Goal: Task Accomplishment & Management: Manage account settings

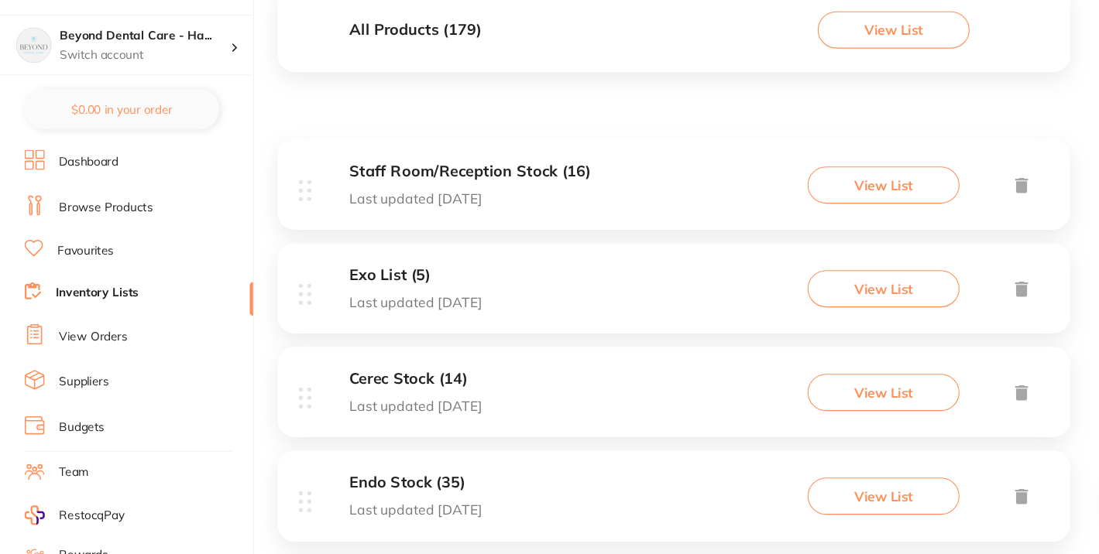
scroll to position [81, 0]
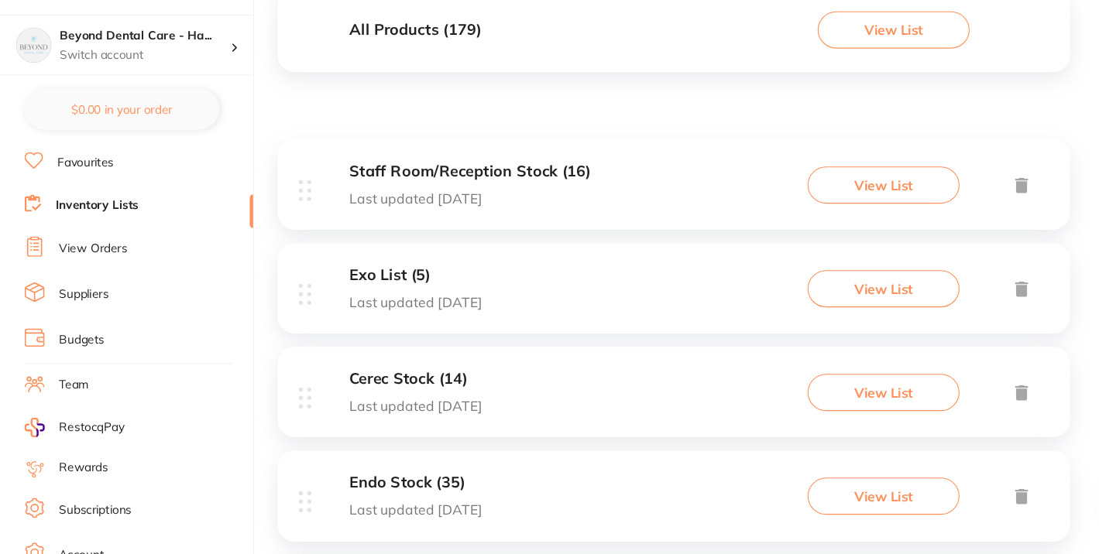
click at [512, 329] on div "Exo List (5) Last updated 7 days ago View List" at bounding box center [626, 310] width 727 height 83
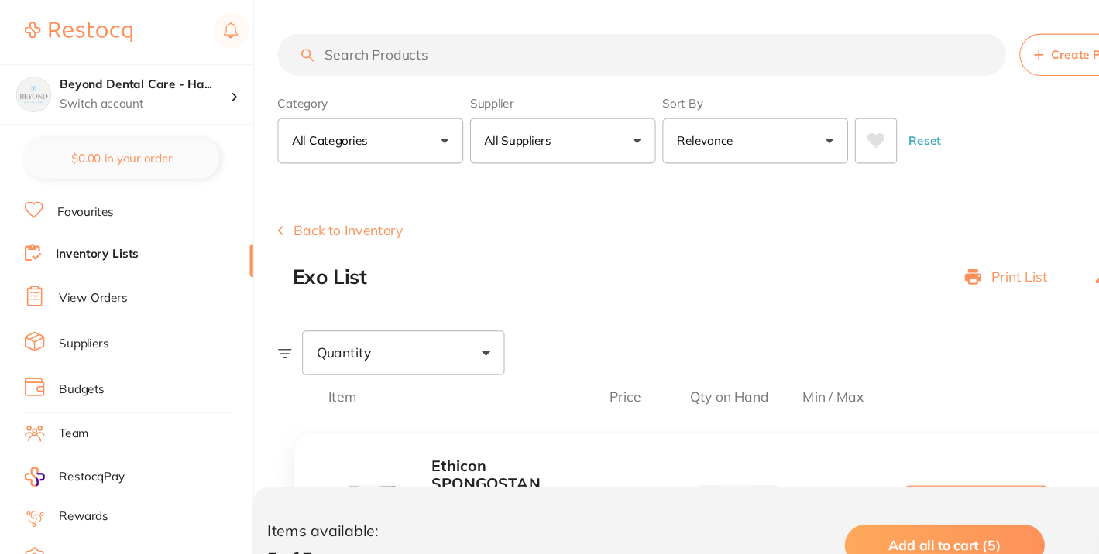
click at [103, 239] on li "Inventory Lists" at bounding box center [136, 234] width 210 height 21
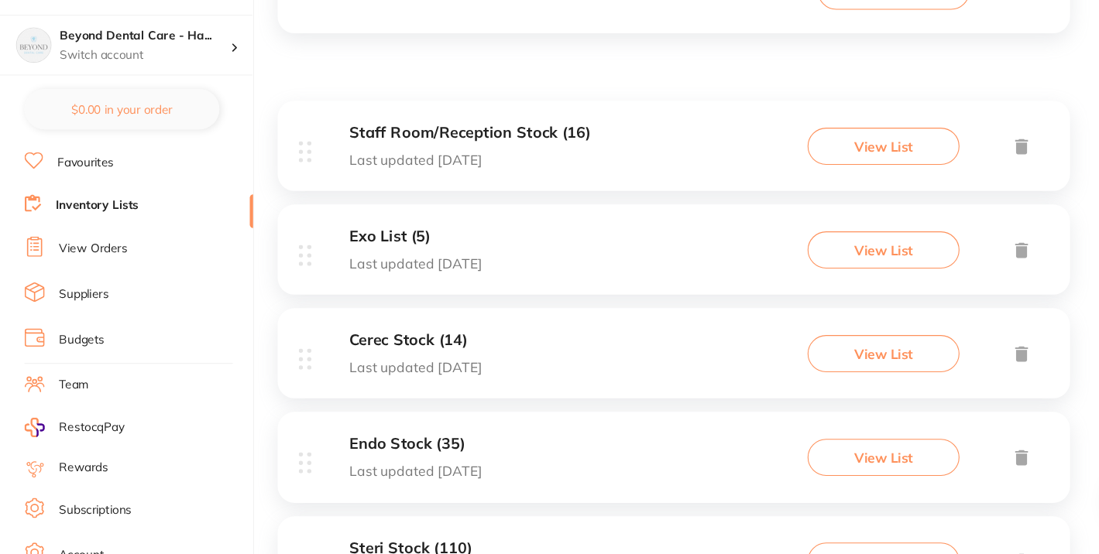
scroll to position [188, 0]
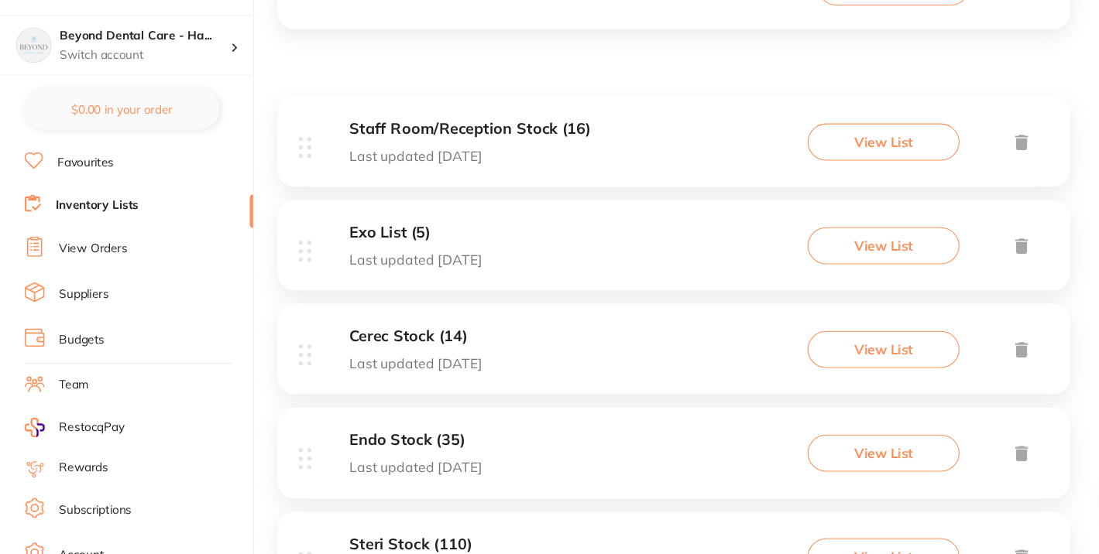
click at [402, 358] on h3 "Cerec Stock (14)" at bounding box center [390, 354] width 122 height 16
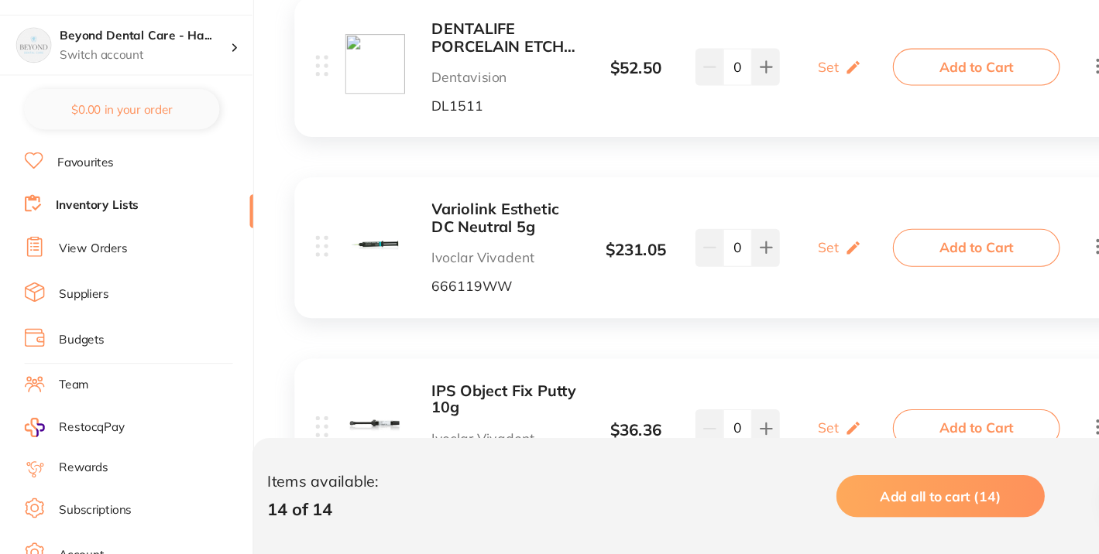
scroll to position [356, 0]
click at [1016, 273] on icon at bounding box center [1016, 271] width 19 height 19
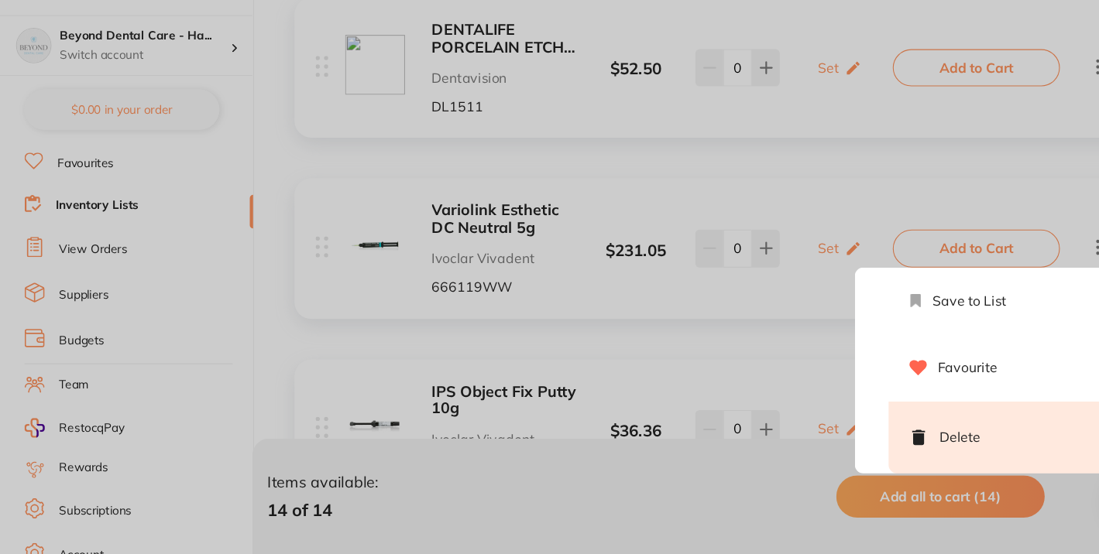
click at [908, 448] on li "Delete" at bounding box center [924, 446] width 201 height 66
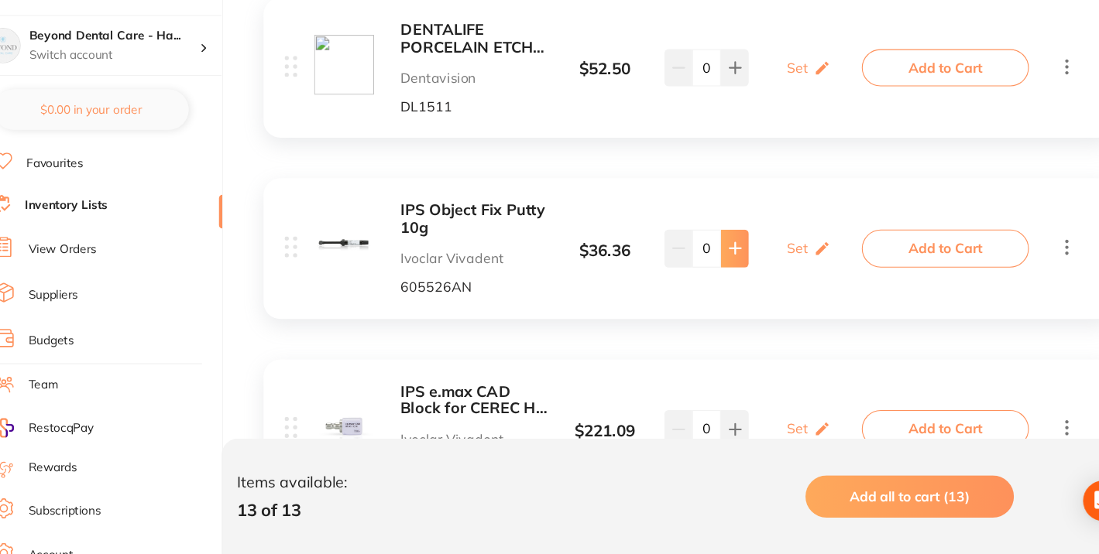
click at [710, 279] on button at bounding box center [711, 273] width 26 height 34
type input "1"
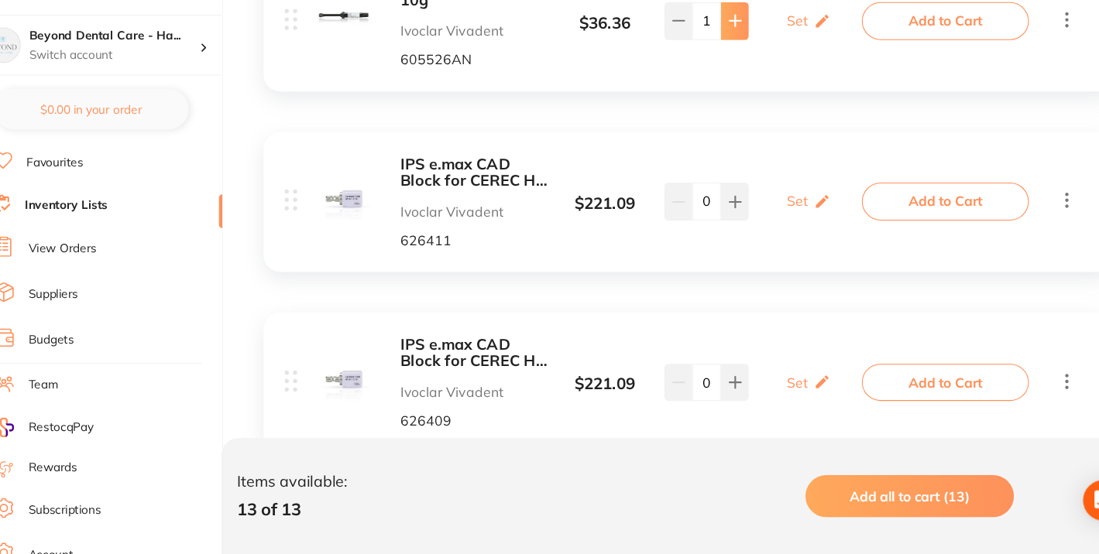
scroll to position [569, 0]
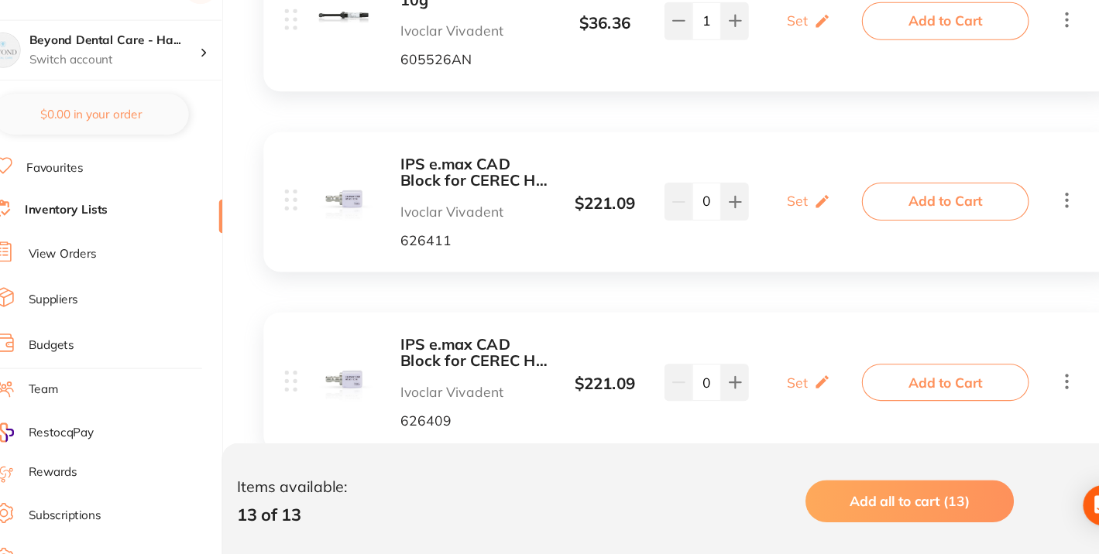
click at [457, 201] on b "IPS e.max CAD Block for CEREC HT C 14 A4 / 5" at bounding box center [472, 200] width 134 height 32
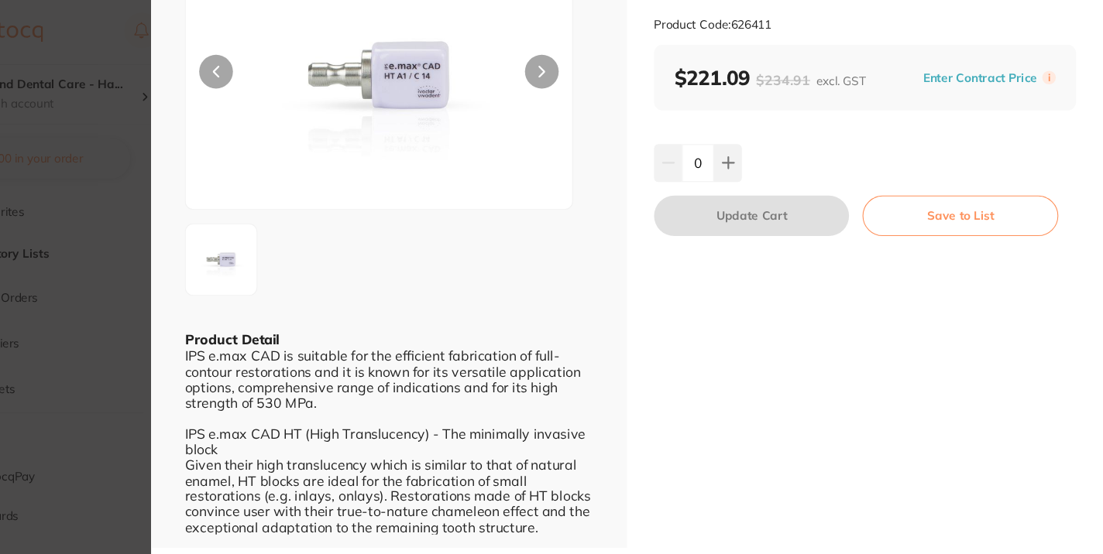
scroll to position [150, 0]
click at [221, 314] on section "IPS e.max CAD Block for CEREC HT C 14 A4 / 5 cad/cam by Ivoclar Vivadent Produc…" at bounding box center [551, 277] width 1103 height 554
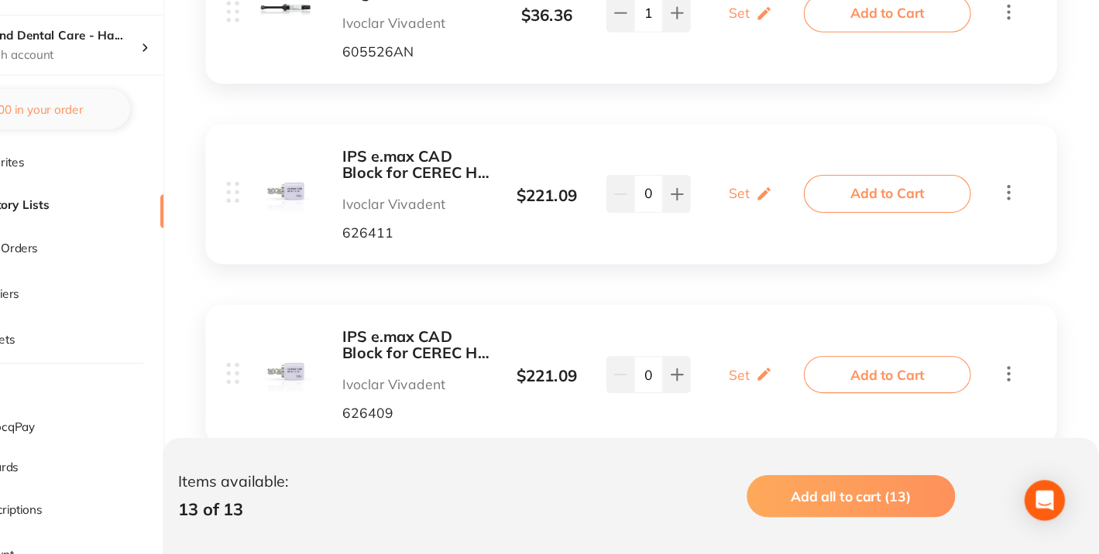
scroll to position [576, 0]
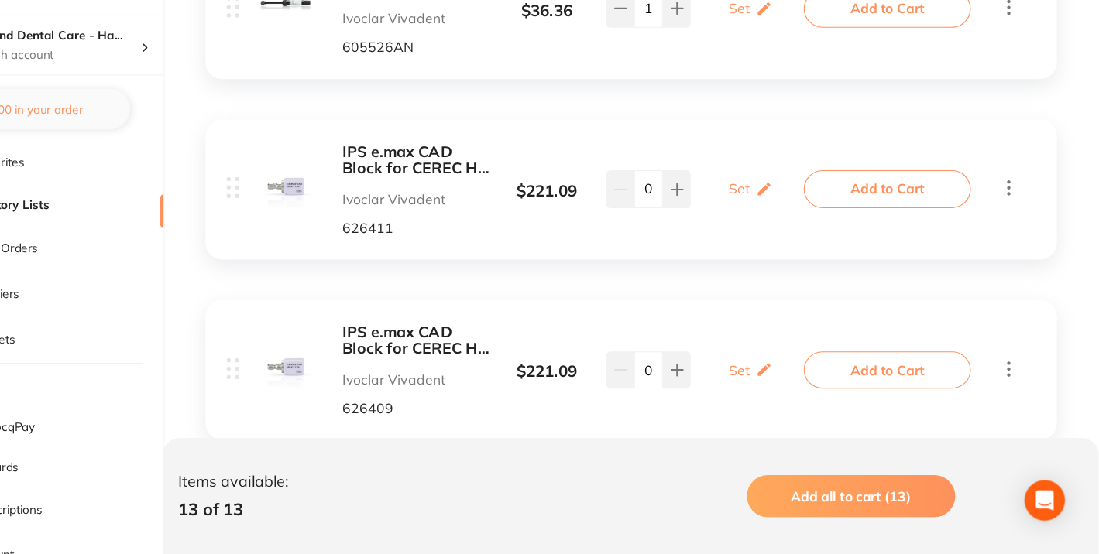
click at [426, 361] on b "IPS e.max CAD Block for CEREC HT C 14 A3 / 5" at bounding box center [472, 358] width 134 height 32
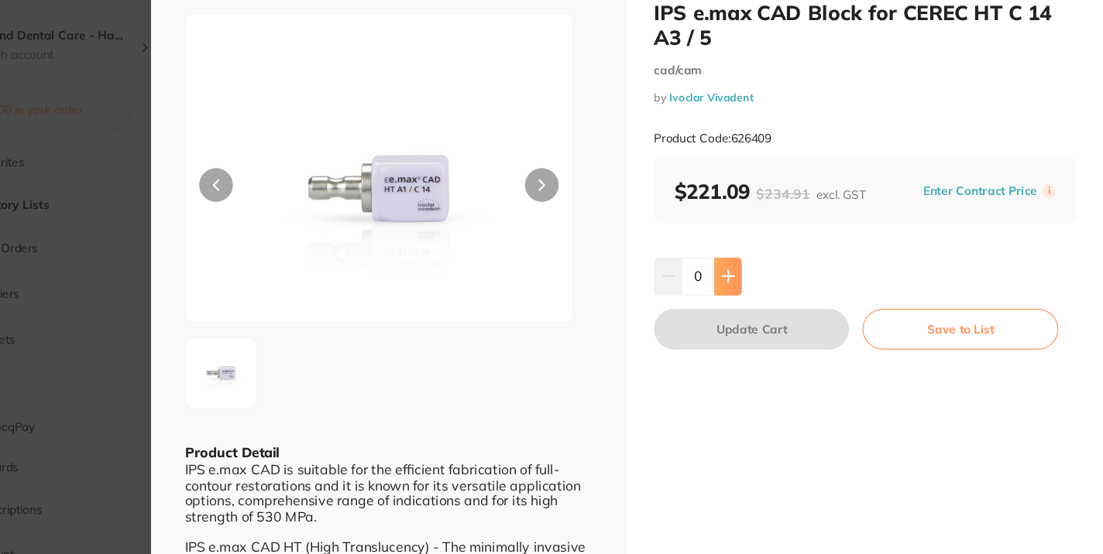
click at [754, 295] on icon at bounding box center [759, 299] width 12 height 12
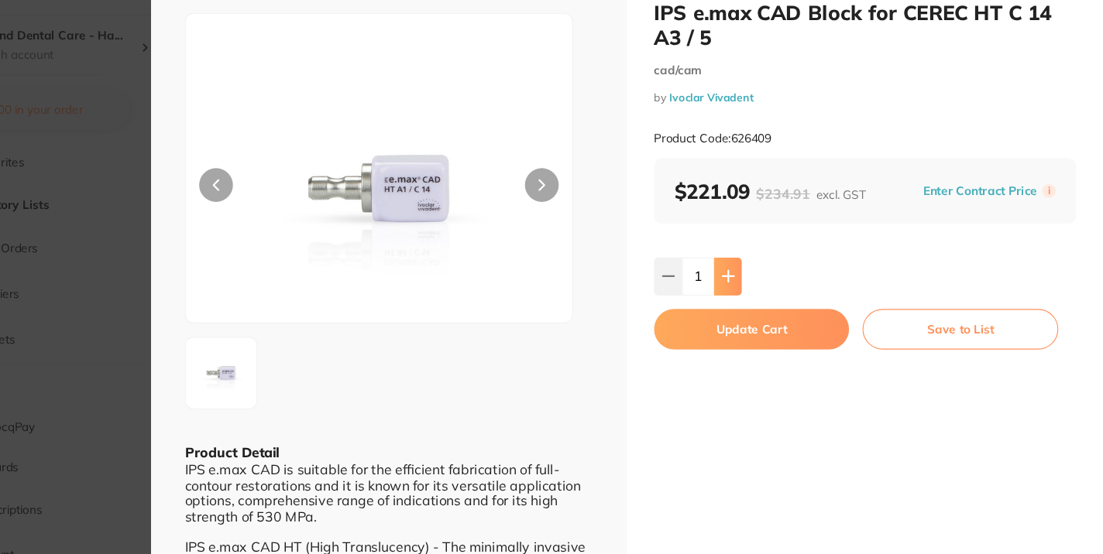
click at [754, 295] on icon at bounding box center [759, 299] width 12 height 12
type input "3"
click at [204, 305] on section "IPS e.max CAD Block for CEREC HT C 14 A3 / 5 cad/cam by Ivoclar Vivadent Produc…" at bounding box center [551, 277] width 1103 height 554
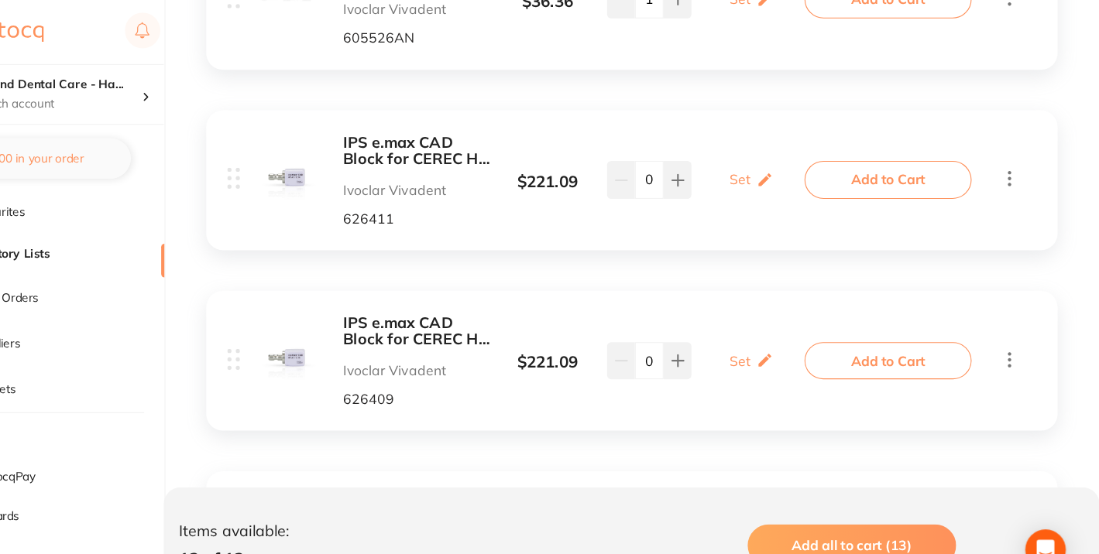
scroll to position [604, 0]
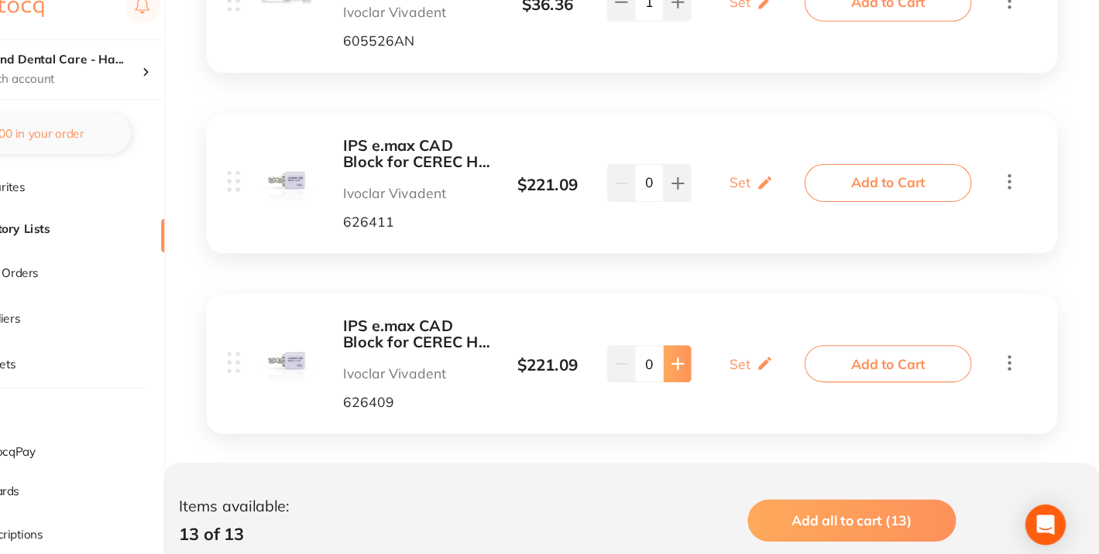
click at [712, 360] on icon at bounding box center [711, 357] width 12 height 12
click at [712, 359] on icon at bounding box center [711, 357] width 12 height 12
type input "3"
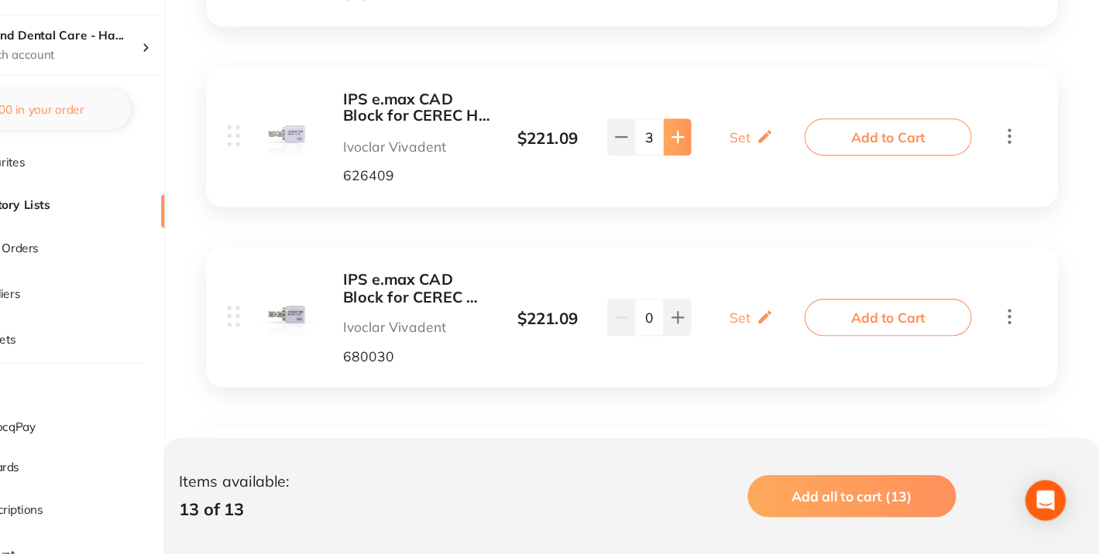
scroll to position [804, 0]
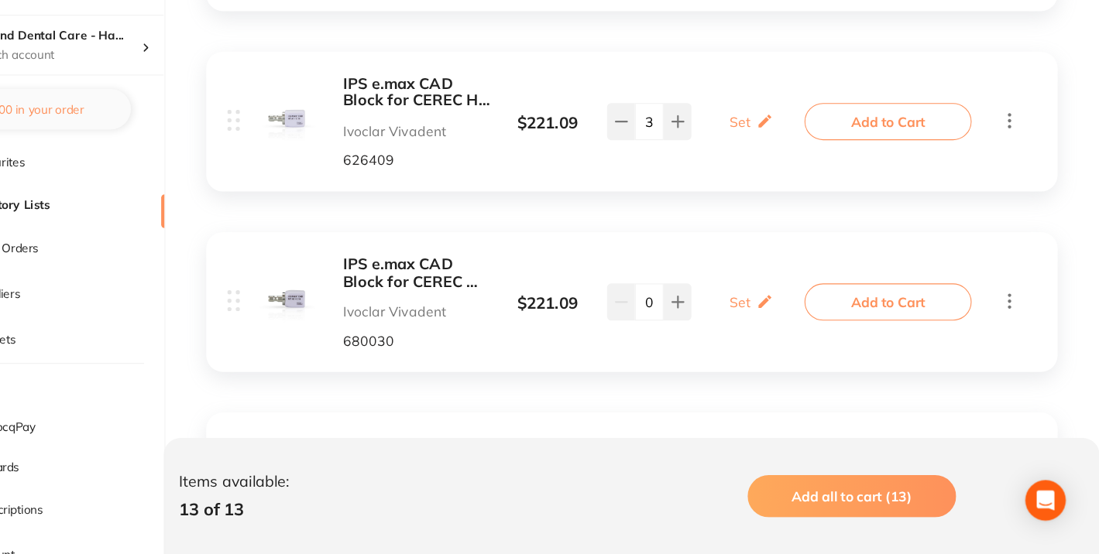
click at [462, 296] on b "IPS e.max CAD Block for CEREC MT C 14 A3 / 5" at bounding box center [472, 296] width 134 height 32
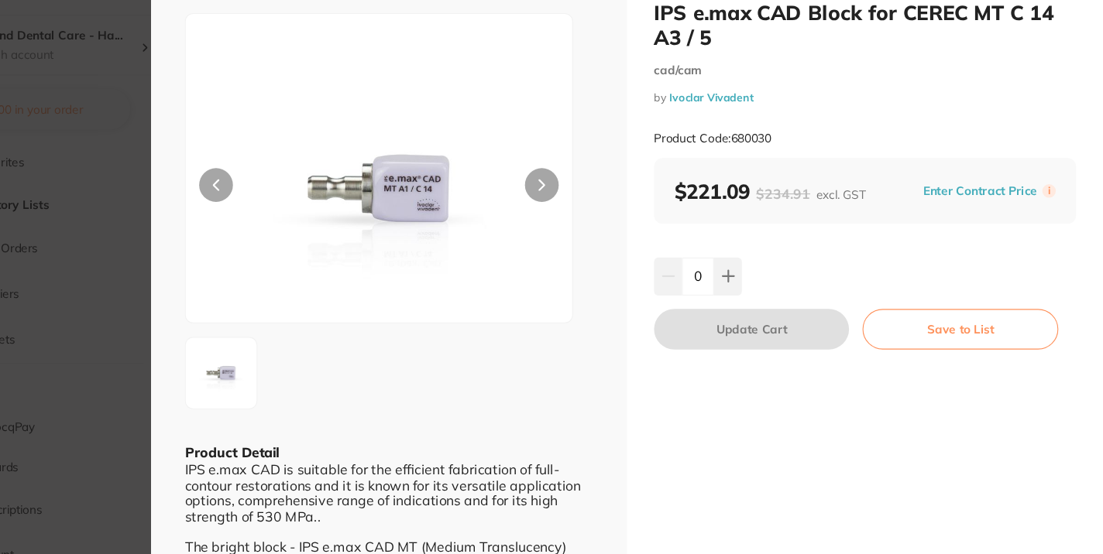
click at [216, 372] on section "IPS e.max CAD Block for CEREC MT C 14 A3 / 5 cad/cam by Ivoclar Vivadent Produc…" at bounding box center [551, 277] width 1103 height 554
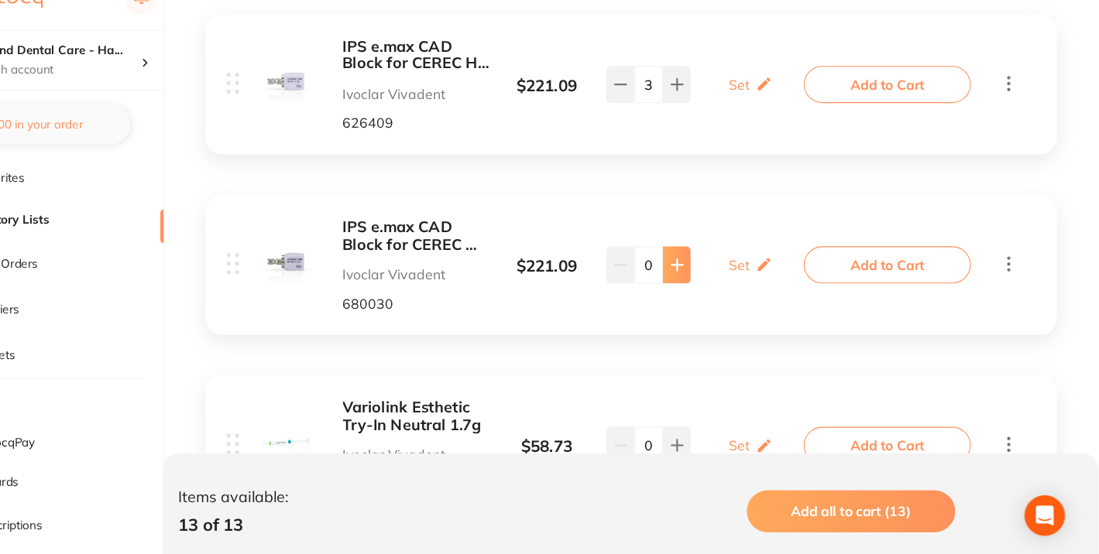
scroll to position [850, 0]
click at [713, 275] on icon at bounding box center [711, 276] width 12 height 12
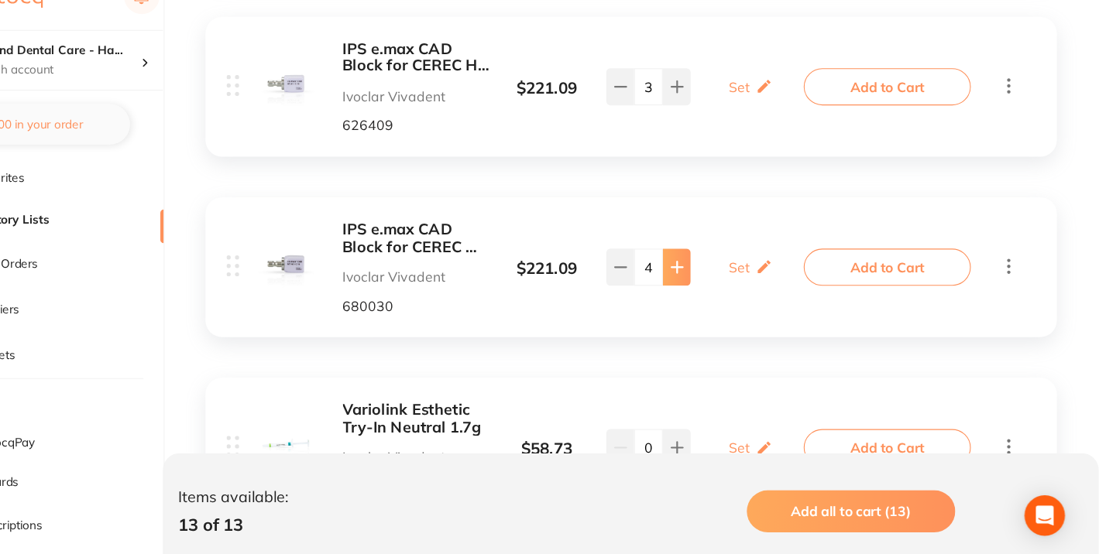
click at [713, 275] on icon at bounding box center [711, 276] width 12 height 12
type input "7"
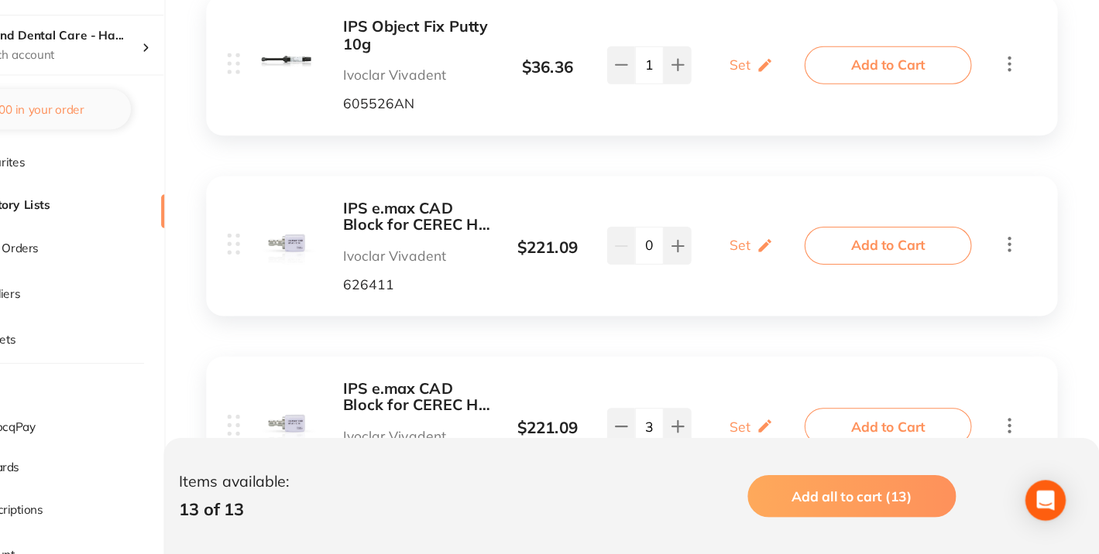
scroll to position [640, 0]
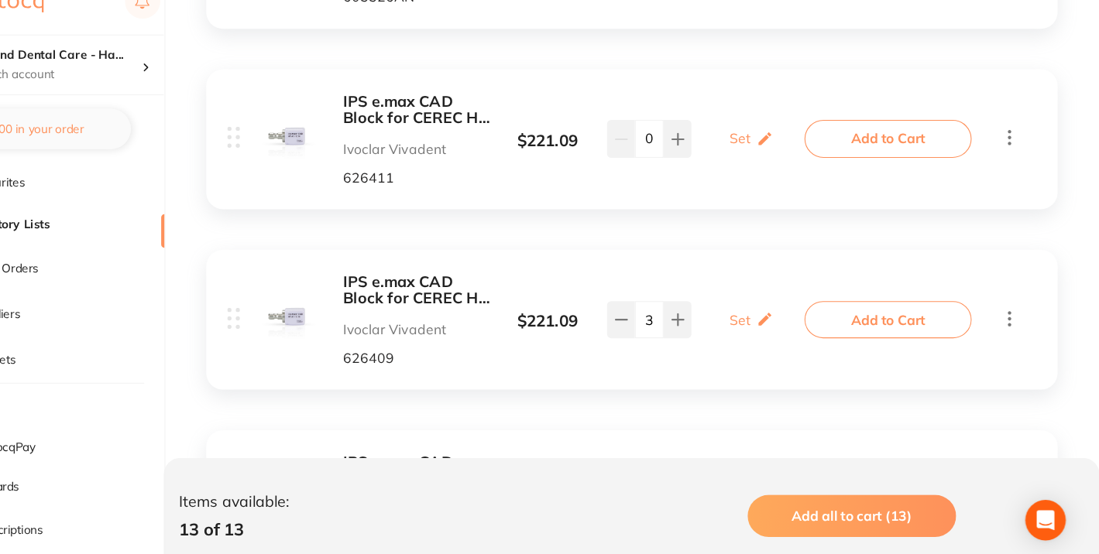
click at [448, 125] on b "IPS e.max CAD Block for CEREC HT C 14 A4 / 5" at bounding box center [472, 128] width 134 height 32
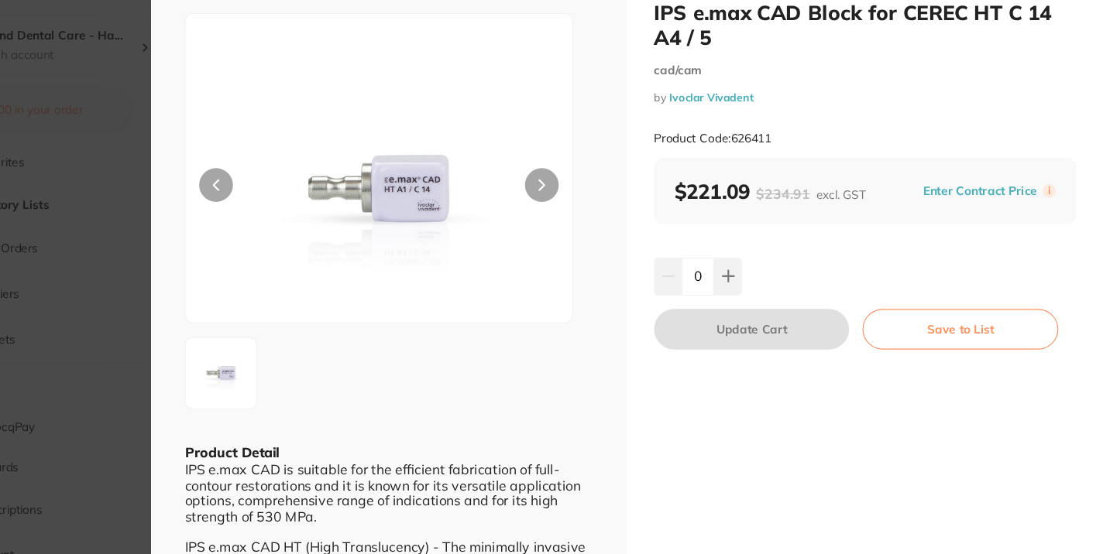
click at [576, 218] on button at bounding box center [587, 215] width 31 height 31
click at [580, 218] on button at bounding box center [587, 215] width 31 height 31
click at [728, 133] on link "Ivoclar Vivadent" at bounding box center [743, 135] width 77 height 12
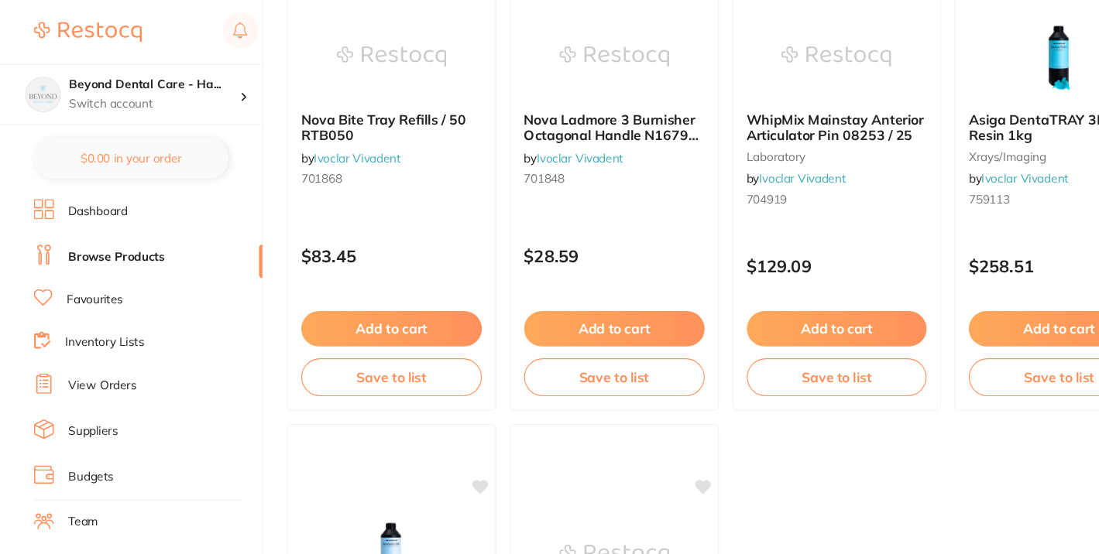
click at [79, 271] on link "Favourites" at bounding box center [87, 275] width 52 height 15
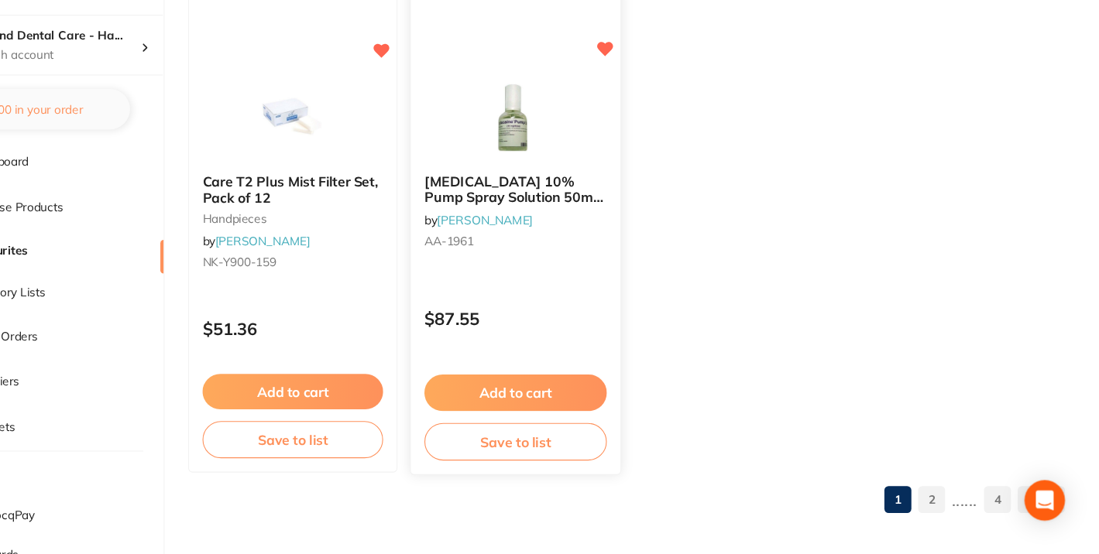
scroll to position [6101, 0]
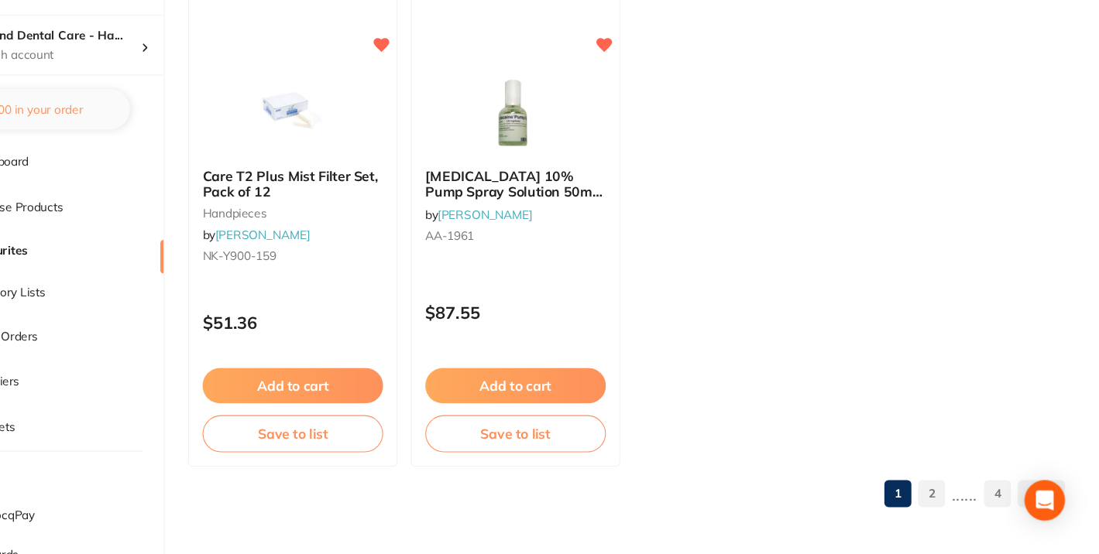
click at [948, 500] on link "2" at bounding box center [945, 498] width 25 height 31
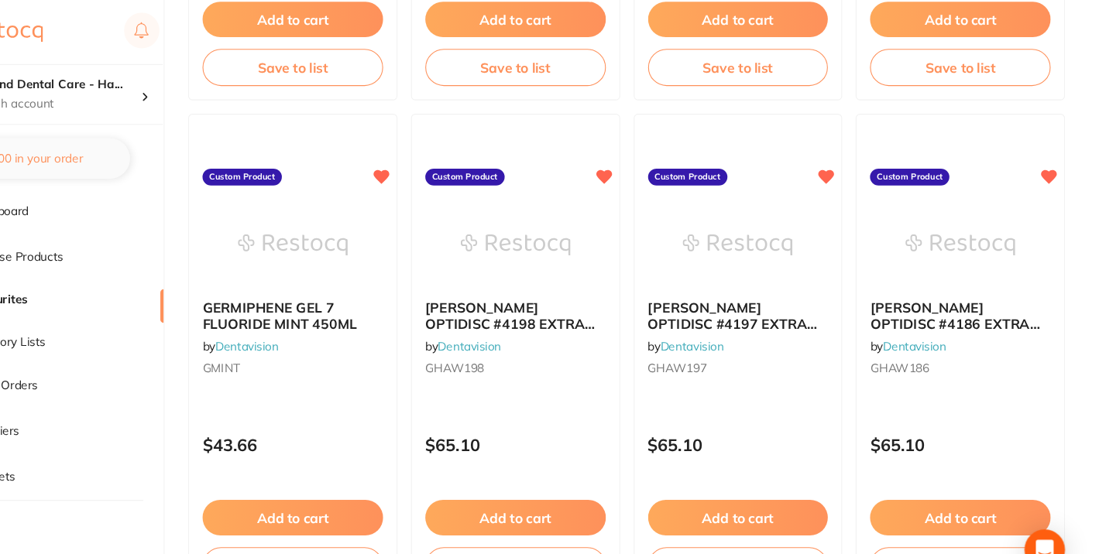
scroll to position [4193, 0]
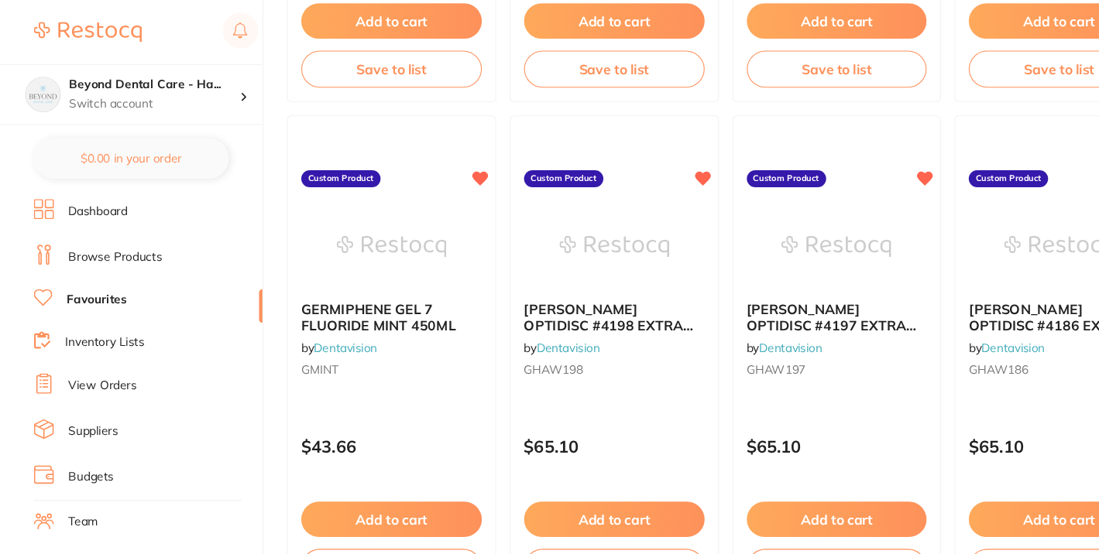
click at [102, 194] on link "Dashboard" at bounding box center [90, 194] width 54 height 15
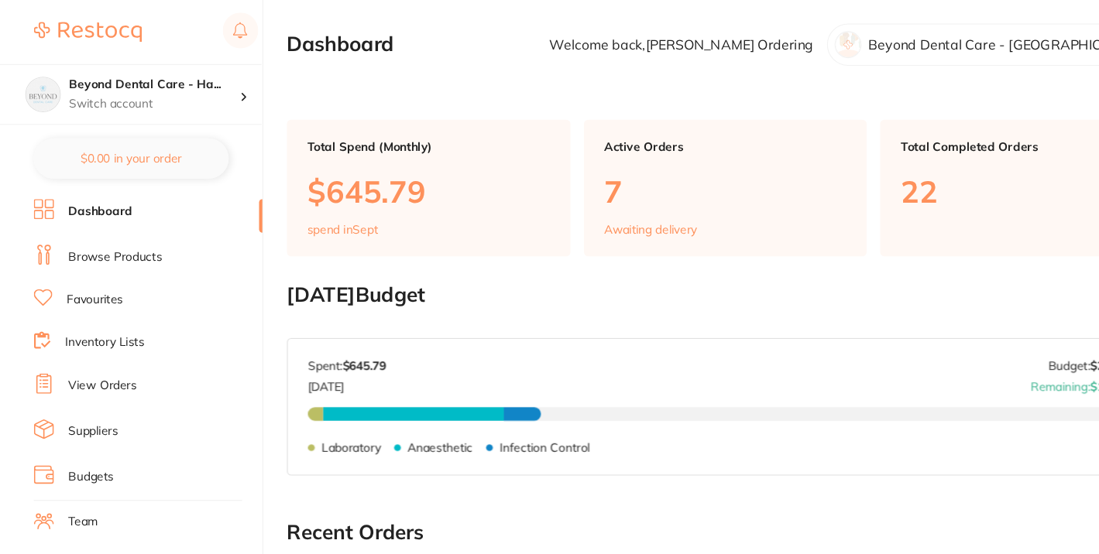
click at [110, 237] on link "Browse Products" at bounding box center [106, 235] width 86 height 15
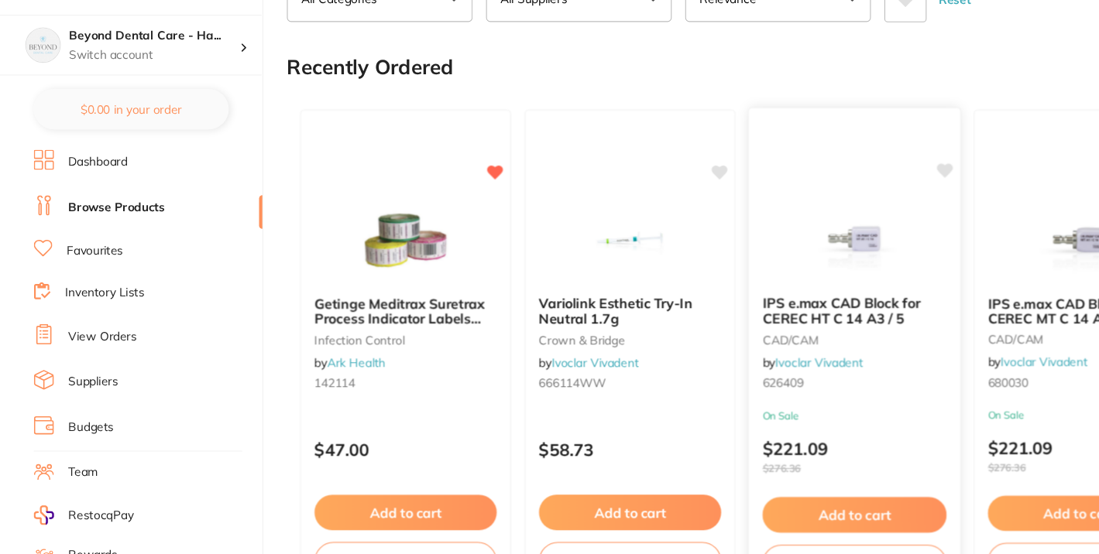
click at [763, 345] on b "IPS e.max CAD Block for CEREC HT C 14 A3 / 5" at bounding box center [784, 331] width 169 height 29
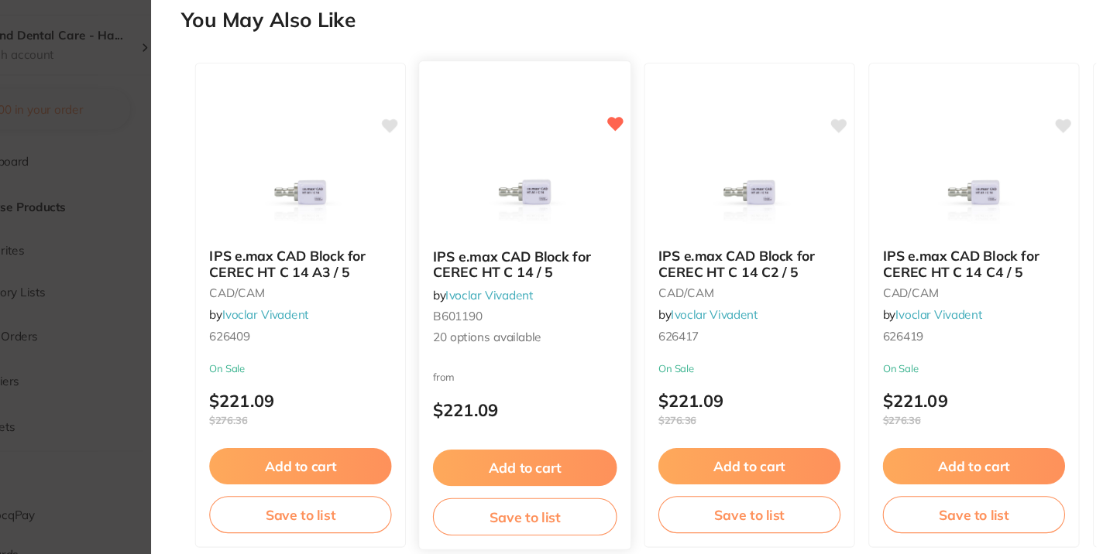
scroll to position [626, 0]
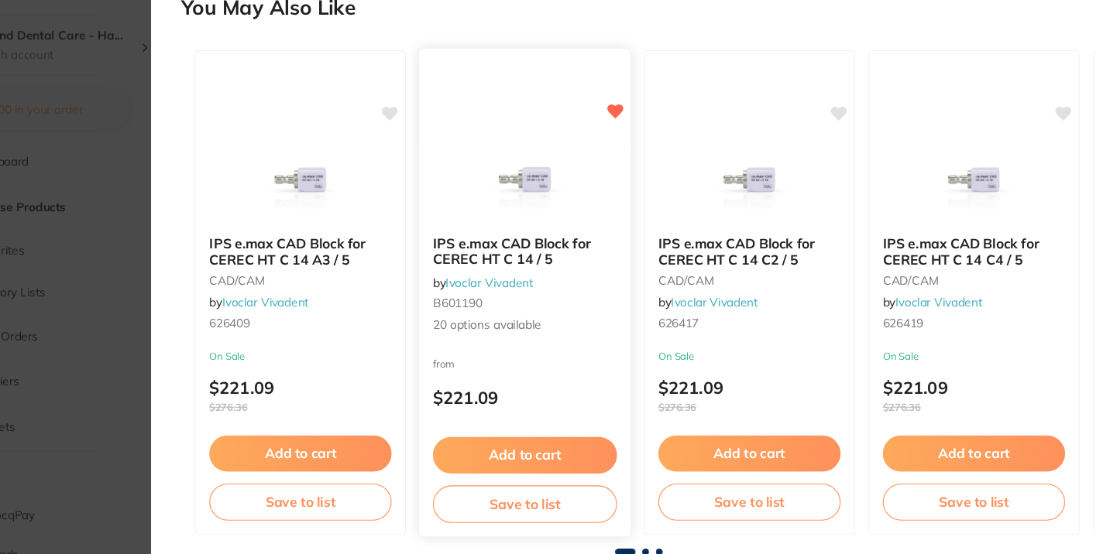
click at [576, 516] on button "Save to list" at bounding box center [572, 507] width 169 height 35
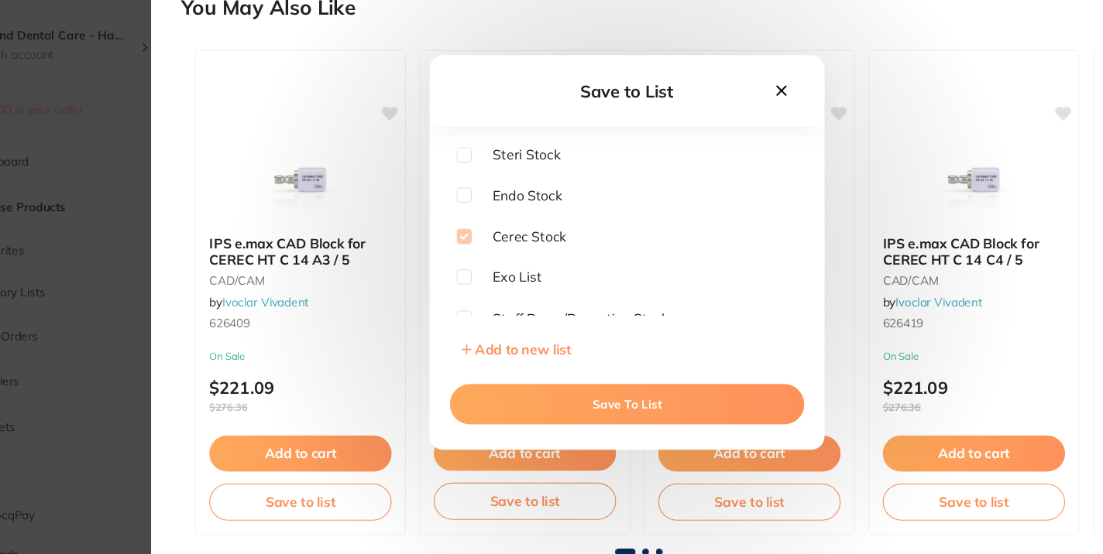
scroll to position [12, 0]
click at [824, 136] on div "Save to List" at bounding box center [666, 129] width 362 height 66
click at [803, 135] on icon at bounding box center [807, 128] width 17 height 17
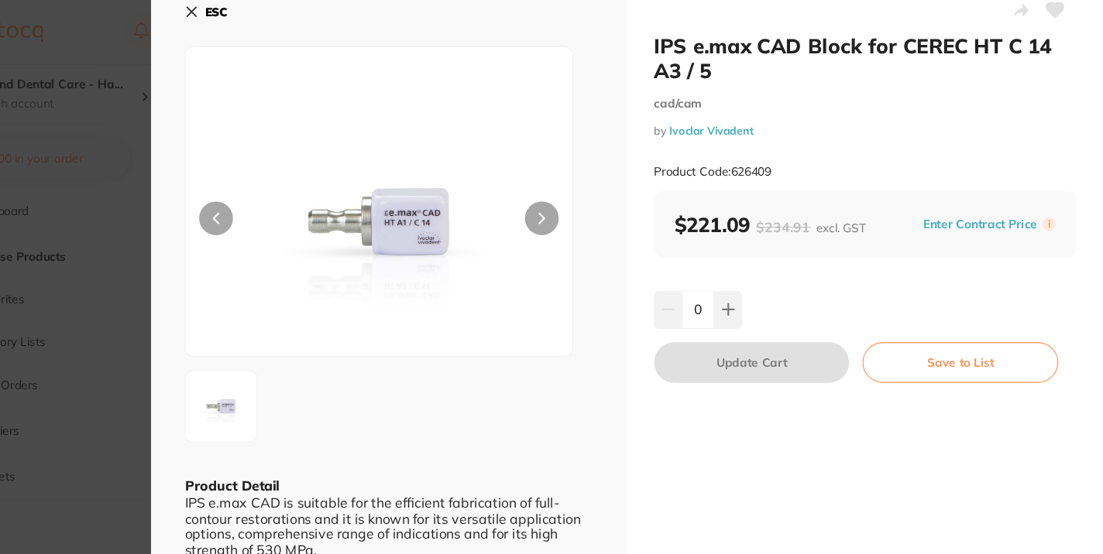
scroll to position [0, 0]
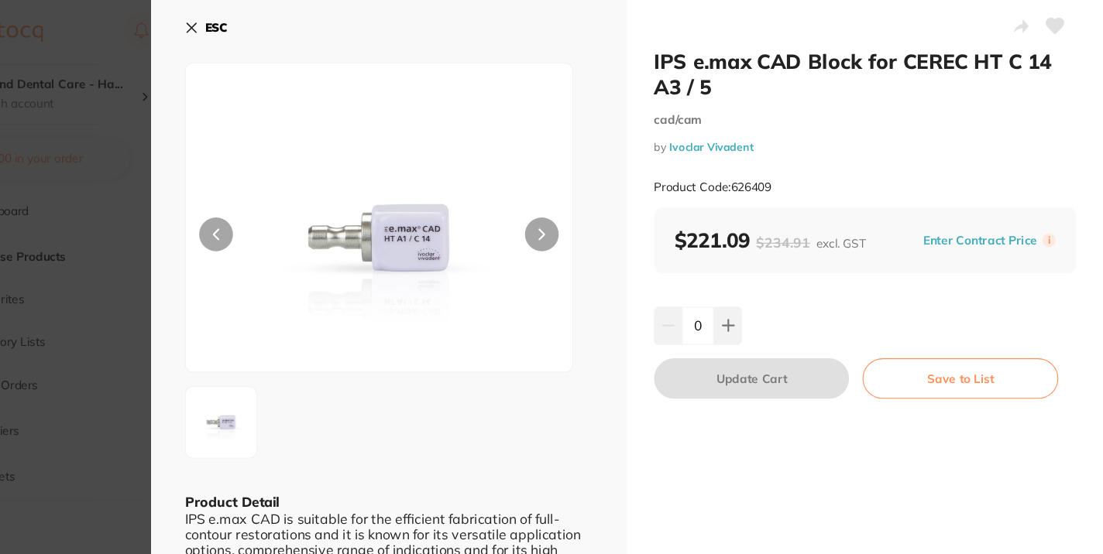
click at [266, 24] on icon at bounding box center [266, 26] width 9 height 9
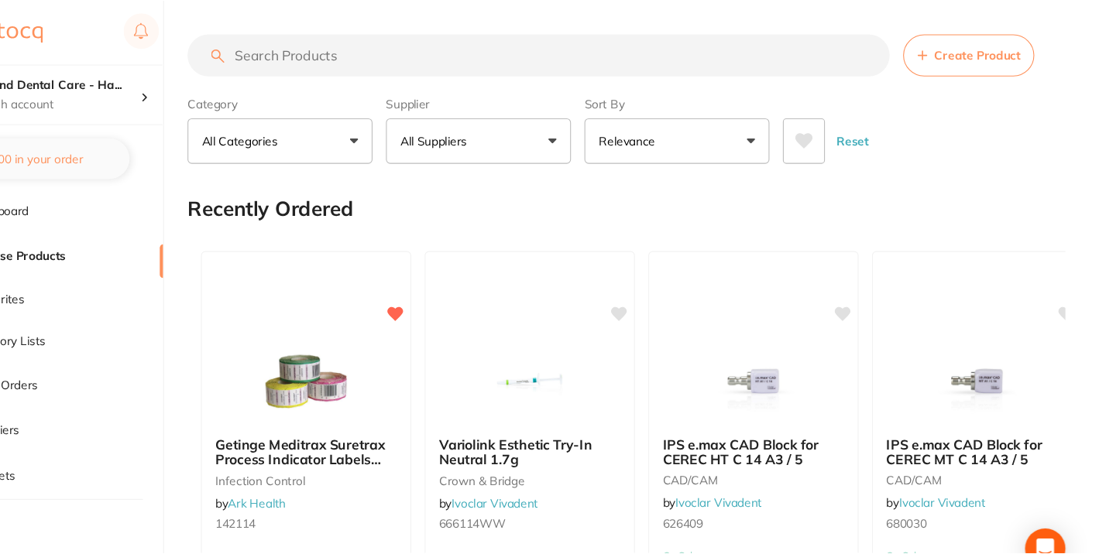
scroll to position [84, 0]
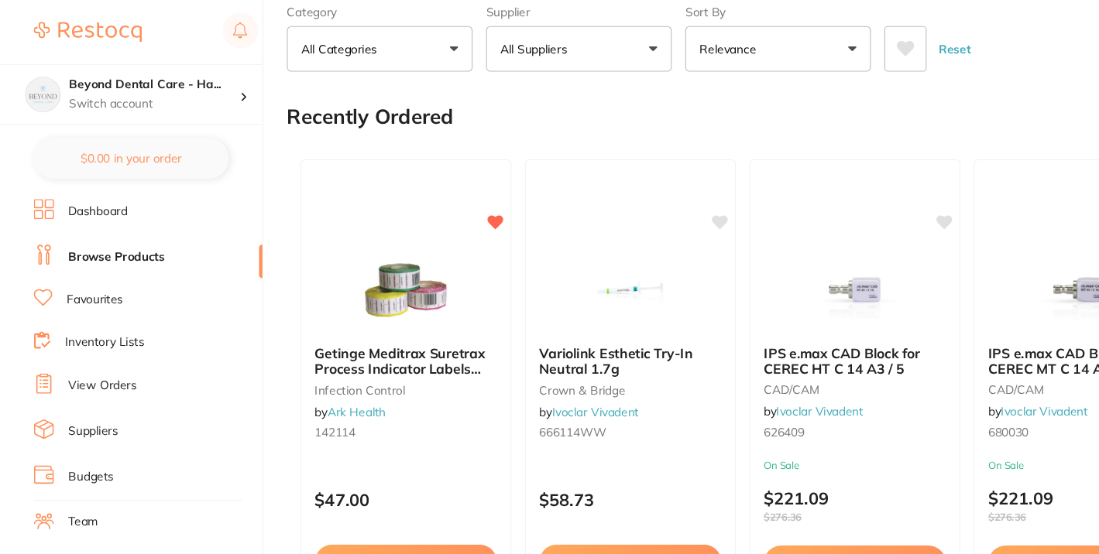
click at [109, 311] on link "Inventory Lists" at bounding box center [96, 314] width 73 height 15
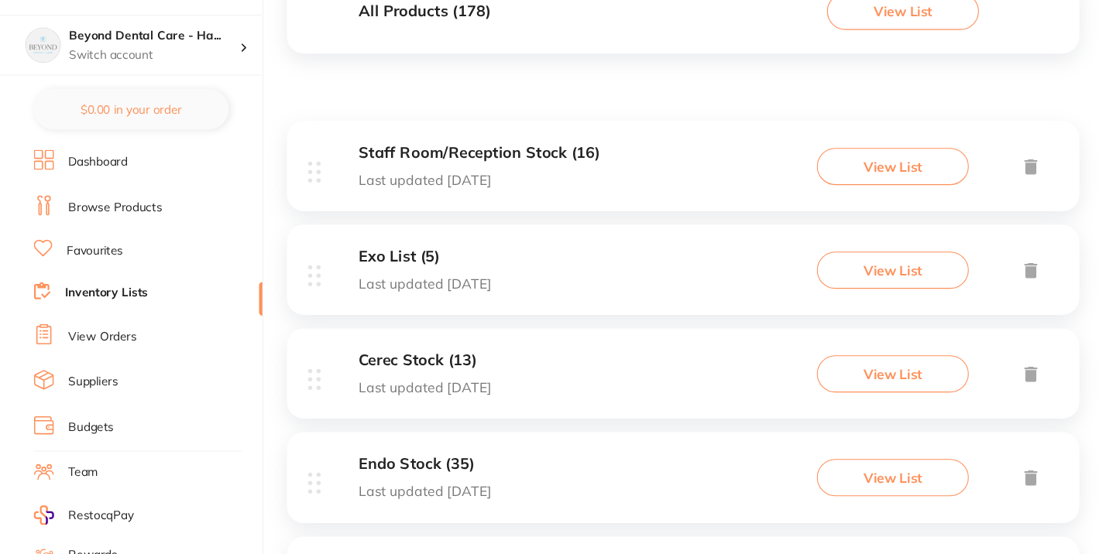
scroll to position [180, 0]
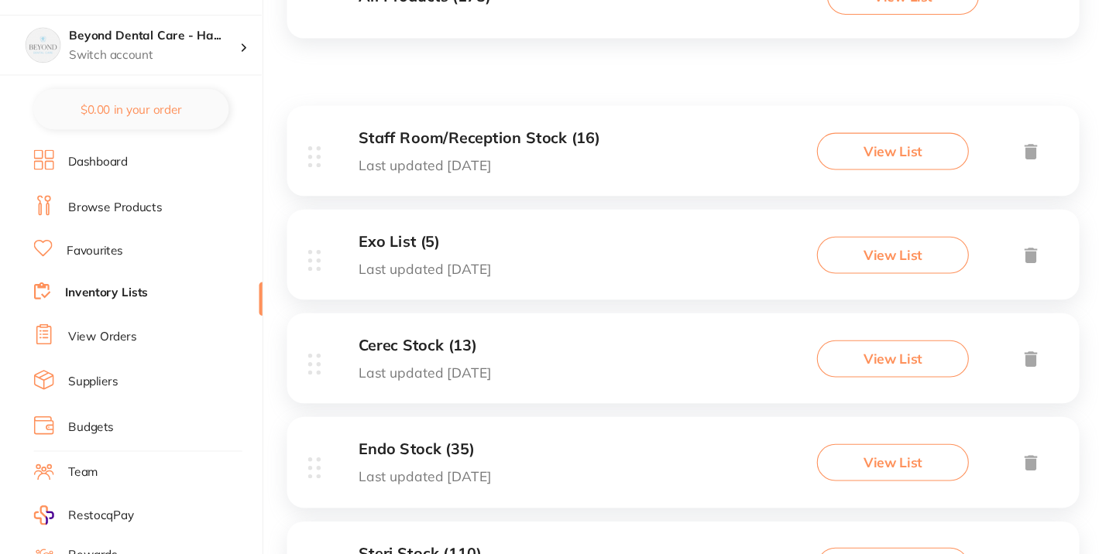
click at [379, 397] on div "Cerec Stock (13) Last updated 7 days ago View List" at bounding box center [626, 374] width 727 height 83
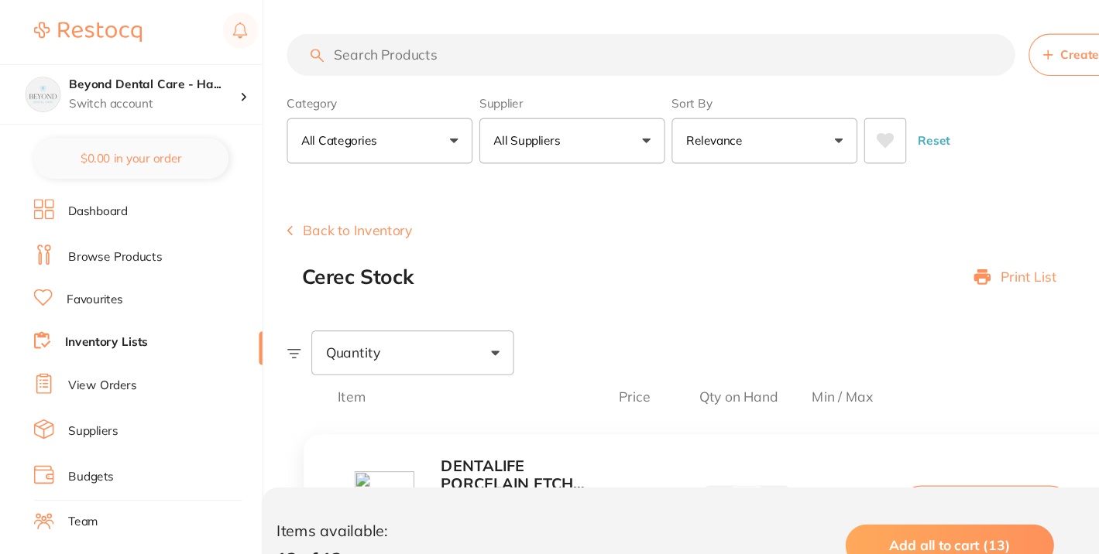
click at [356, 58] on input "search" at bounding box center [597, 50] width 668 height 39
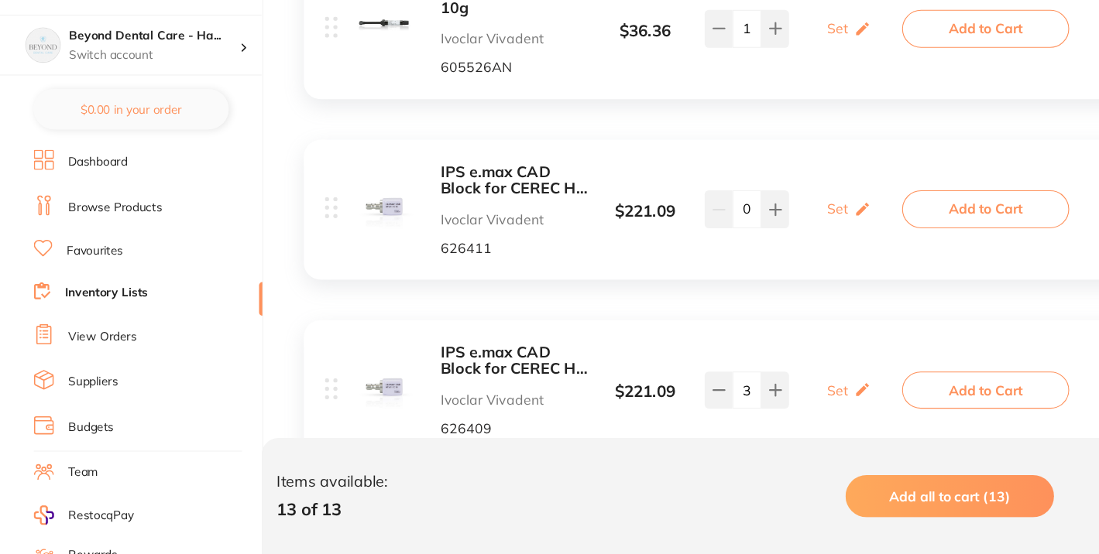
scroll to position [579, 0]
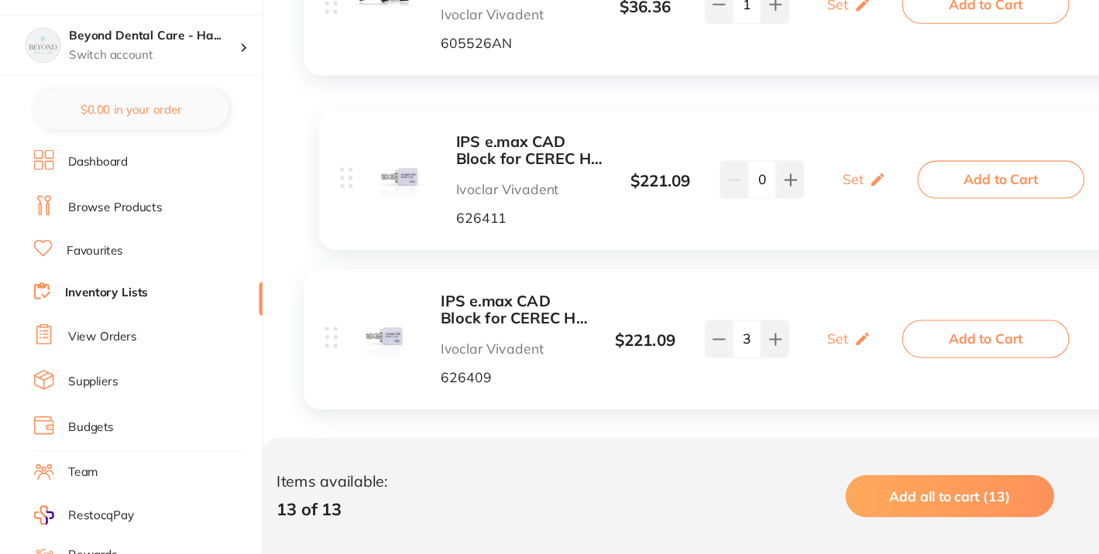
drag, startPoint x: 403, startPoint y: 177, endPoint x: 422, endPoint y: 171, distance: 19.4
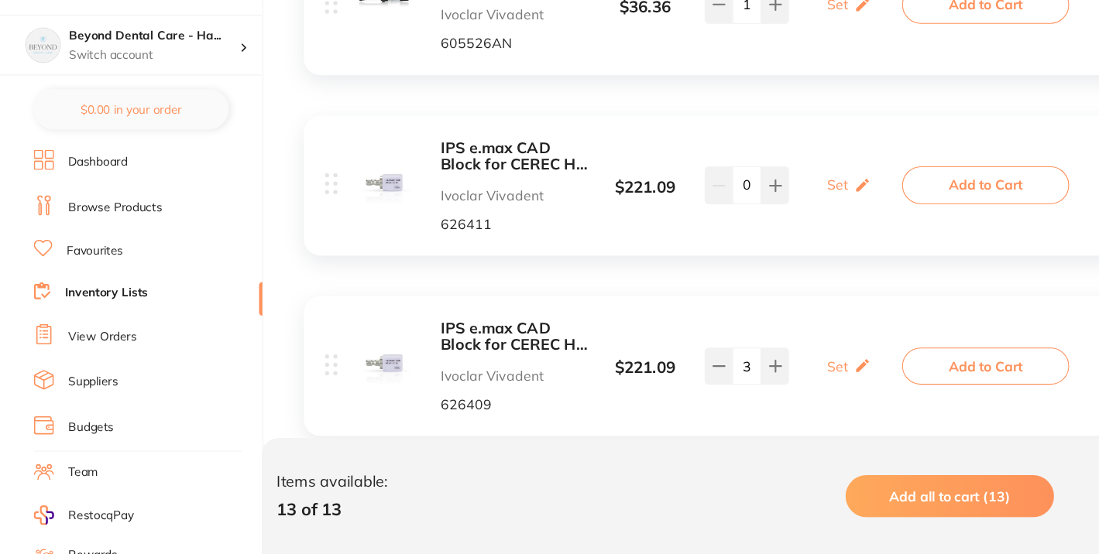
click at [417, 195] on b "IPS e.max CAD Block for CEREC HT C 14 A4 / 5" at bounding box center [472, 189] width 134 height 32
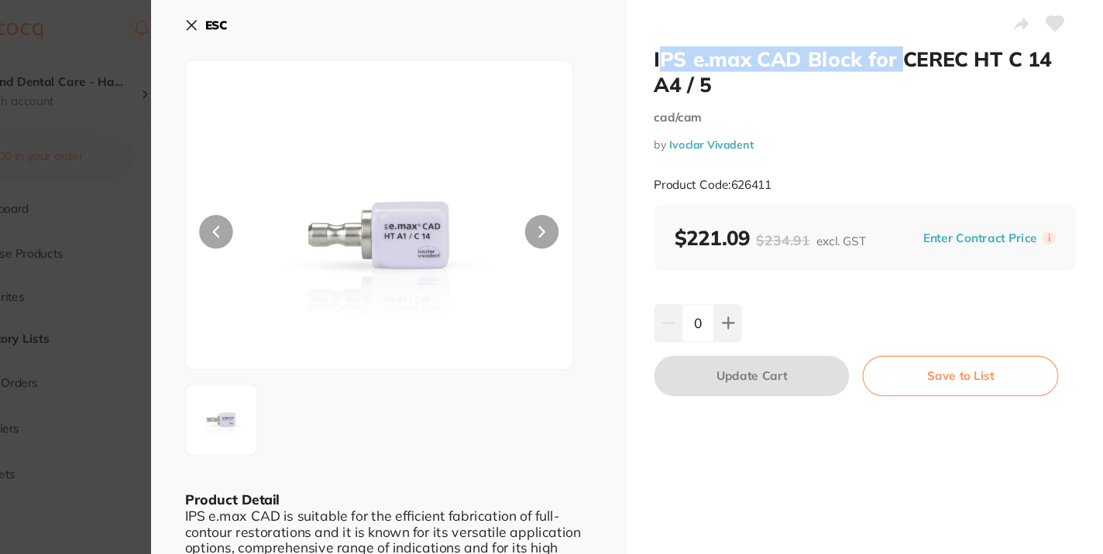
drag, startPoint x: 693, startPoint y: 60, endPoint x: 914, endPoint y: 56, distance: 220.7
click at [914, 56] on h2 "IPS e.max CAD Block for CEREC HT C 14 A4 / 5" at bounding box center [884, 68] width 387 height 46
click at [820, 90] on h2 "IPS e.max CAD Block for CEREC HT C 14 A4 / 5" at bounding box center [884, 68] width 387 height 46
click at [1082, 55] on div "IPS e.max CAD Block for CEREC HT C 14 A4 / 5 cad/cam by Ivoclar Vivadent Produc…" at bounding box center [884, 326] width 437 height 653
click at [264, 23] on icon at bounding box center [266, 26] width 9 height 9
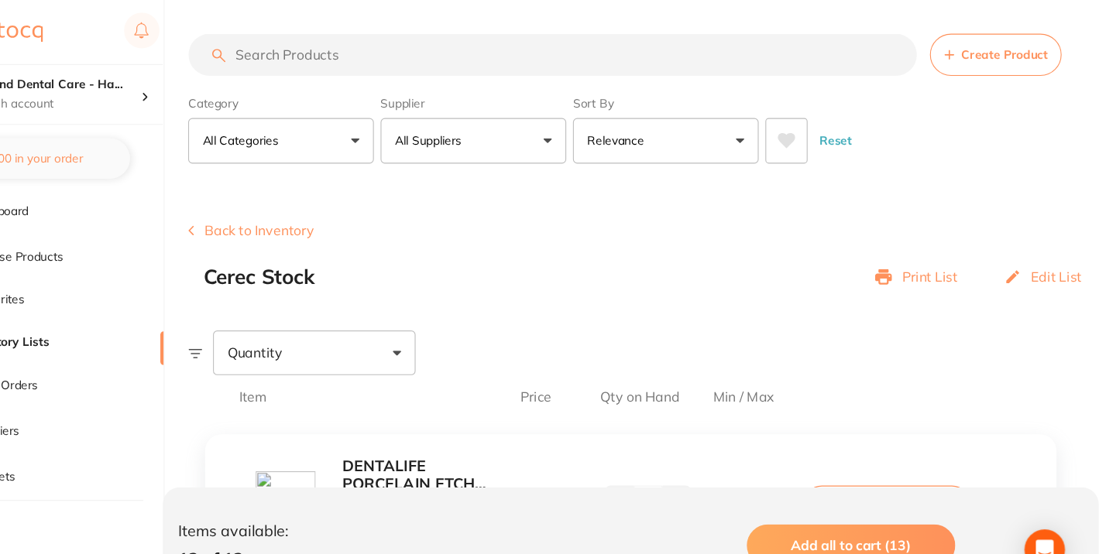
click at [588, 55] on input "search" at bounding box center [597, 50] width 668 height 39
paste input "IPS e.max CAD Block for CEREC HT C 14"
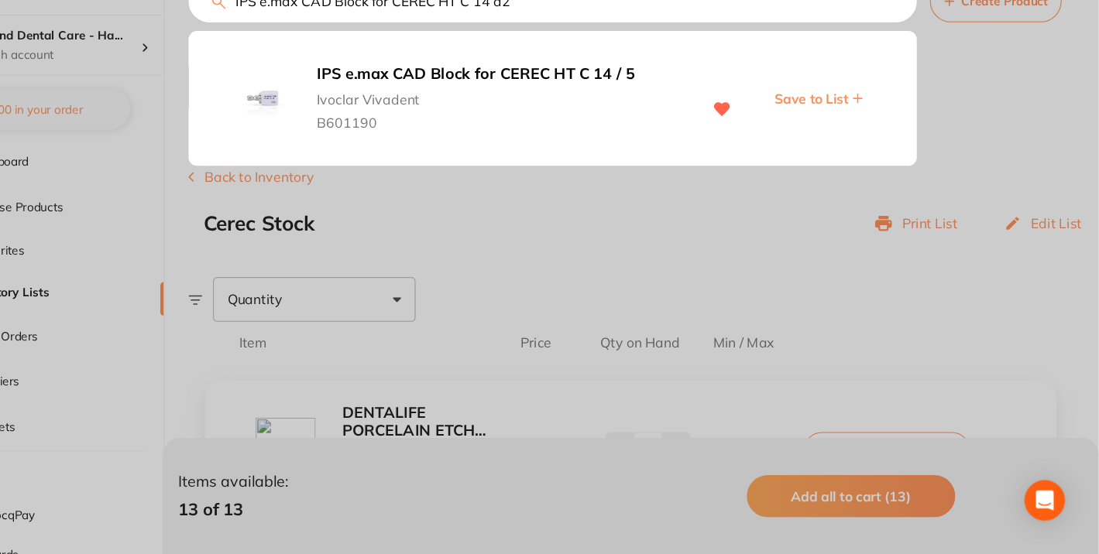
scroll to position [12, 0]
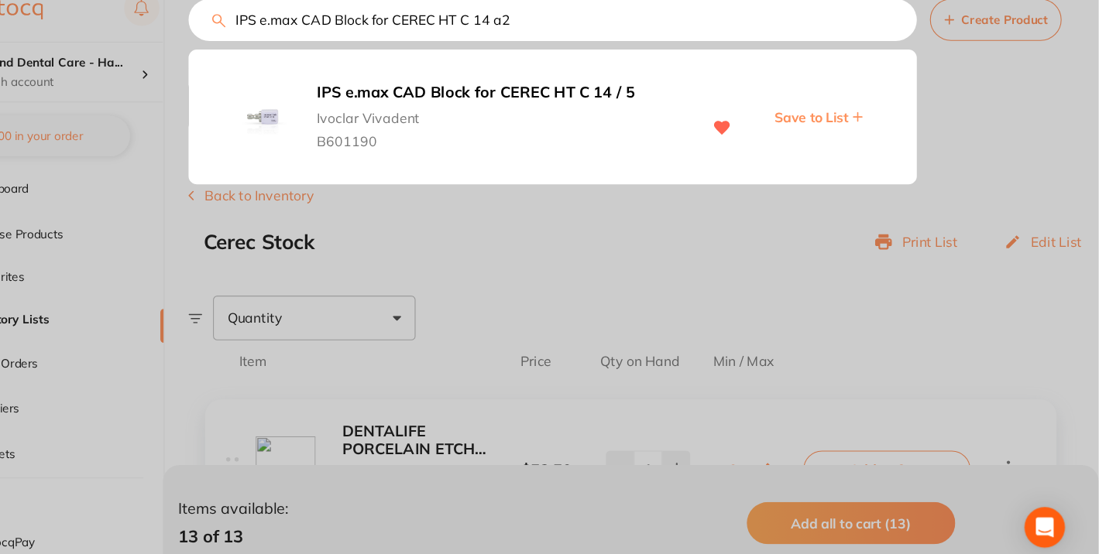
type input "IPS e.max CAD Block for CEREC HT C 14 a2"
click at [551, 102] on b "IPS e.max CAD Block for CEREC HT C 14 / 5" at bounding box center [550, 106] width 338 height 16
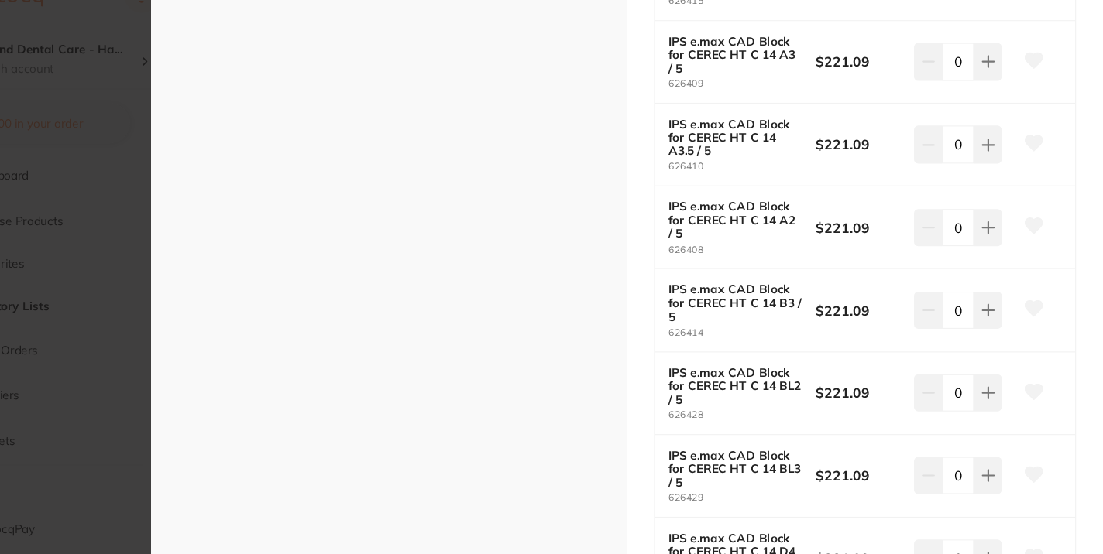
scroll to position [1411, 0]
click at [1031, 235] on icon at bounding box center [1039, 239] width 16 height 14
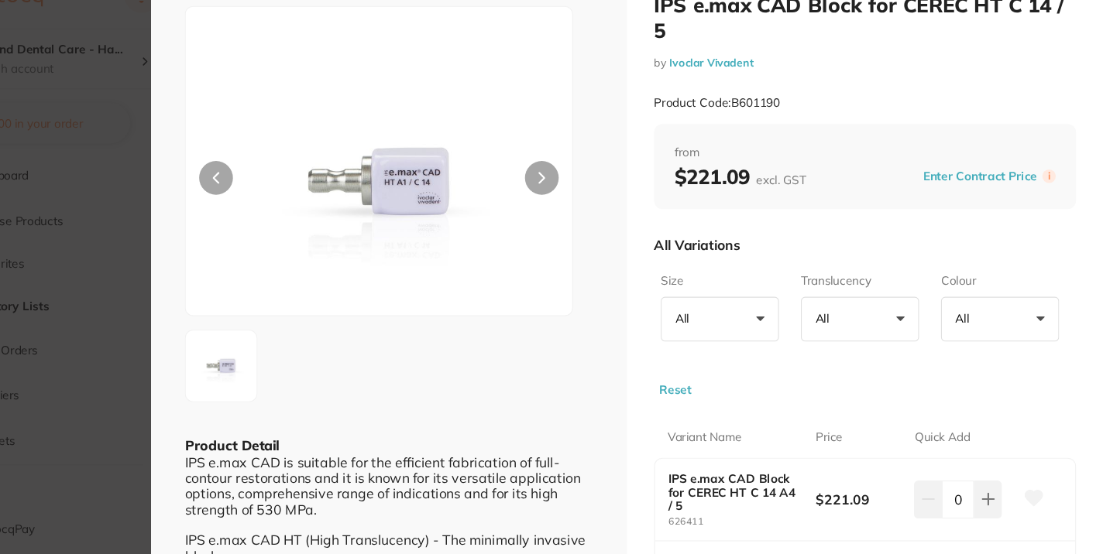
scroll to position [0, 0]
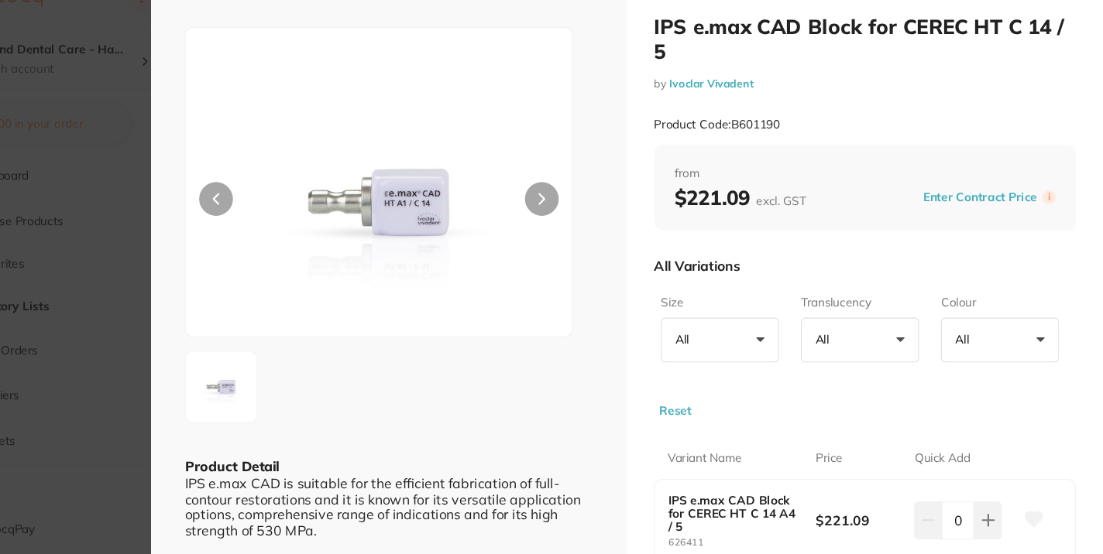
click at [185, 357] on section "IPS e.max CAD Block for CEREC HT C 14 / 5 by Ivoclar Vivadent Product Code: B60…" at bounding box center [551, 277] width 1103 height 554
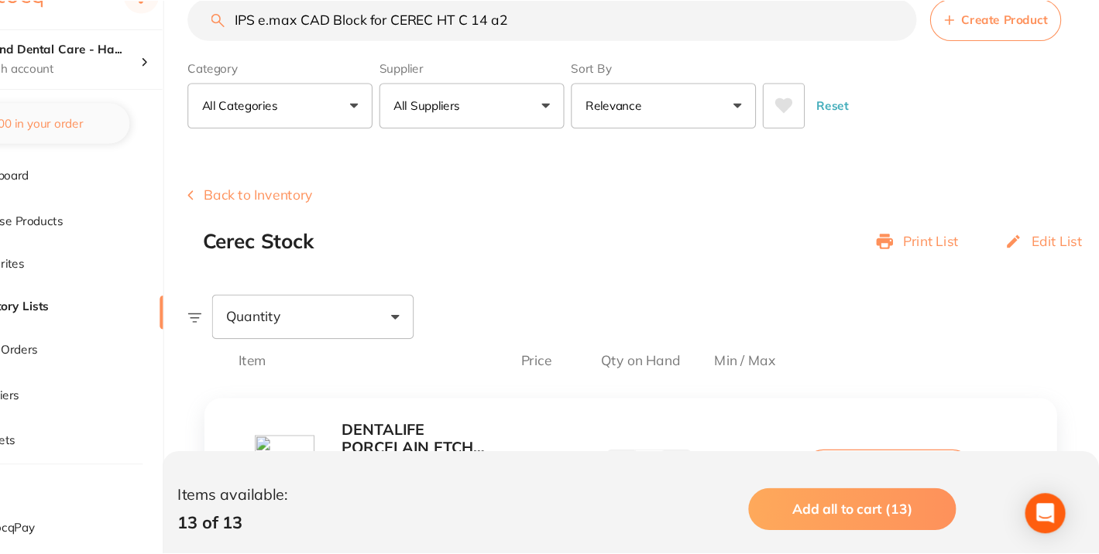
scroll to position [12, 0]
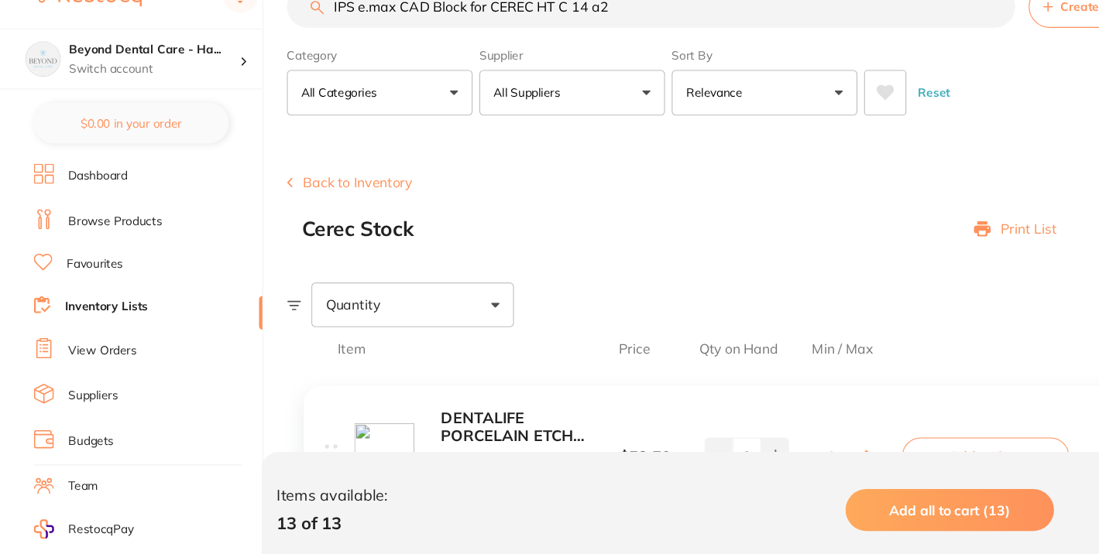
click at [91, 280] on link "Favourites" at bounding box center [87, 275] width 52 height 15
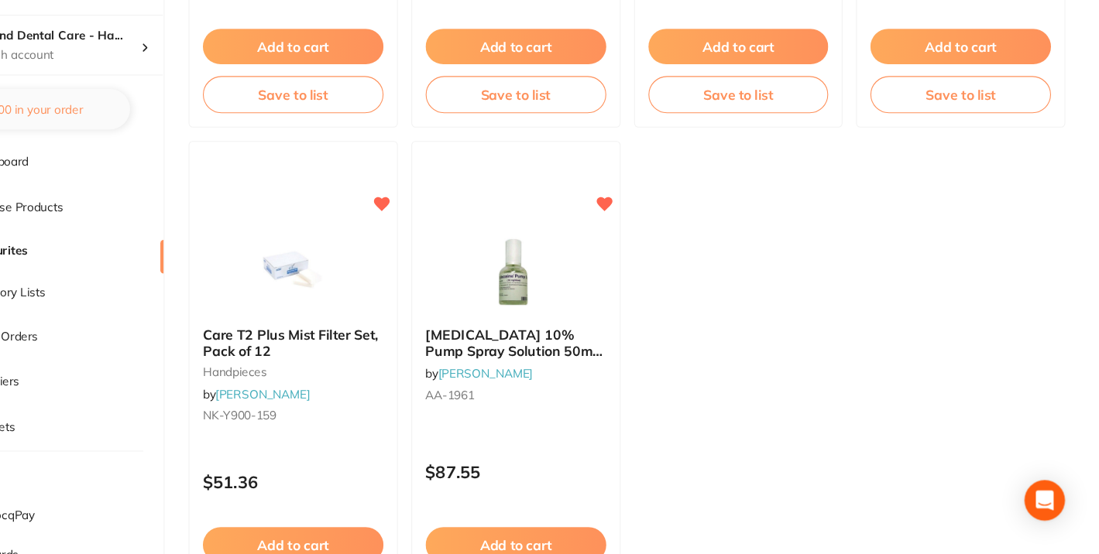
scroll to position [6101, 0]
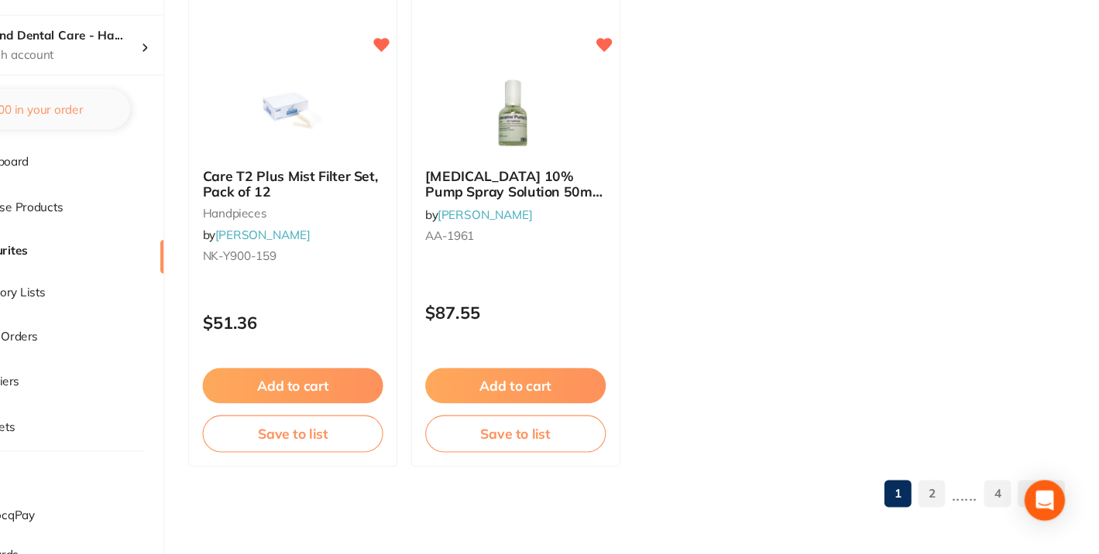
click at [1007, 496] on link "4" at bounding box center [1005, 498] width 25 height 31
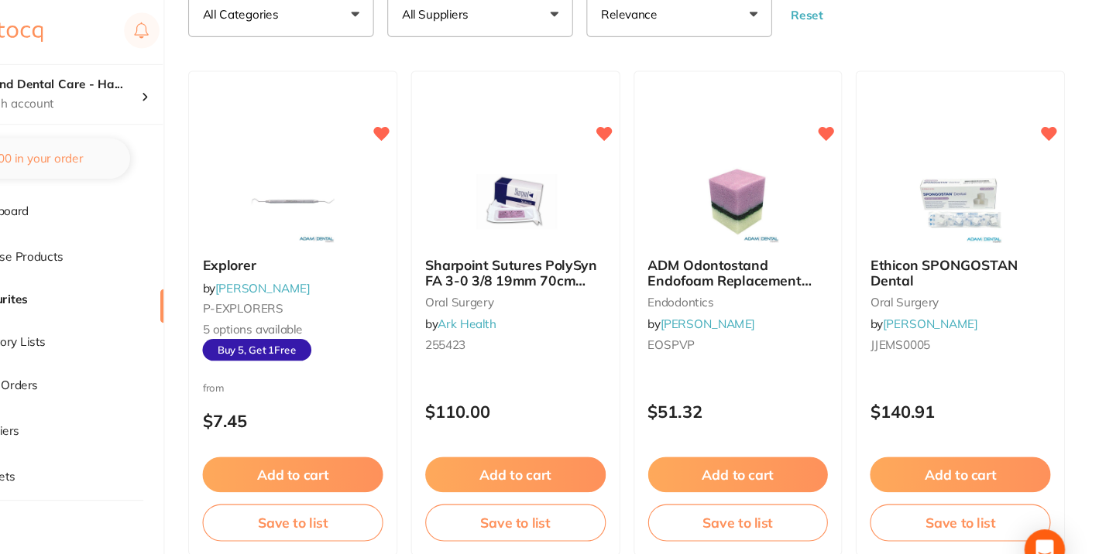
scroll to position [0, 0]
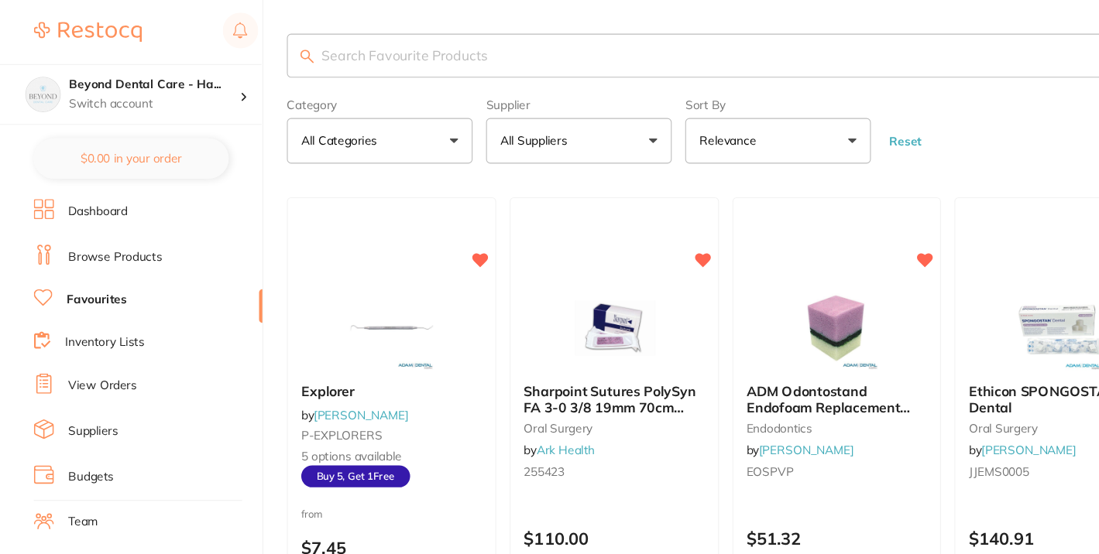
click at [95, 309] on link "Inventory Lists" at bounding box center [96, 314] width 73 height 15
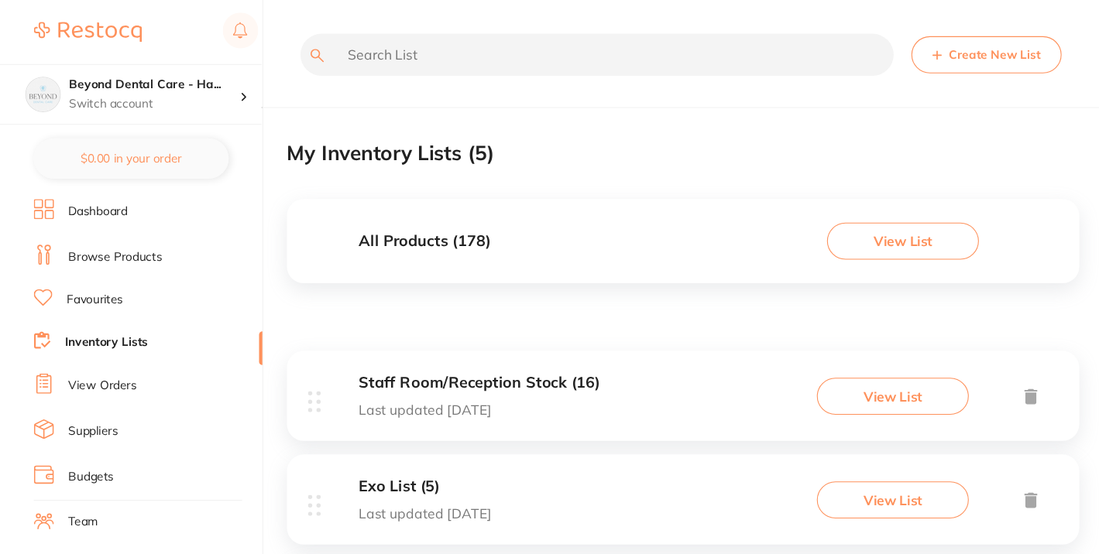
click at [384, 54] on input "text" at bounding box center [548, 50] width 544 height 39
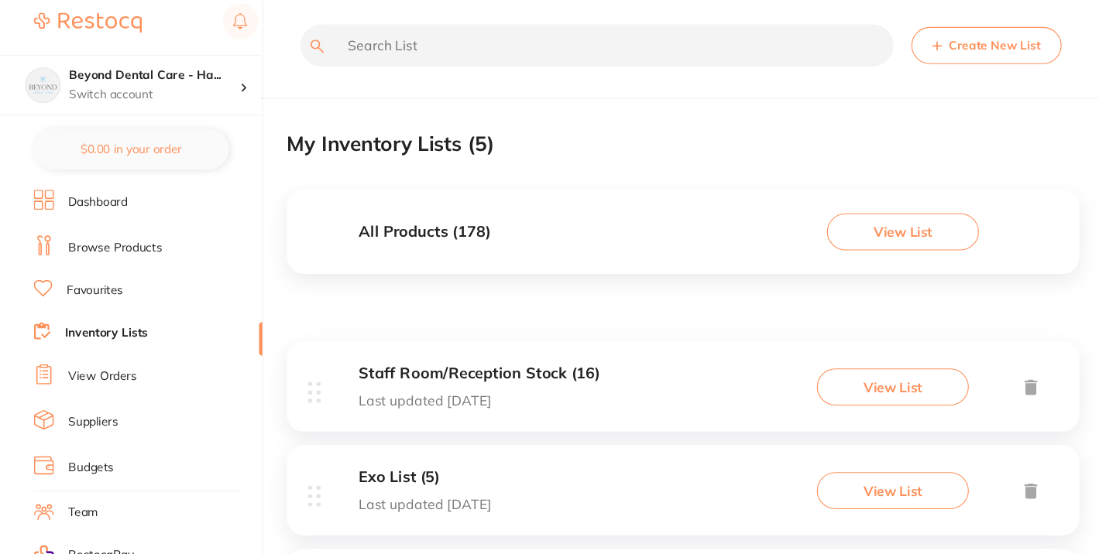
paste input "ips e.max cad block for cerec ht c 14"
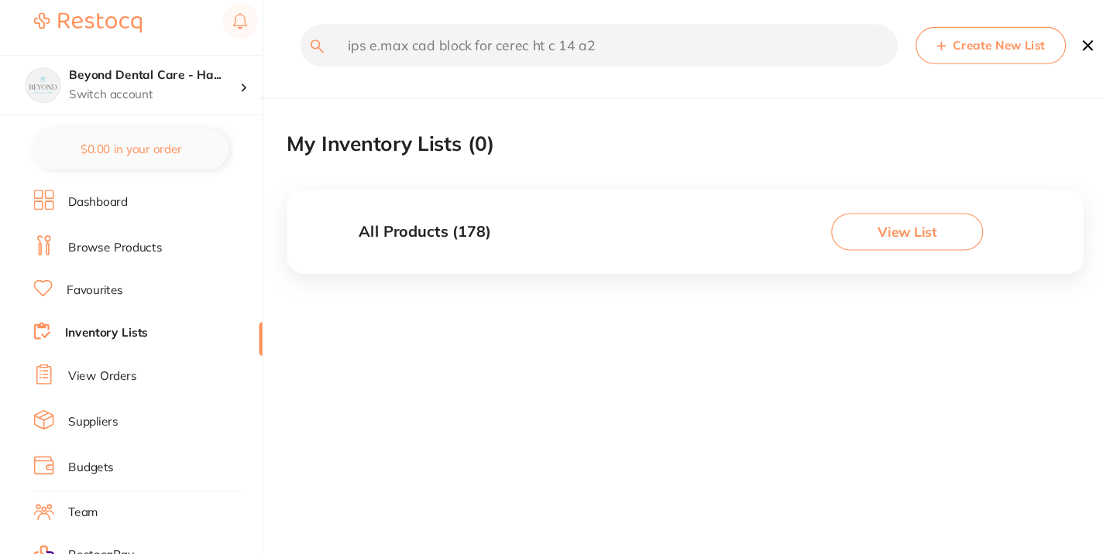
type input "ips e.max cad block for cerec ht c 14 a2"
click at [129, 230] on link "Browse Products" at bounding box center [106, 235] width 86 height 15
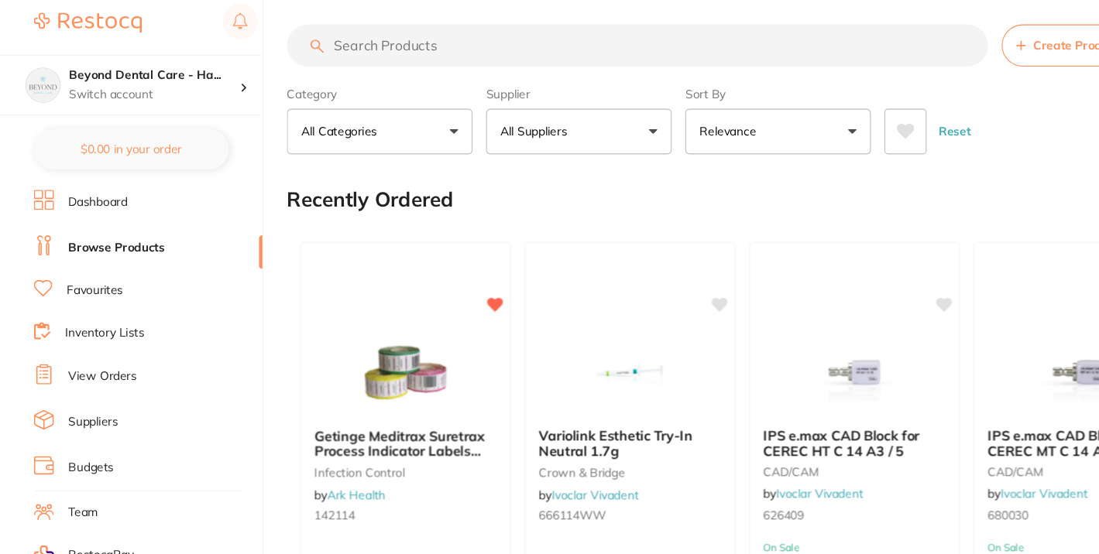
click at [94, 266] on li "Favourites" at bounding box center [136, 276] width 210 height 20
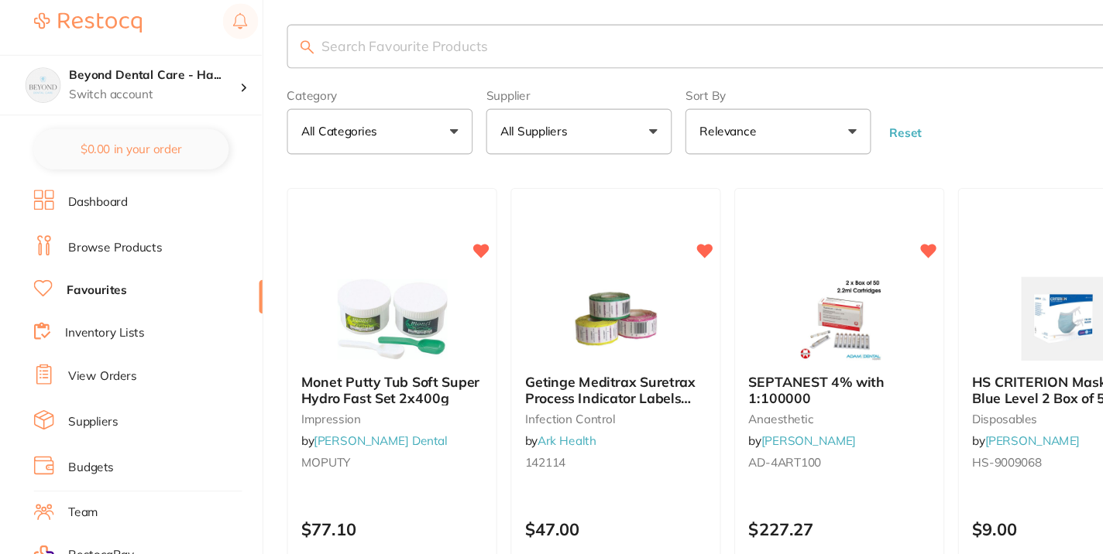
click at [417, 50] on input "search" at bounding box center [667, 51] width 808 height 40
paste input "IPS e.max CAD Block for CEREC HT C 14"
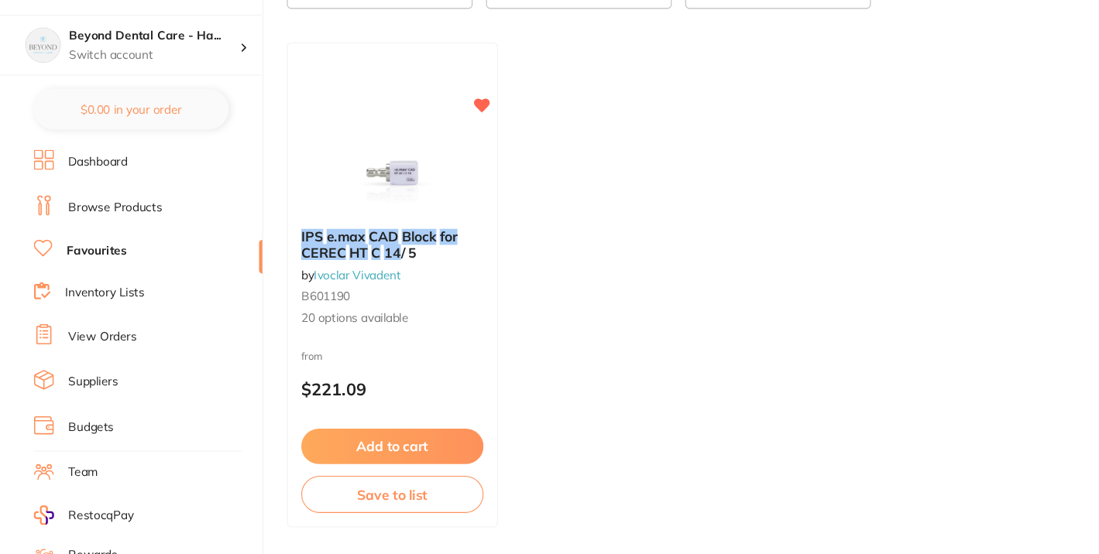
scroll to position [129, 0]
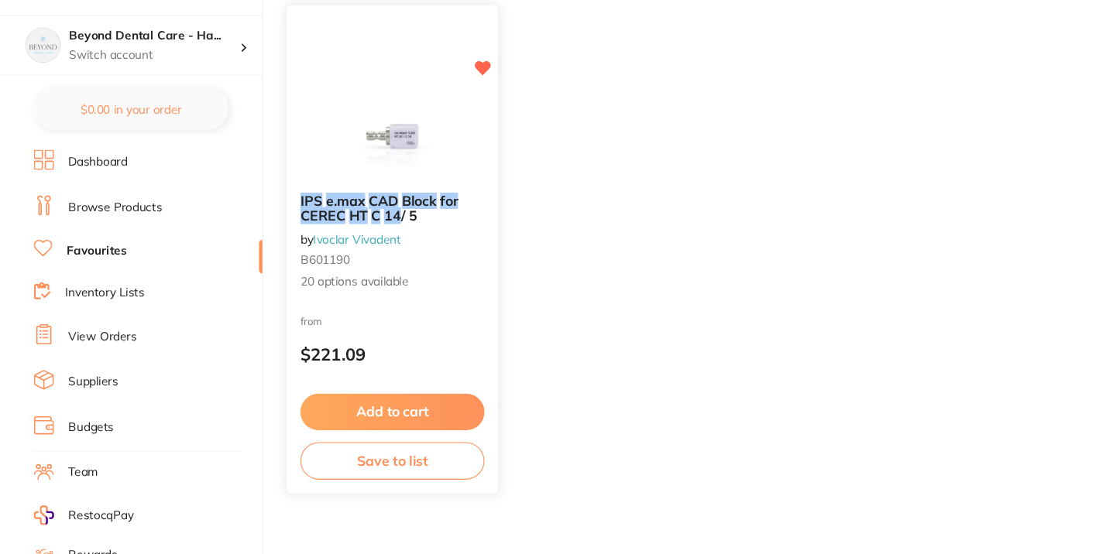
type input "IPS e.max CAD Block for CEREC HT C 14"
click at [370, 245] on span "/ 5" at bounding box center [375, 243] width 15 height 15
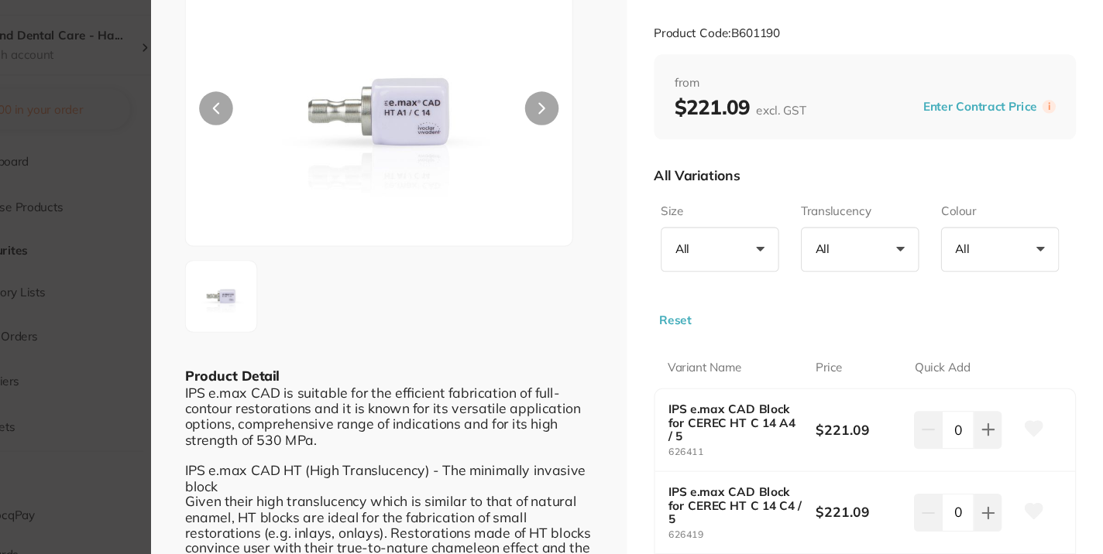
scroll to position [79, 0]
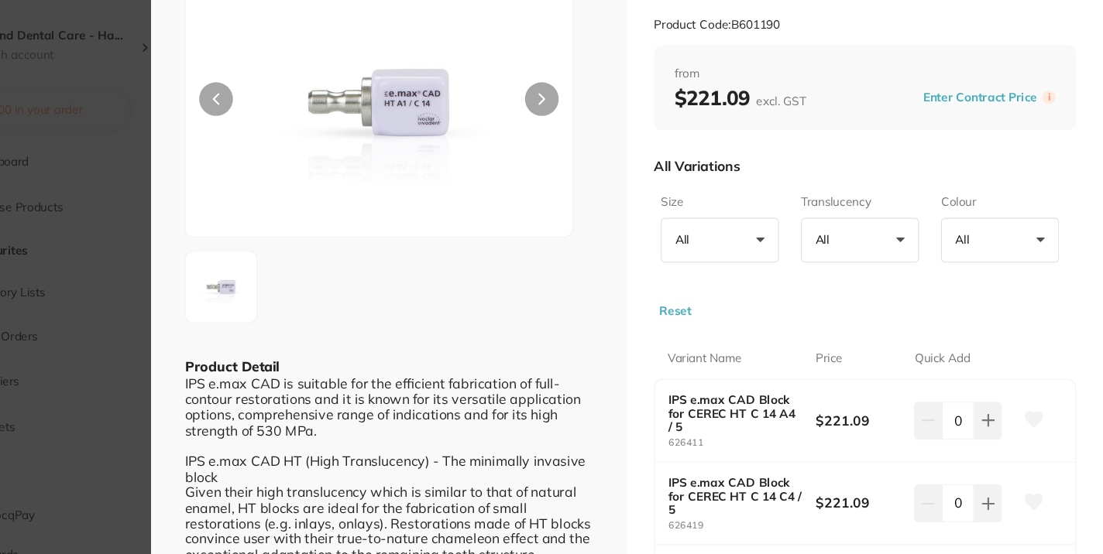
click at [1020, 269] on button "All +0" at bounding box center [1008, 266] width 108 height 42
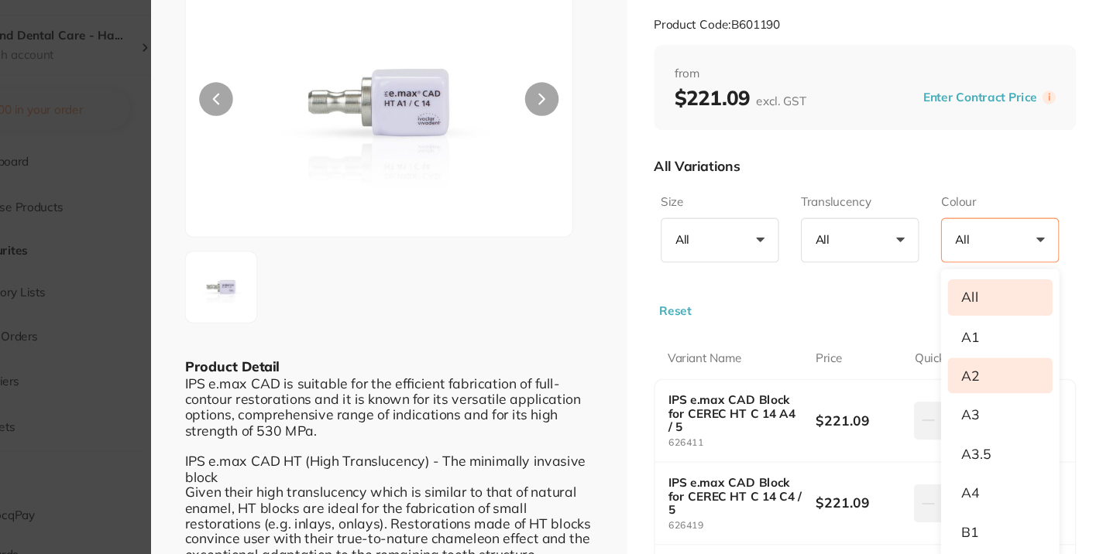
click at [1015, 379] on li "A2" at bounding box center [1008, 390] width 96 height 33
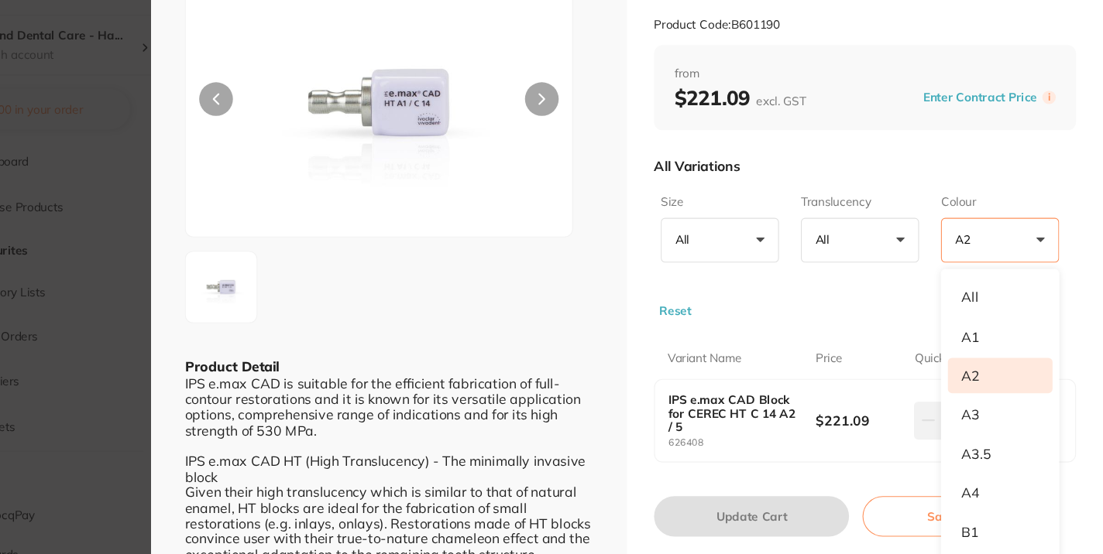
click at [887, 335] on div "Size All +0 All C 14 Translucency All +0 All HT Colour A2 +0 All A1 A2 A3 A3.5 …" at bounding box center [884, 278] width 387 height 120
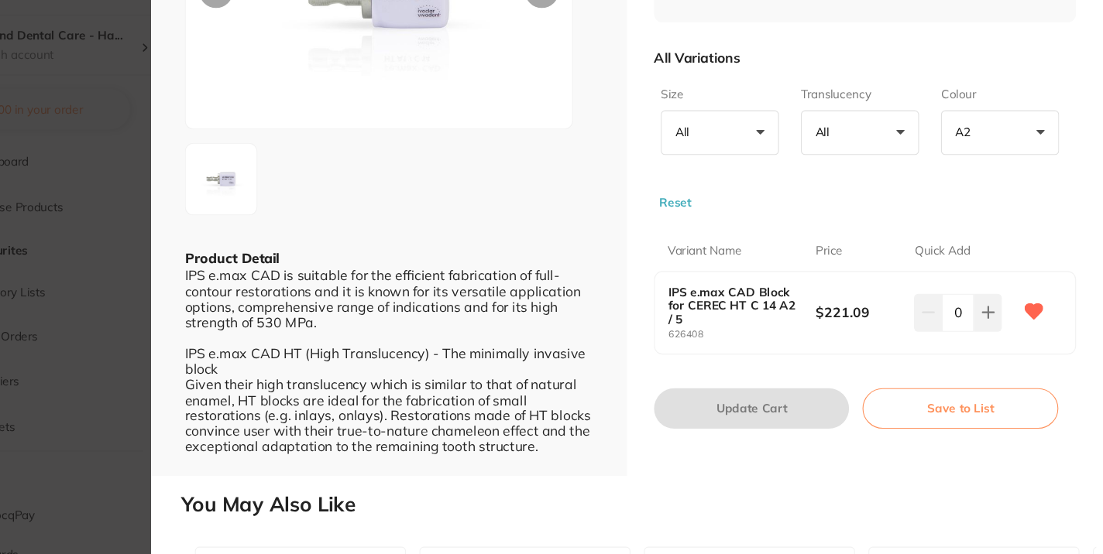
scroll to position [188, 0]
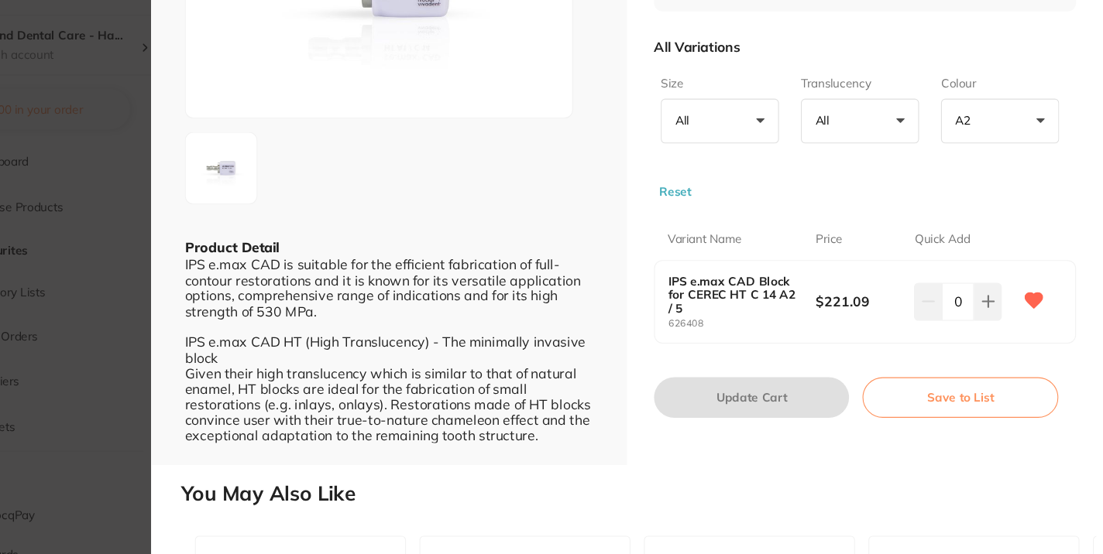
click at [982, 407] on button "Save to List" at bounding box center [972, 410] width 180 height 37
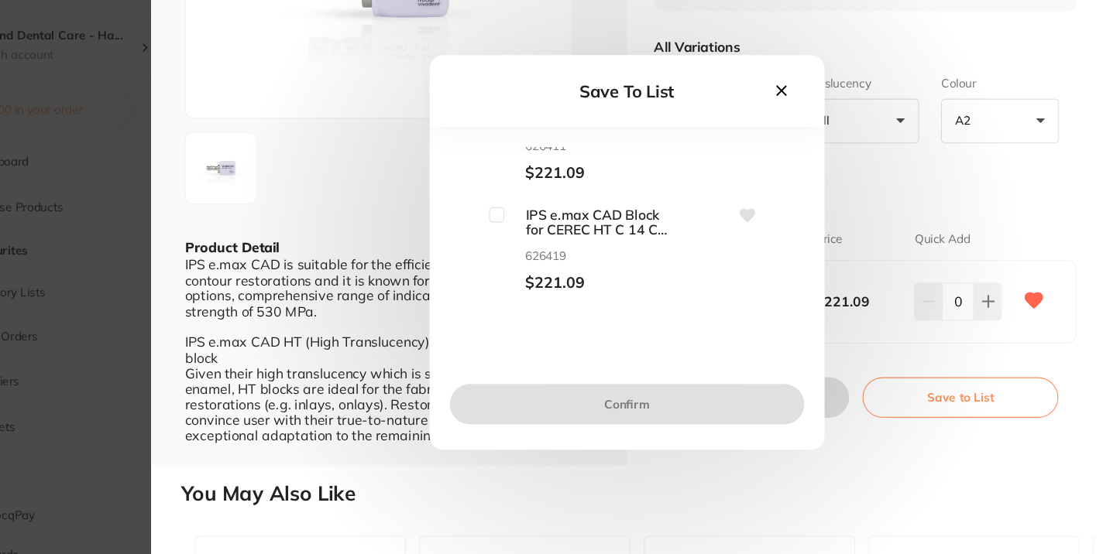
scroll to position [53, 0]
click at [1020, 206] on div "Save To List IPS e.max CAD Block for CEREC HT C 14 A4 / 5 626411 $221.09 IPS e.…" at bounding box center [665, 277] width 873 height 554
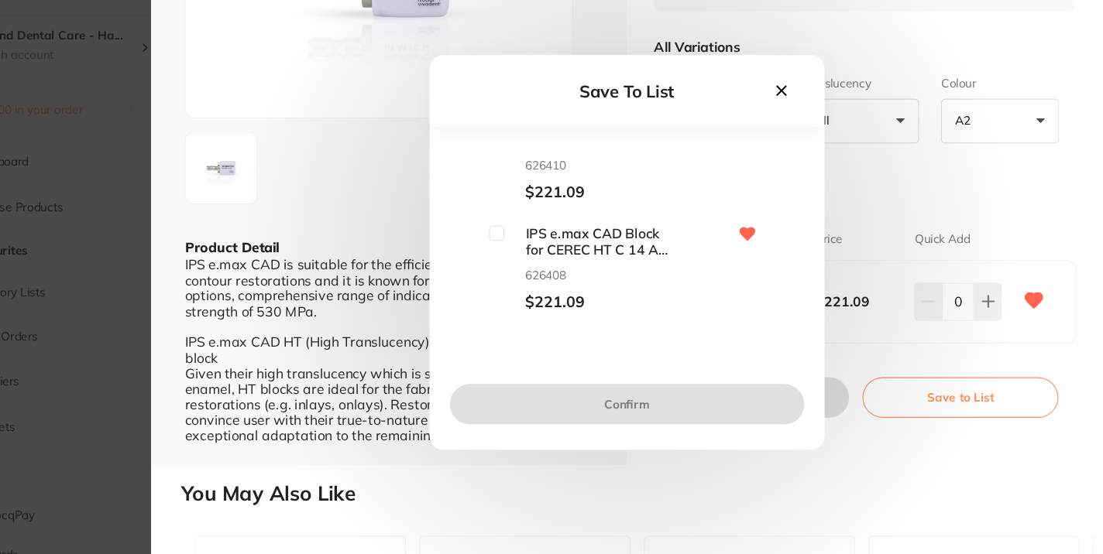
click at [939, 222] on div "Save To List IPS e.max CAD Block for CEREC HT C 14 A4 / 5 626411 $221.09 IPS e.…" at bounding box center [665, 277] width 873 height 554
click at [801, 127] on icon at bounding box center [807, 128] width 17 height 17
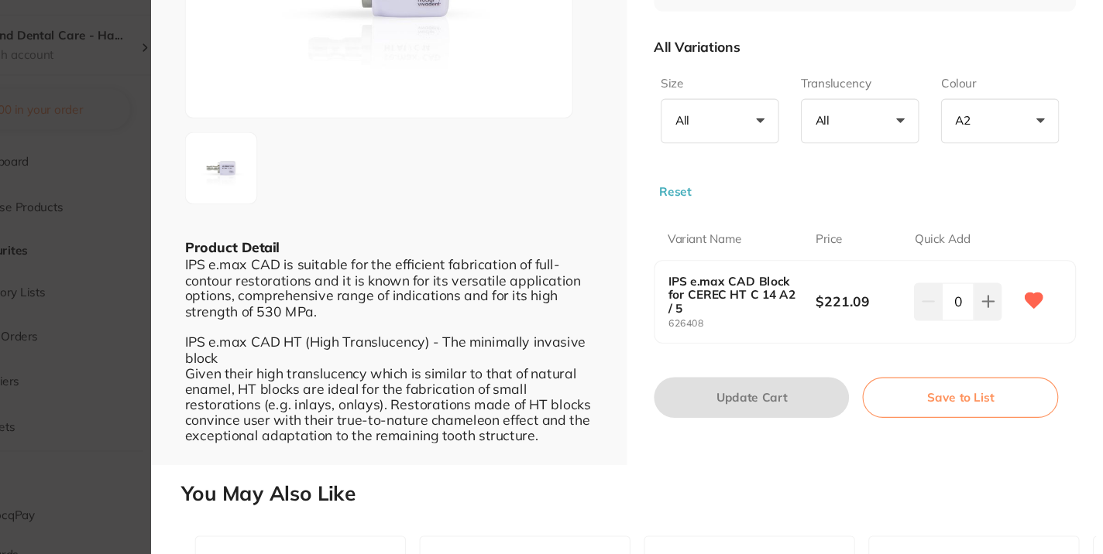
click at [969, 414] on button "Save to List" at bounding box center [972, 410] width 180 height 37
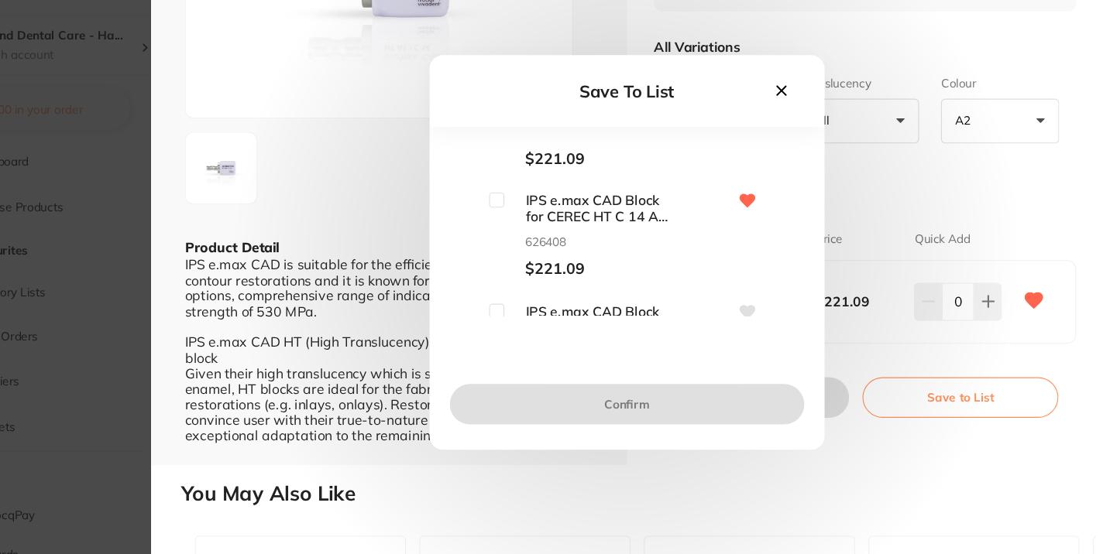
scroll to position [1459, 0]
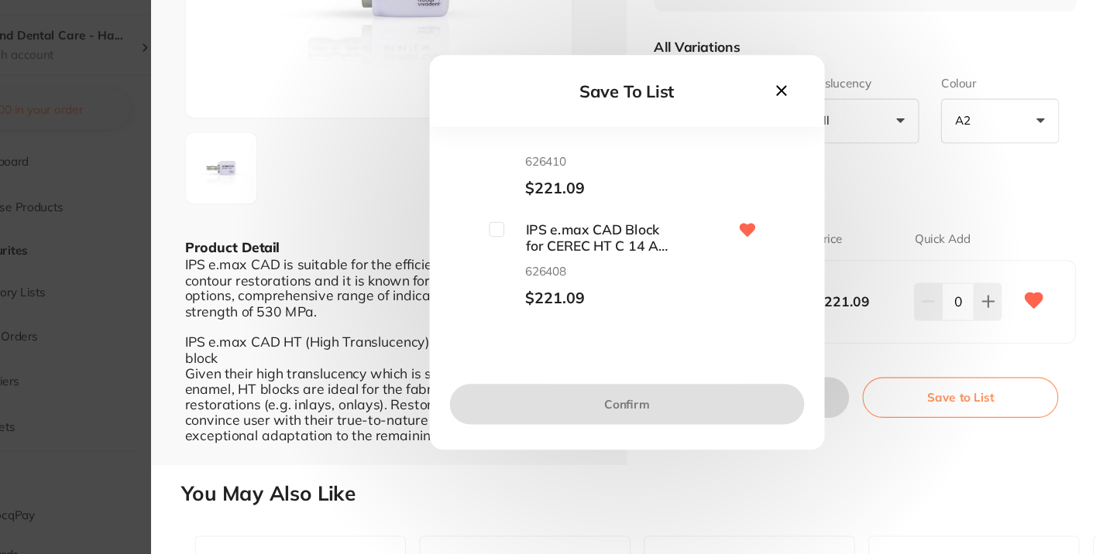
click at [558, 255] on span "IPS e.max CAD Block for CEREC HT C 14 A2 / 5" at bounding box center [631, 263] width 155 height 29
click at [544, 255] on input "checkbox" at bounding box center [547, 256] width 14 height 14
checkbox input "true"
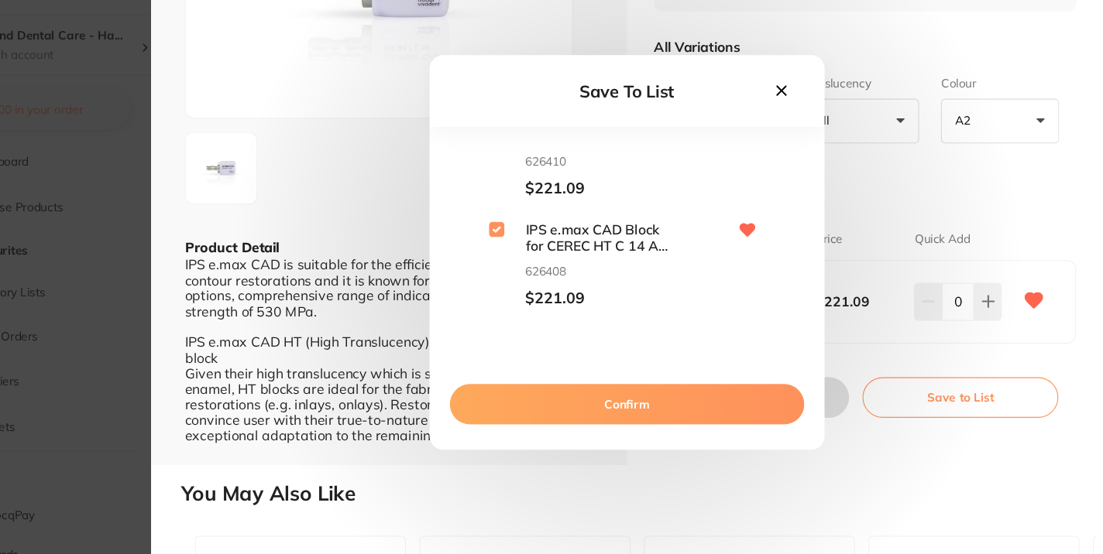
click at [632, 414] on button "Confirm" at bounding box center [665, 416] width 325 height 37
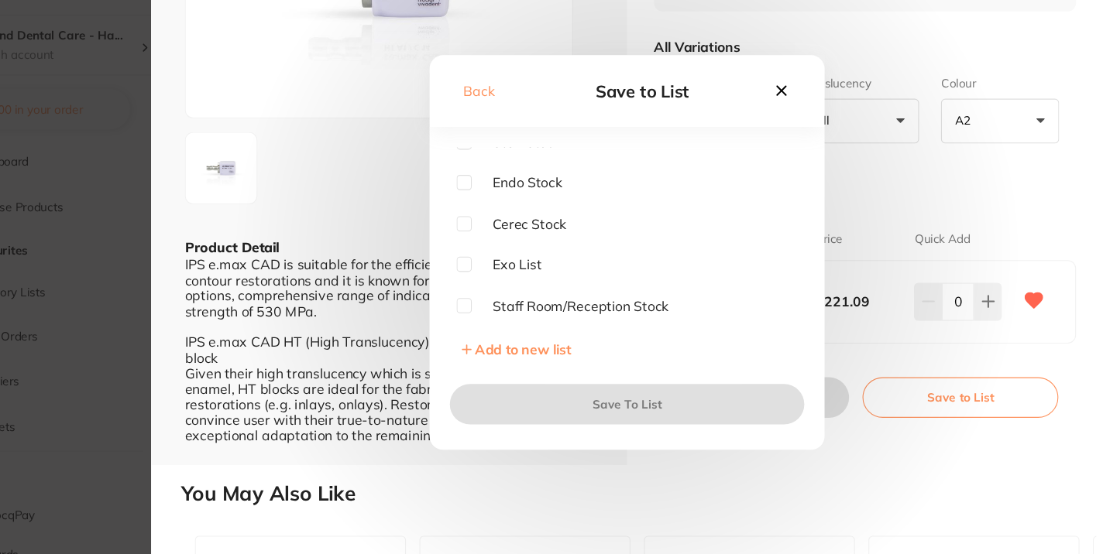
scroll to position [0, 0]
click at [516, 259] on input "checkbox" at bounding box center [516, 263] width 14 height 14
checkbox input "true"
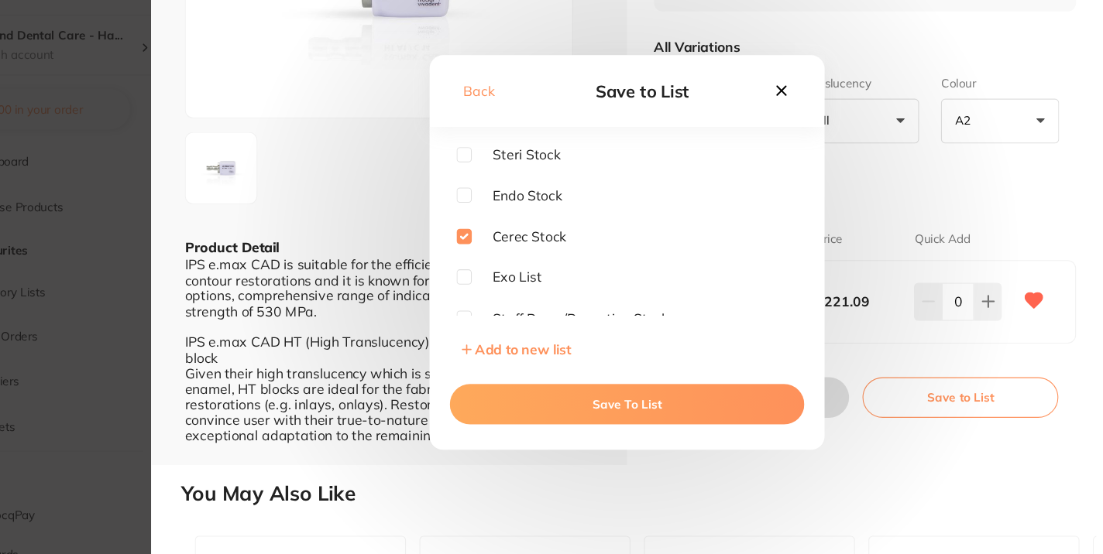
click at [660, 409] on button "Save To List" at bounding box center [665, 416] width 325 height 37
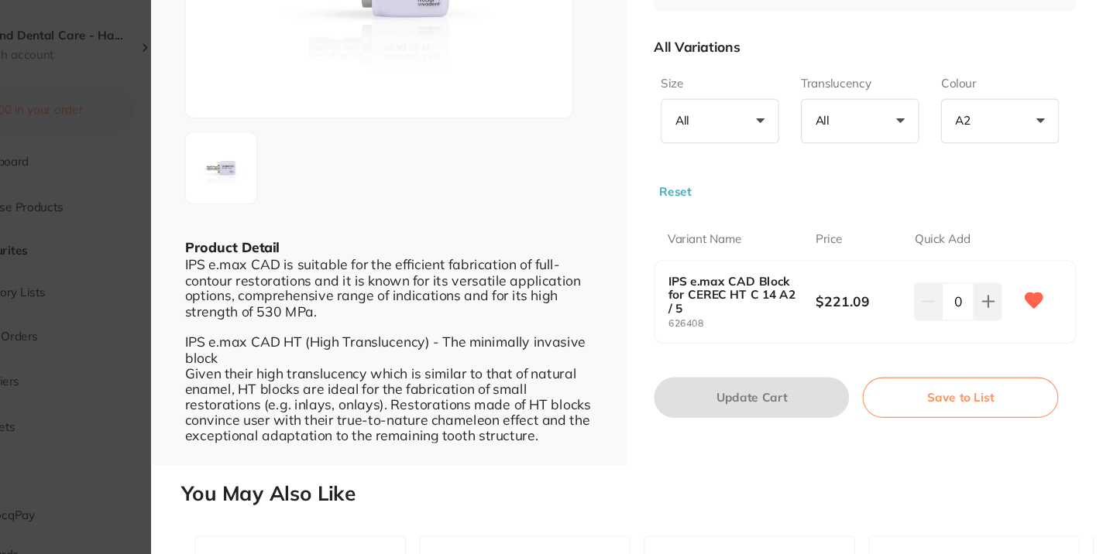
scroll to position [183, 0]
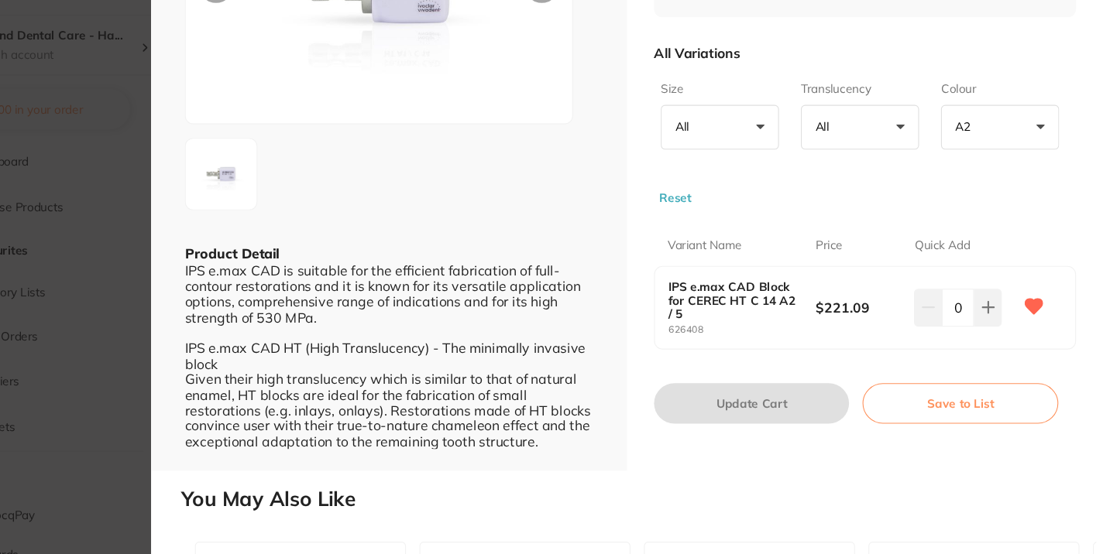
click at [1034, 319] on icon at bounding box center [1039, 326] width 17 height 15
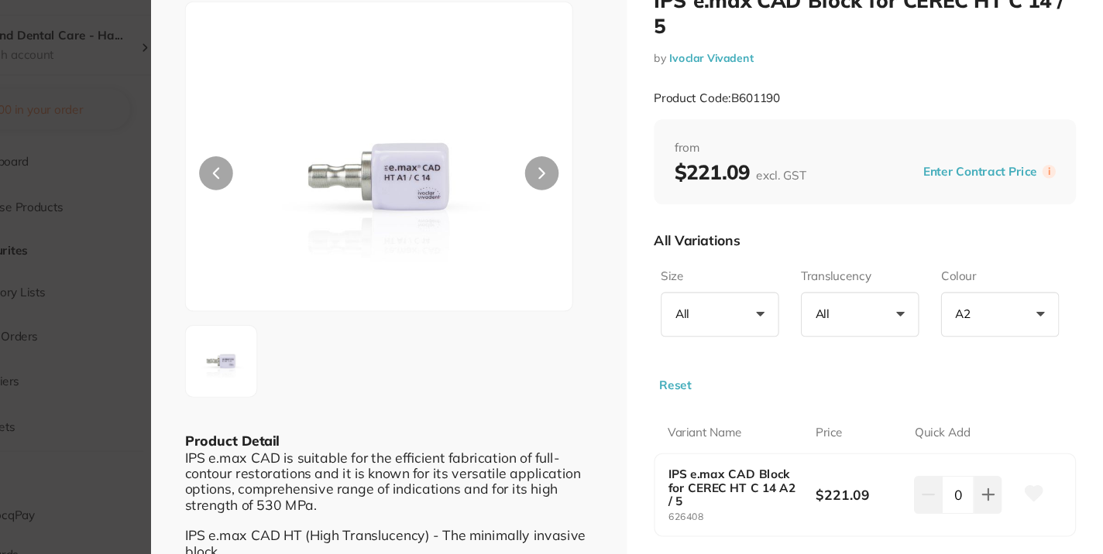
scroll to position [0, 0]
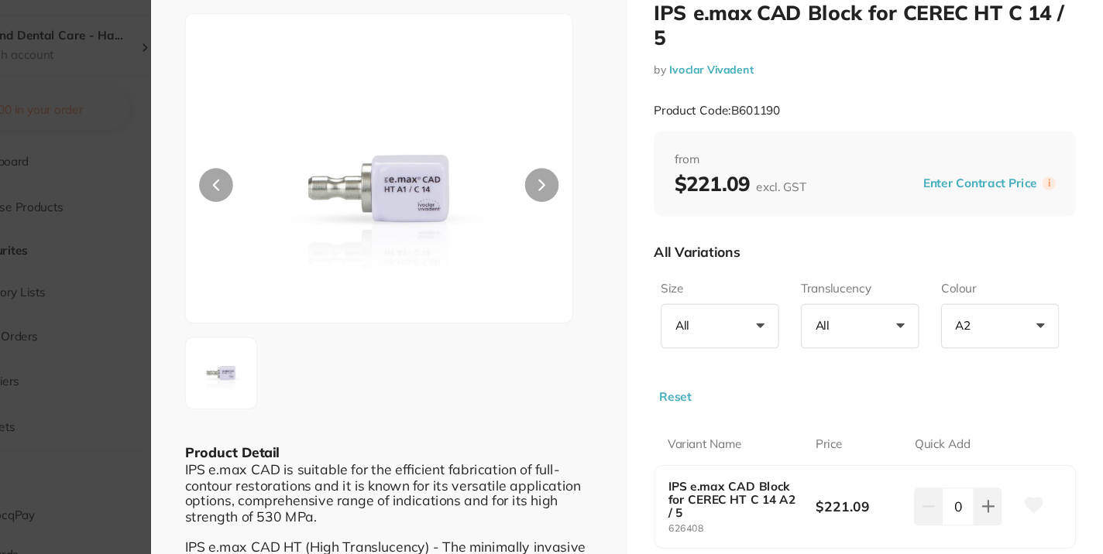
click at [1041, 509] on icon at bounding box center [1039, 510] width 16 height 14
click at [168, 270] on section "IPS e.max CAD Block for CEREC HT C 14 / 5 by Ivoclar Vivadent Product Code: B60…" at bounding box center [551, 277] width 1103 height 554
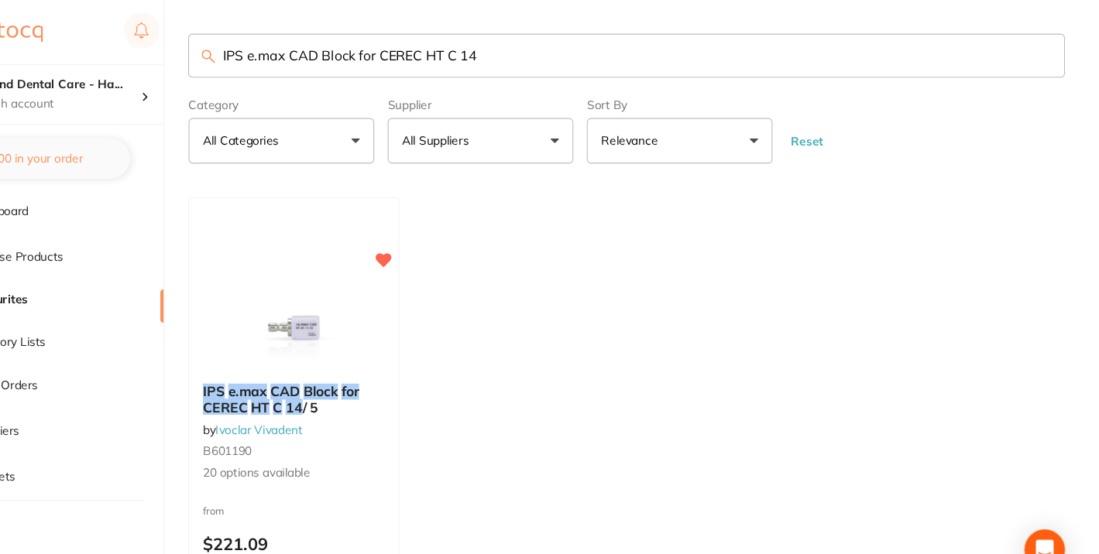
click at [498, 50] on input "IPS e.max CAD Block for CEREC HT C 14" at bounding box center [665, 51] width 804 height 40
click at [702, 53] on input "IPS e.max CAD Block for CEREC MT C 14" at bounding box center [665, 51] width 804 height 40
type input "IPS e.max CAD Block for CEREC MT C 14"
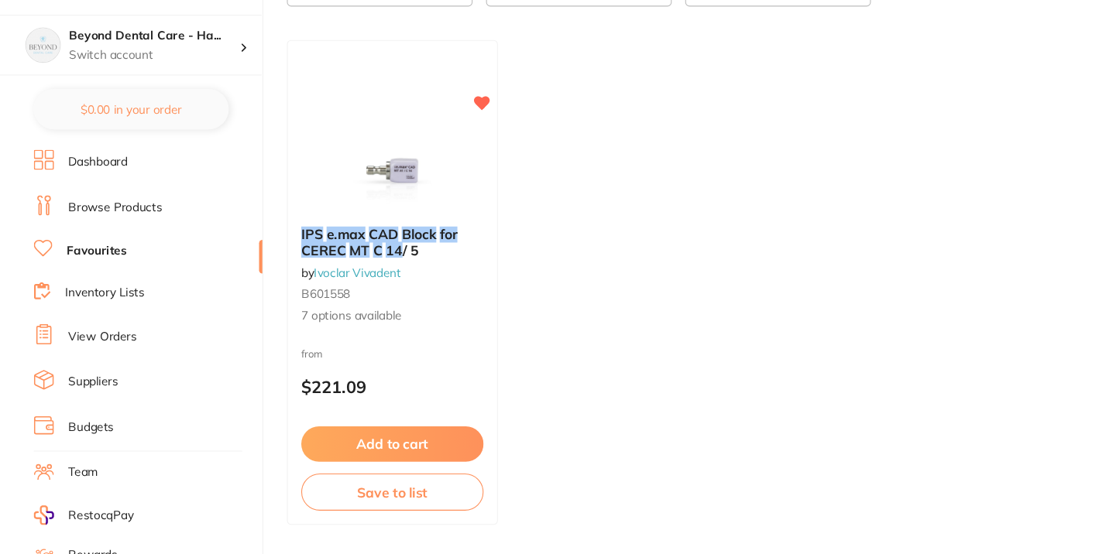
click at [86, 314] on link "Inventory Lists" at bounding box center [96, 314] width 73 height 15
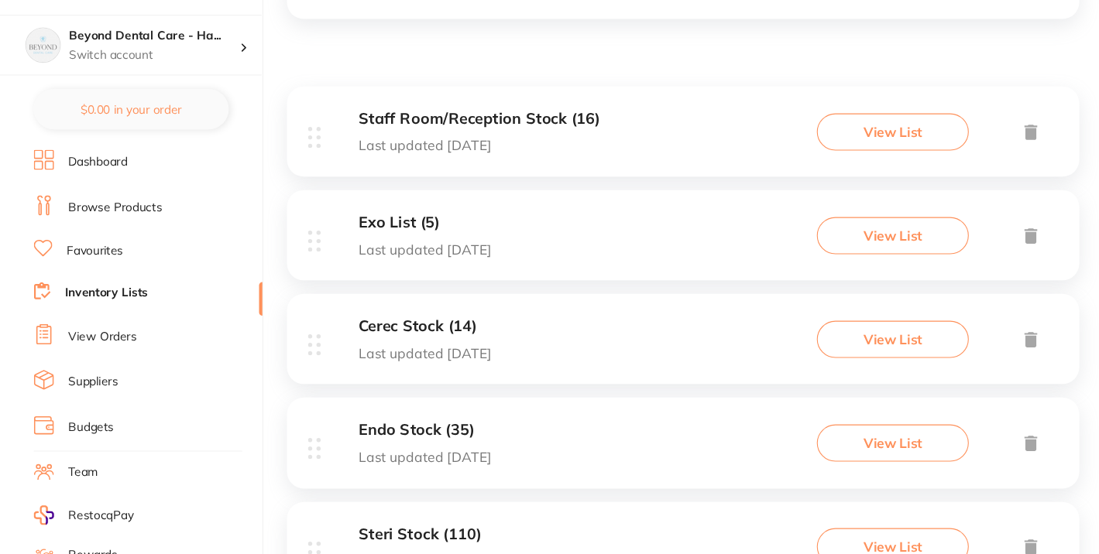
scroll to position [275, 0]
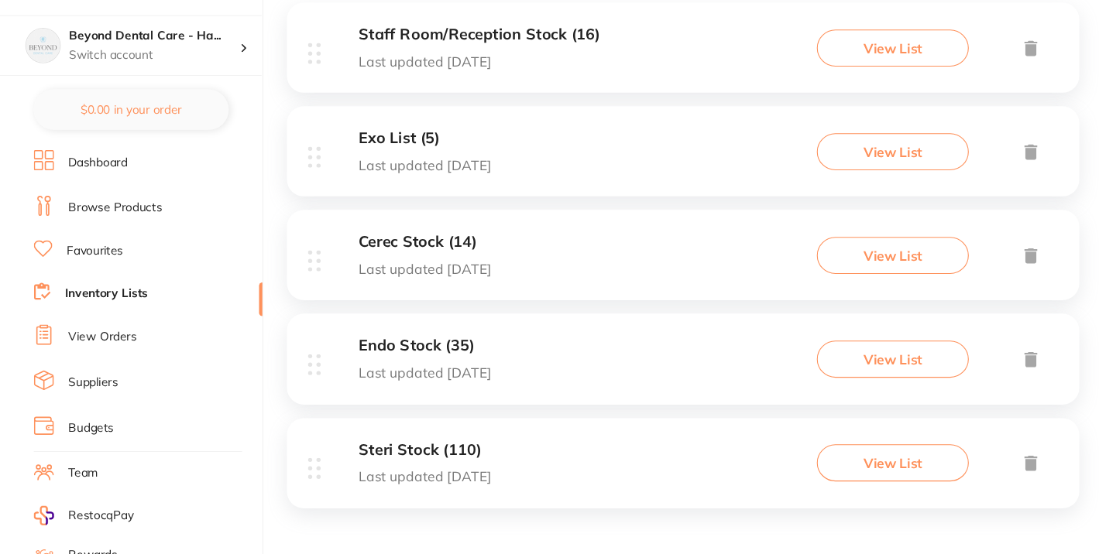
click at [362, 270] on h3 "Cerec Stock (14)" at bounding box center [390, 267] width 122 height 16
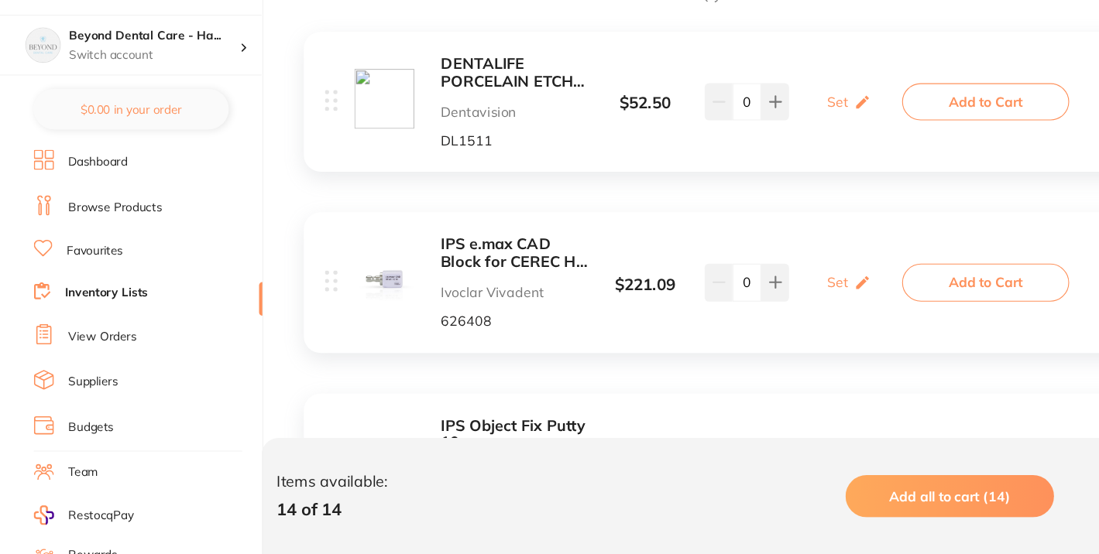
scroll to position [410, 0]
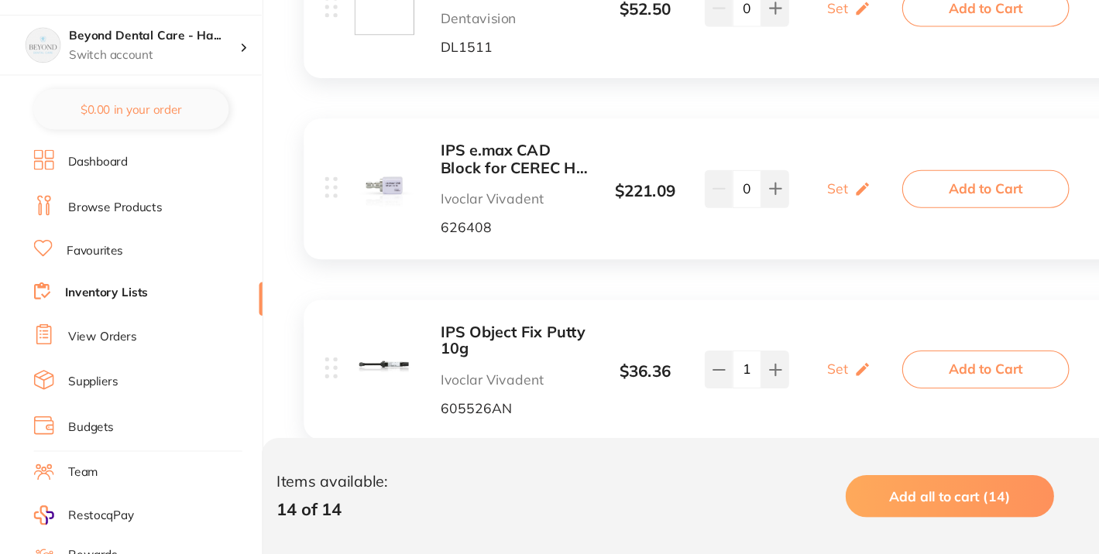
click at [453, 189] on b "IPS e.max CAD Block for CEREC HT C 14 A2 / 5" at bounding box center [472, 192] width 134 height 32
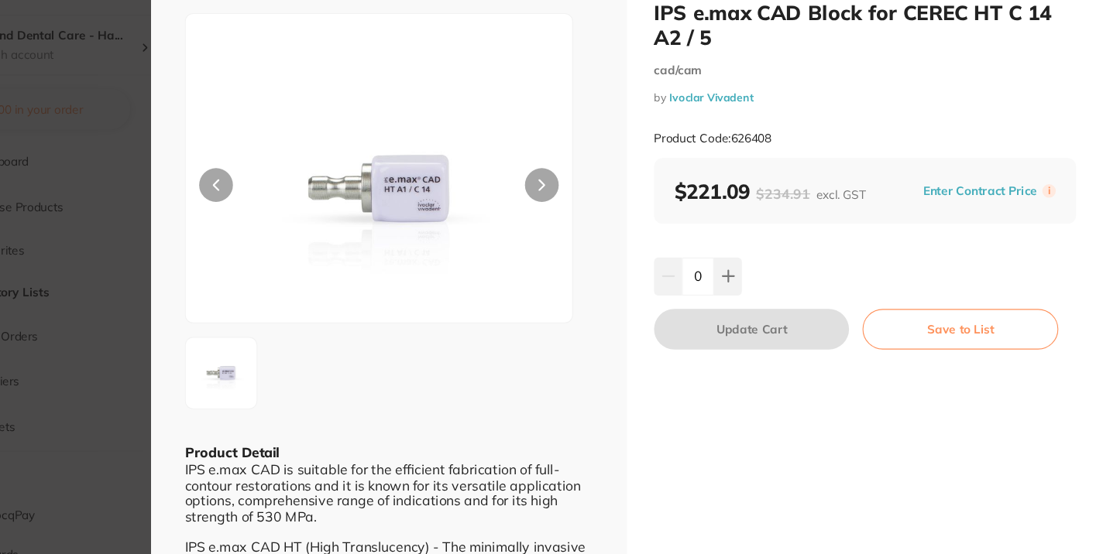
click at [192, 300] on section "IPS e.max CAD Block for CEREC HT C 14 A2 / 5 cad/cam by Ivoclar Vivadent Produc…" at bounding box center [551, 277] width 1103 height 554
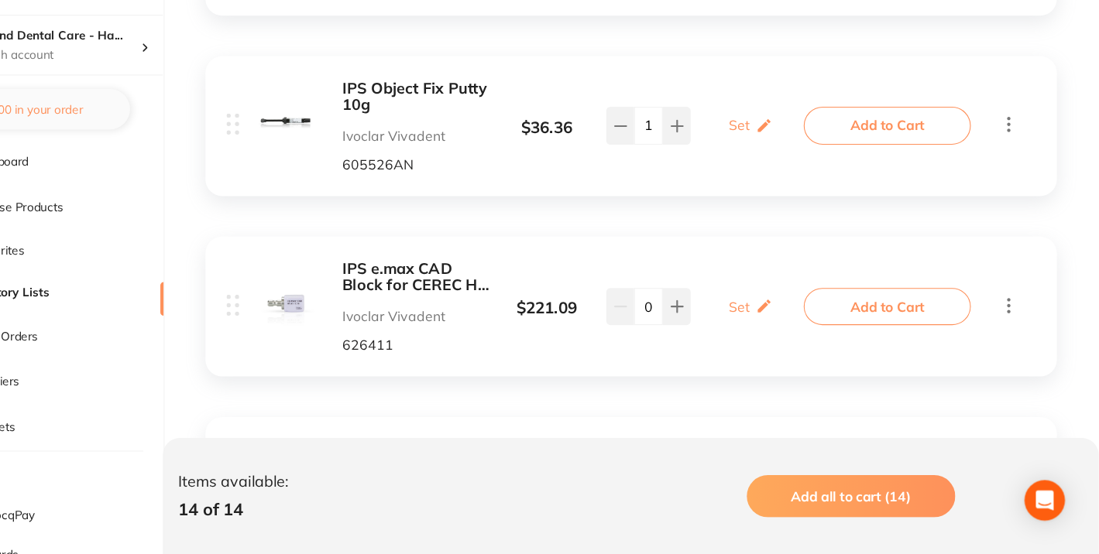
scroll to position [696, 0]
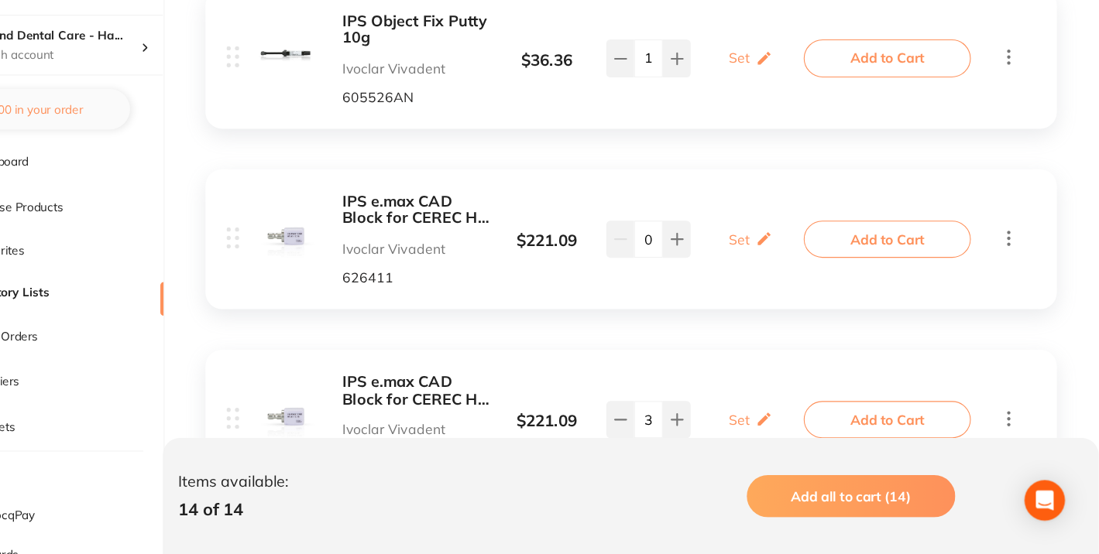
click at [482, 269] on p "Ivoclar Vivadent" at bounding box center [472, 273] width 134 height 14
click at [475, 245] on b "IPS e.max CAD Block for CEREC HT C 14 A4 / 5" at bounding box center [472, 238] width 134 height 32
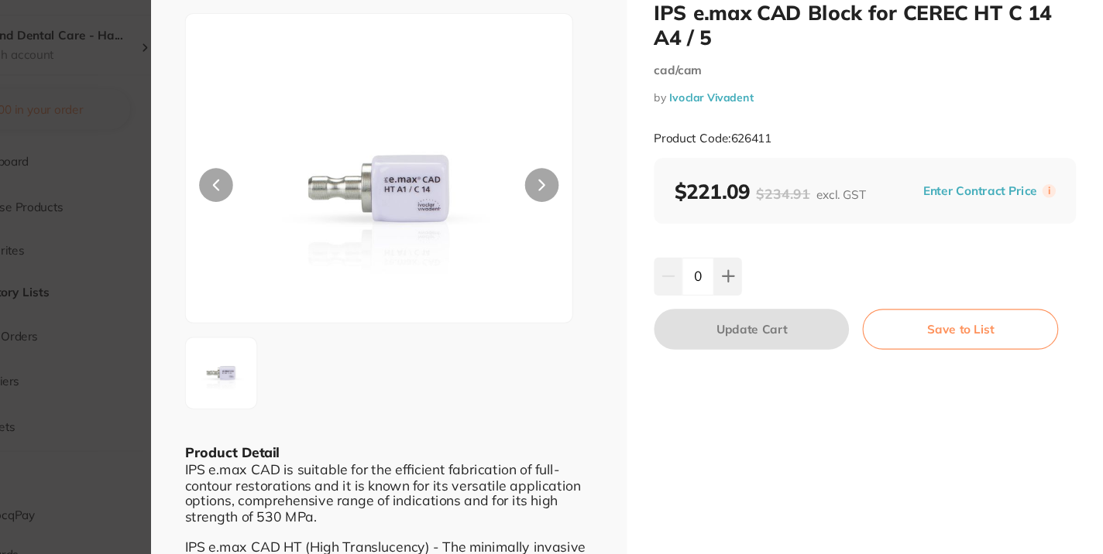
click at [204, 283] on section "IPS e.max CAD Block for CEREC HT C 14 A4 / 5 cad/cam by Ivoclar Vivadent Produc…" at bounding box center [551, 277] width 1103 height 554
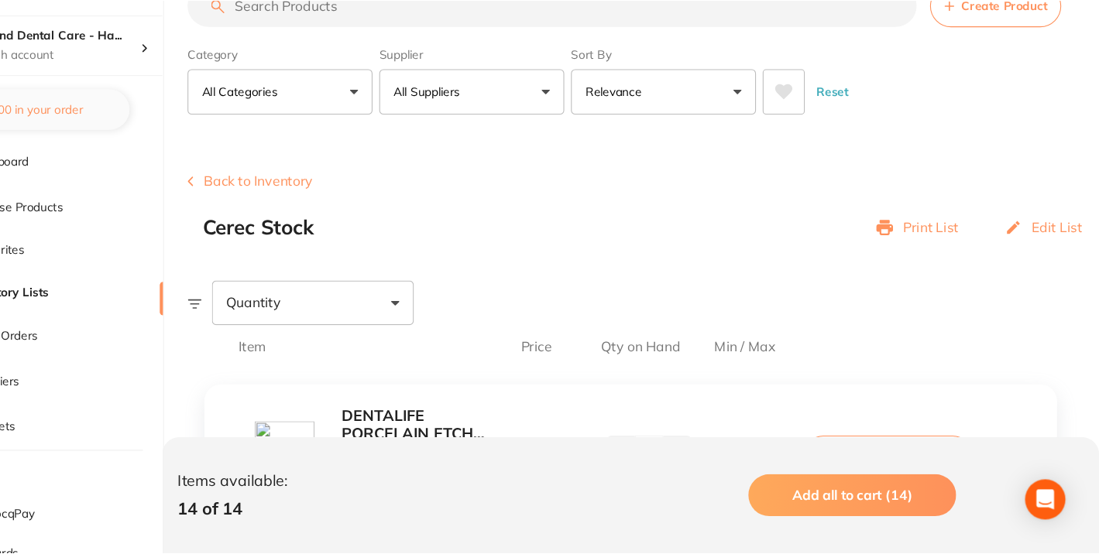
scroll to position [696, 0]
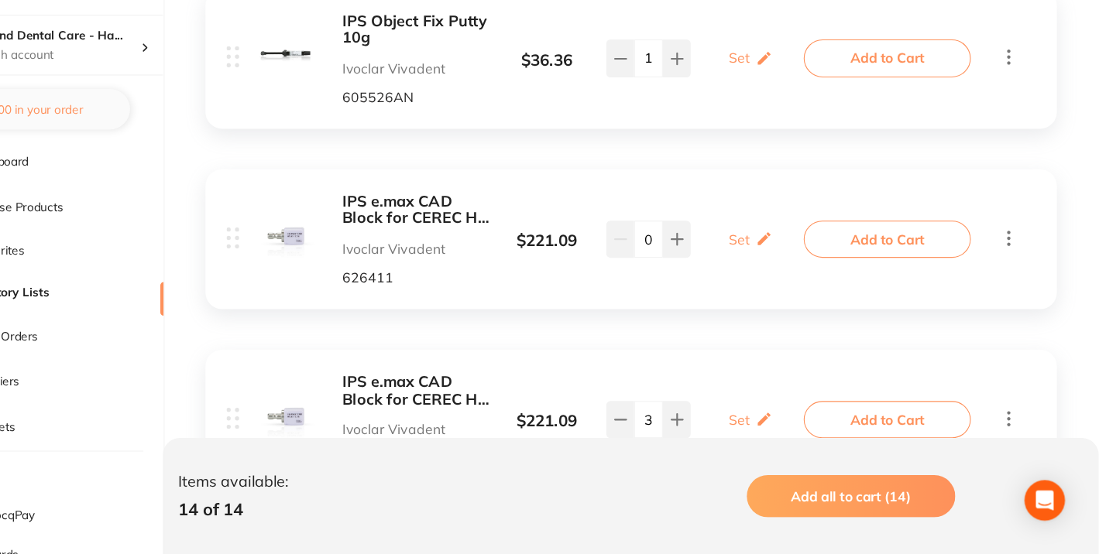
click at [1022, 255] on icon at bounding box center [1016, 263] width 19 height 19
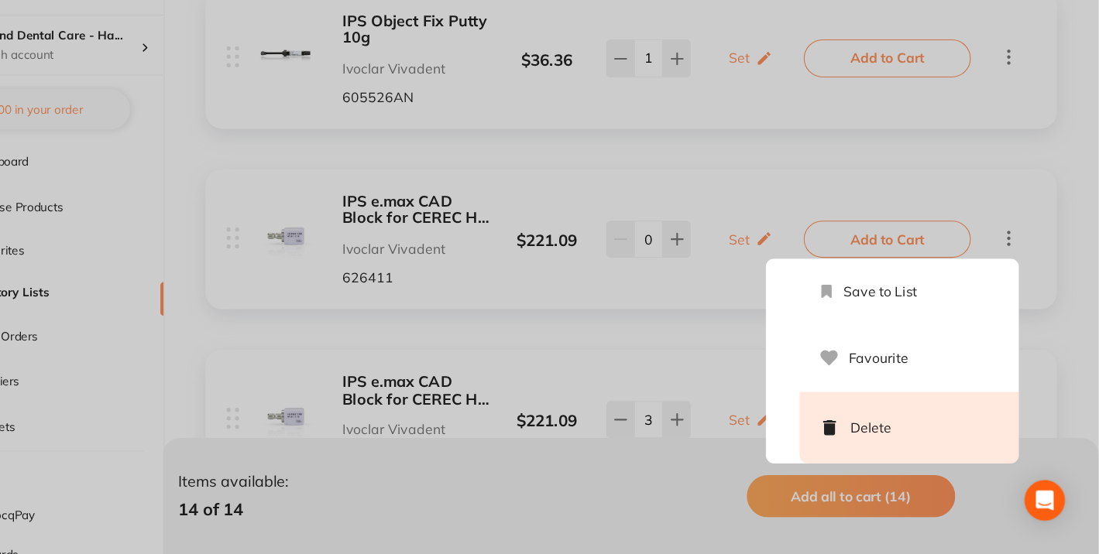
click at [897, 444] on li "Delete" at bounding box center [924, 438] width 201 height 66
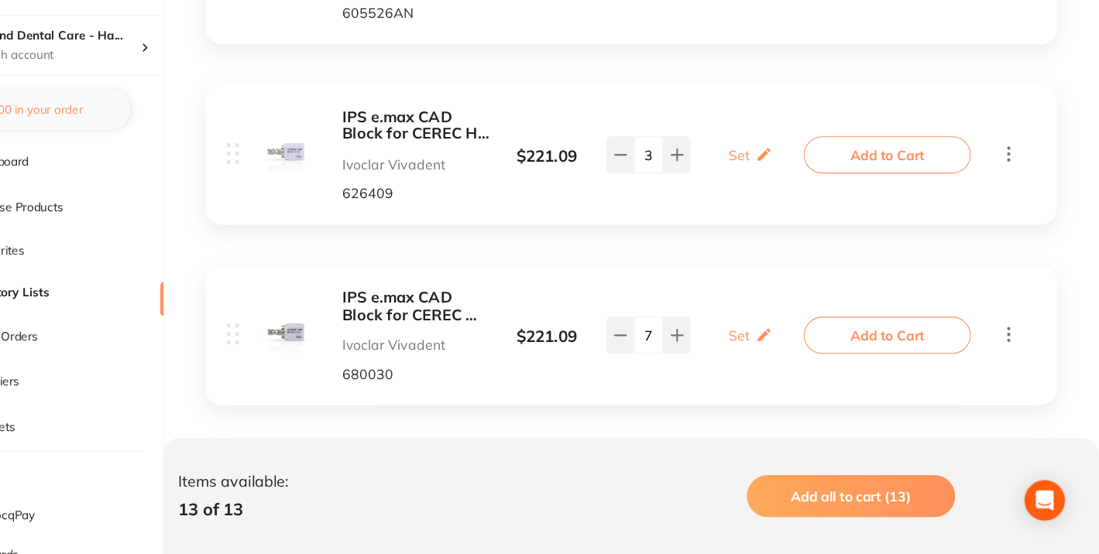
scroll to position [780, 0]
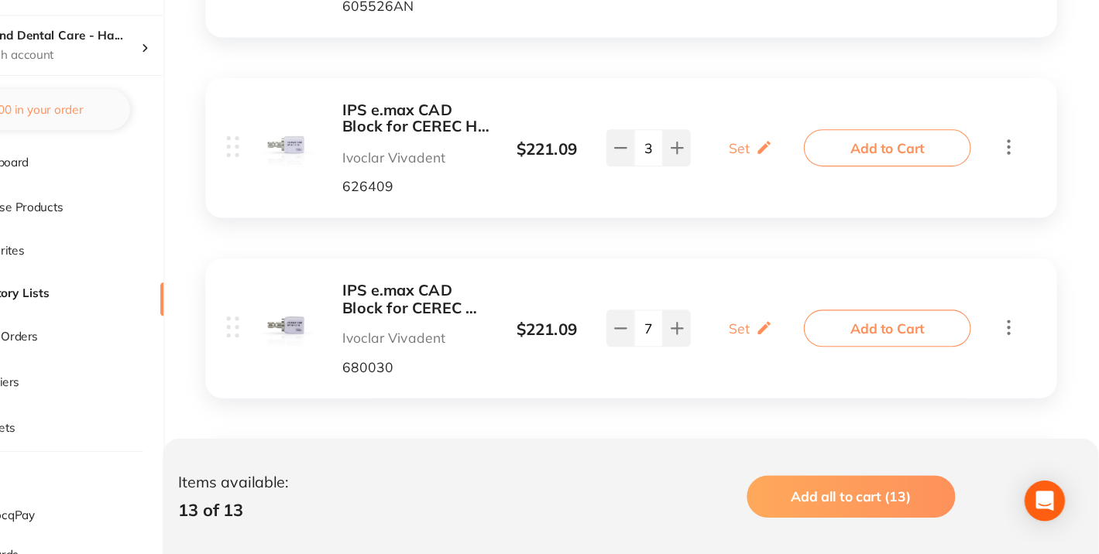
click at [484, 156] on b "IPS e.max CAD Block for CEREC HT C 14 A3 / 5" at bounding box center [472, 154] width 134 height 32
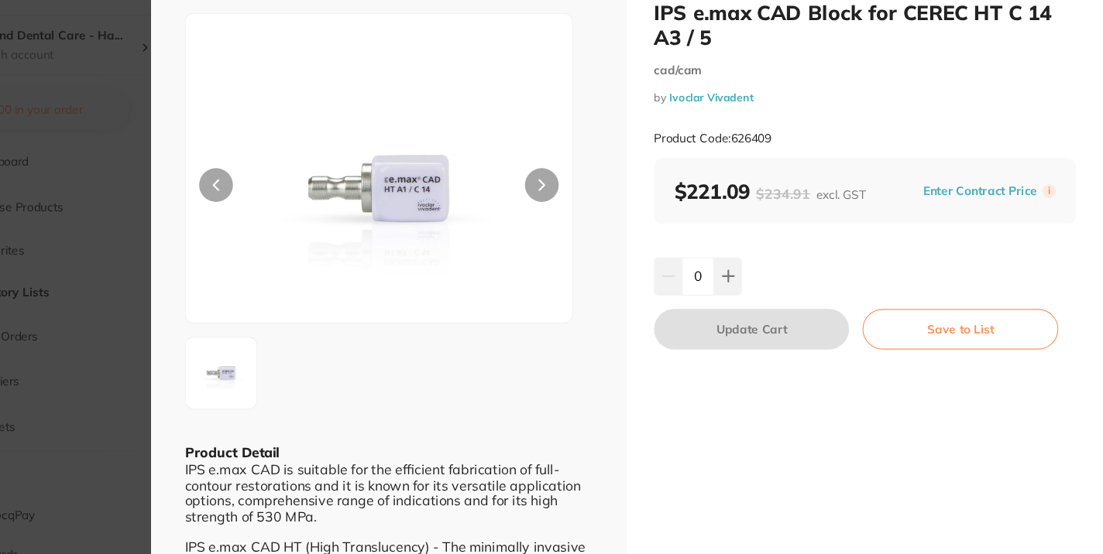
click at [219, 105] on section "IPS e.max CAD Block for CEREC HT C 14 A3 / 5 cad/cam by Ivoclar Vivadent Produc…" at bounding box center [551, 277] width 1103 height 554
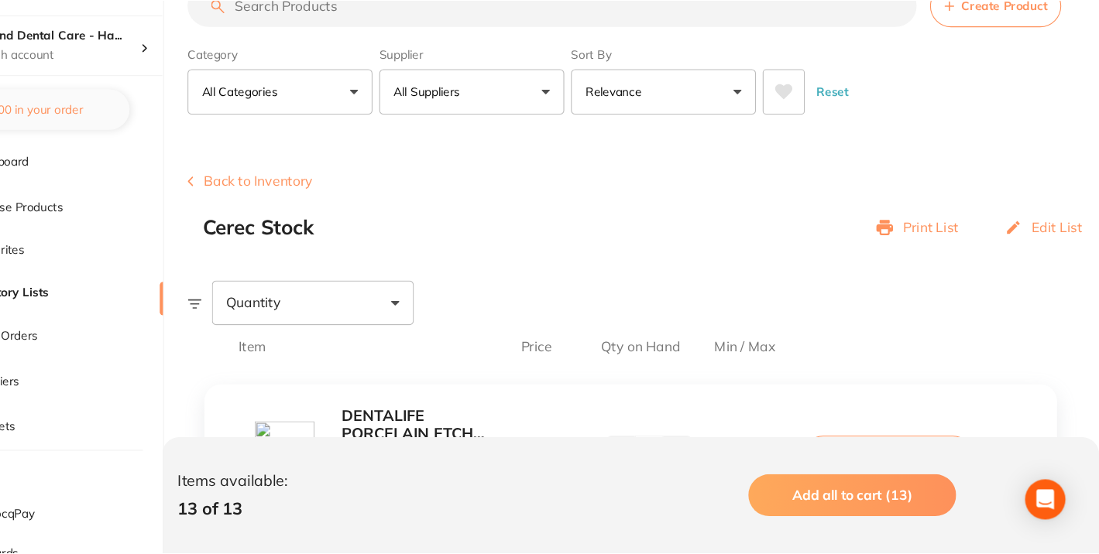
scroll to position [780, 0]
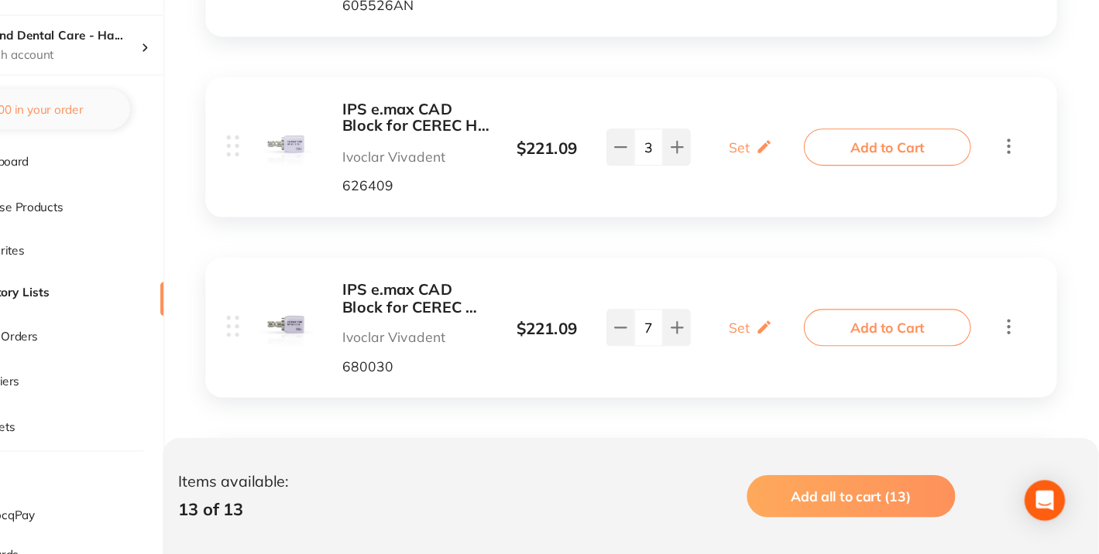
click at [468, 324] on b "IPS e.max CAD Block for CEREC MT C 14 A3 / 5" at bounding box center [472, 320] width 134 height 32
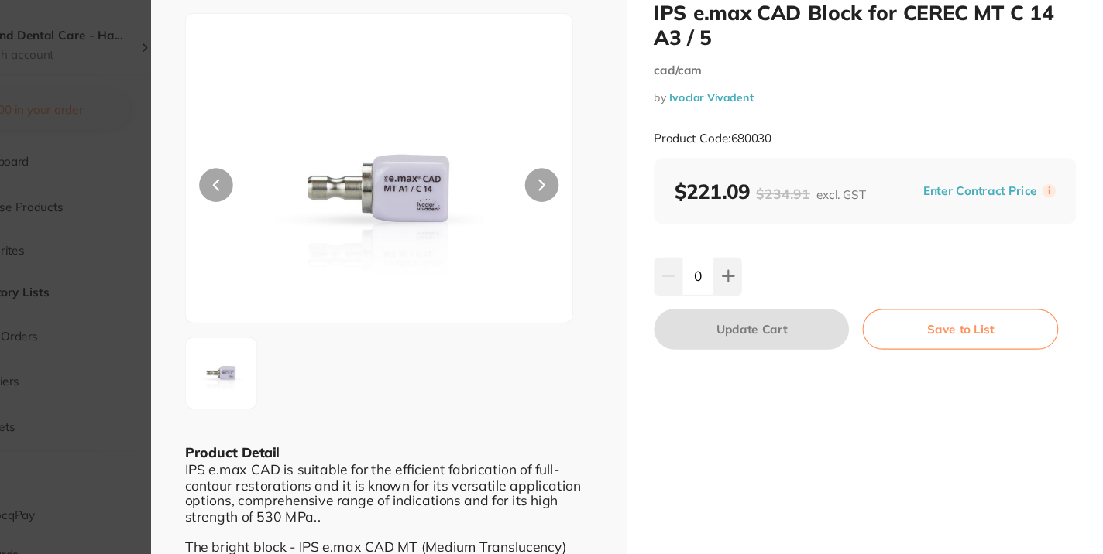
click at [149, 338] on section "IPS e.max CAD Block for CEREC MT C 14 A3 / 5 cad/cam by Ivoclar Vivadent Produc…" at bounding box center [551, 277] width 1103 height 554
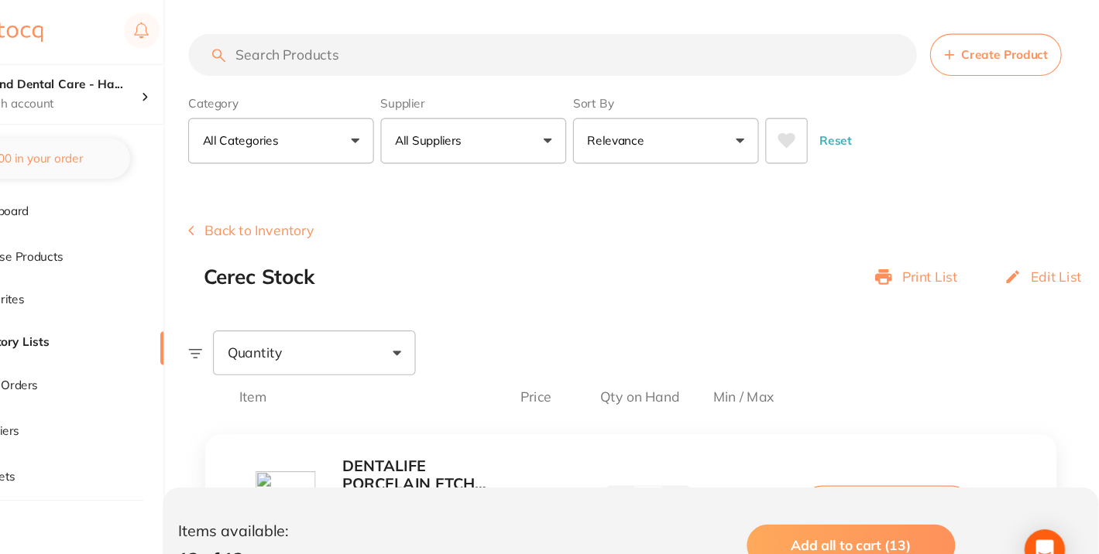
click at [394, 49] on input "search" at bounding box center [597, 50] width 668 height 39
paste input "IPS e.max CAD Block for CEREC HT C 14"
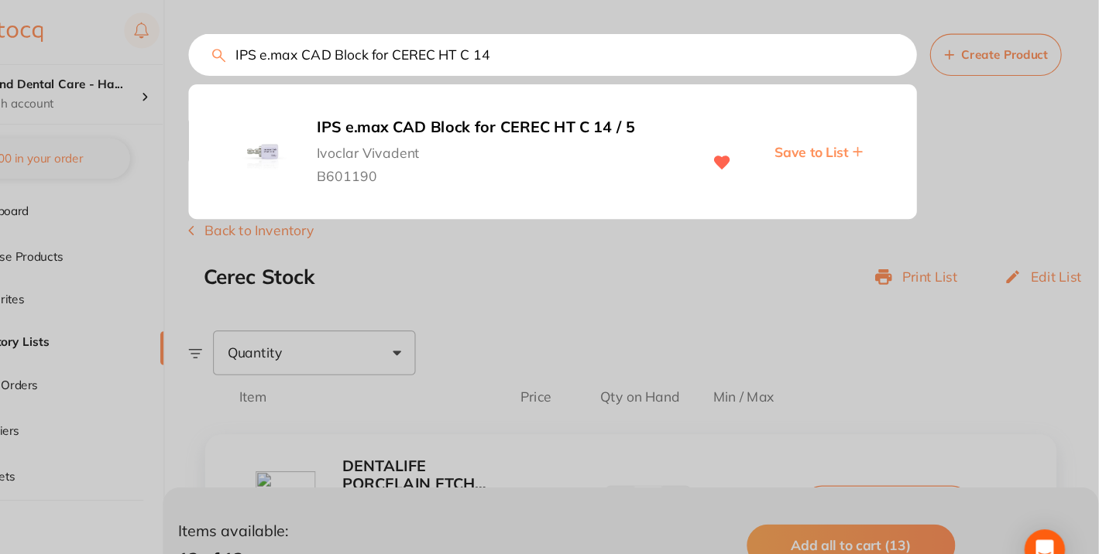
click at [509, 51] on input "IPS e.max CAD Block for CEREC HT C 14" at bounding box center [597, 50] width 668 height 39
click at [590, 52] on input "IPS e.max CAD Block for CEREC MT C 14" at bounding box center [597, 50] width 668 height 39
type input "IPS e.max CAD Block for CEREC MT C 14 a2"
click at [559, 117] on b "IPS e.max CAD Block for CEREC MT C 14 / 5" at bounding box center [550, 117] width 338 height 16
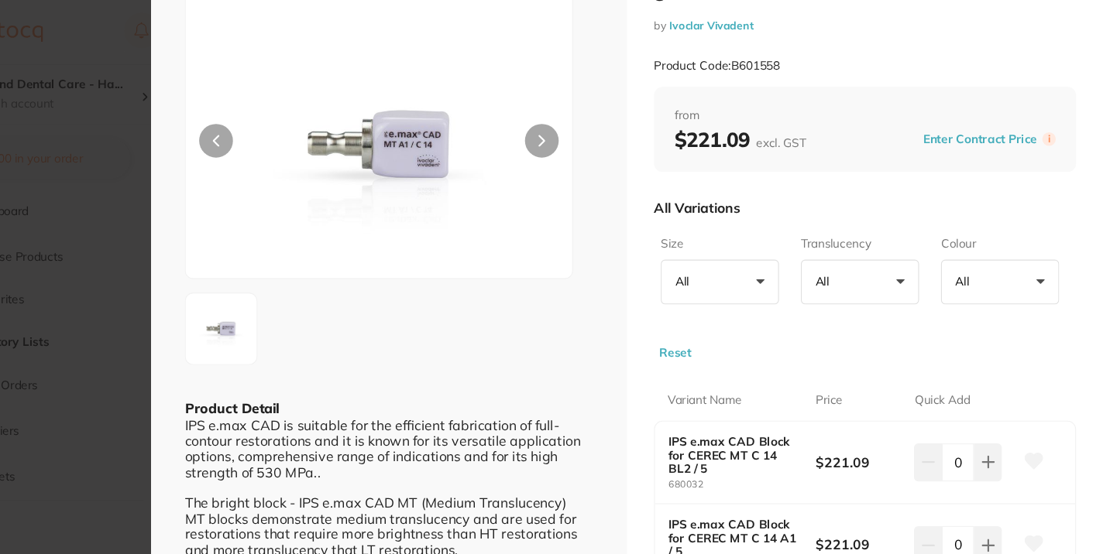
scroll to position [197, 0]
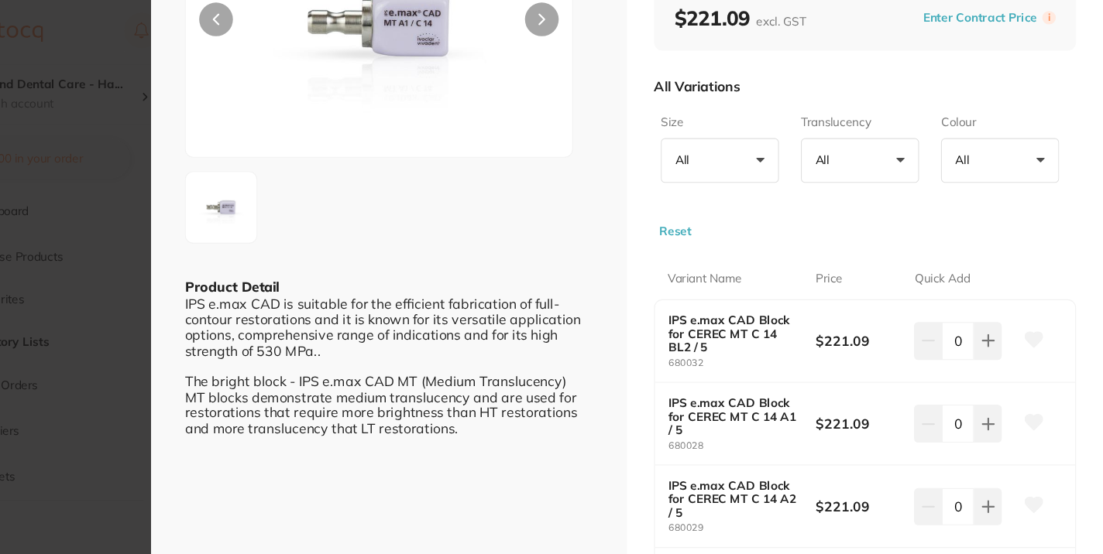
click at [1029, 153] on button "All +0" at bounding box center [1008, 148] width 108 height 42
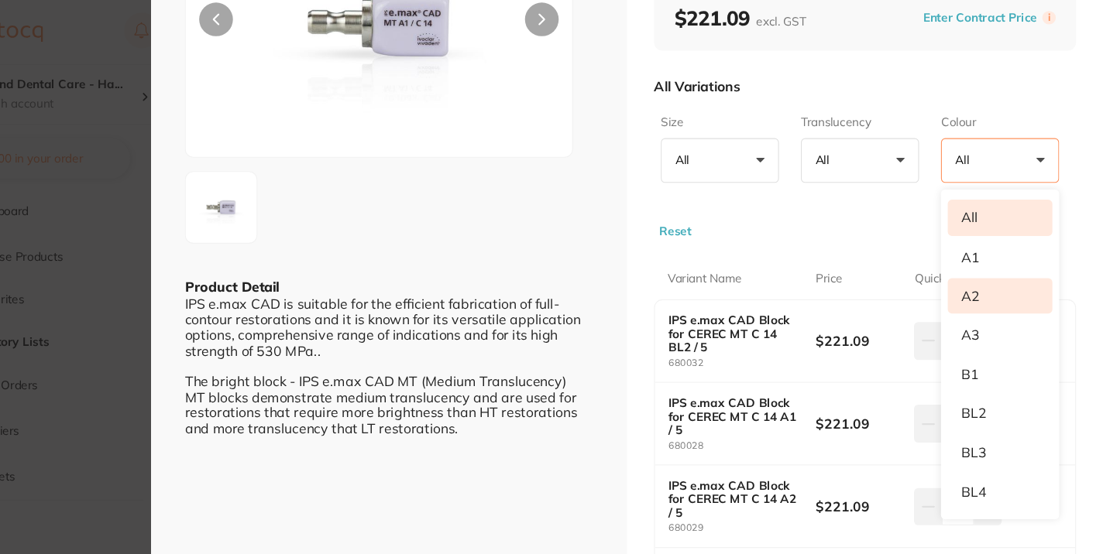
click at [1004, 269] on li "A2" at bounding box center [1008, 272] width 96 height 33
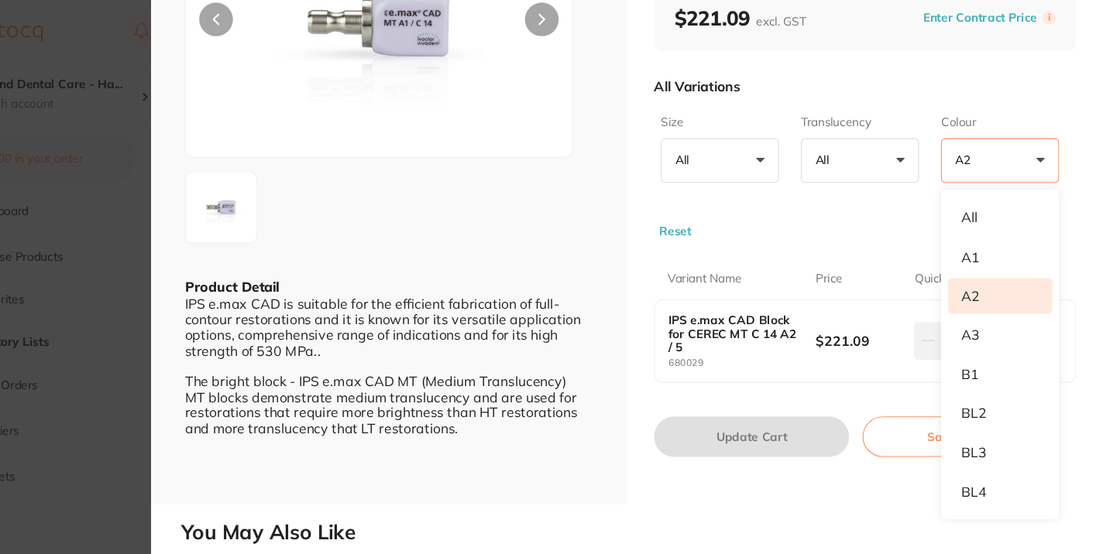
click at [777, 233] on div "Variant Name Price Quick Add IPS e.max CAD Block for CEREC MT C 14 A2 / 5 68002…" at bounding box center [884, 285] width 387 height 132
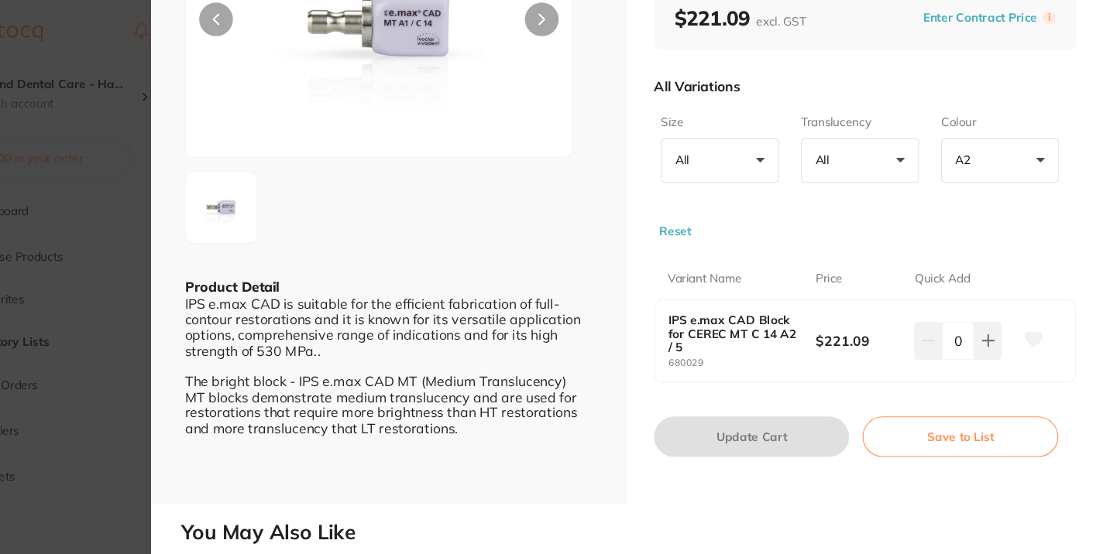
click at [1042, 310] on icon at bounding box center [1039, 312] width 16 height 14
click at [949, 408] on button "Save to List" at bounding box center [972, 400] width 180 height 37
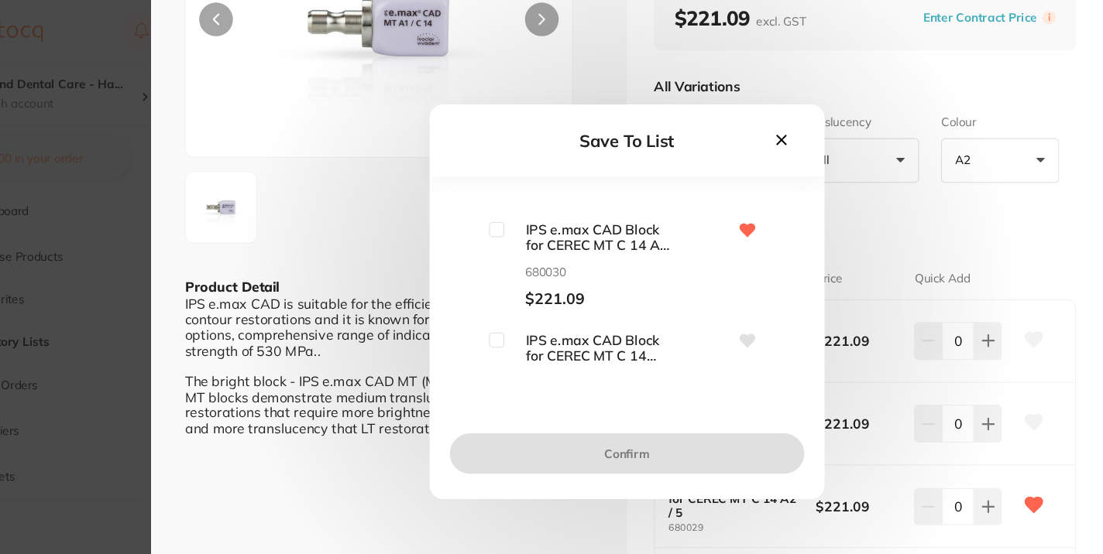
scroll to position [485, 0]
click at [803, 129] on icon at bounding box center [807, 128] width 17 height 17
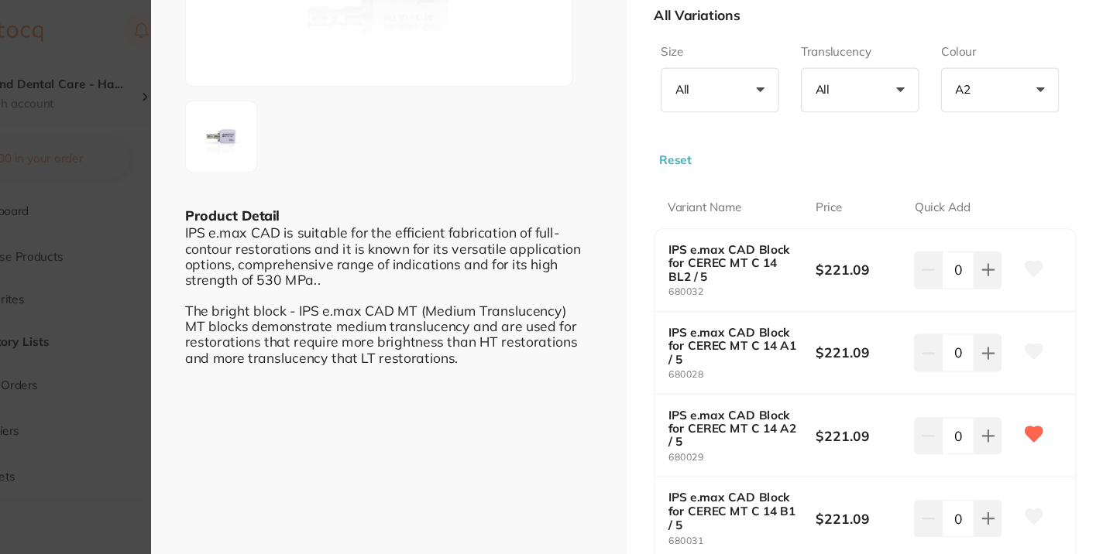
scroll to position [249, 0]
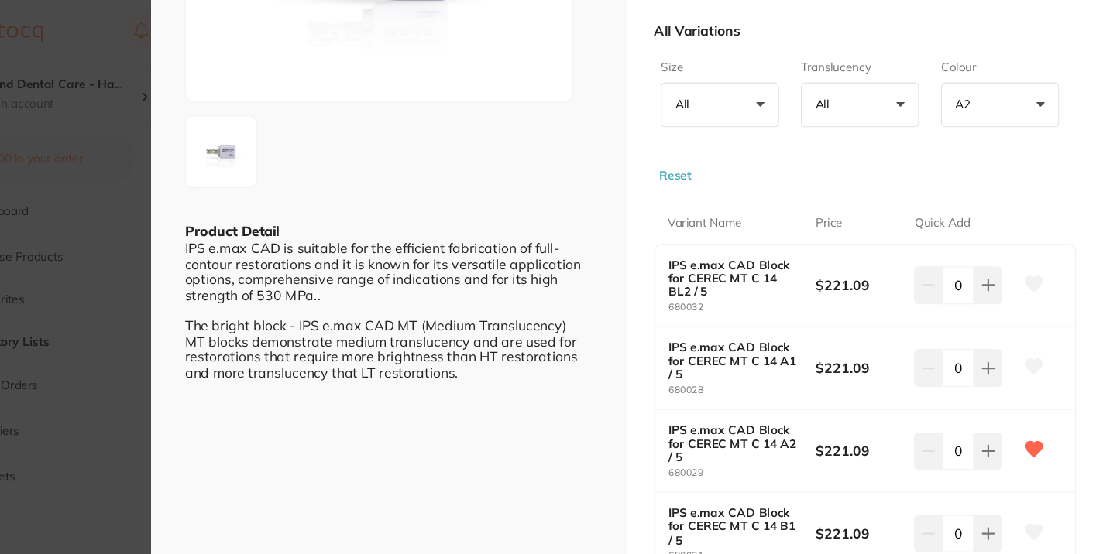
click at [990, 108] on button "A2 +0" at bounding box center [1008, 97] width 108 height 42
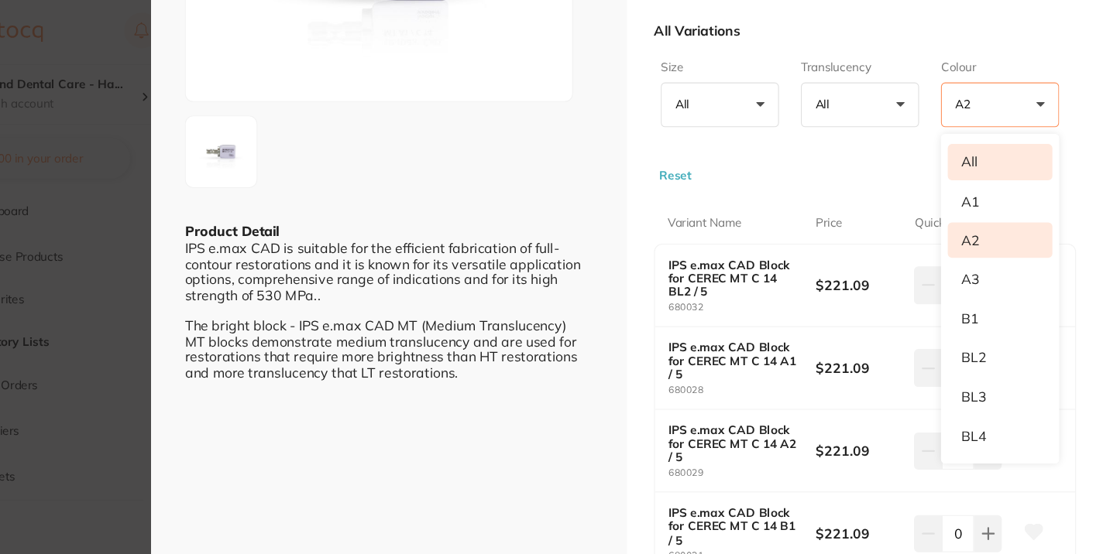
click at [986, 152] on li "All" at bounding box center [1008, 148] width 96 height 33
click at [993, 105] on button "All +0" at bounding box center [1008, 97] width 108 height 42
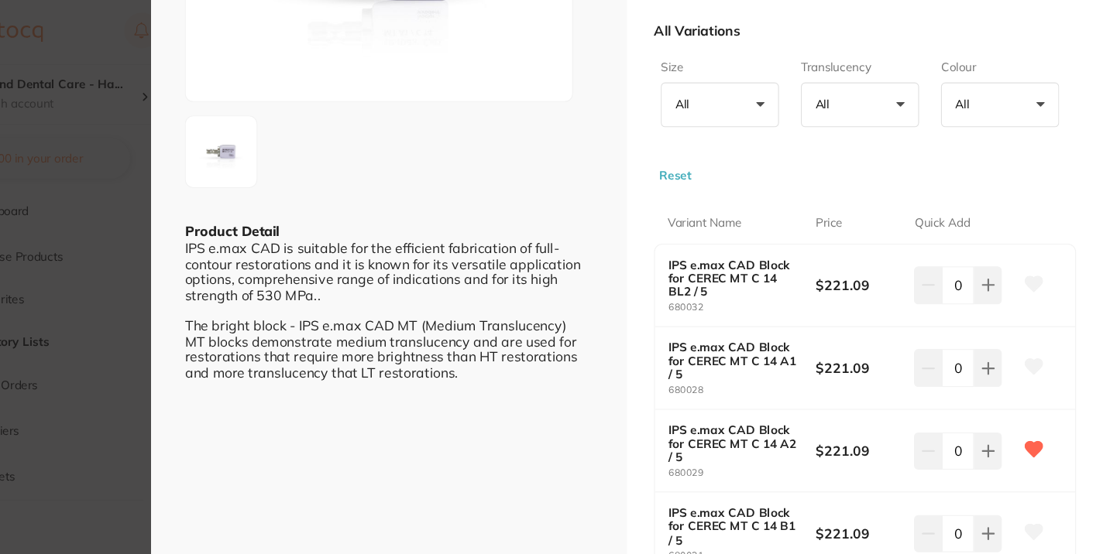
click at [996, 96] on span "+0" at bounding box center [993, 96] width 15 height 15
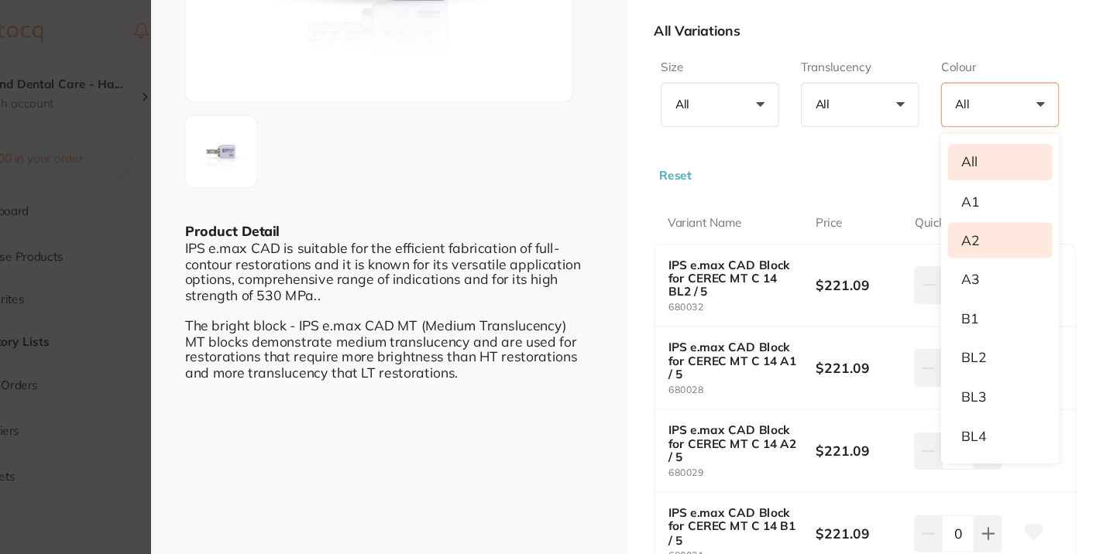
click at [990, 216] on li "A2" at bounding box center [1008, 220] width 96 height 33
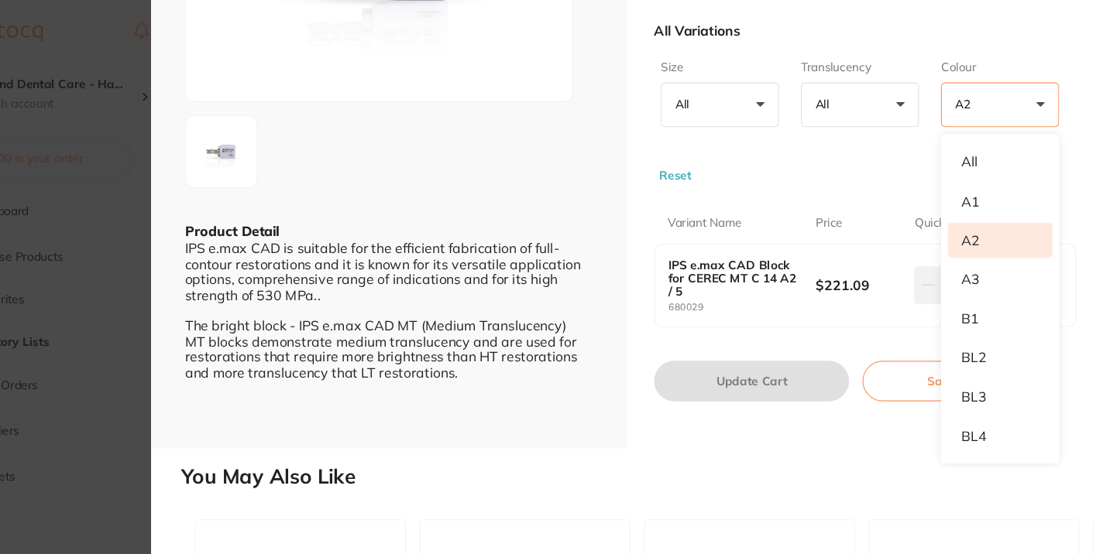
click at [787, 289] on div "IPS e.max CAD Block for CEREC MT C 14 A2 / 5 680029 $221.09 0" at bounding box center [884, 262] width 386 height 75
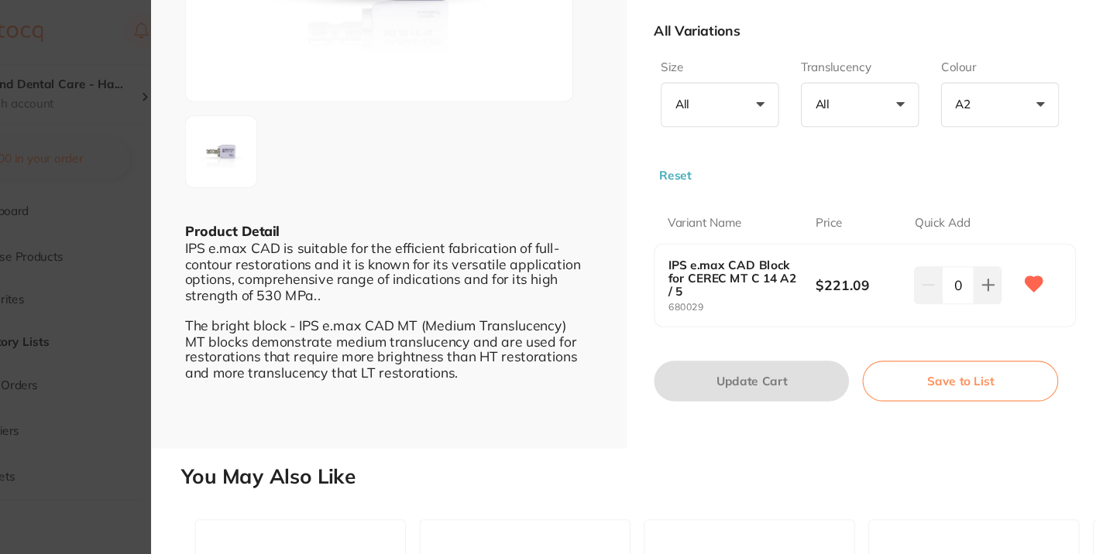
click at [945, 354] on button "Save to List" at bounding box center [972, 349] width 180 height 37
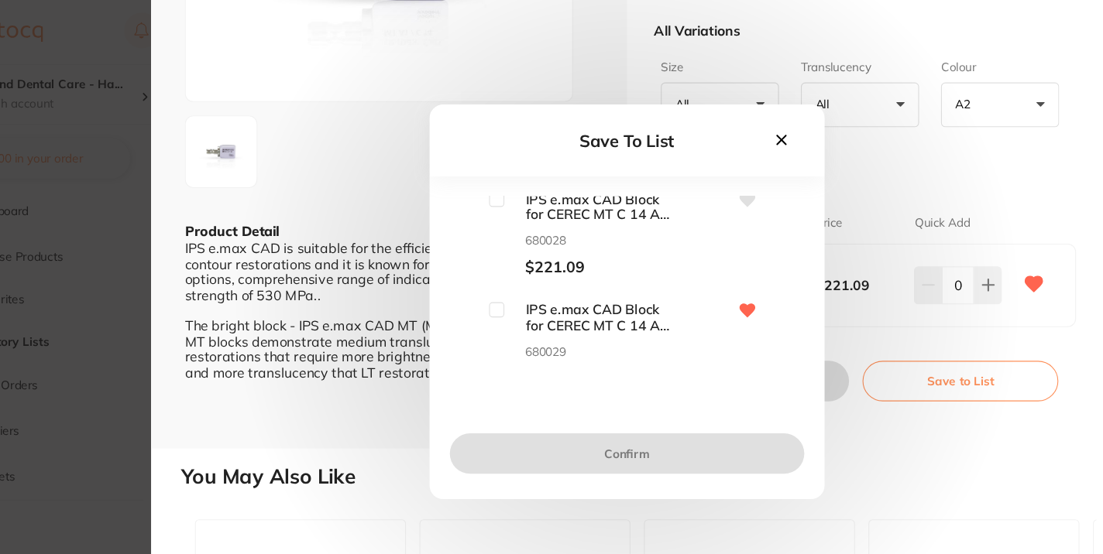
scroll to position [112, 0]
click at [544, 276] on input "checkbox" at bounding box center [547, 279] width 14 height 14
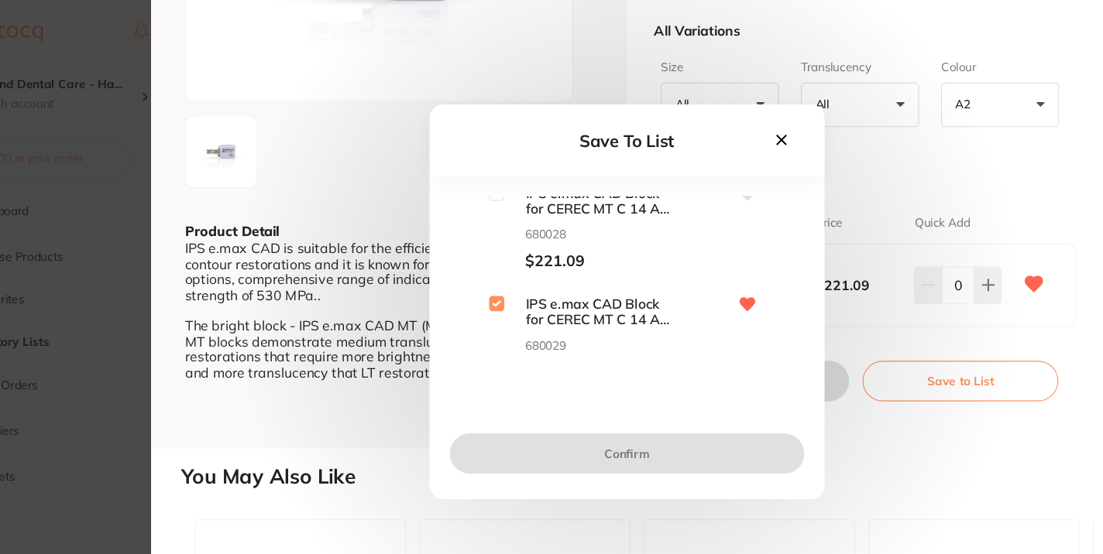
checkbox input "true"
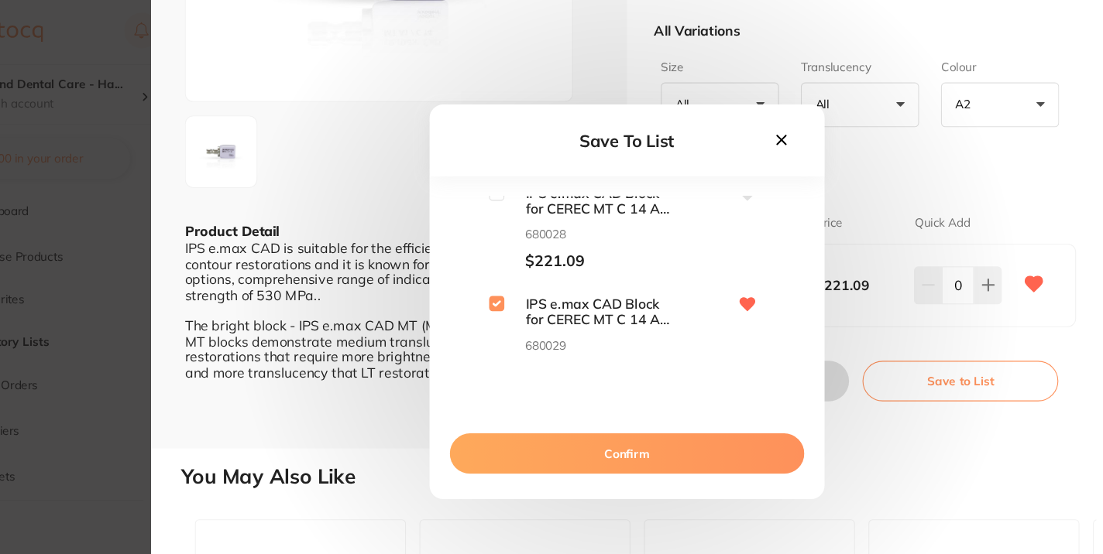
click at [658, 419] on button "Confirm" at bounding box center [665, 416] width 325 height 37
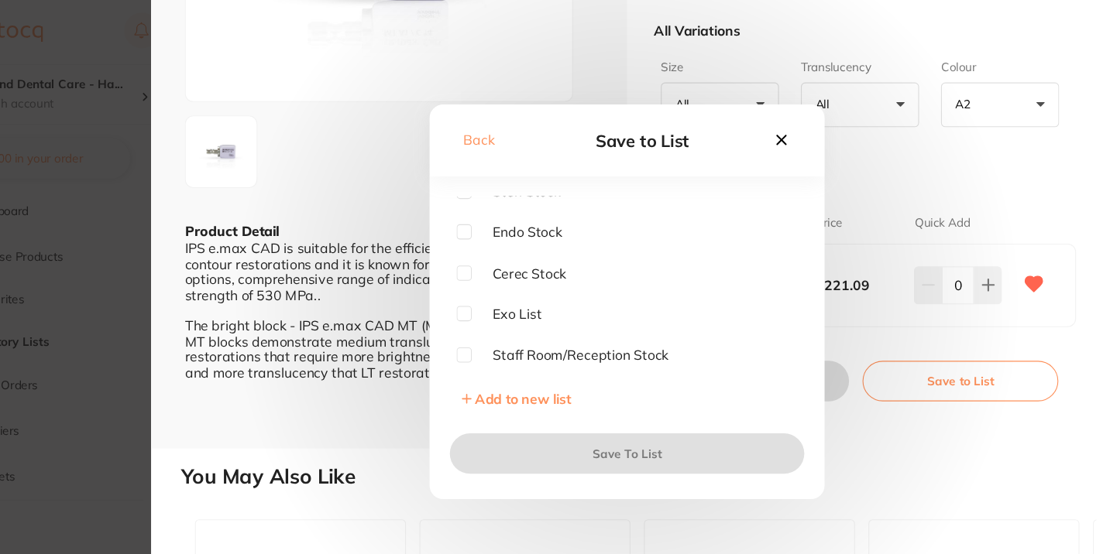
scroll to position [0, 0]
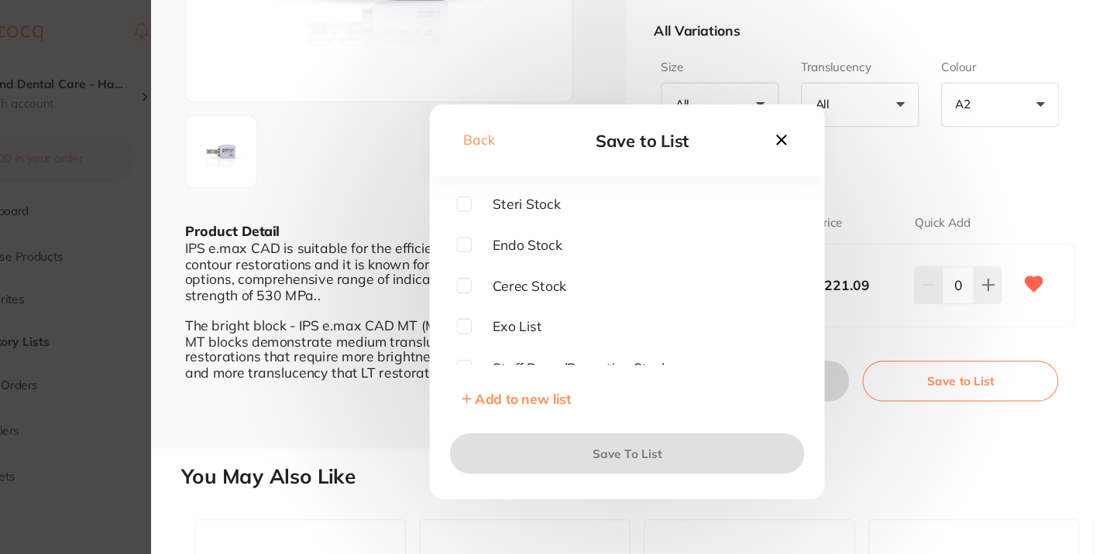
click at [512, 259] on input "checkbox" at bounding box center [516, 263] width 14 height 14
checkbox input "true"
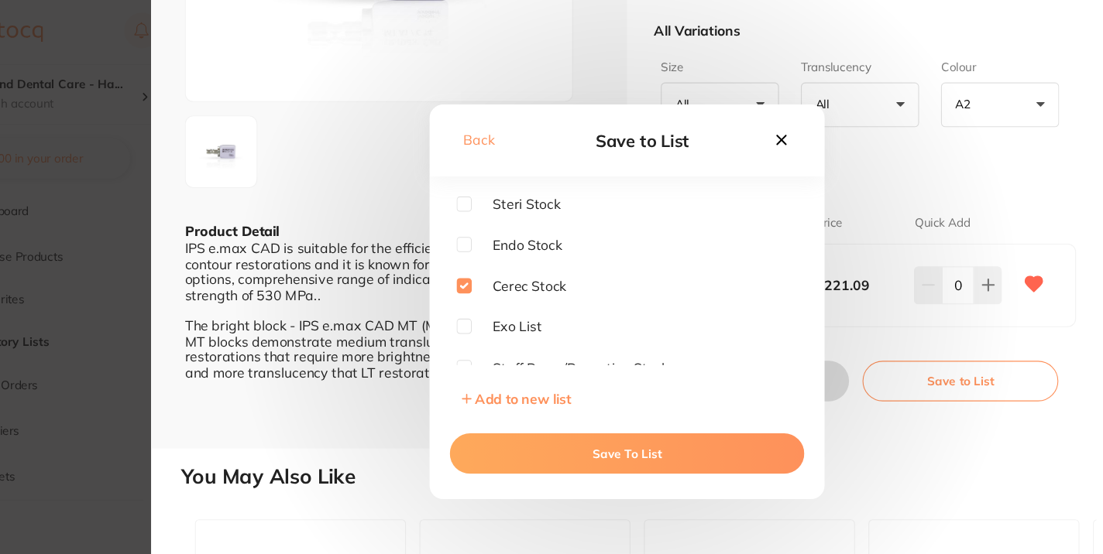
click at [630, 415] on button "Save To List" at bounding box center [665, 416] width 325 height 37
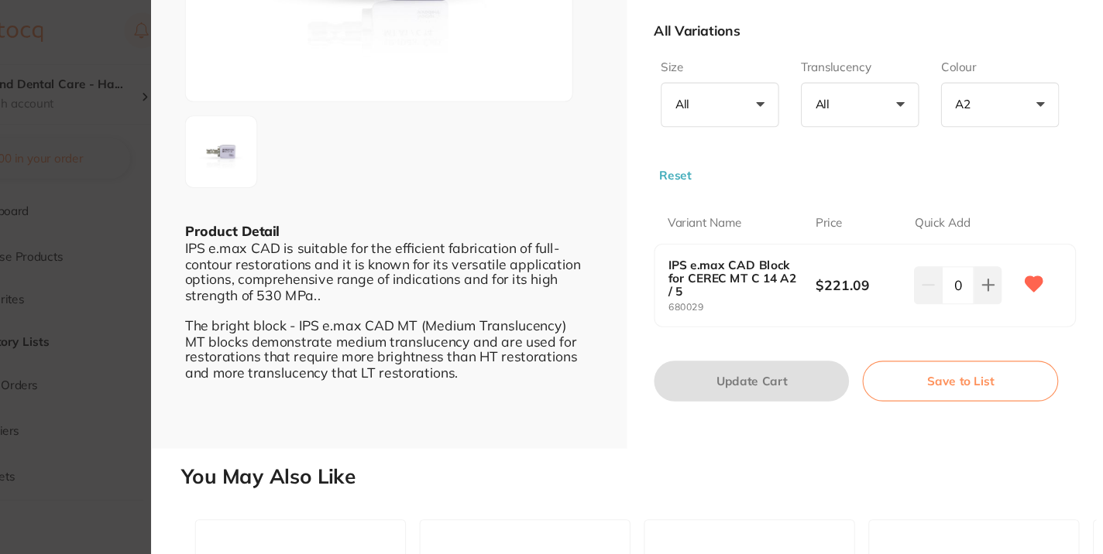
click at [145, 137] on section "IPS e.max CAD Block for CEREC MT C 14 / 5 by Ivoclar Vivadent Product Code: B60…" at bounding box center [551, 277] width 1103 height 554
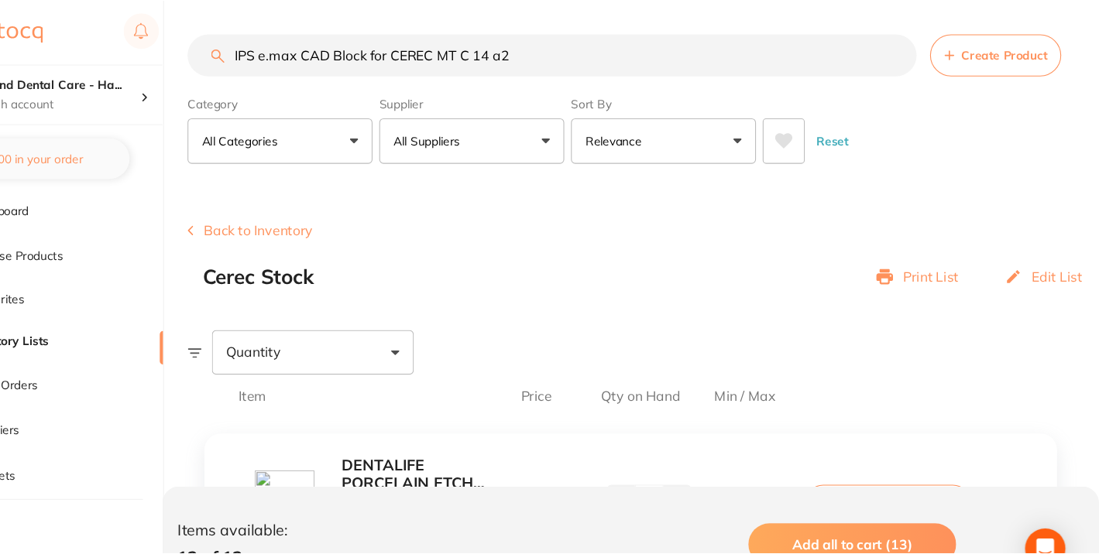
scroll to position [28, 0]
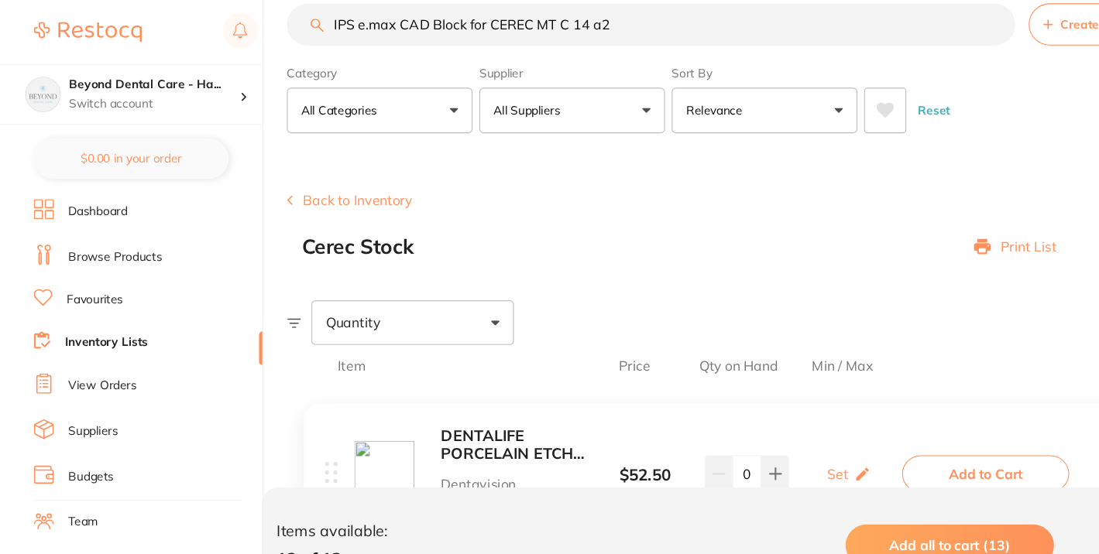
click at [78, 307] on link "Inventory Lists" at bounding box center [98, 314] width 76 height 15
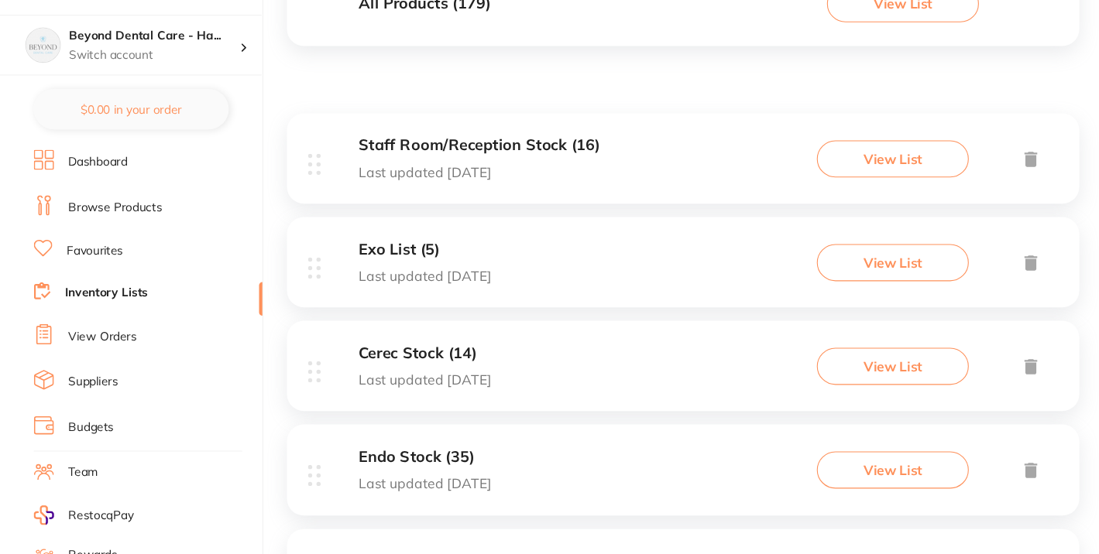
scroll to position [181, 0]
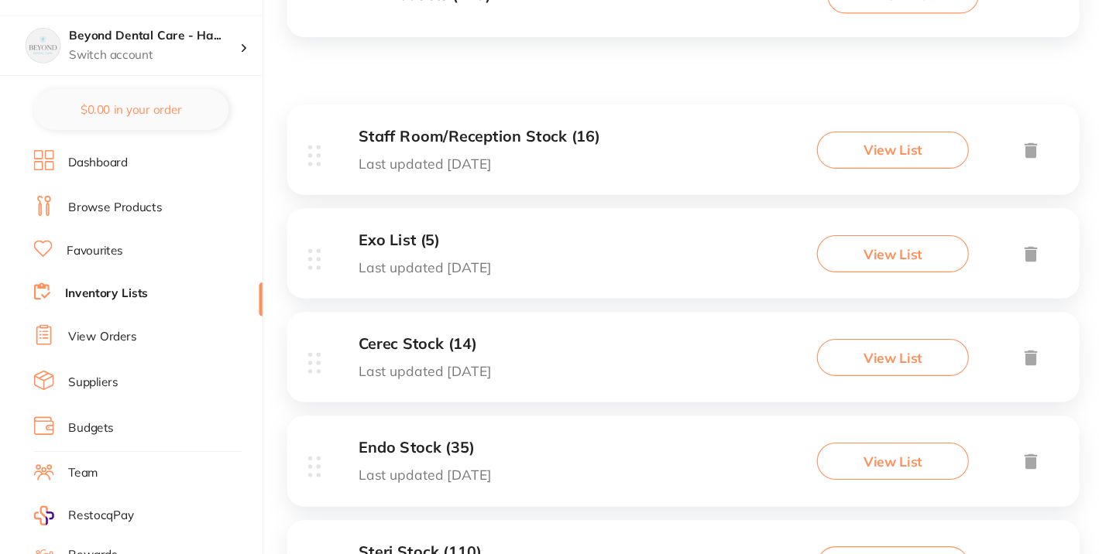
click at [791, 368] on button "View List" at bounding box center [819, 373] width 139 height 34
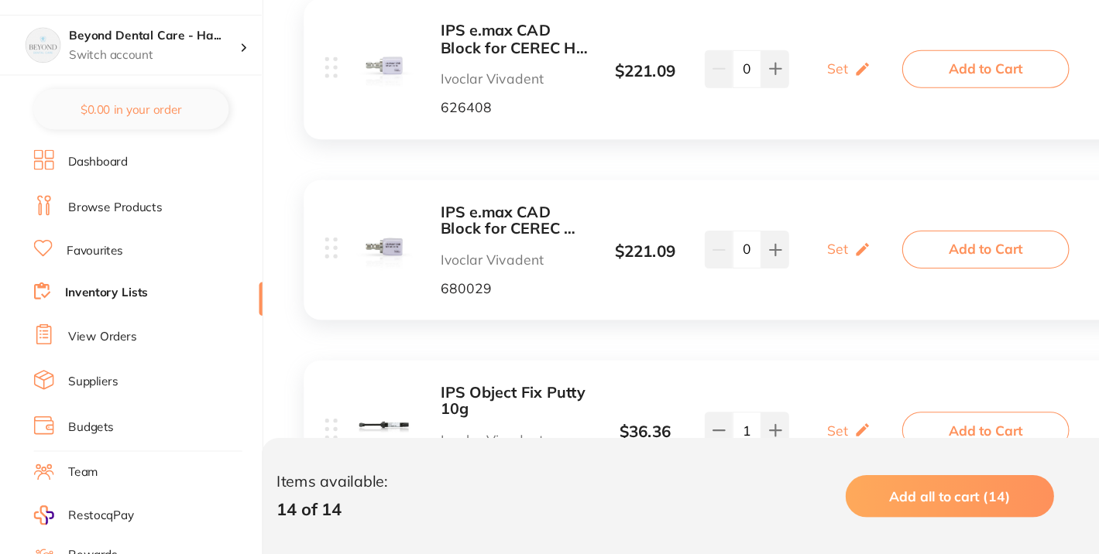
scroll to position [522, 0]
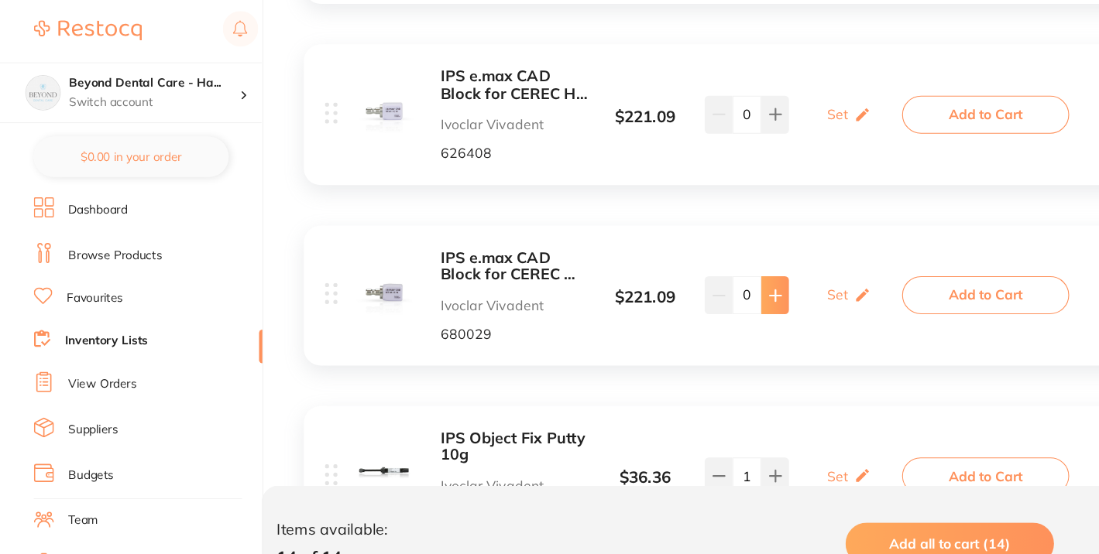
click at [707, 274] on icon at bounding box center [711, 273] width 12 height 12
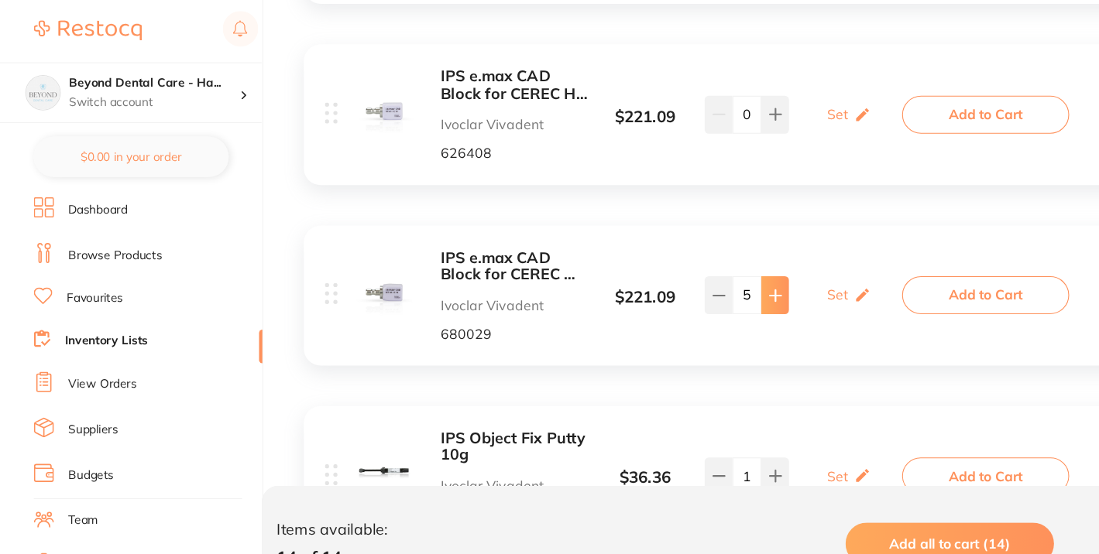
click at [707, 274] on icon at bounding box center [711, 273] width 12 height 12
type input "6"
click at [715, 114] on button at bounding box center [711, 107] width 26 height 34
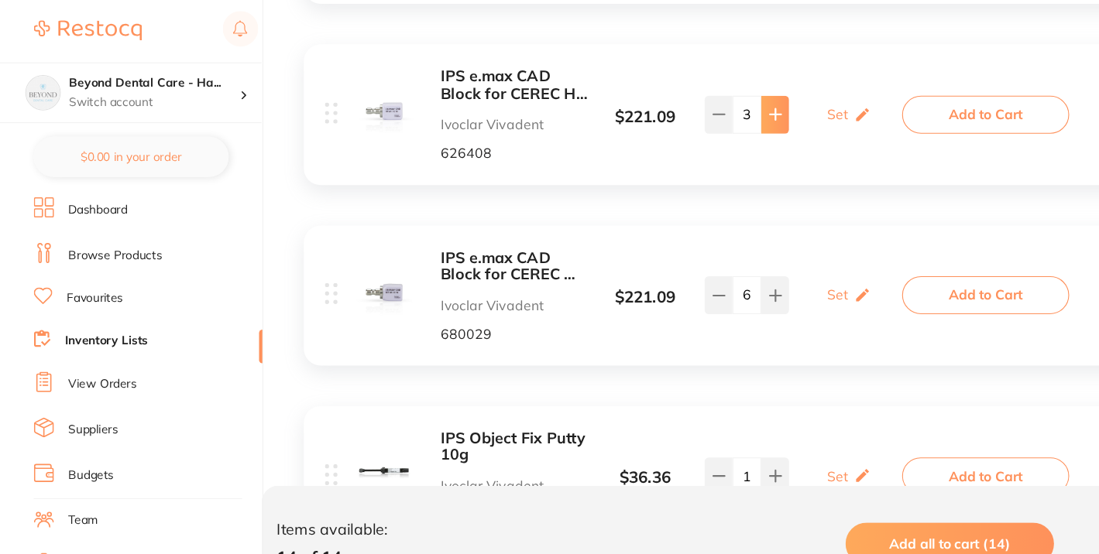
click at [715, 114] on button at bounding box center [711, 107] width 26 height 34
type input "7"
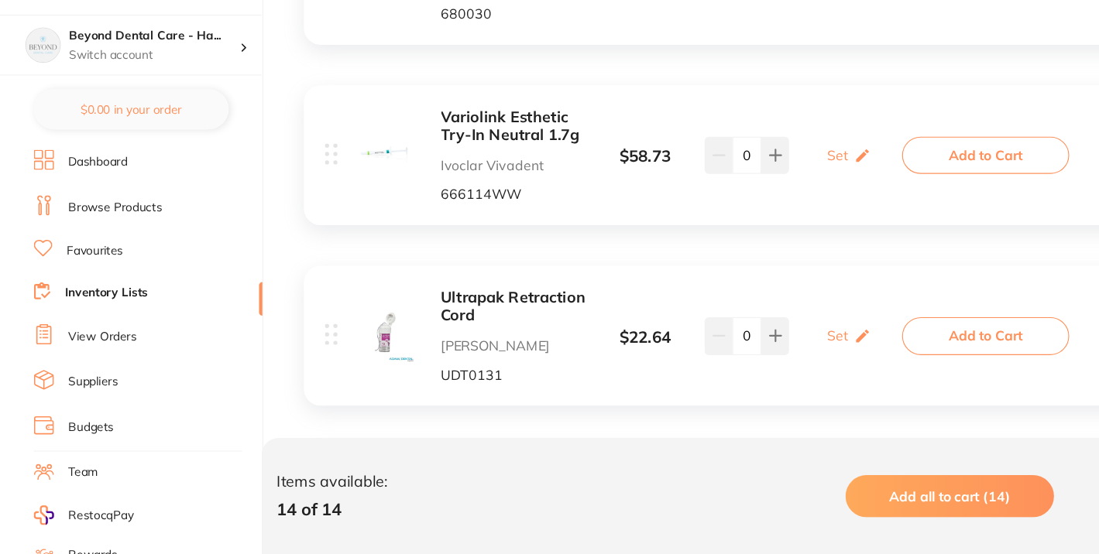
scroll to position [1271, 0]
click at [708, 188] on icon at bounding box center [711, 186] width 12 height 12
type input "1"
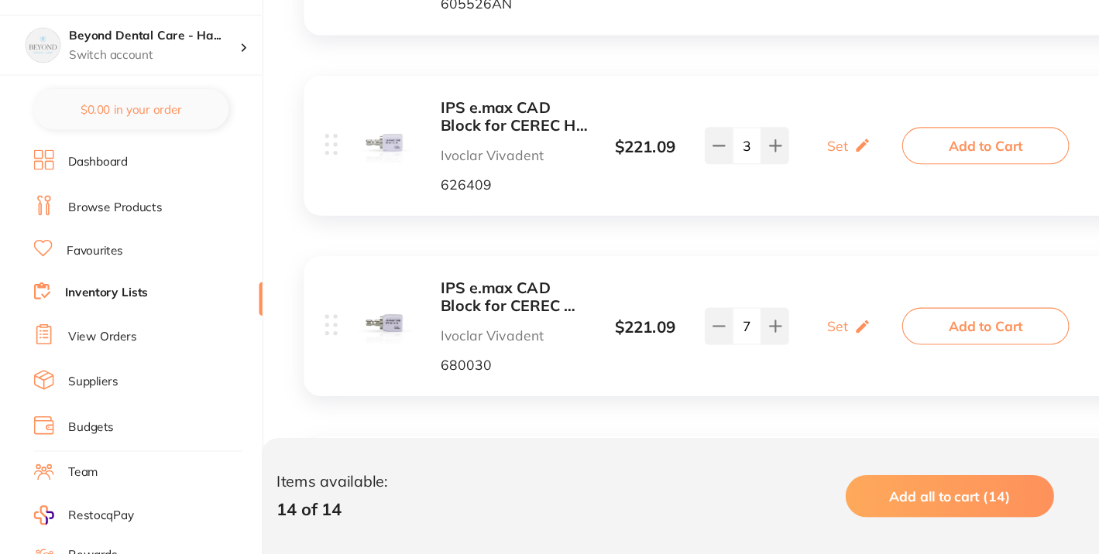
scroll to position [951, 0]
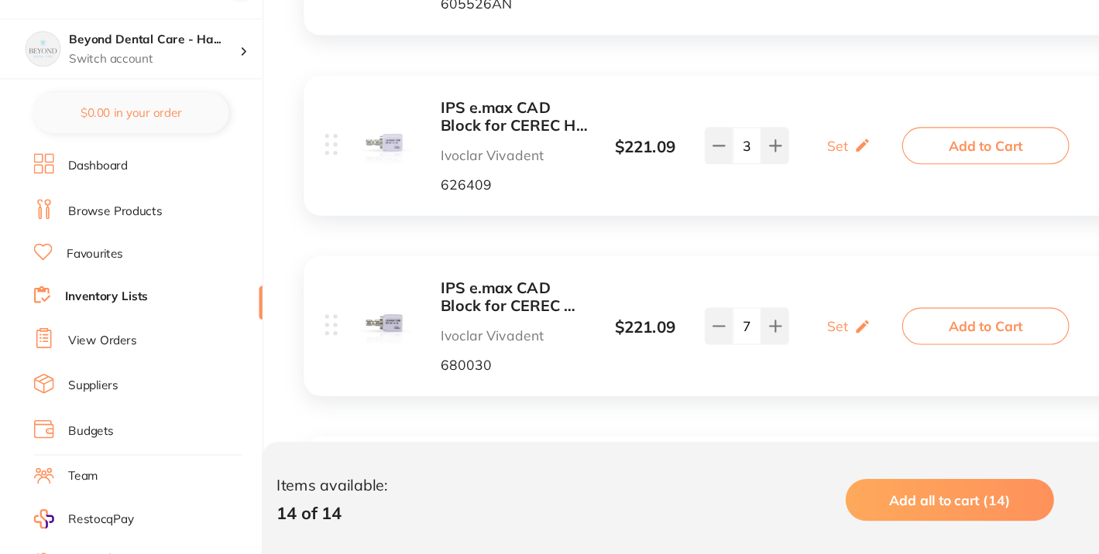
click at [451, 310] on b "IPS e.max CAD Block for CEREC MT C 14 A3 / 5" at bounding box center [472, 315] width 134 height 32
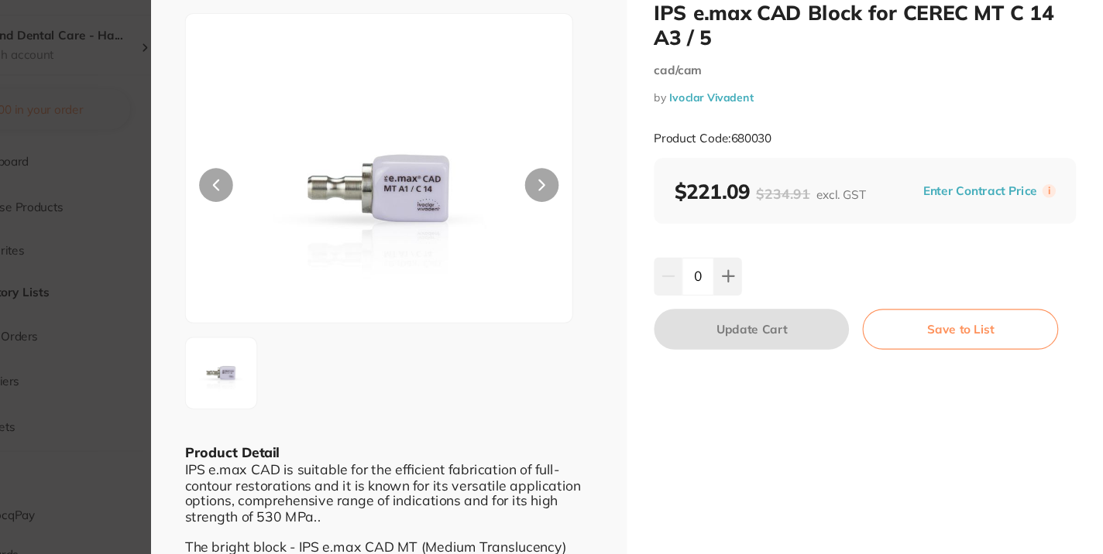
click at [146, 342] on section "IPS e.max CAD Block for CEREC MT C 14 A3 / 5 cad/cam by Ivoclar Vivadent Produc…" at bounding box center [551, 277] width 1103 height 554
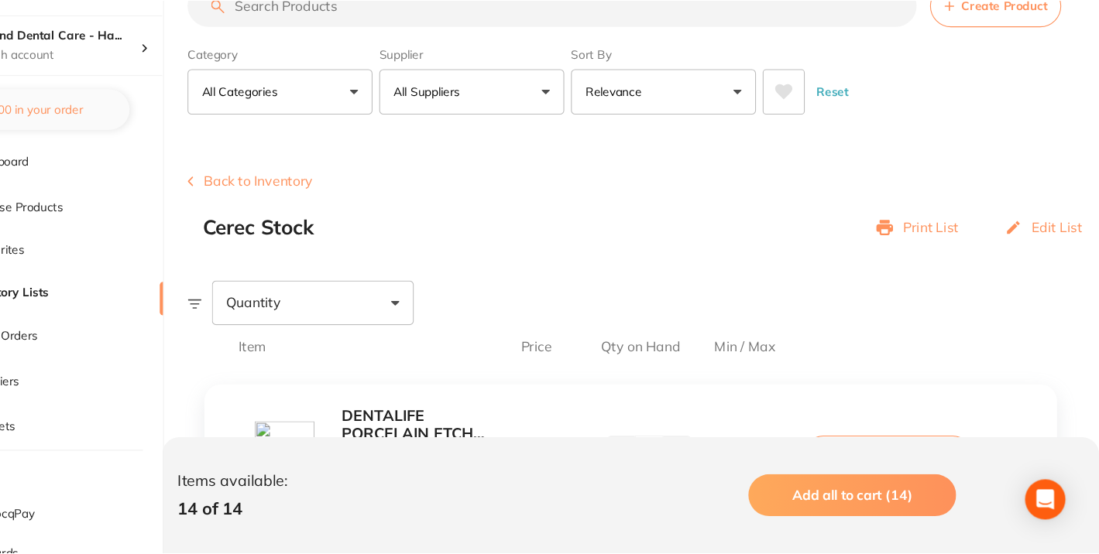
scroll to position [951, 0]
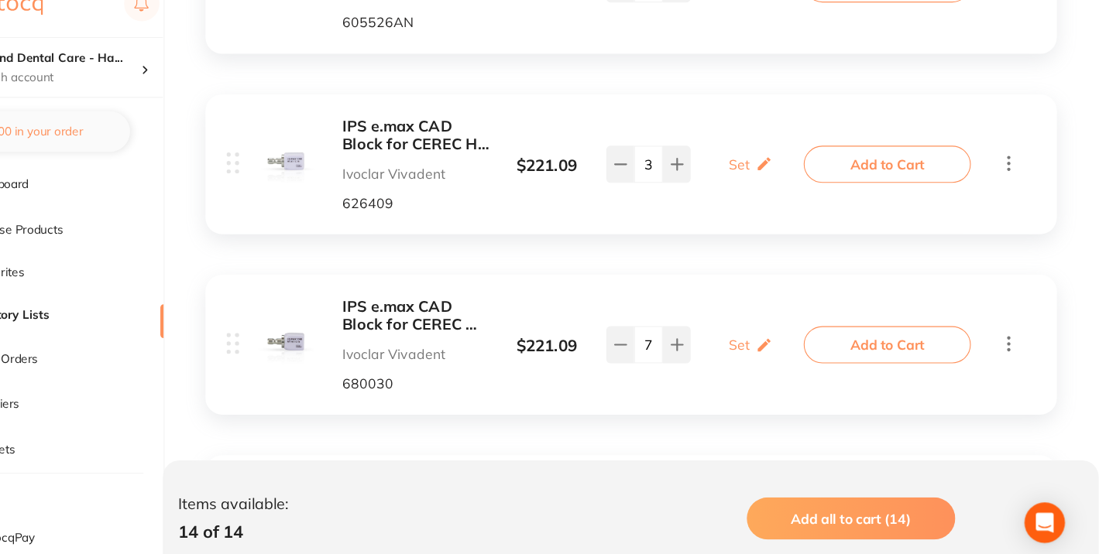
click at [487, 316] on b "IPS e.max CAD Block for CEREC MT C 14 A3 / 5" at bounding box center [472, 315] width 134 height 32
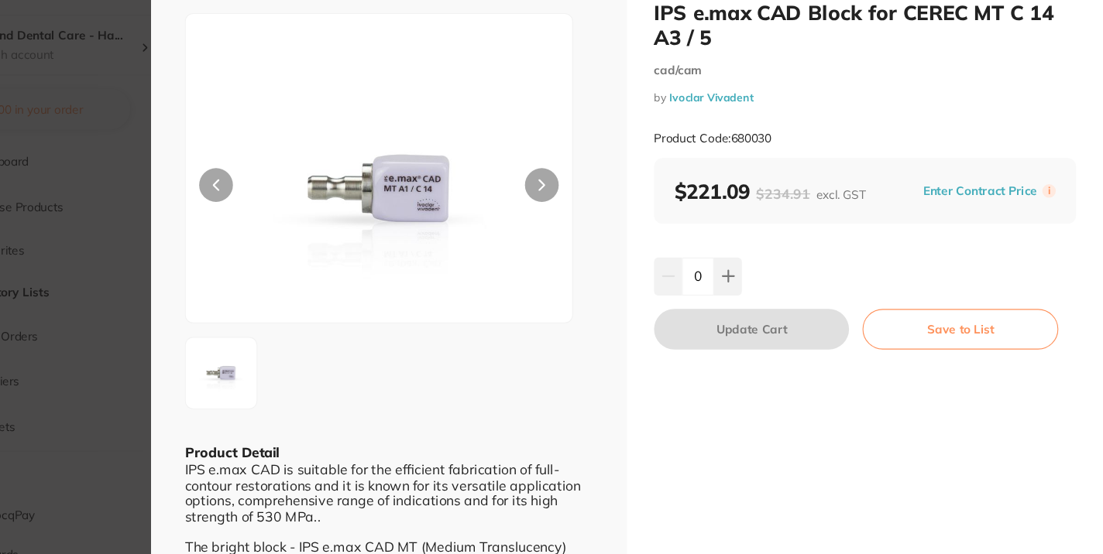
click at [207, 315] on section "IPS e.max CAD Block for CEREC MT C 14 A3 / 5 cad/cam by Ivoclar Vivadent Produc…" at bounding box center [551, 277] width 1103 height 554
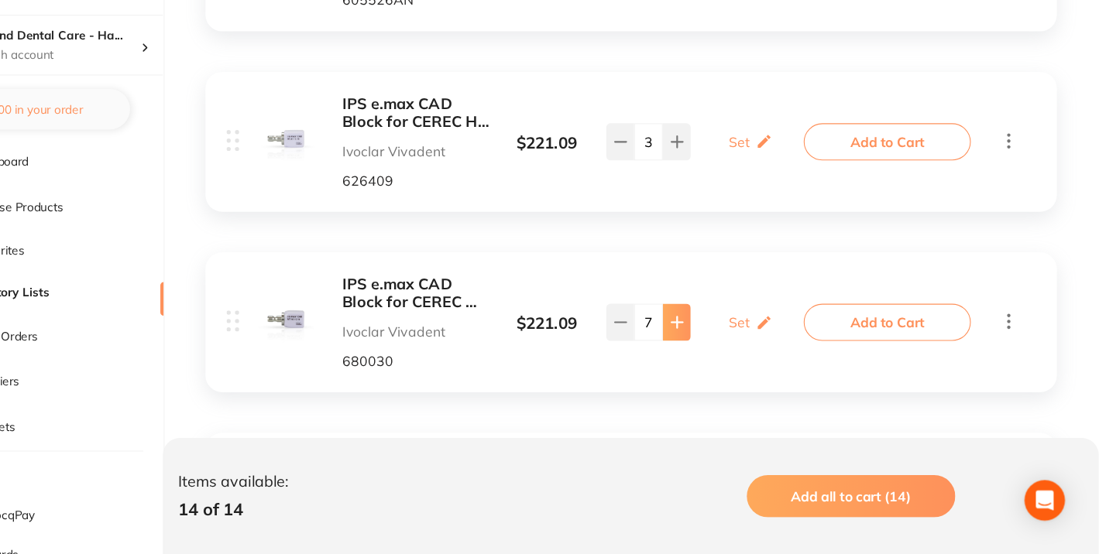
click at [719, 344] on button at bounding box center [711, 341] width 26 height 34
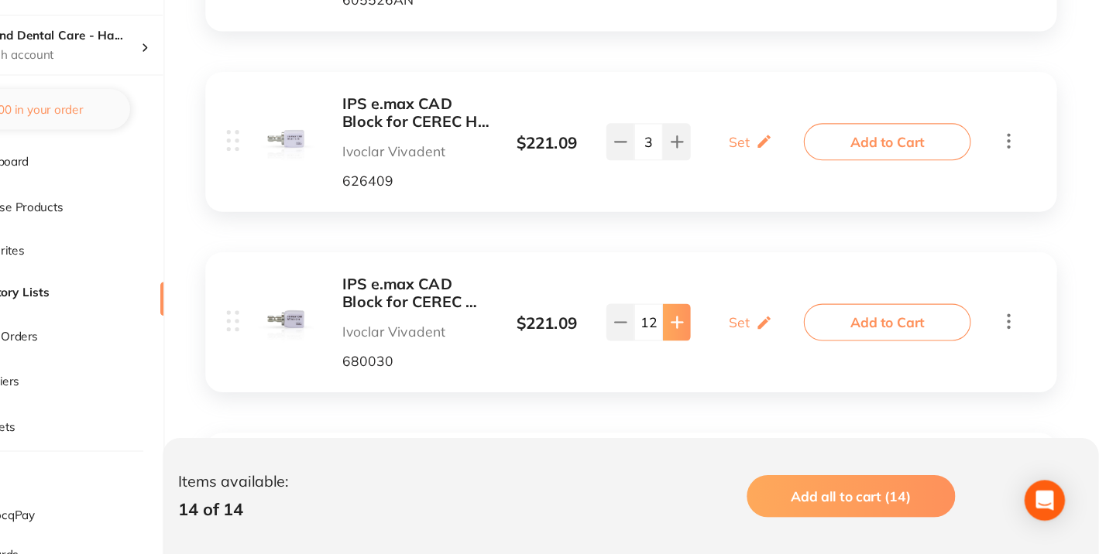
click at [719, 344] on button at bounding box center [711, 341] width 26 height 34
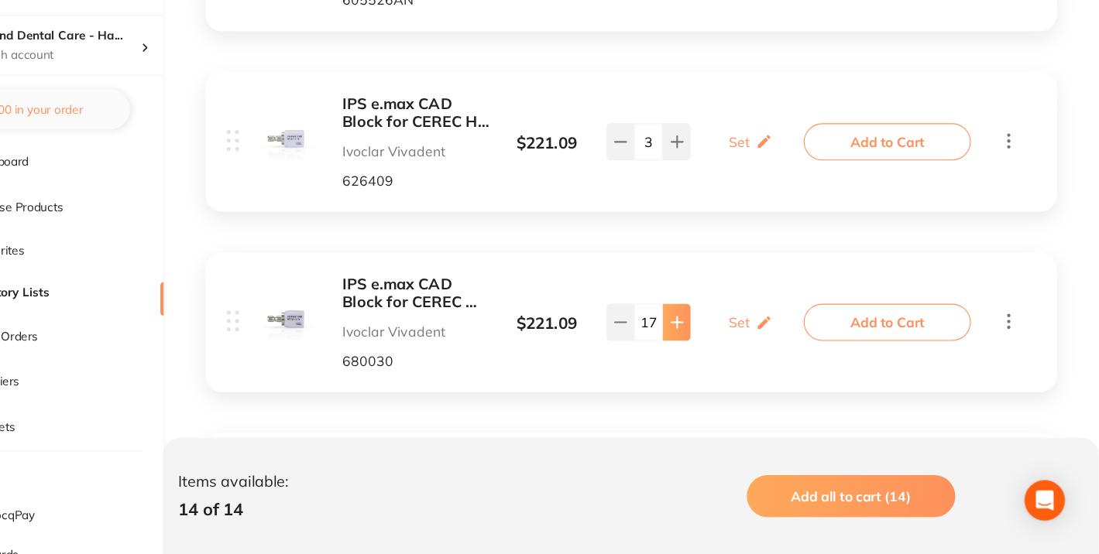
click at [719, 344] on button at bounding box center [711, 341] width 26 height 34
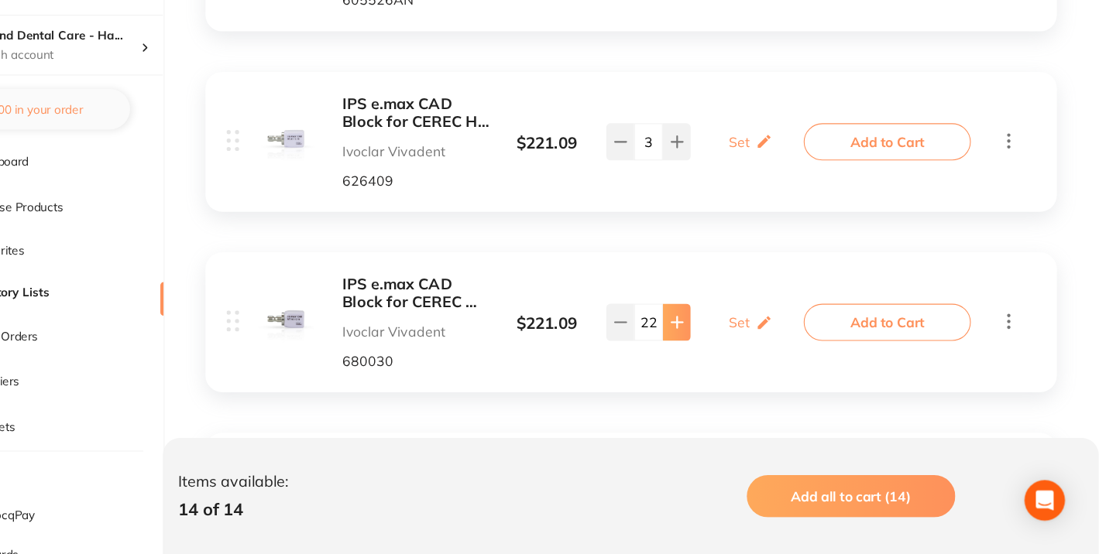
click at [719, 344] on button at bounding box center [711, 341] width 26 height 34
click at [660, 345] on icon at bounding box center [659, 341] width 12 height 12
click at [658, 340] on icon at bounding box center [659, 341] width 12 height 12
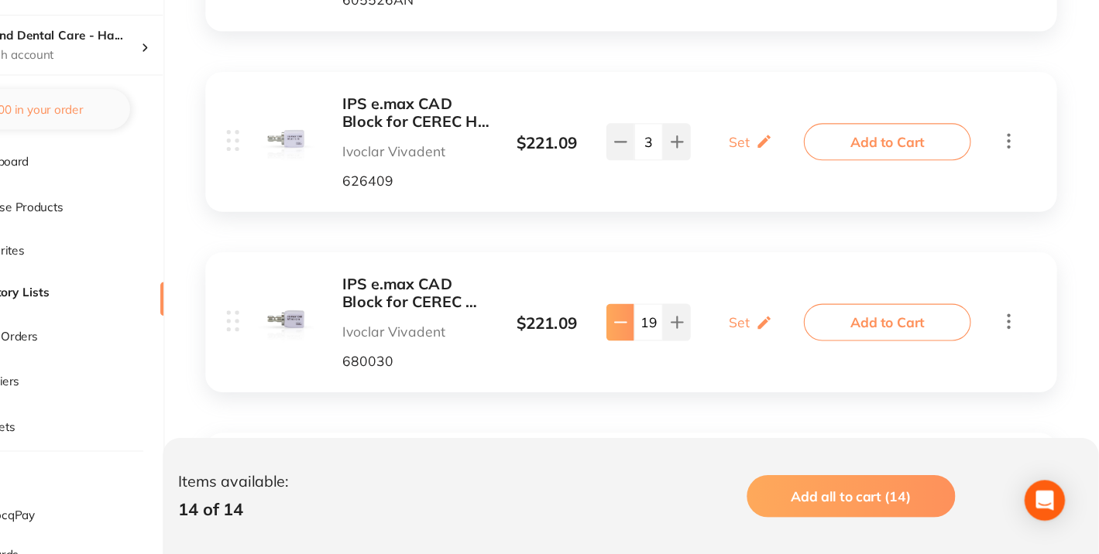
click at [658, 340] on icon at bounding box center [659, 341] width 12 height 12
type input "17"
click at [472, 154] on b "IPS e.max CAD Block for CEREC HT C 14 A3 / 5" at bounding box center [472, 149] width 134 height 32
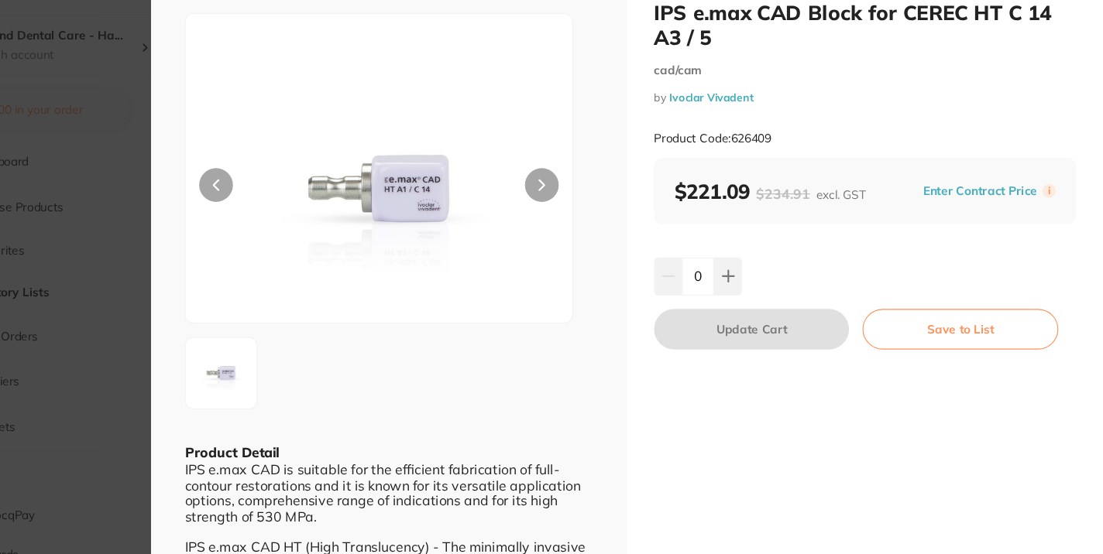
click at [212, 197] on section "IPS e.max CAD Block for CEREC HT C 14 A3 / 5 cad/cam by Ivoclar Vivadent Produc…" at bounding box center [551, 277] width 1103 height 554
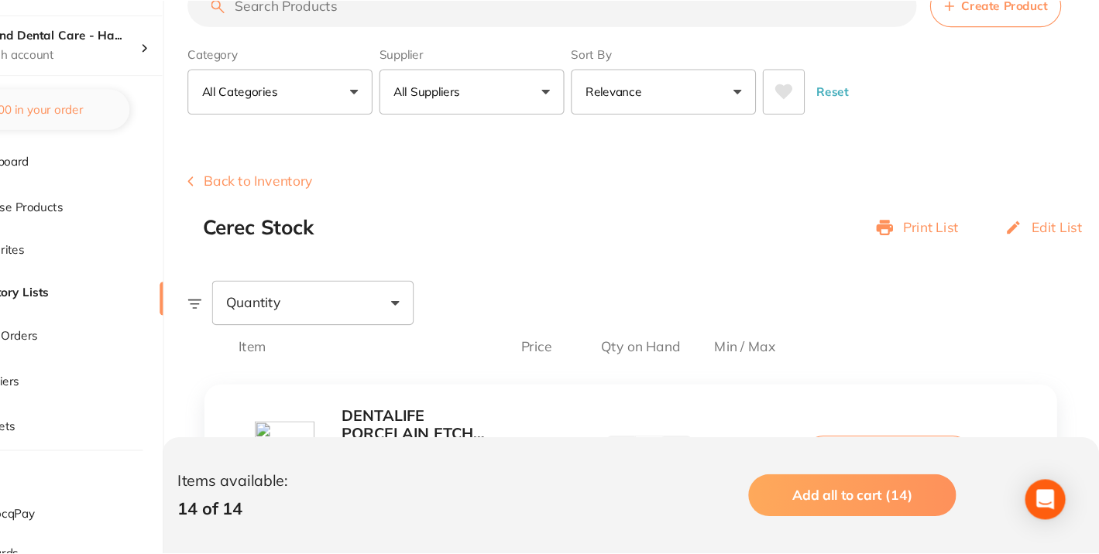
scroll to position [951, 0]
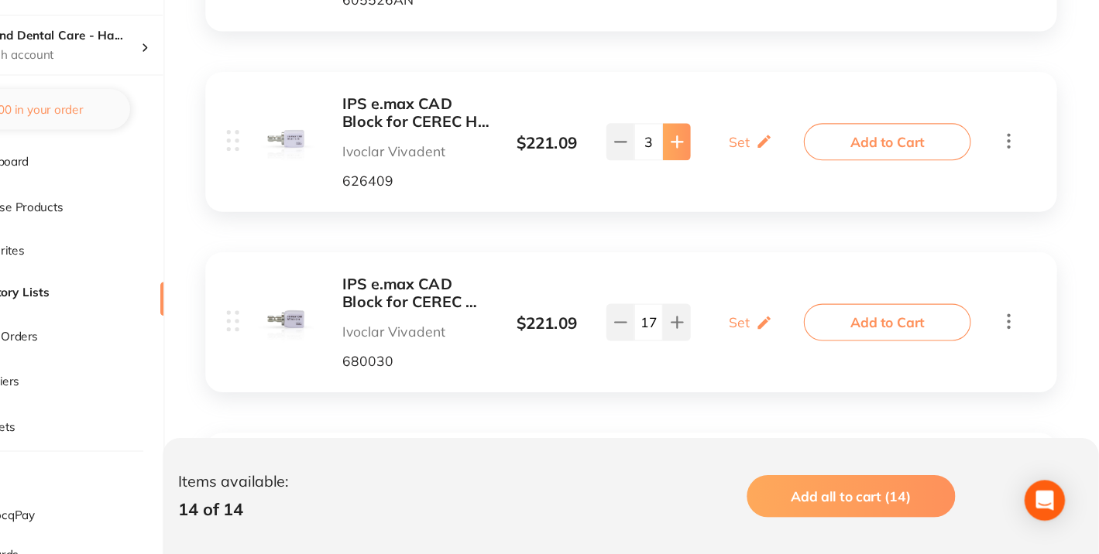
click at [722, 180] on button at bounding box center [711, 176] width 26 height 34
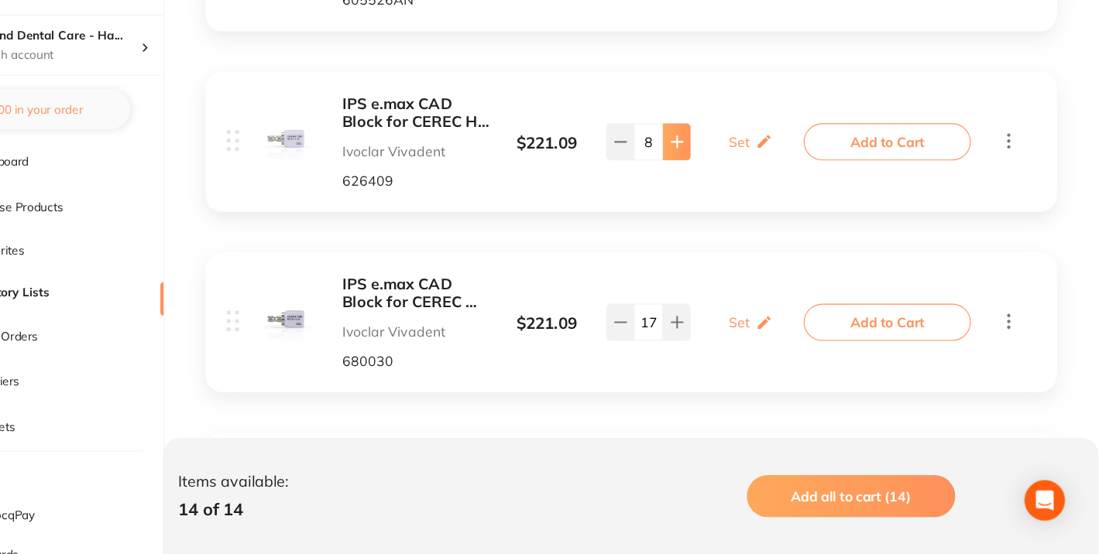
click at [722, 180] on button at bounding box center [711, 176] width 26 height 34
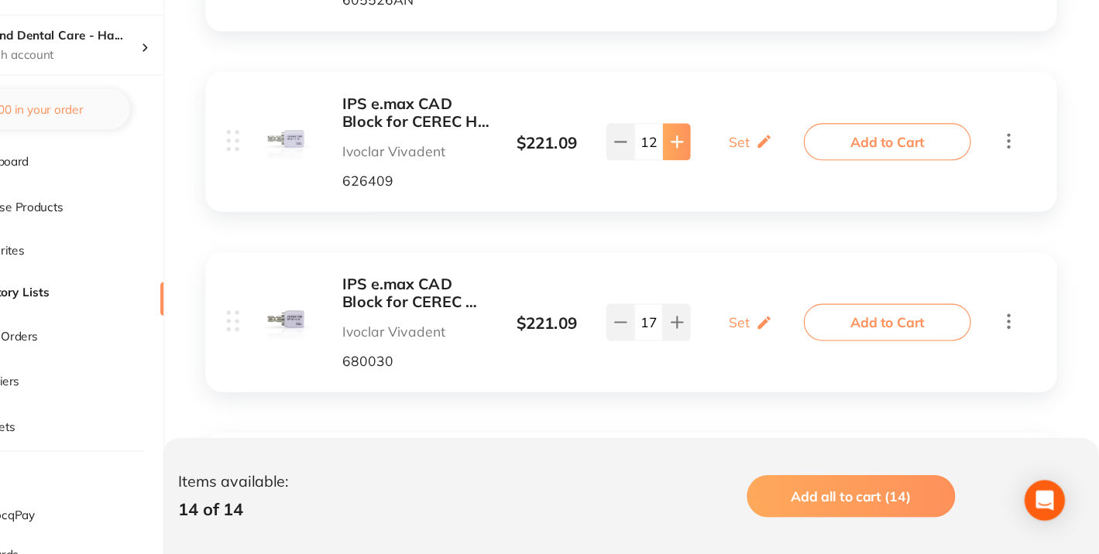
type input "13"
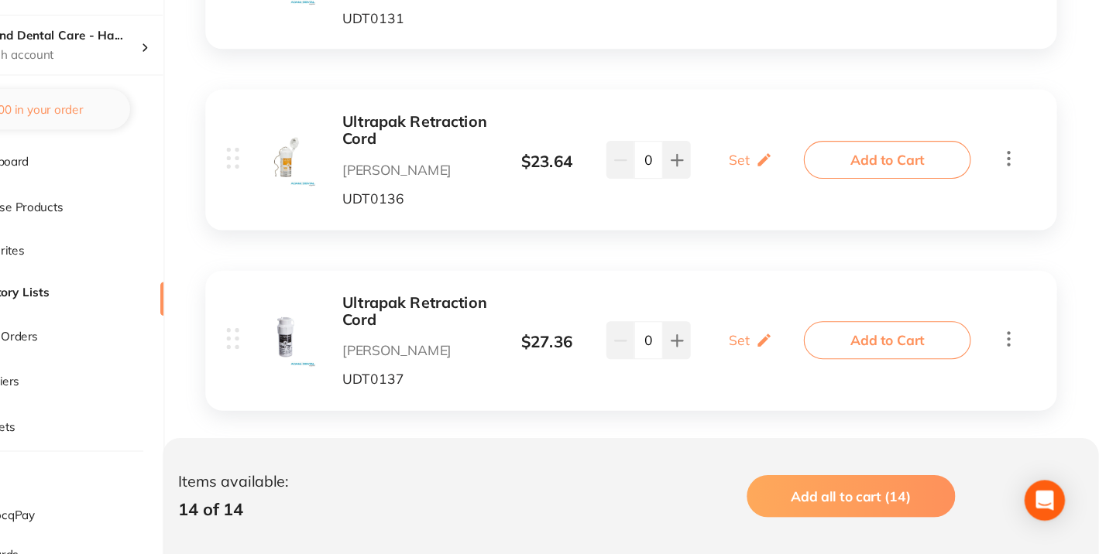
scroll to position [1598, 0]
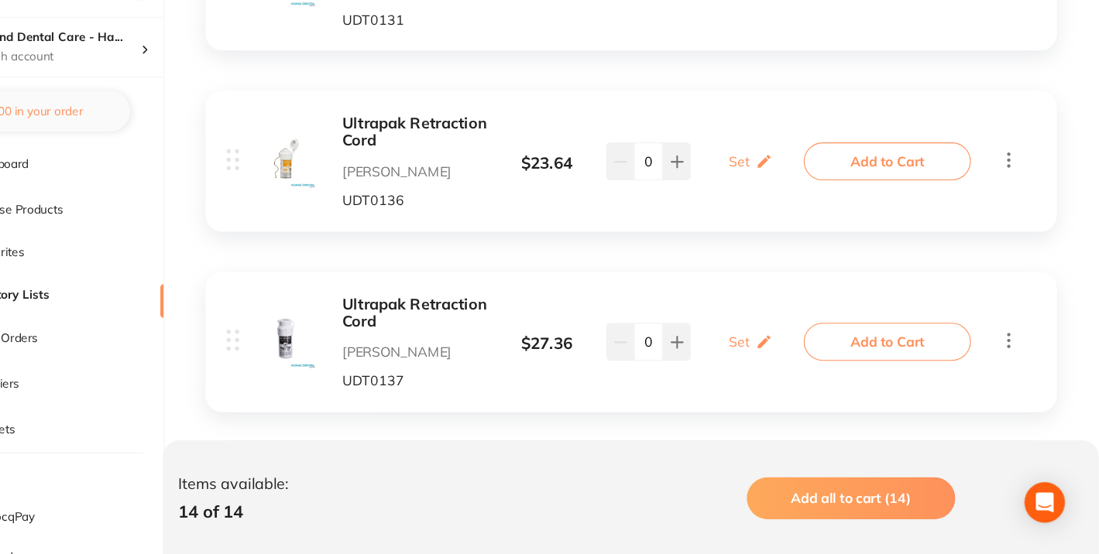
click at [479, 320] on b "Ultrapak Retraction Cord" at bounding box center [472, 331] width 134 height 32
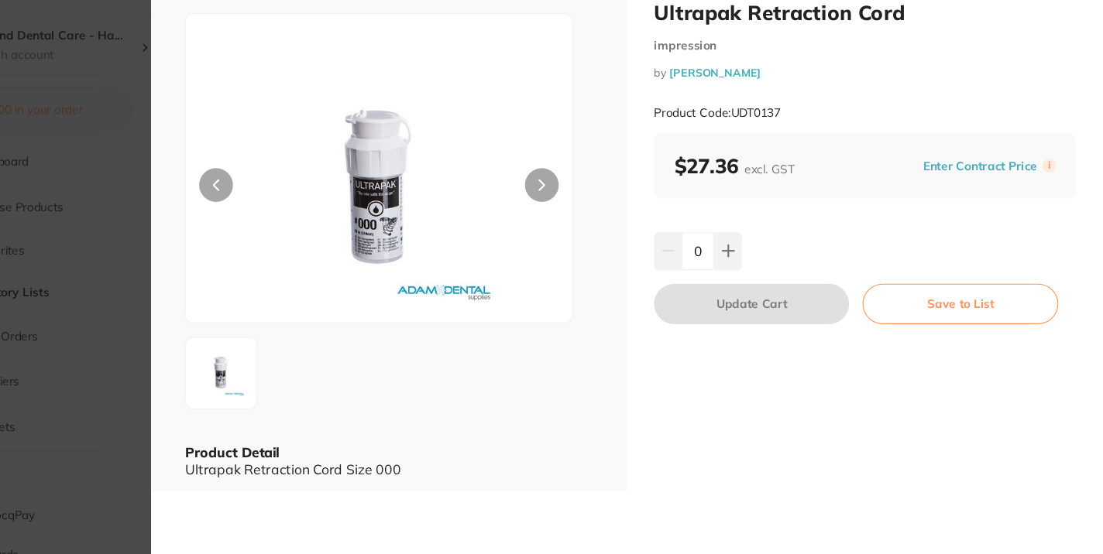
click at [198, 262] on section "Ultrapak Retraction Cord impression by Adam Dental Product Code: UDT0137 ESC Pr…" at bounding box center [551, 277] width 1103 height 554
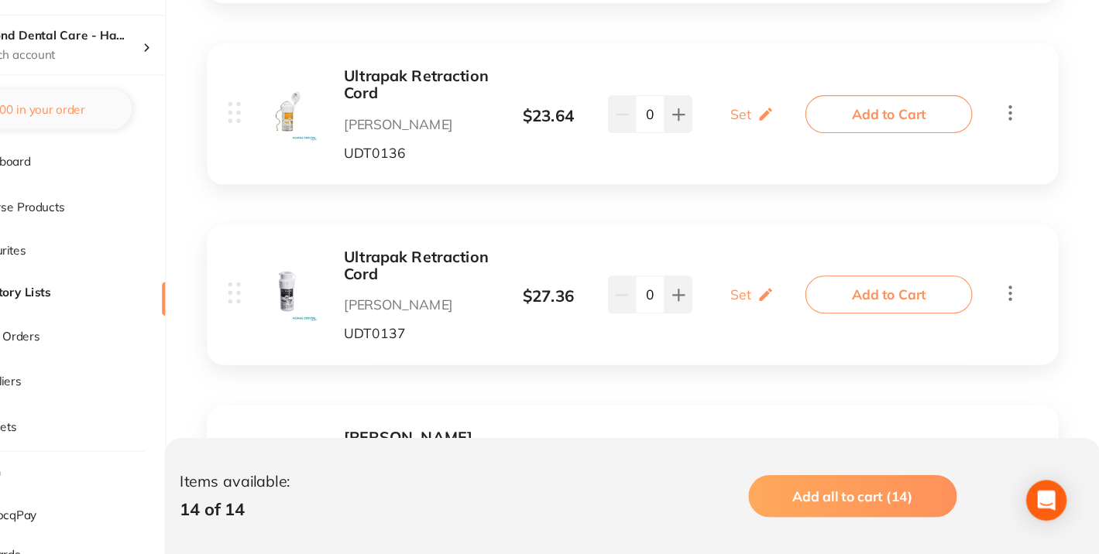
scroll to position [1641, 0]
click at [704, 319] on button at bounding box center [711, 314] width 26 height 34
type input "1"
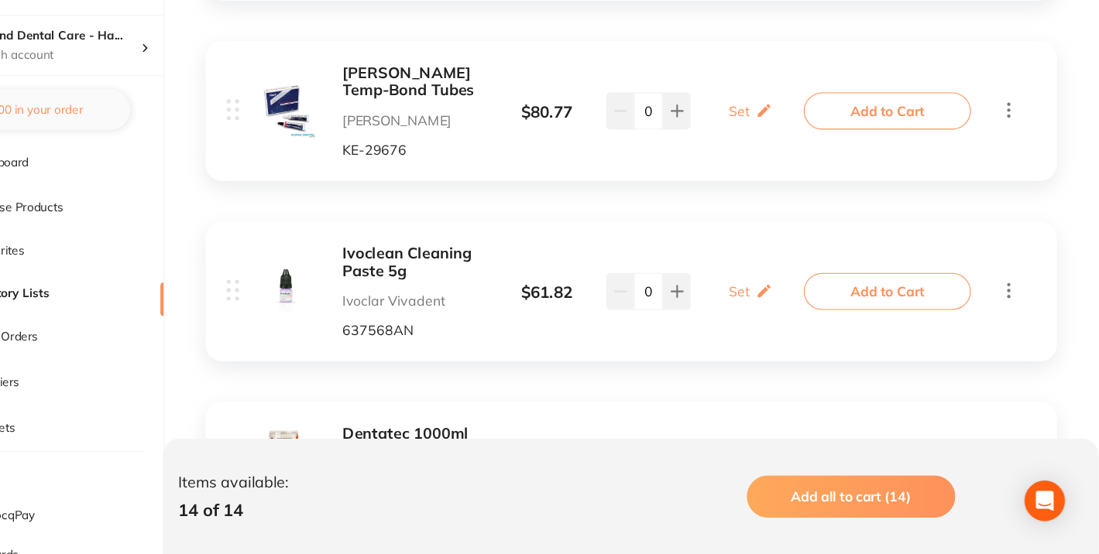
scroll to position [1984, 0]
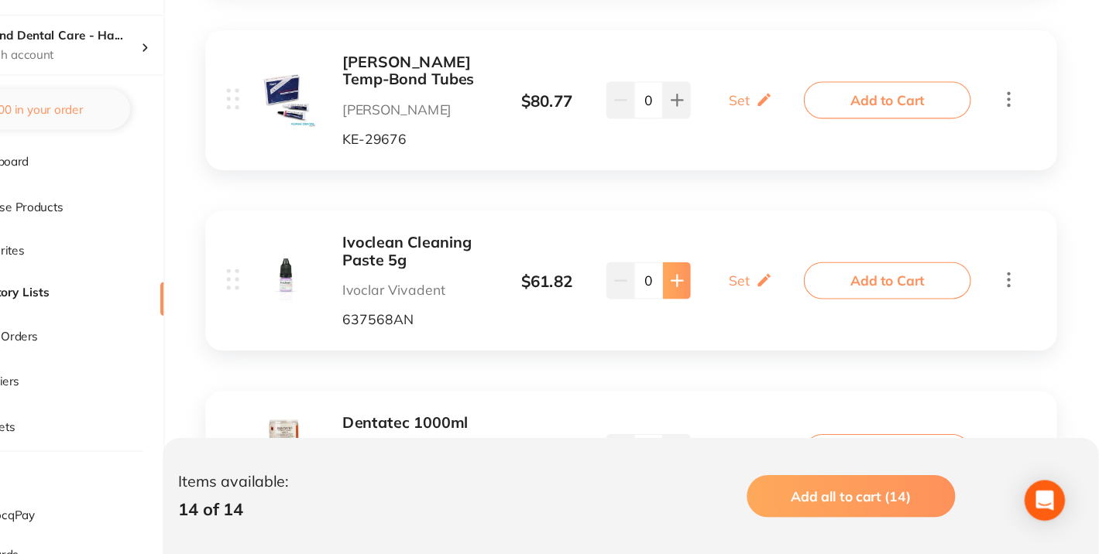
click at [712, 306] on icon at bounding box center [711, 303] width 12 height 12
click at [653, 307] on icon at bounding box center [659, 303] width 12 height 12
type input "1"
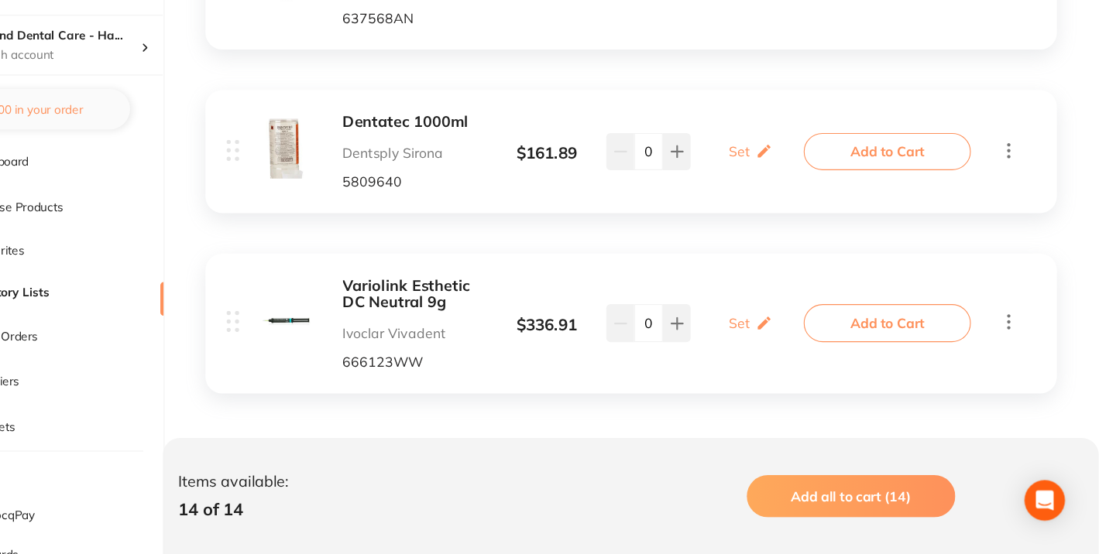
scroll to position [2265, 0]
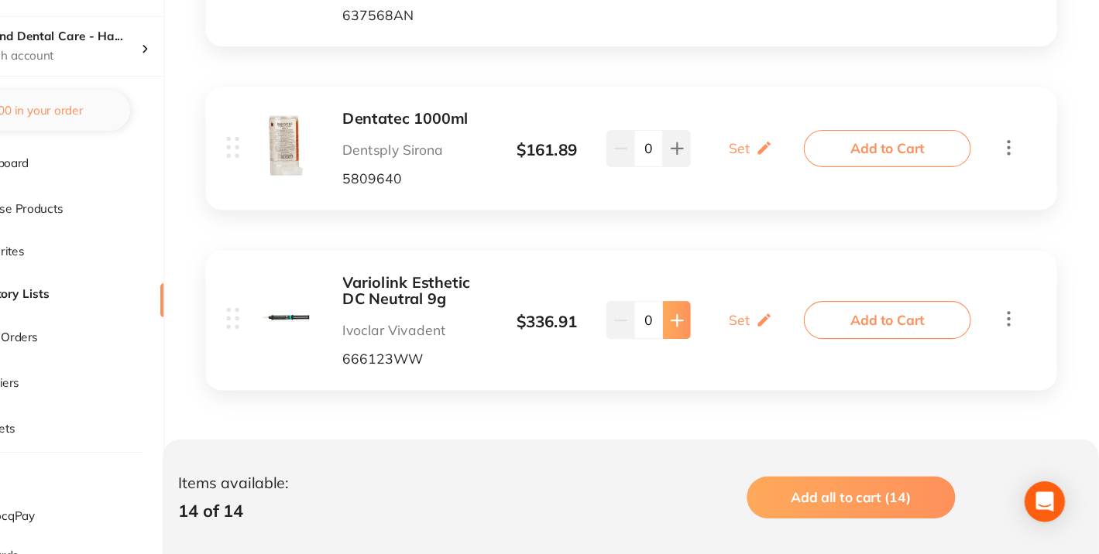
click at [711, 341] on icon at bounding box center [711, 338] width 10 height 10
type input "1"
click at [465, 156] on b "Dentatec 1000ml" at bounding box center [472, 154] width 134 height 16
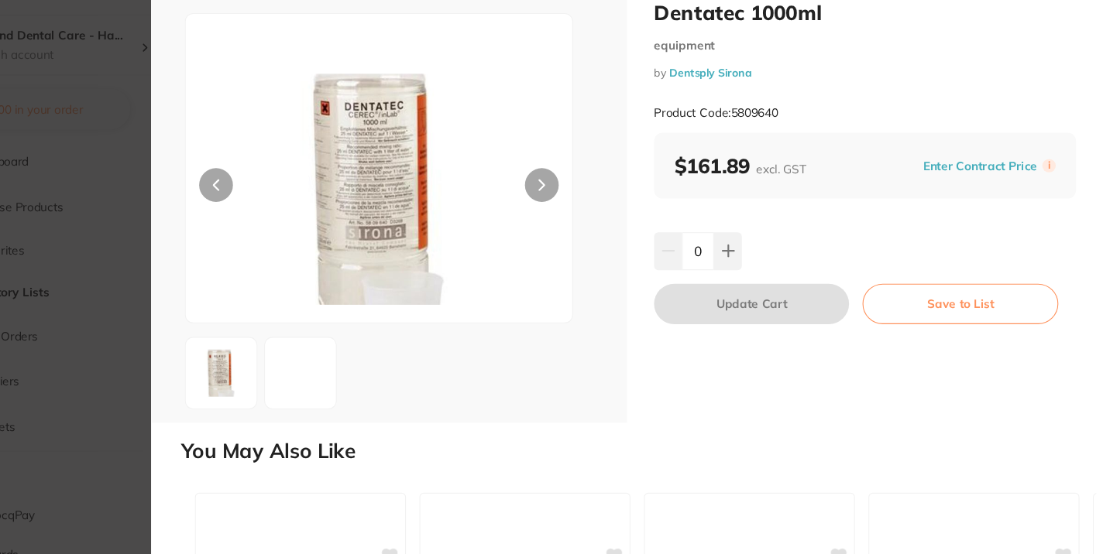
click at [215, 252] on section "Dentatec 1000ml equipment by Dentsply Sirona Product Code: 5809640 ESC Dentatec…" at bounding box center [551, 277] width 1103 height 554
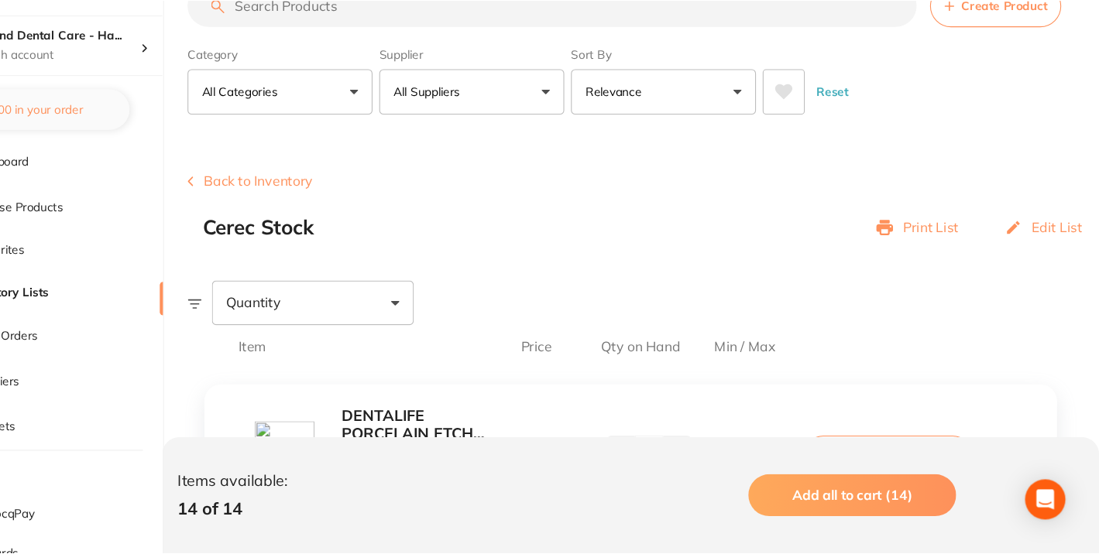
scroll to position [2265, 0]
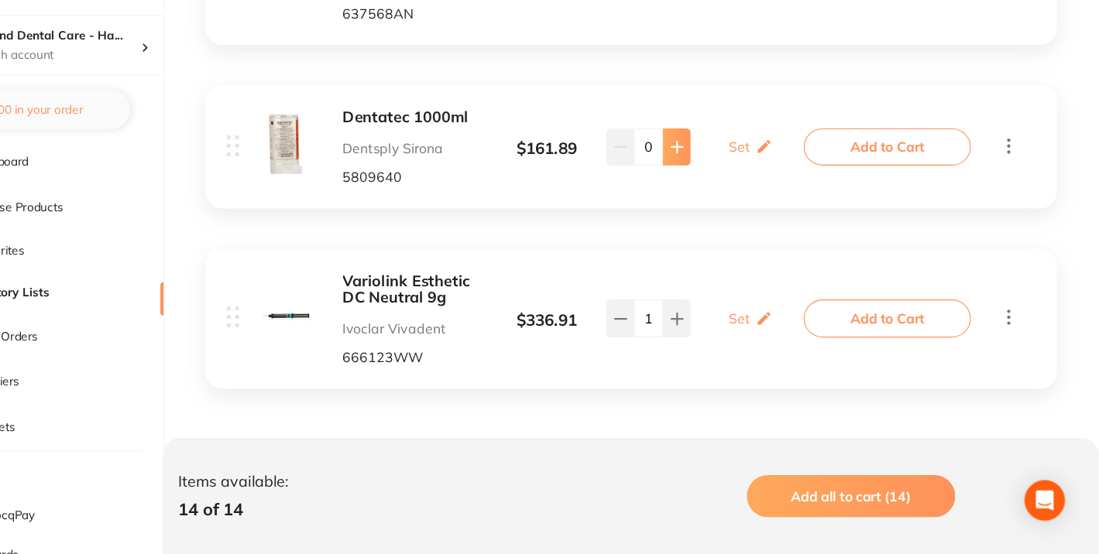
click at [707, 176] on icon at bounding box center [711, 180] width 12 height 12
type input "1"
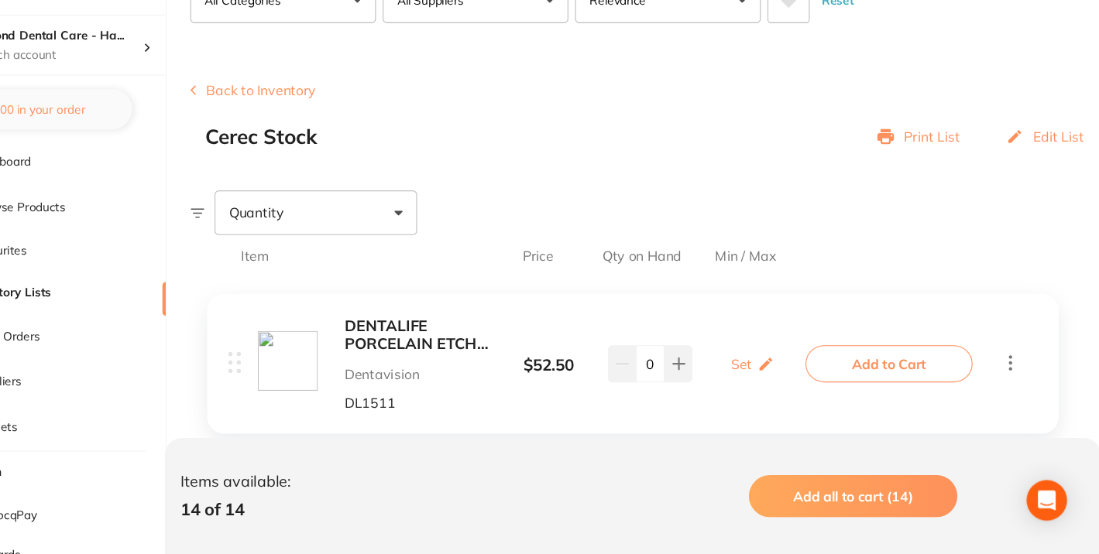
scroll to position [102, 0]
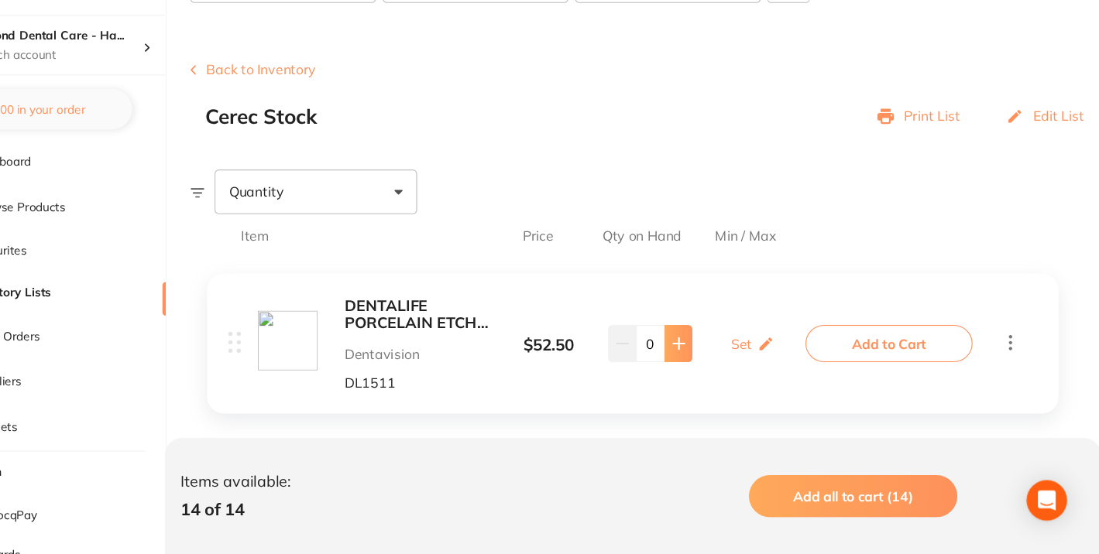
click at [705, 369] on button at bounding box center [711, 361] width 26 height 34
type input "2"
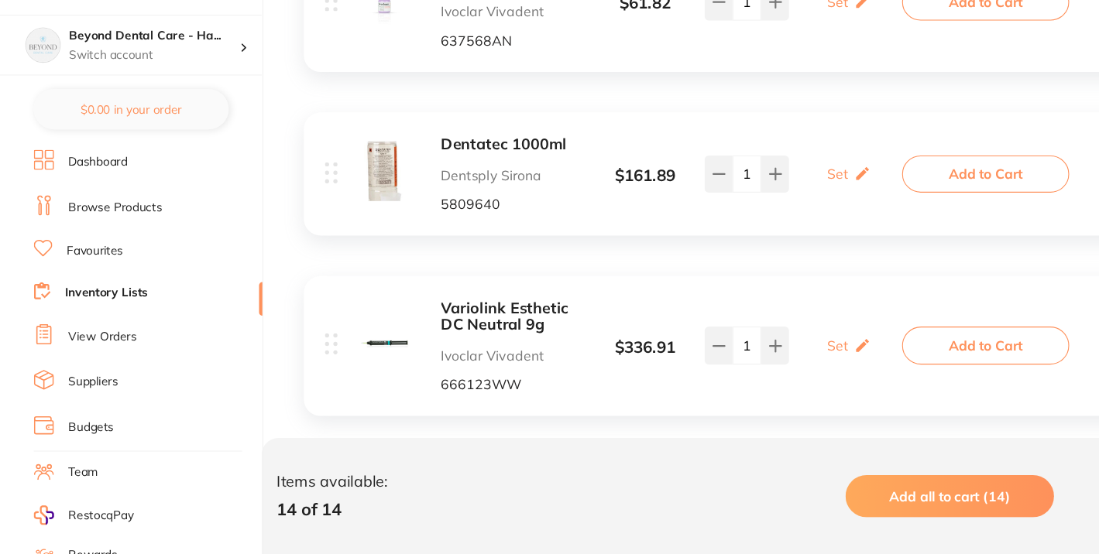
scroll to position [2265, 0]
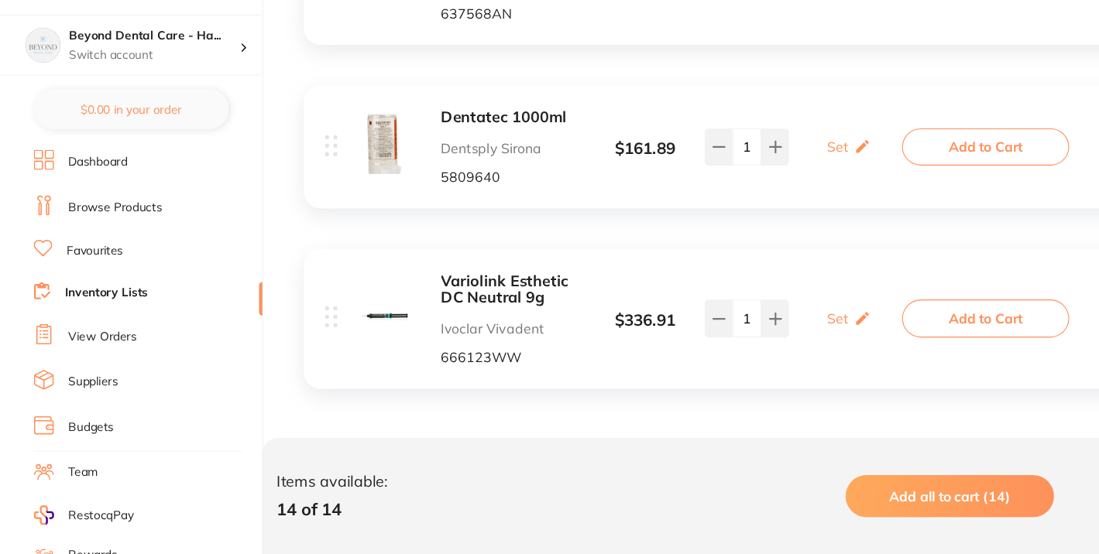
click at [77, 308] on link "Inventory Lists" at bounding box center [98, 314] width 76 height 15
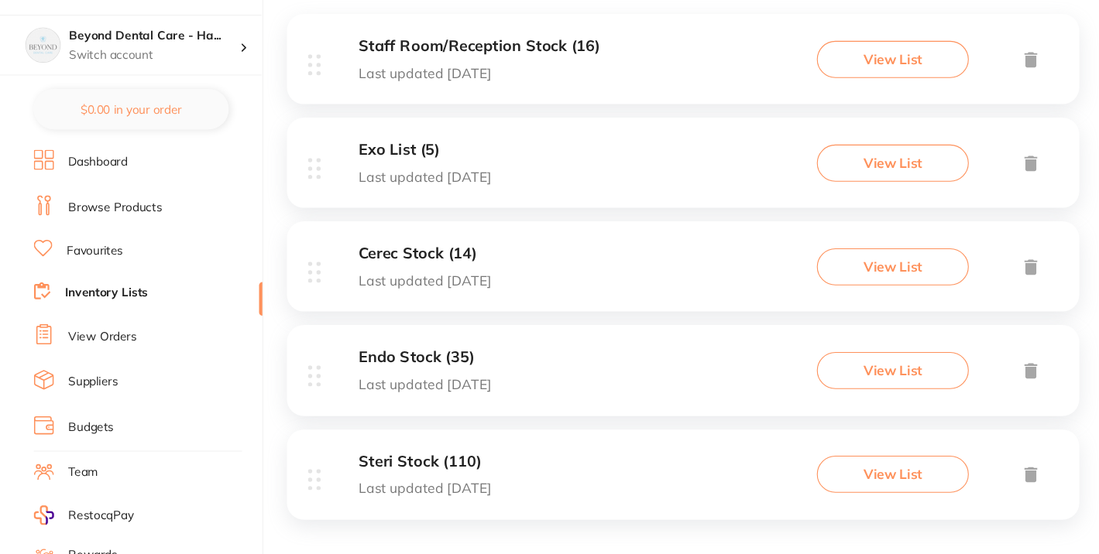
scroll to position [275, 0]
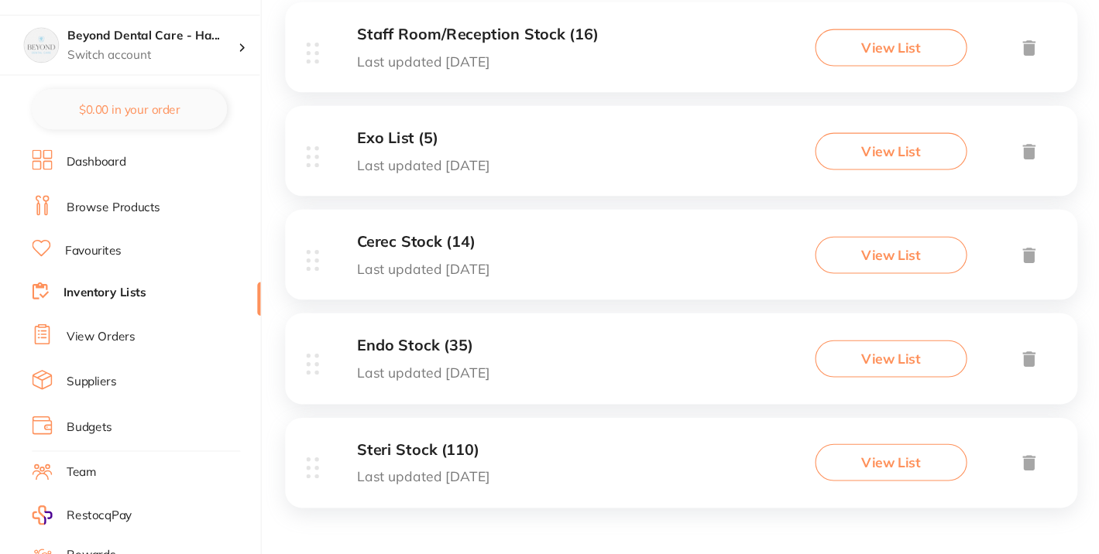
click at [398, 455] on h3 "Steri Stock (110)" at bounding box center [390, 459] width 122 height 16
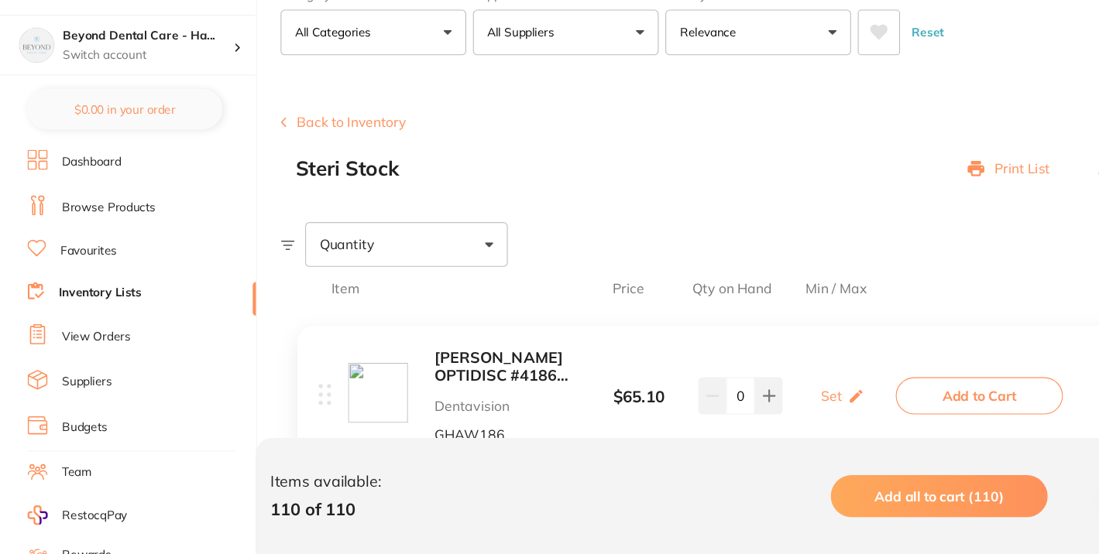
scroll to position [252, 0]
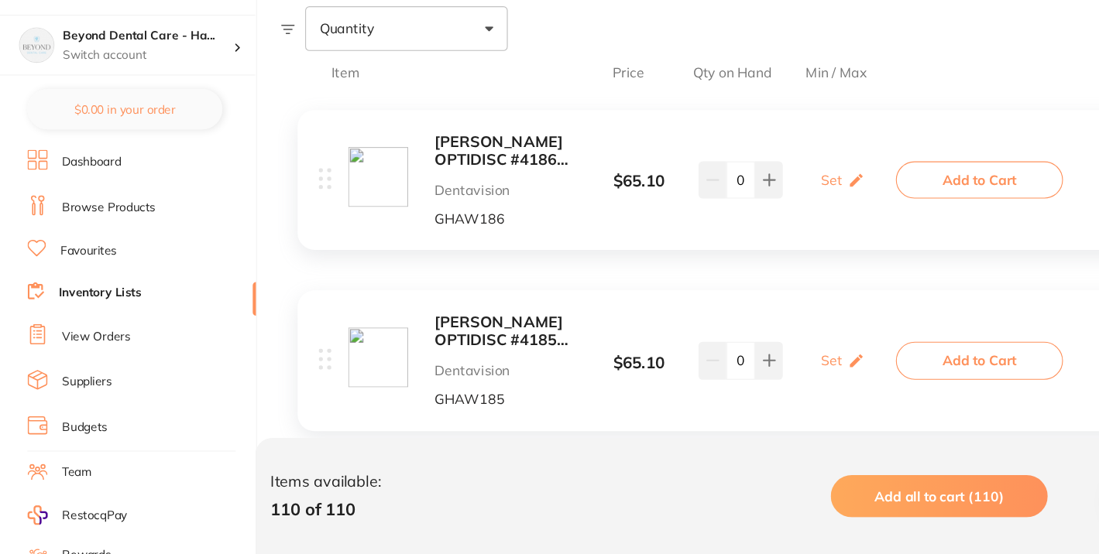
click at [443, 184] on b "KERR OPTIDISC #4186 EXTRA FINE YELLOW 12.6MM (100)" at bounding box center [472, 184] width 134 height 32
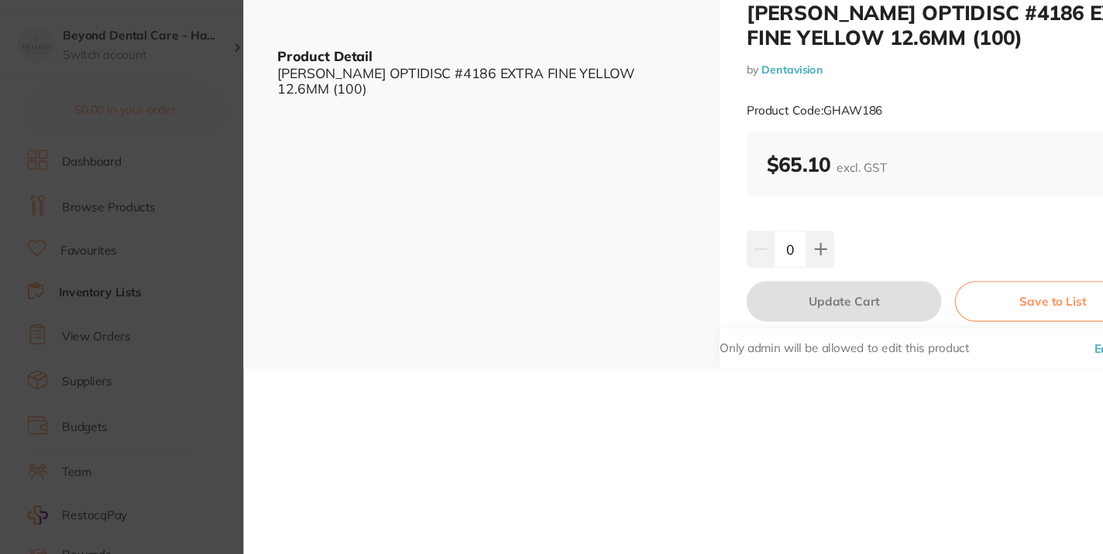
click at [201, 292] on section "KERR OPTIDISC #4186 EXTRA FINE YELLOW 12.6MM (100) by Dentavision Product Code:…" at bounding box center [551, 277] width 1103 height 554
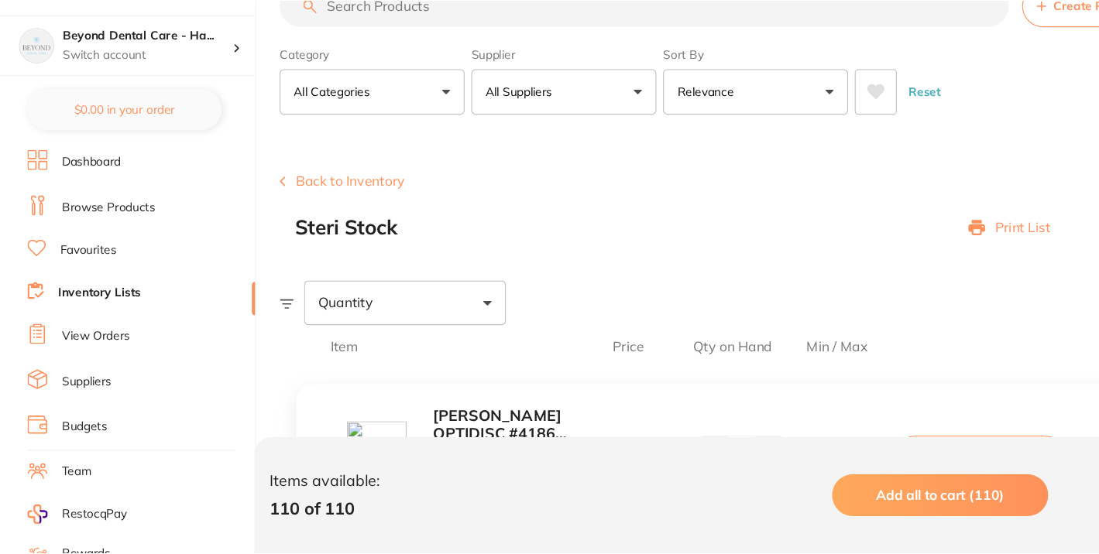
scroll to position [252, 0]
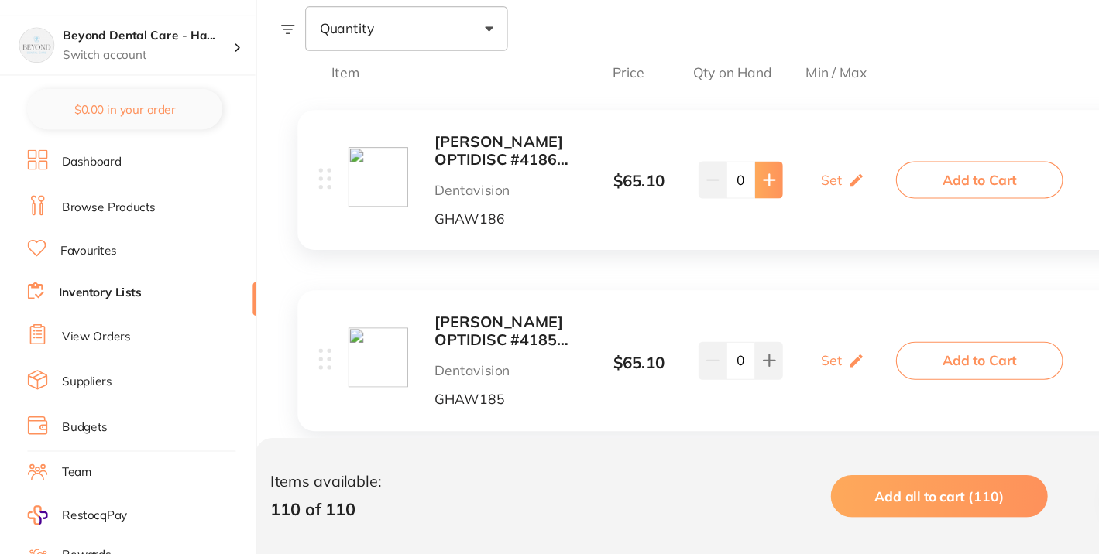
click at [705, 214] on icon at bounding box center [711, 210] width 12 height 12
type input "1"
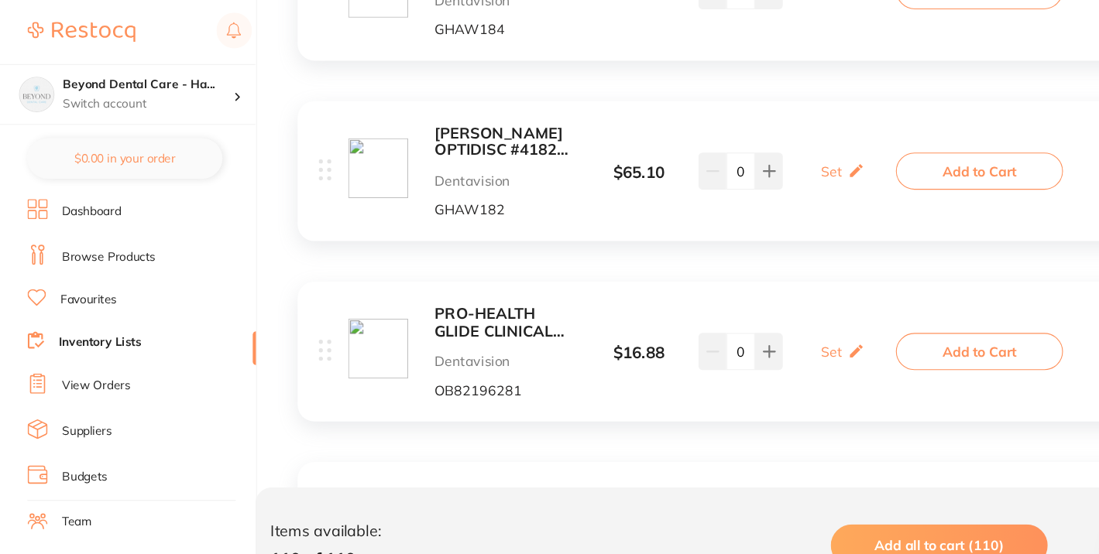
scroll to position [781, 0]
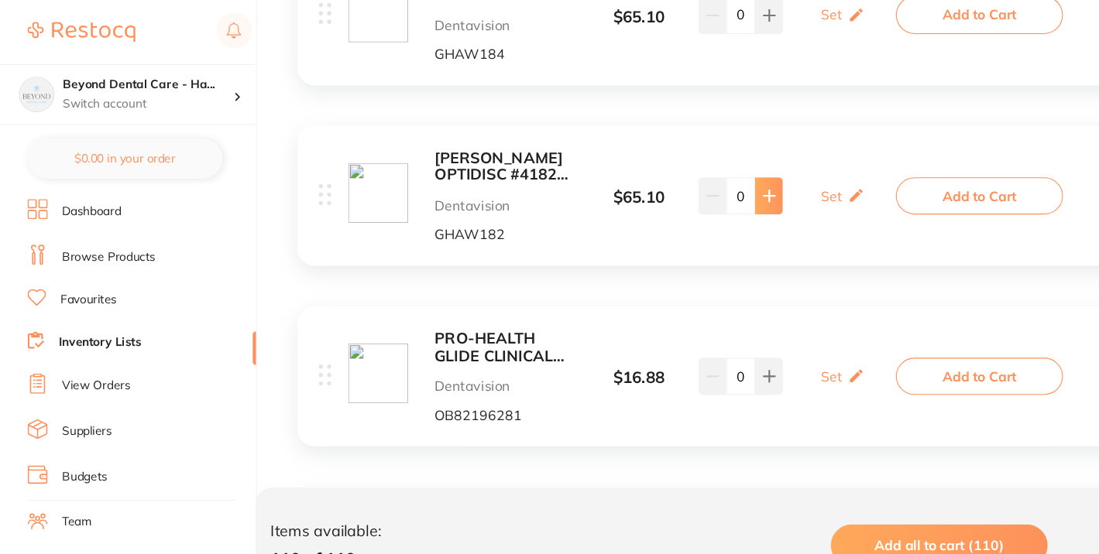
click at [706, 179] on icon at bounding box center [711, 179] width 10 height 10
type input "1"
click at [703, 26] on button at bounding box center [711, 13] width 26 height 34
type input "1"
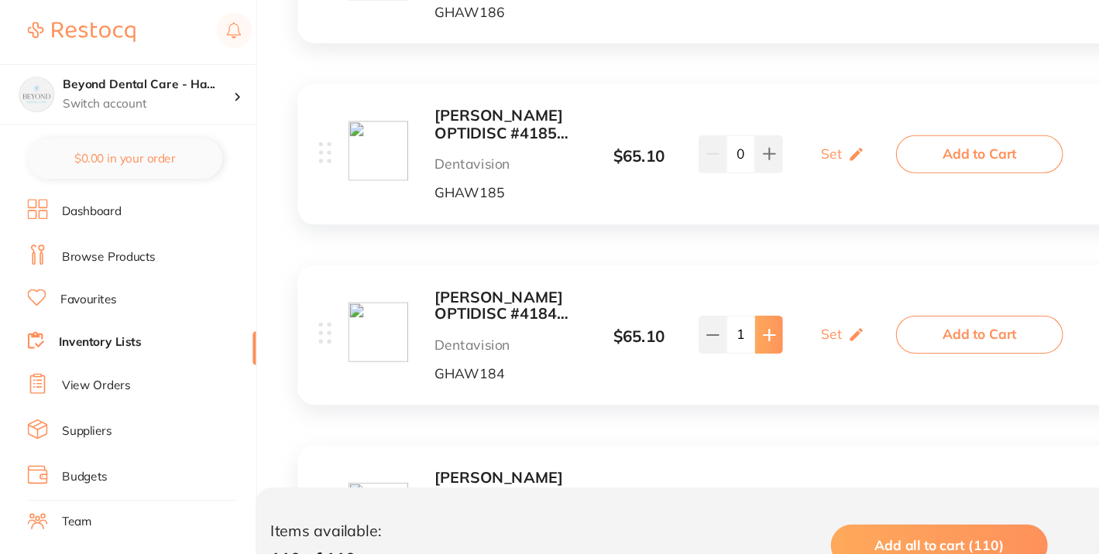
scroll to position [471, 0]
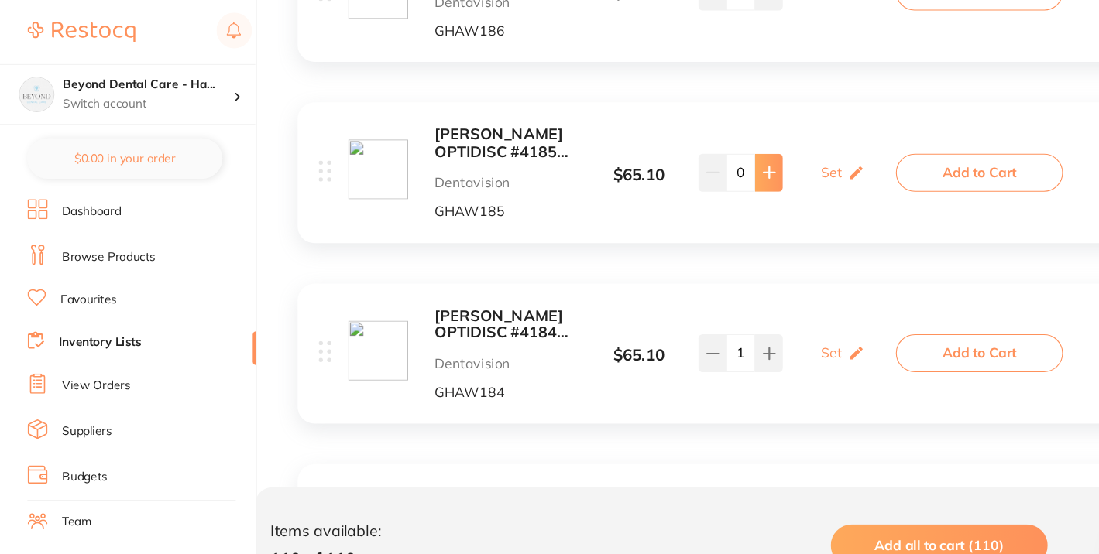
click at [711, 153] on icon at bounding box center [711, 158] width 10 height 10
type input "1"
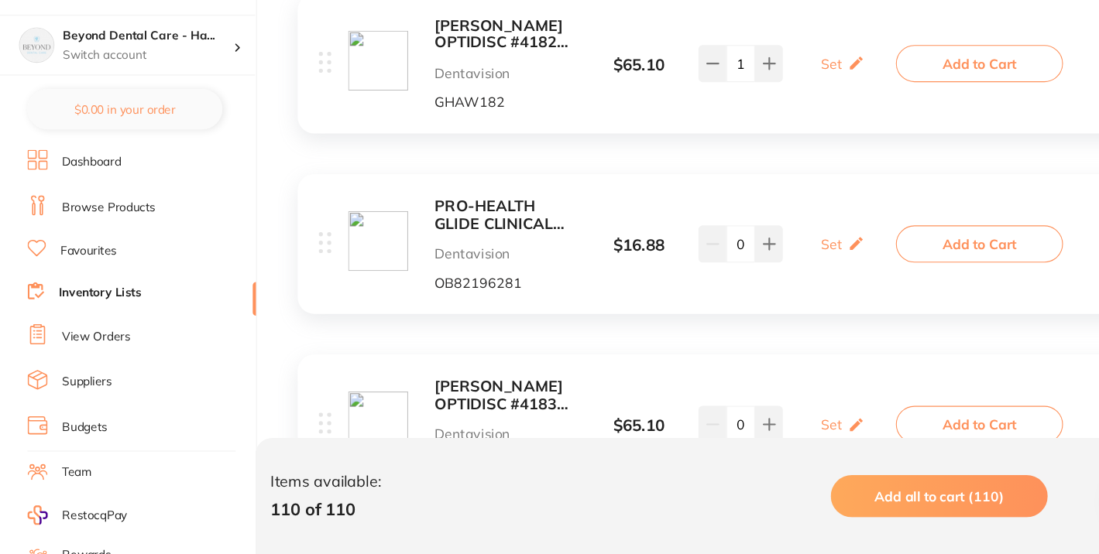
scroll to position [867, 0]
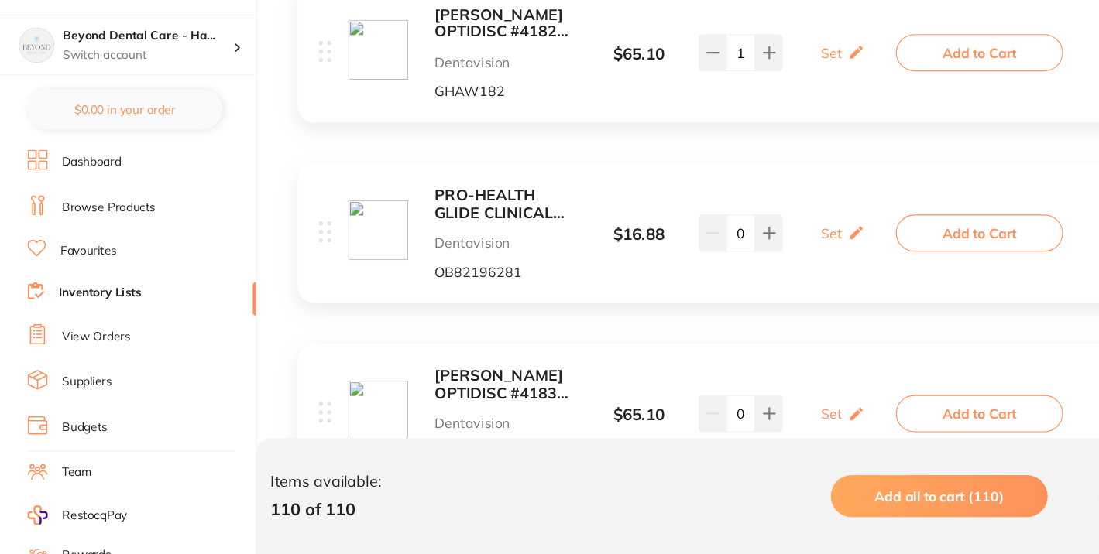
click at [468, 234] on b "PRO-HEALTH GLIDE CLINICAL FLOSS 40M (1) x 6" at bounding box center [472, 233] width 134 height 32
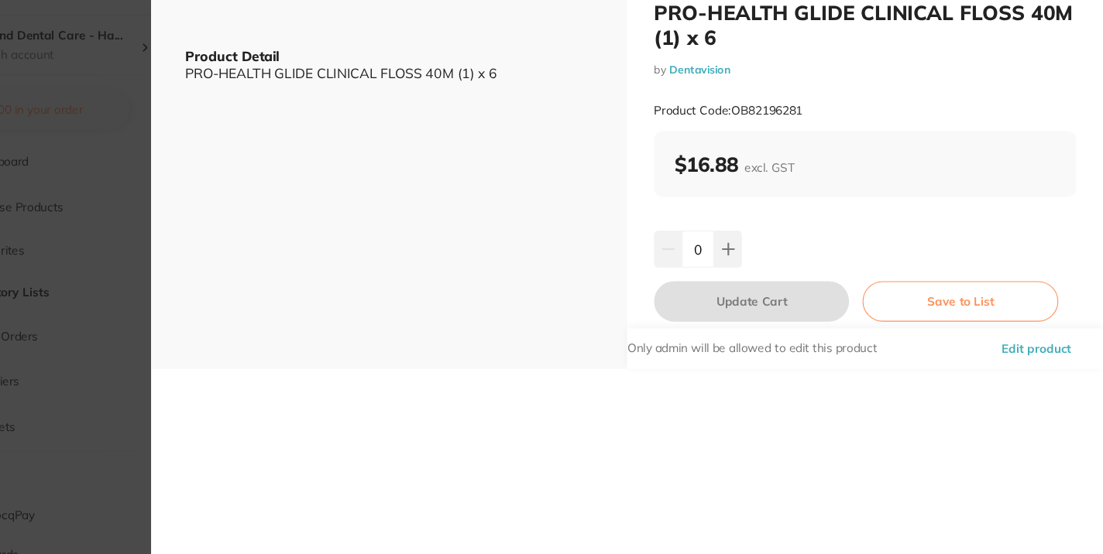
click at [187, 246] on section "PRO-HEALTH GLIDE CLINICAL FLOSS 40M (1) x 6 by Dentavision Product Code: OB8219…" at bounding box center [551, 277] width 1103 height 554
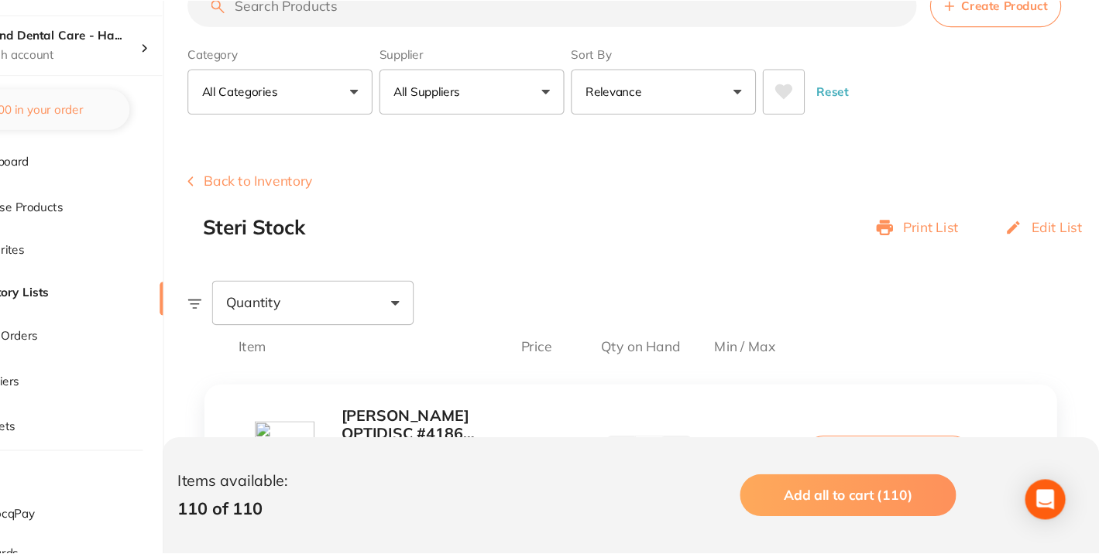
scroll to position [867, 0]
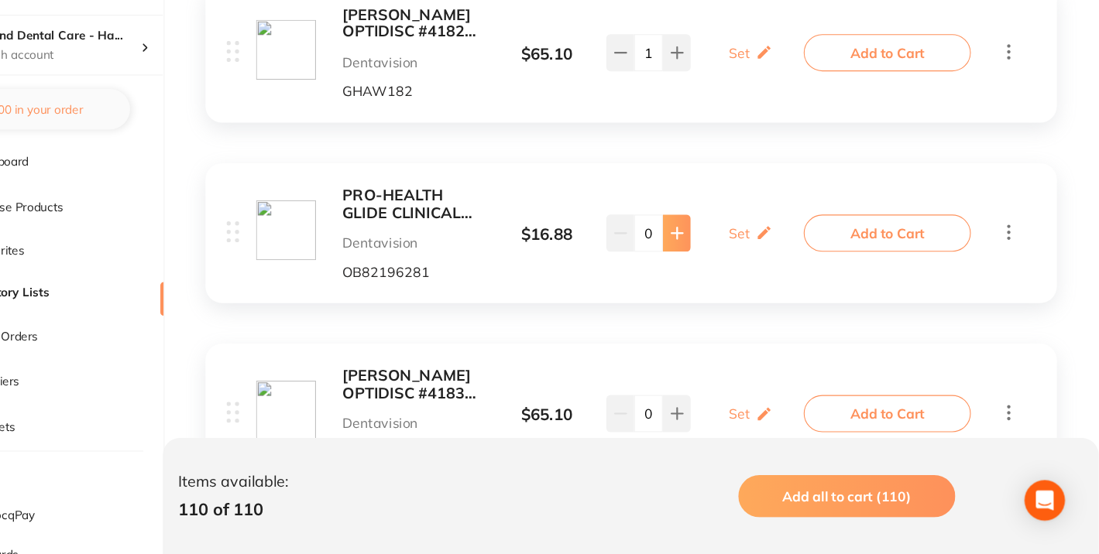
click at [712, 253] on icon at bounding box center [711, 259] width 12 height 12
type input "1"
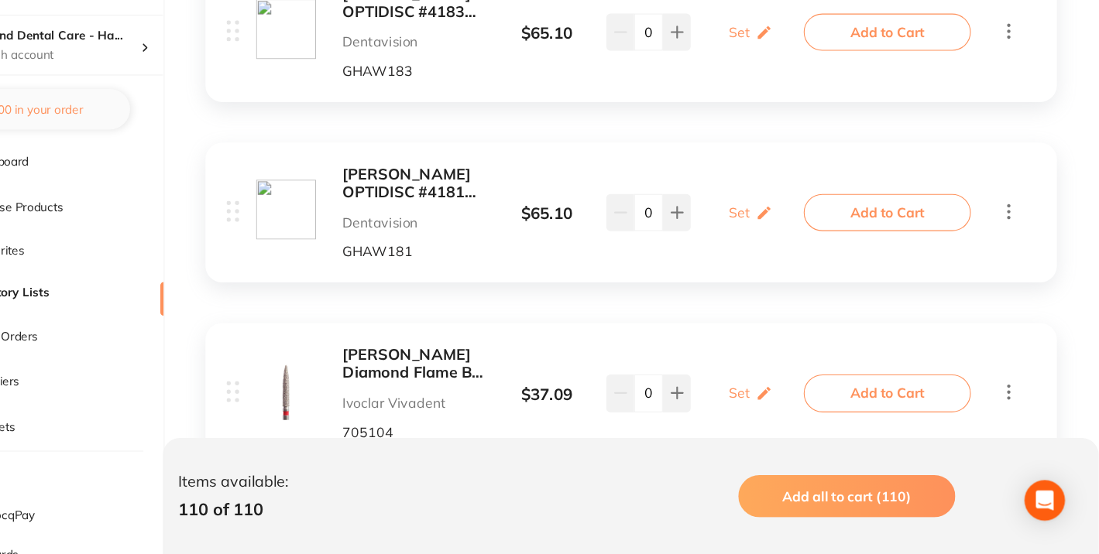
scroll to position [1240, 0]
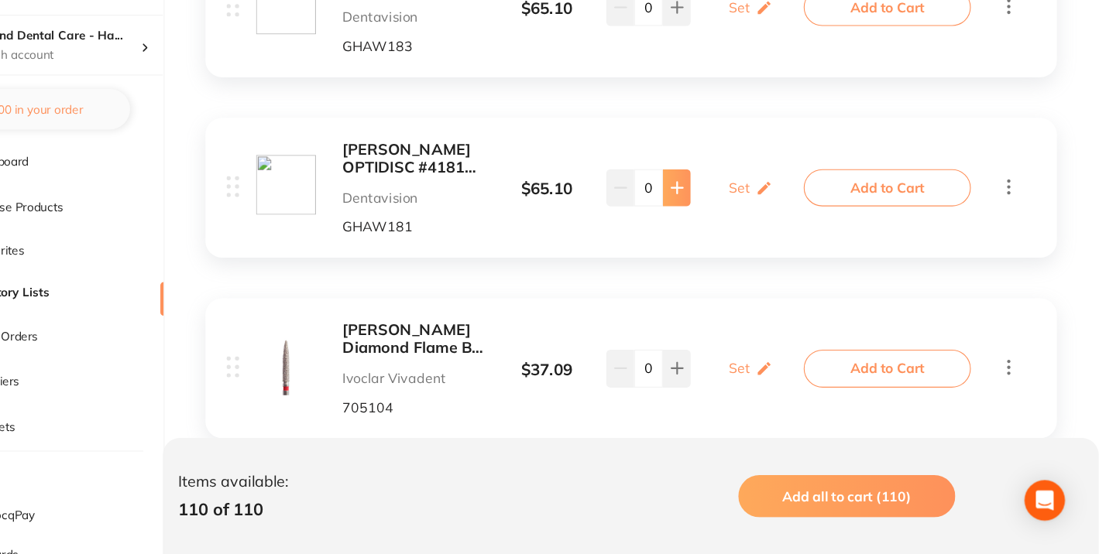
click at [715, 218] on icon at bounding box center [711, 218] width 10 height 10
type input "1"
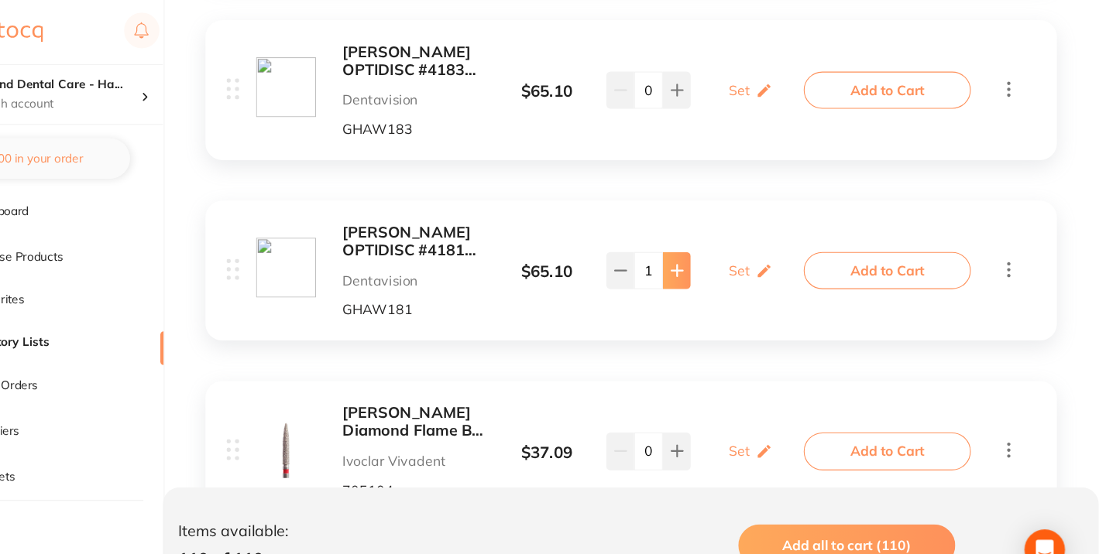
scroll to position [1208, 0]
click at [717, 77] on button at bounding box center [711, 84] width 26 height 34
type input "1"
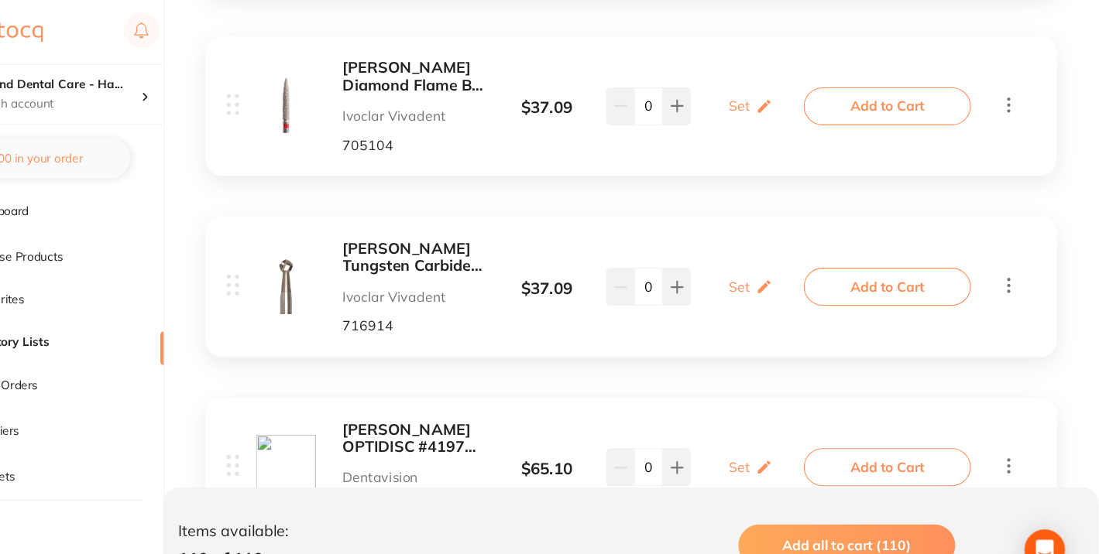
scroll to position [1524, 0]
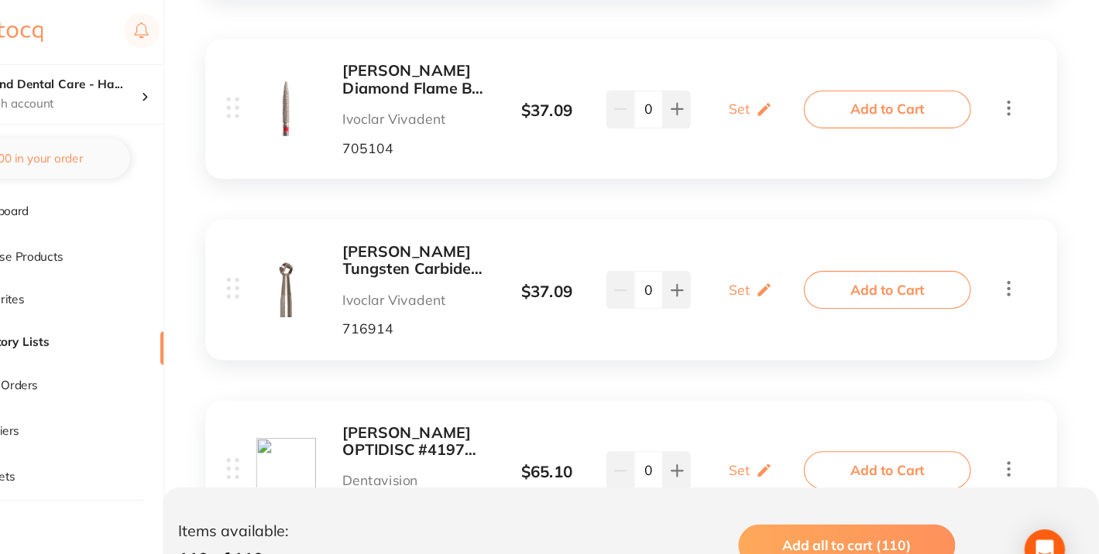
click at [442, 242] on b "Meisinger Tungsten Carbide Round Bur HM 1 204 008 / 5" at bounding box center [472, 239] width 134 height 32
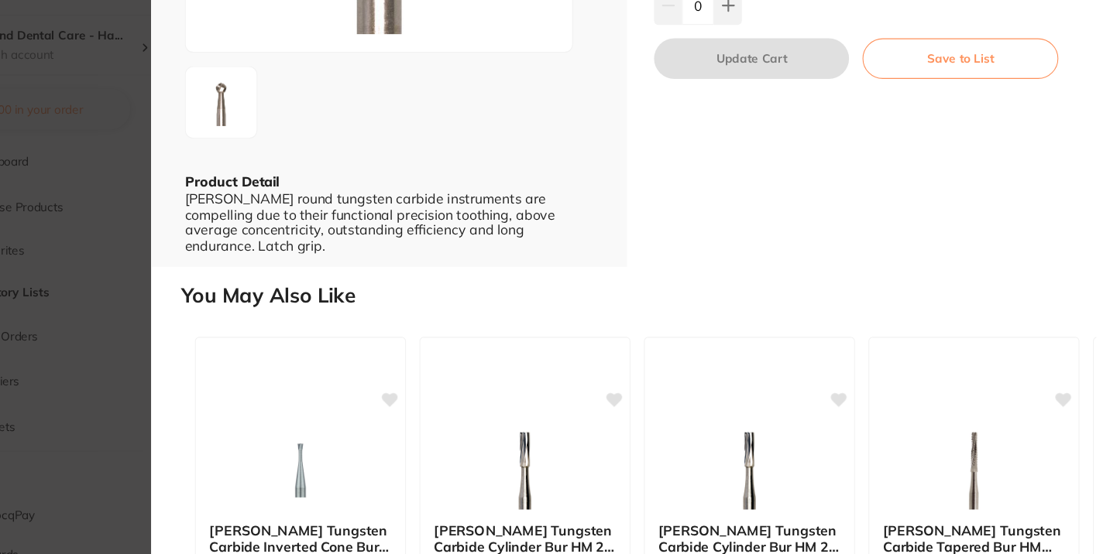
scroll to position [252, 0]
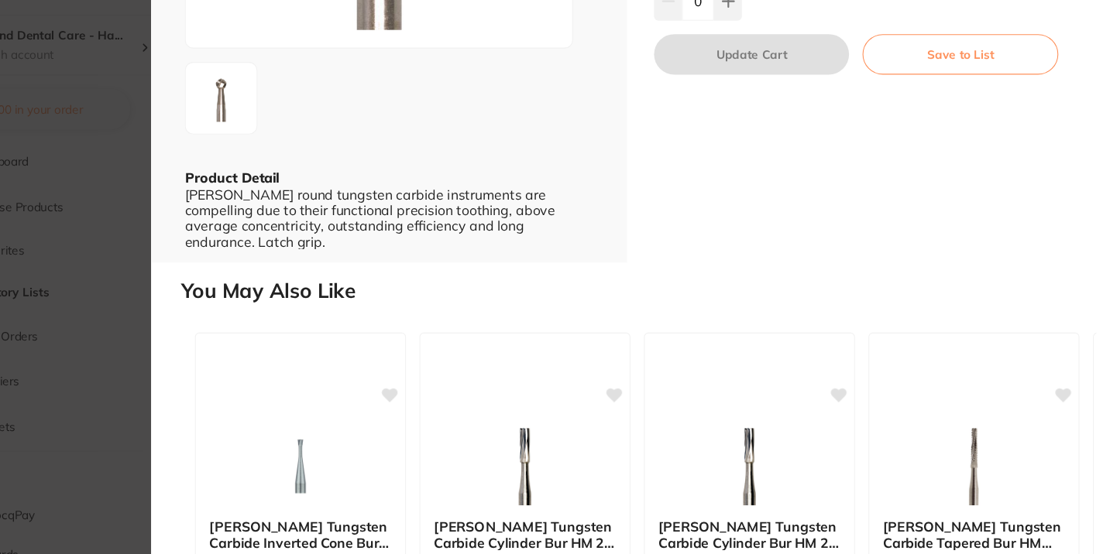
click at [196, 291] on section "Meisinger Tungsten Carbide Round Bur HM 1 204 008 / 5 burs by Ivoclar Vivadent …" at bounding box center [551, 277] width 1103 height 554
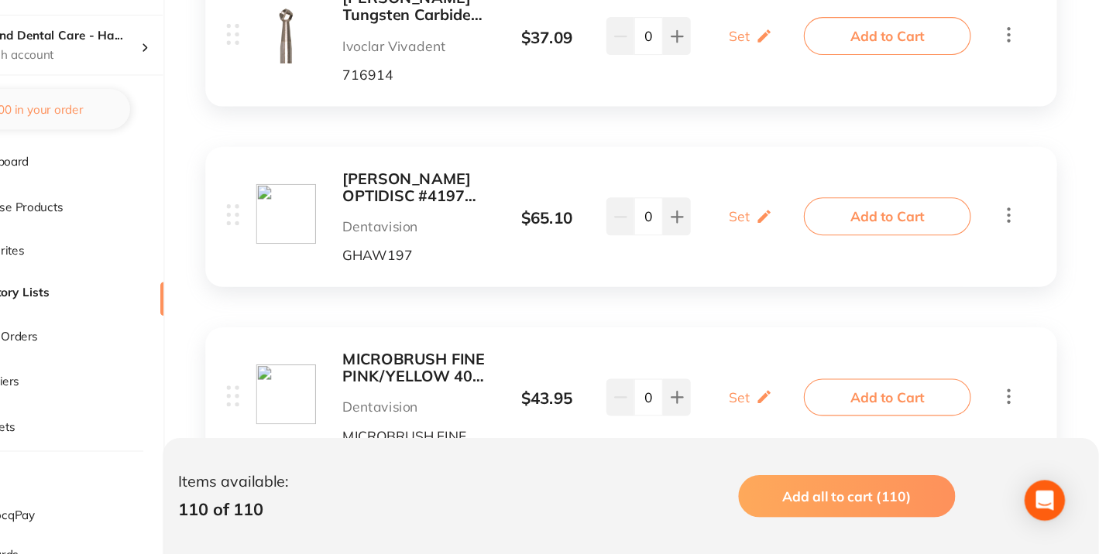
scroll to position [1715, 0]
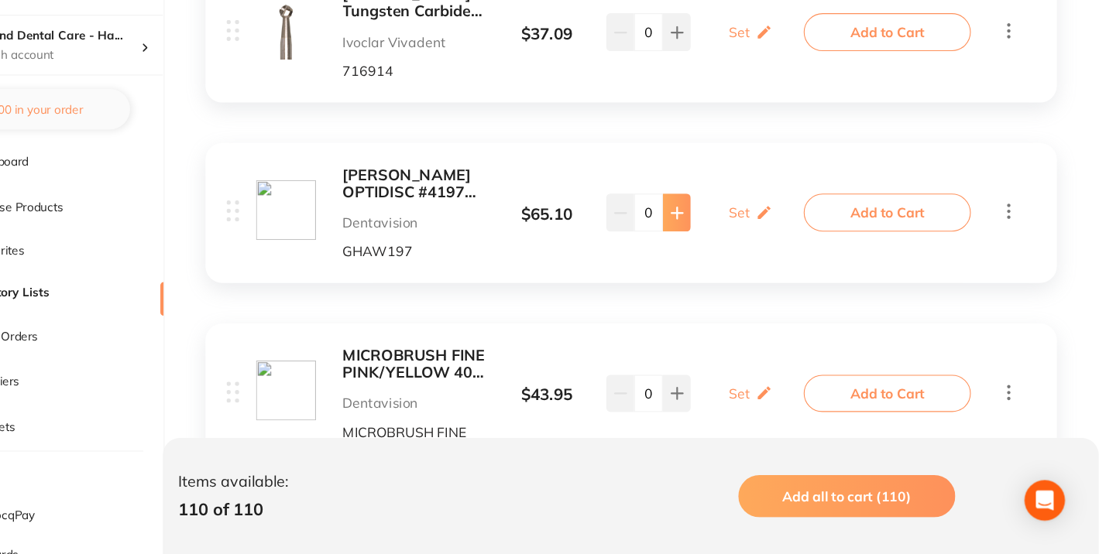
click at [714, 240] on icon at bounding box center [711, 240] width 10 height 10
type input "1"
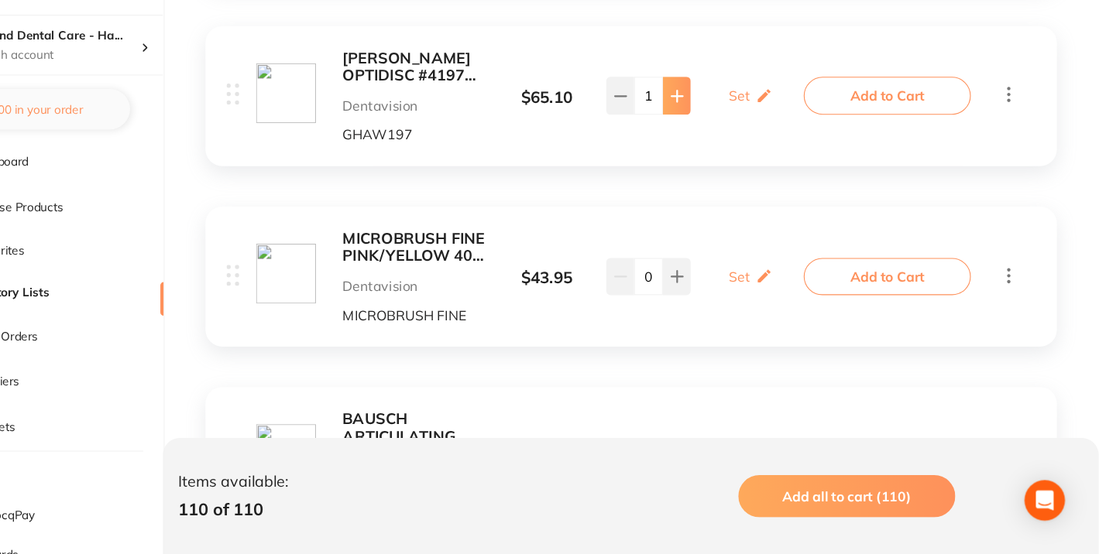
scroll to position [1822, 0]
click at [707, 309] on button at bounding box center [711, 300] width 26 height 34
type input "2"
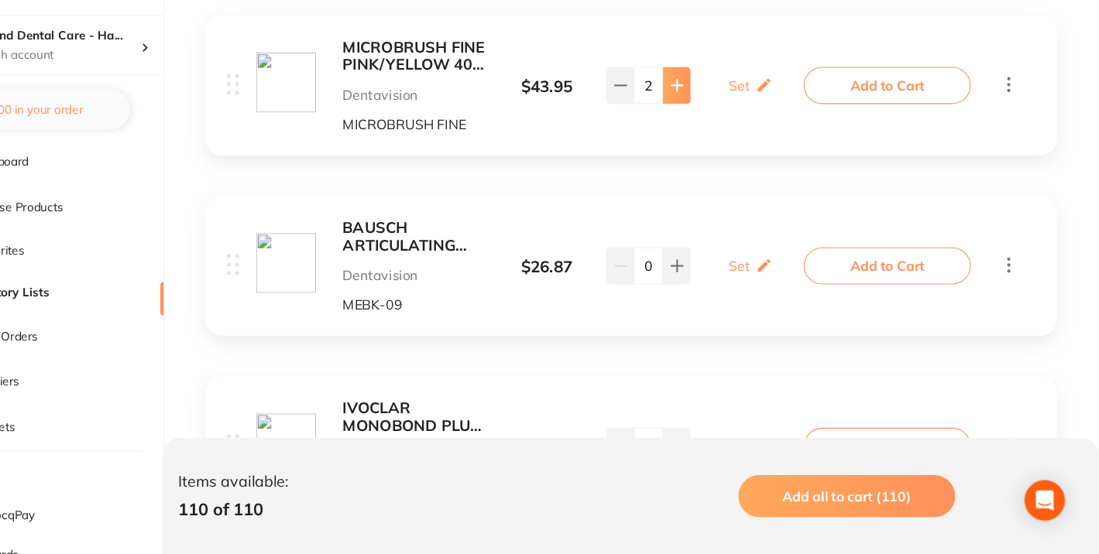
scroll to position [2000, 0]
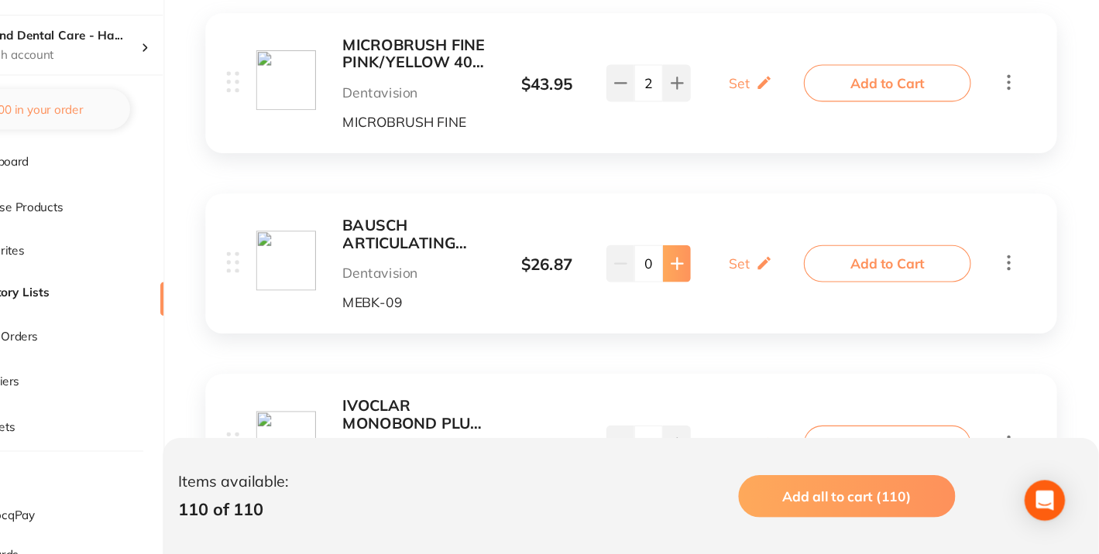
click at [703, 284] on button at bounding box center [711, 287] width 26 height 34
type input "1"
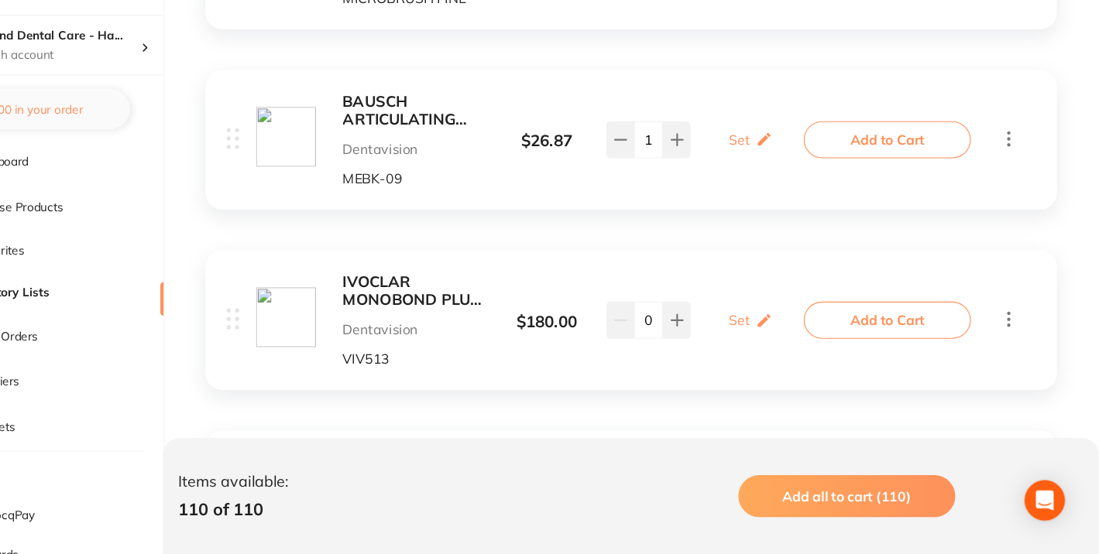
scroll to position [2125, 0]
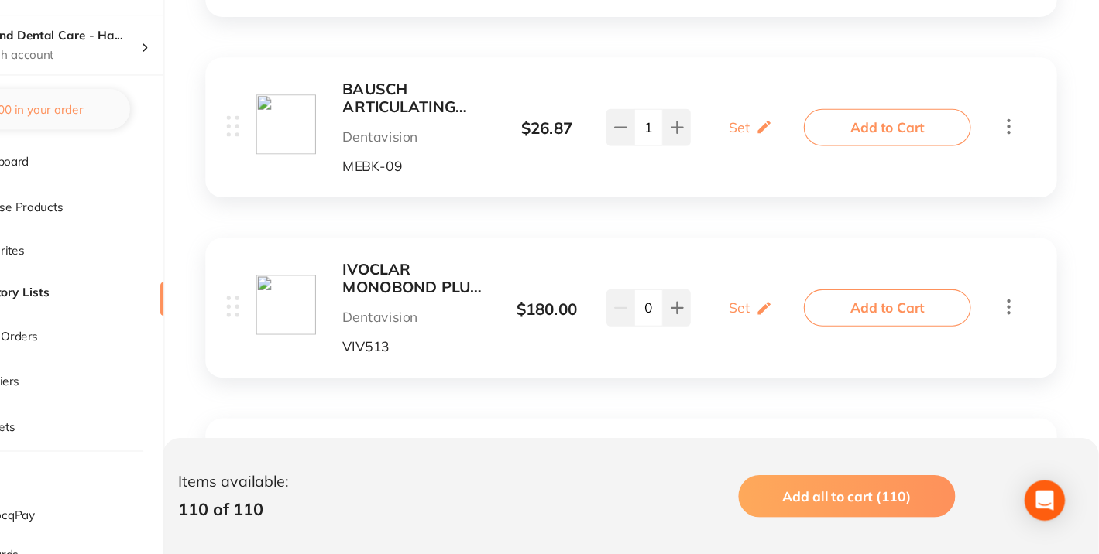
click at [447, 297] on b "IVOCLAR MONOBOND PLUS 5G" at bounding box center [472, 302] width 134 height 32
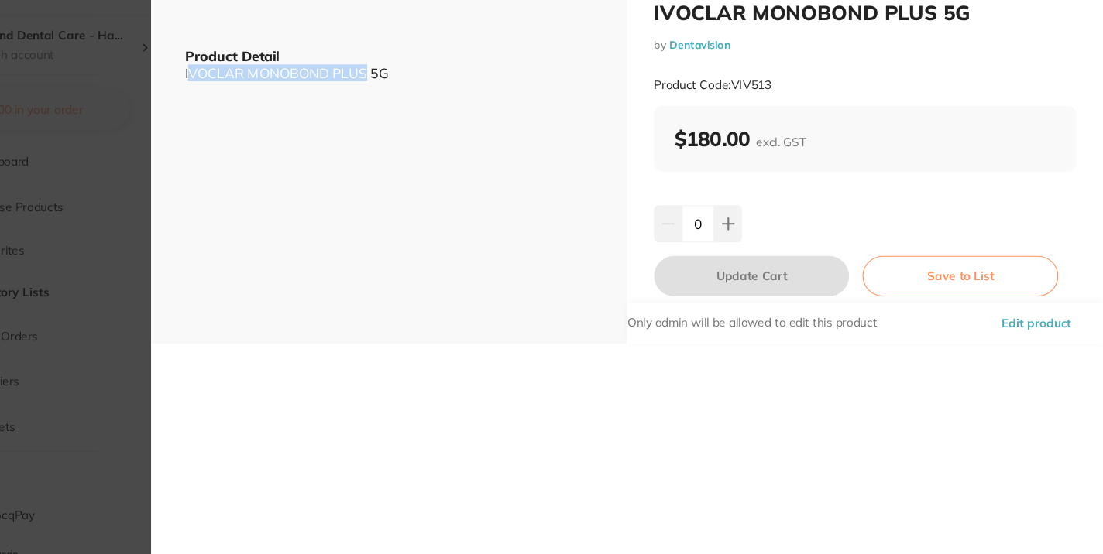
drag, startPoint x: 262, startPoint y: 113, endPoint x: 426, endPoint y: 118, distance: 163.4
click at [426, 118] on div "IVOCLAR MONOBOND PLUS 5G" at bounding box center [447, 112] width 375 height 14
click at [379, 129] on div "ESC Product Detail IVOCLAR MONOBOND PLUS 5G" at bounding box center [447, 180] width 437 height 361
drag, startPoint x: 394, startPoint y: 113, endPoint x: 259, endPoint y: 116, distance: 135.5
click at [259, 116] on div "ESC Product Detail IVOCLAR MONOBOND PLUS 5G" at bounding box center [447, 180] width 437 height 361
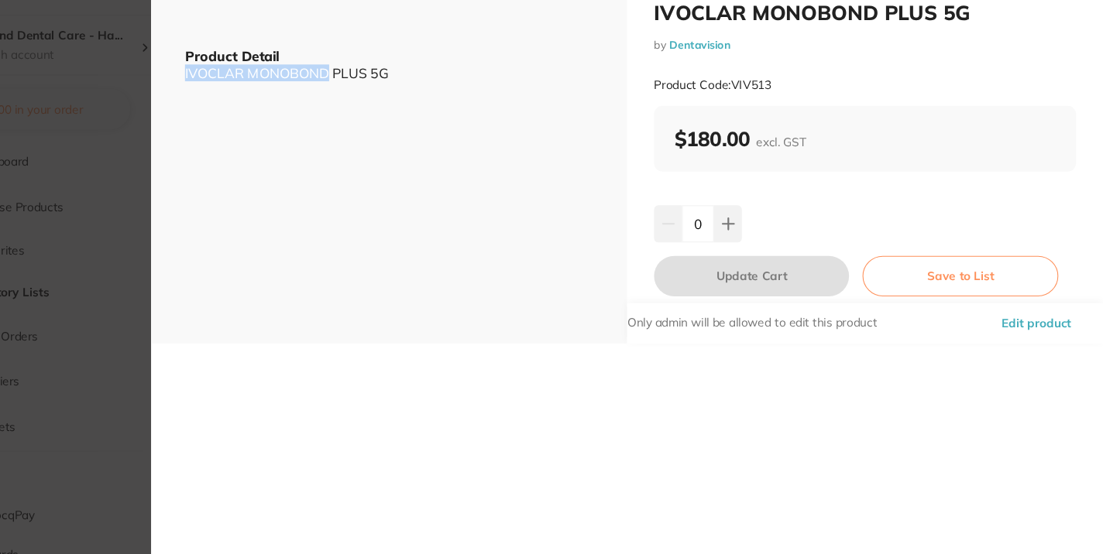
copy div "IVOCLAR MONOBOND"
click at [161, 235] on section "IVOCLAR MONOBOND PLUS 5G by Dentavision Product Code: VIV513 ESC Product Detail…" at bounding box center [551, 277] width 1103 height 554
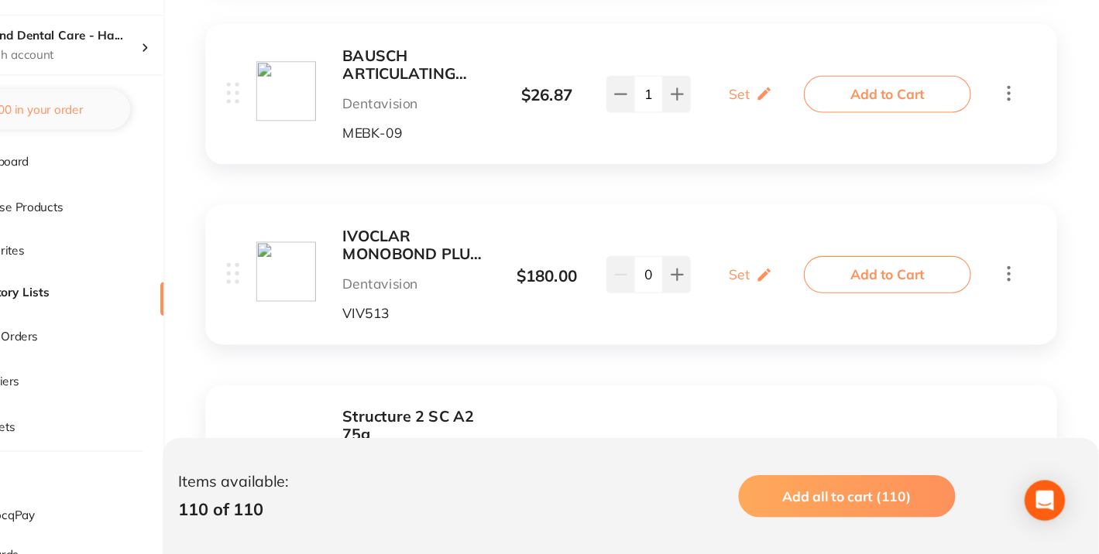
scroll to position [2169, 0]
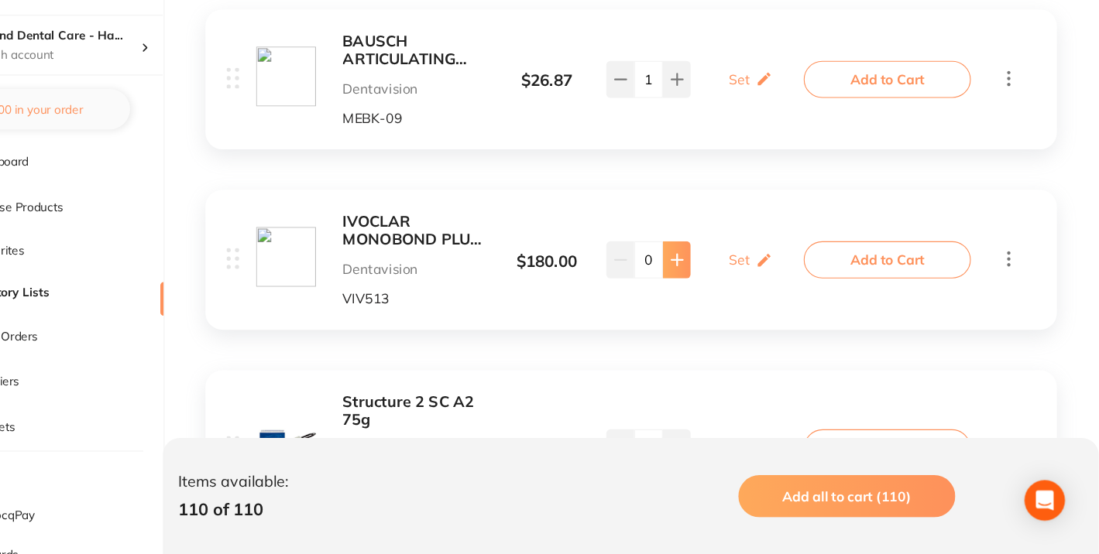
click at [719, 280] on button at bounding box center [711, 284] width 26 height 34
type input "1"
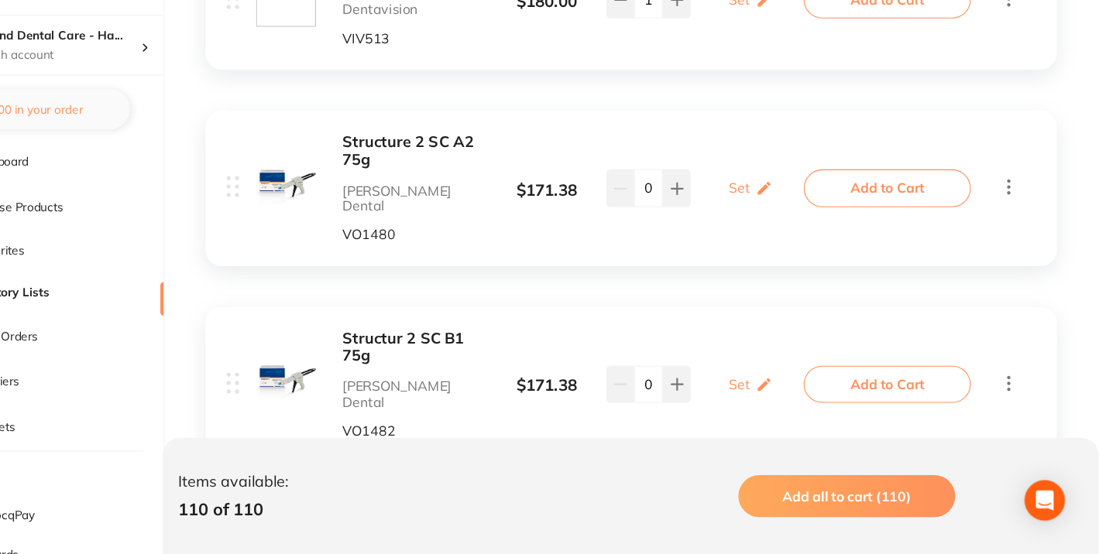
scroll to position [2409, 0]
click at [708, 201] on button at bounding box center [711, 217] width 26 height 34
type input "1"
click at [714, 391] on icon at bounding box center [711, 397] width 12 height 12
type input "1"
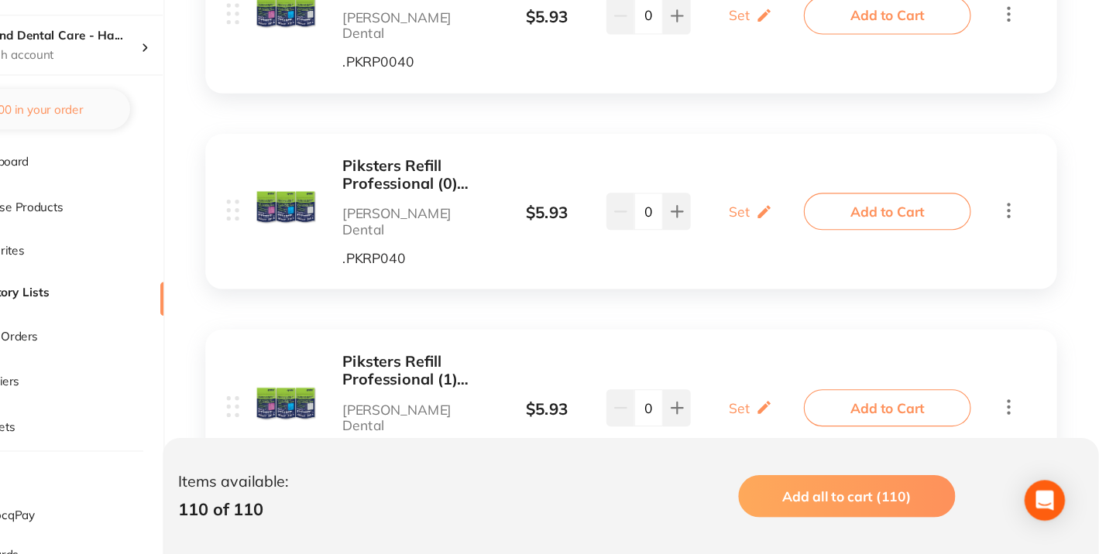
scroll to position [2936, 0]
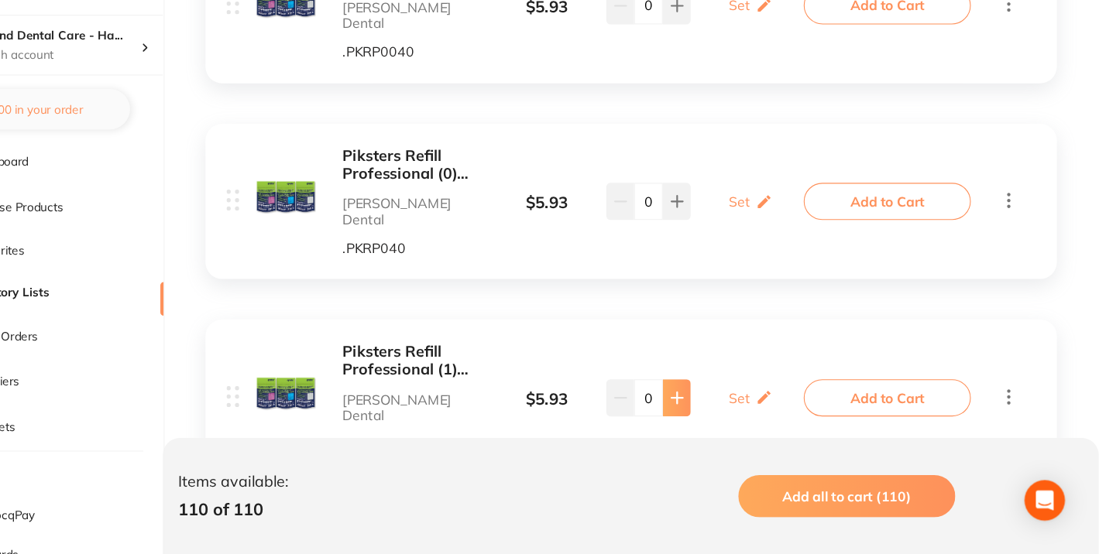
click at [710, 405] on icon at bounding box center [711, 410] width 10 height 10
type input "2"
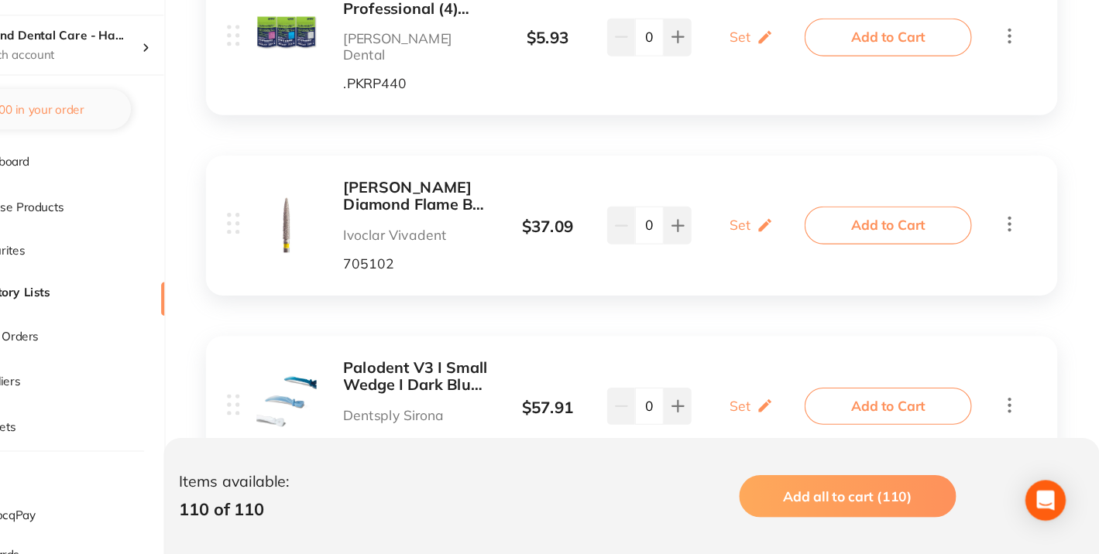
scroll to position [3808, 0]
click at [708, 411] on icon at bounding box center [711, 417] width 12 height 12
type input "1"
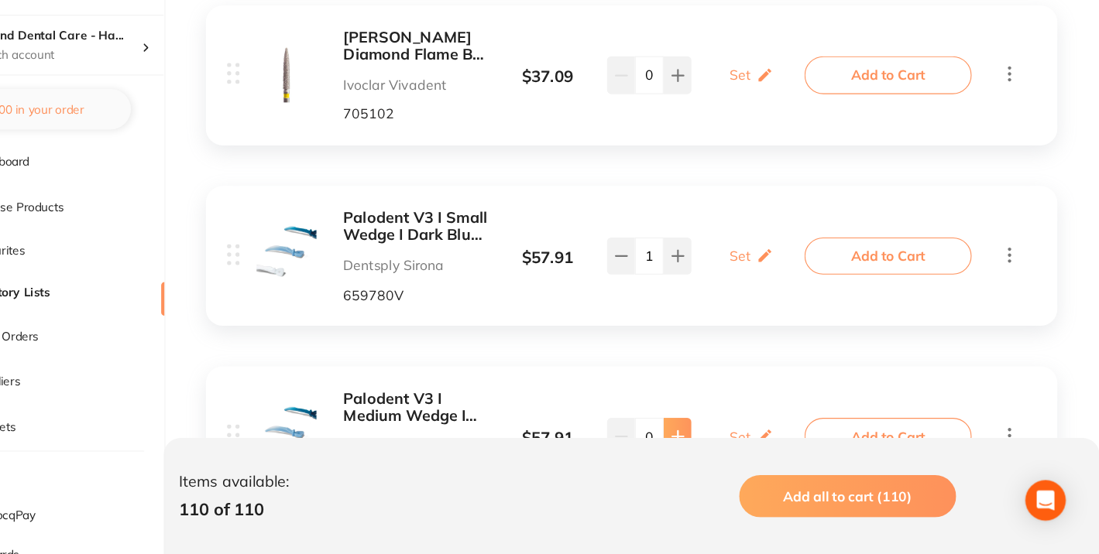
click at [715, 440] on icon at bounding box center [711, 446] width 12 height 12
type input "1"
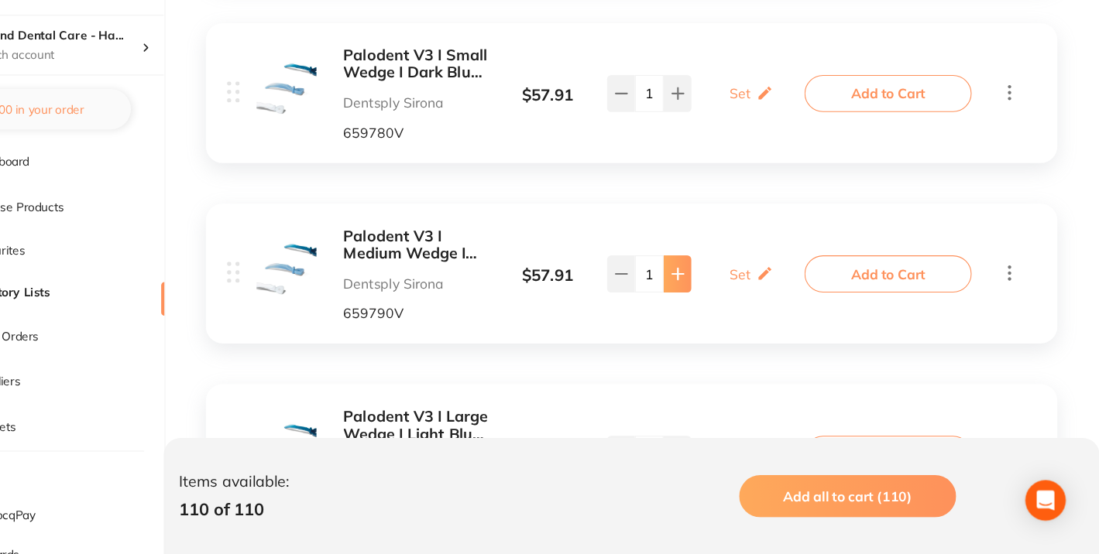
scroll to position [4127, 0]
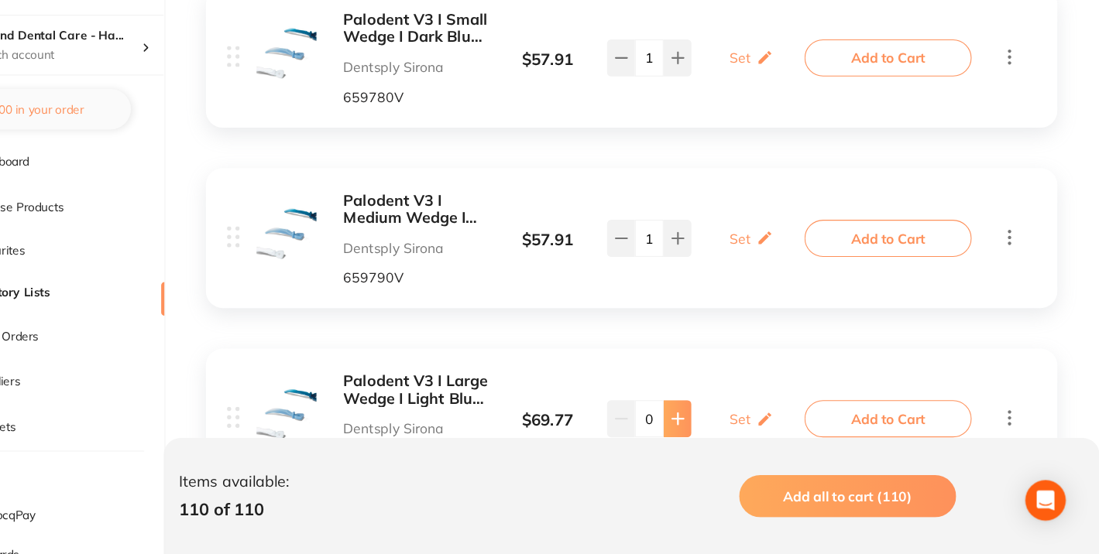
click at [712, 413] on button at bounding box center [711, 430] width 26 height 34
type input "1"
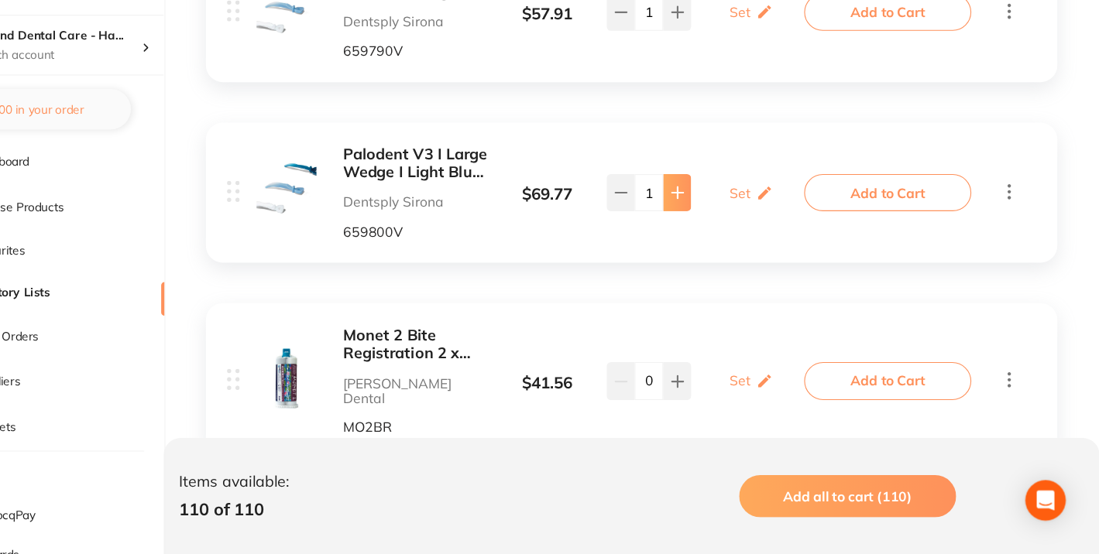
scroll to position [4355, 0]
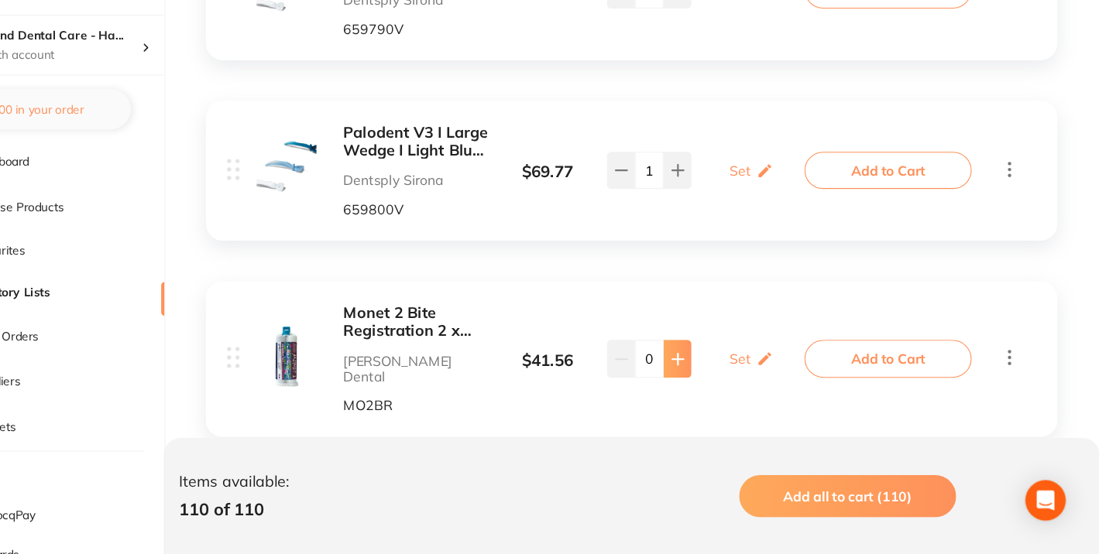
click at [714, 358] on button at bounding box center [711, 375] width 26 height 34
type input "1"
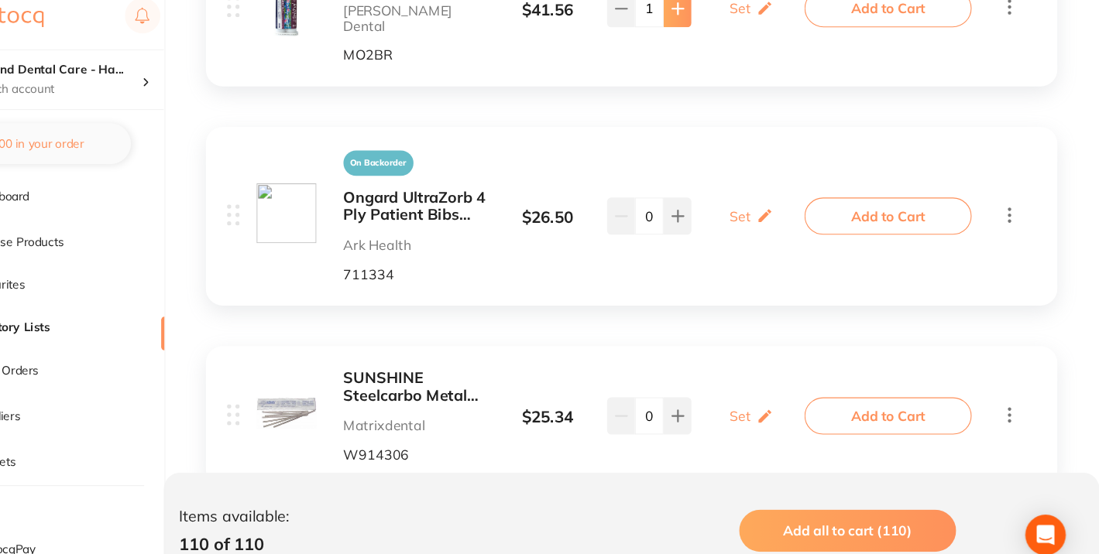
scroll to position [4677, 0]
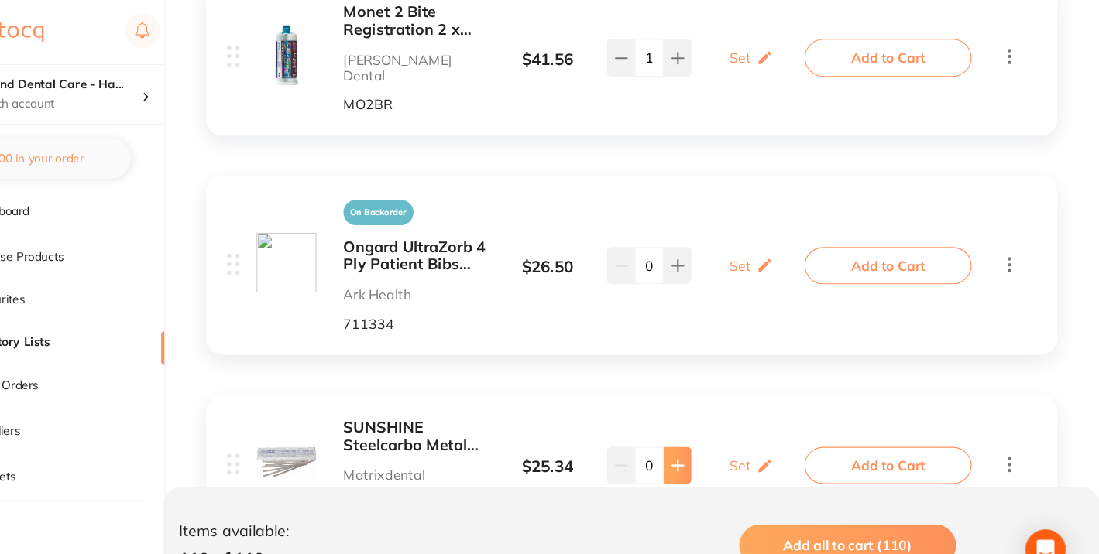
click at [708, 421] on icon at bounding box center [711, 427] width 12 height 12
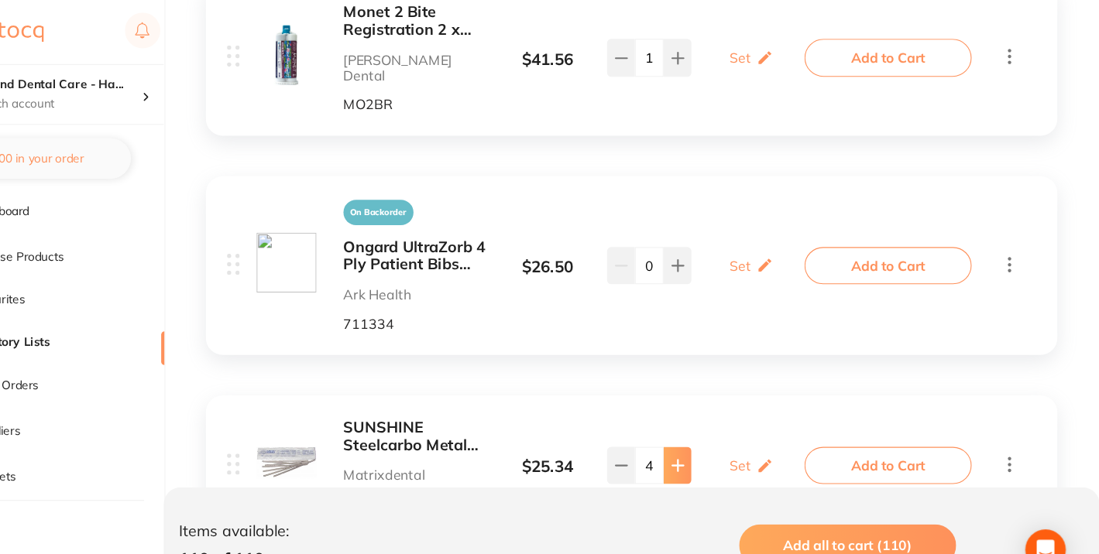
type input "5"
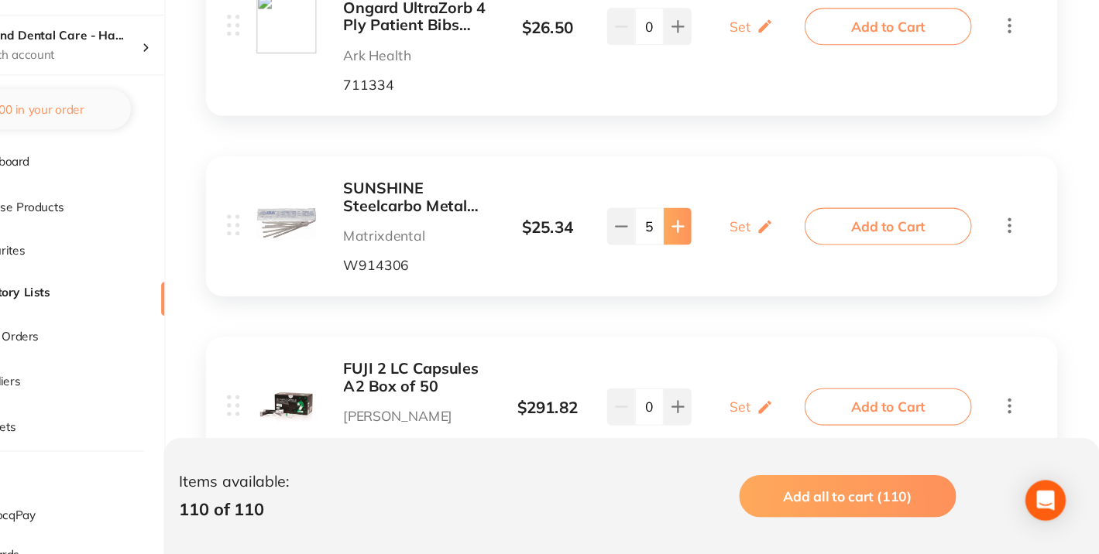
scroll to position [4854, 0]
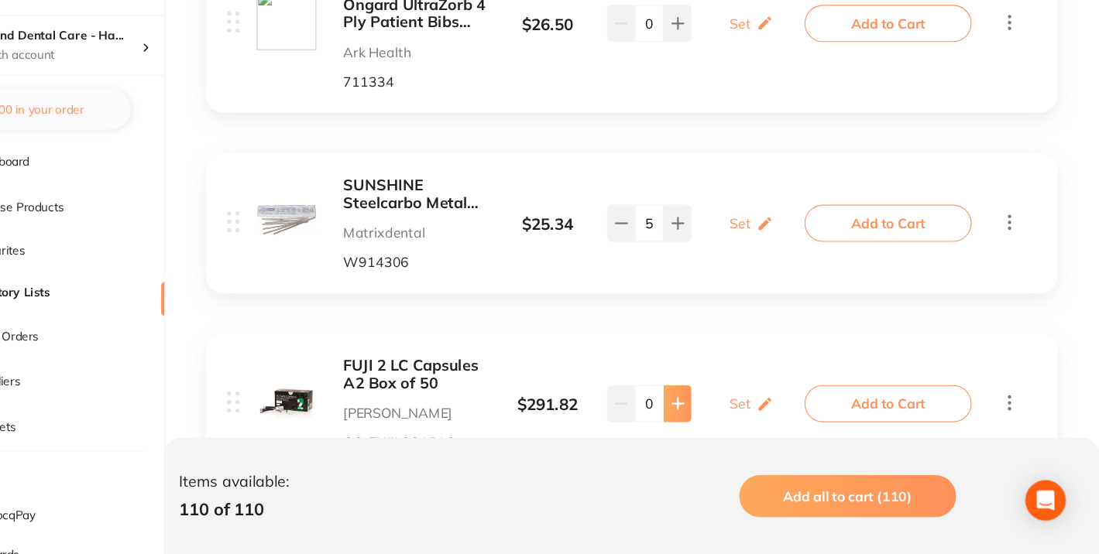
click at [712, 410] on icon at bounding box center [711, 416] width 12 height 12
type input "1"
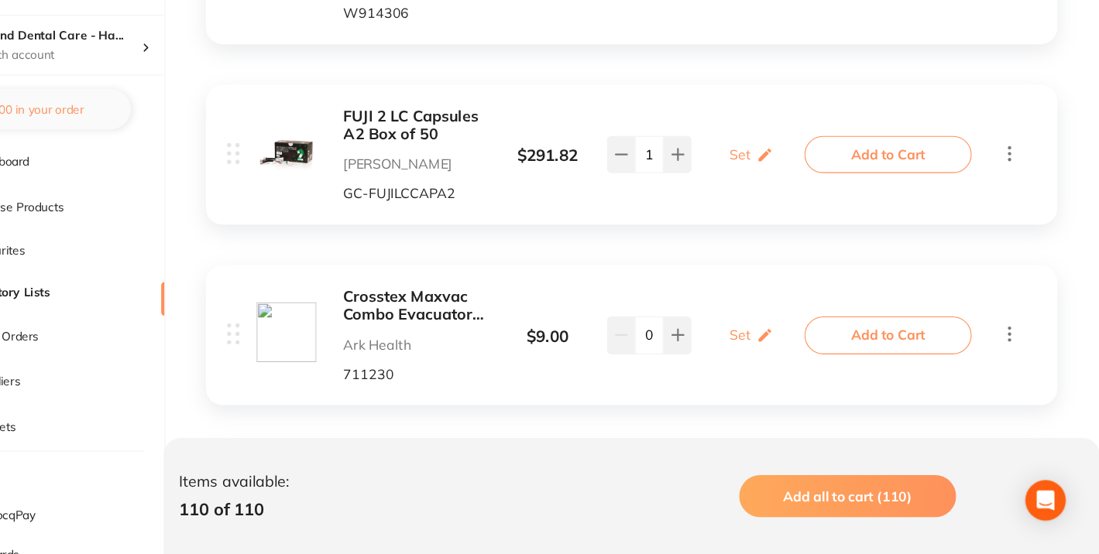
scroll to position [5085, 0]
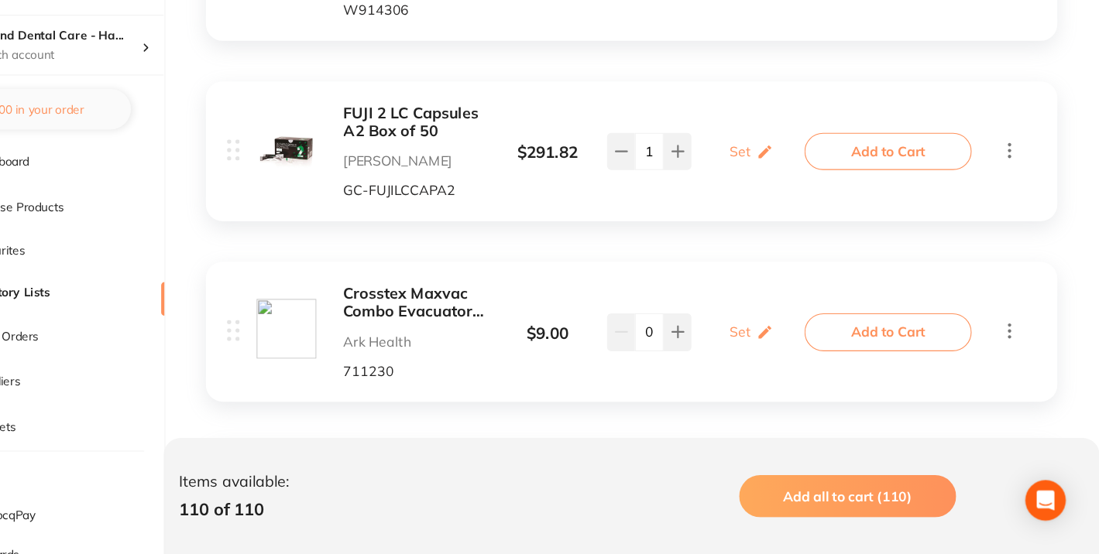
click at [453, 307] on b "Crosstex Maxvac Combo Evacuators White" at bounding box center [472, 323] width 134 height 32
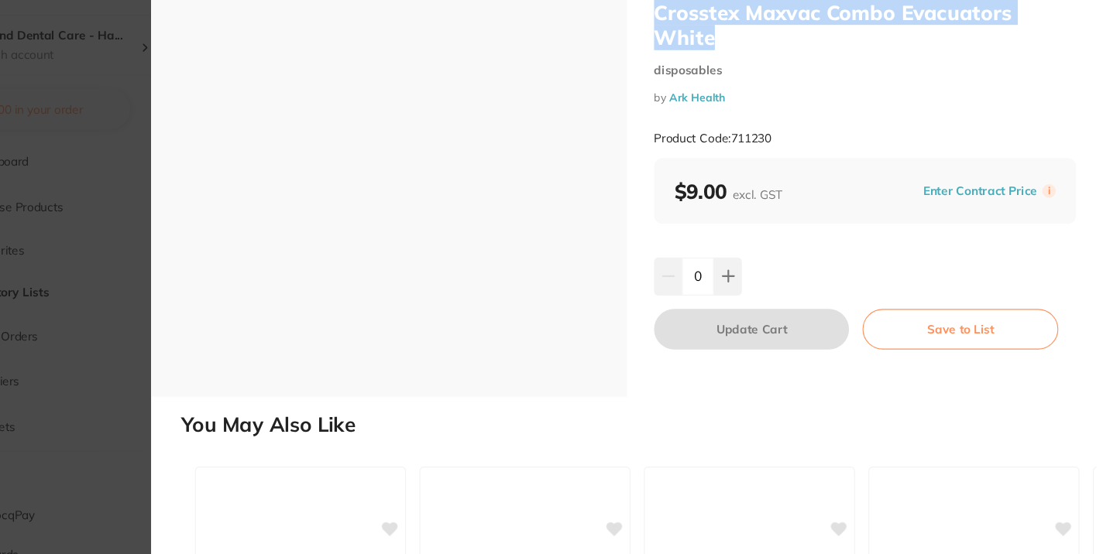
drag, startPoint x: 691, startPoint y: 57, endPoint x: 790, endPoint y: 87, distance: 103.1
click at [790, 87] on h2 "Crosstex Maxvac Combo Evacuators White" at bounding box center [884, 68] width 387 height 46
copy h2 "Crosstex Maxvac Combo Evacuators White"
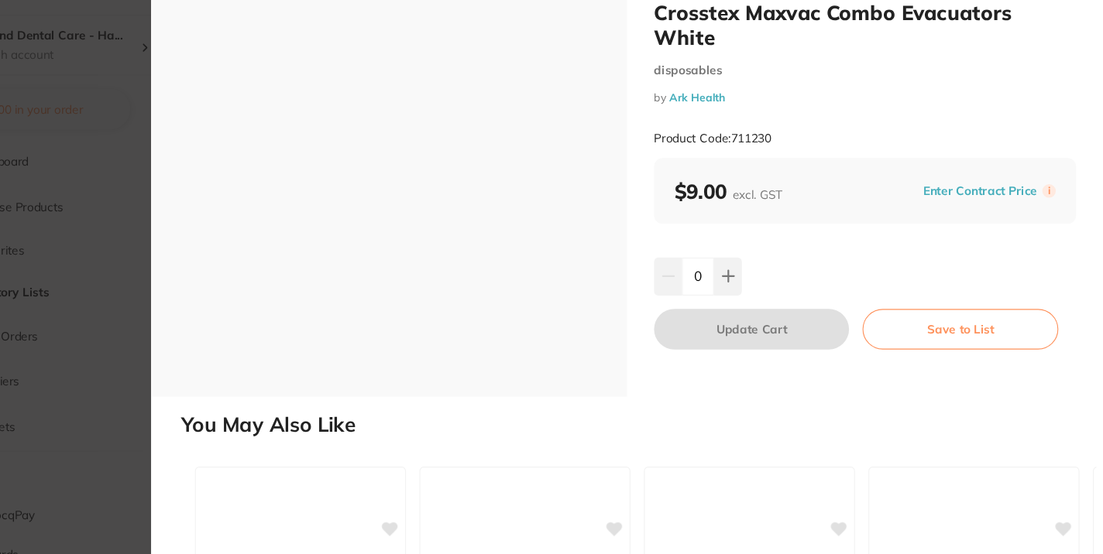
click at [161, 228] on section "Crosstex Maxvac Combo Evacuators White disposables by Ark Health Product Code: …" at bounding box center [551, 277] width 1103 height 554
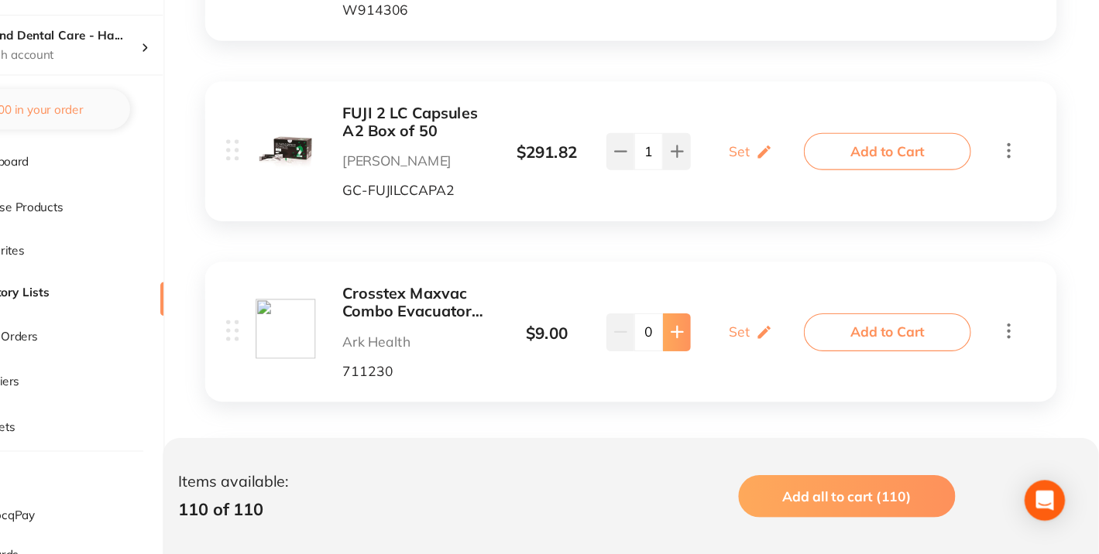
click at [714, 344] on icon at bounding box center [711, 350] width 12 height 12
click at [715, 333] on button at bounding box center [711, 350] width 26 height 34
type input "3"
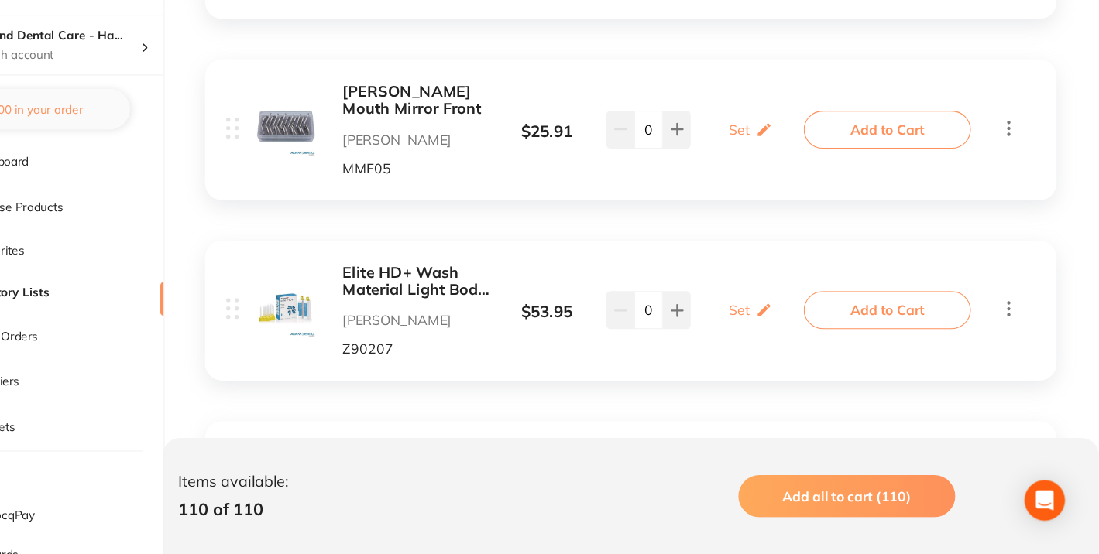
scroll to position [5439, 0]
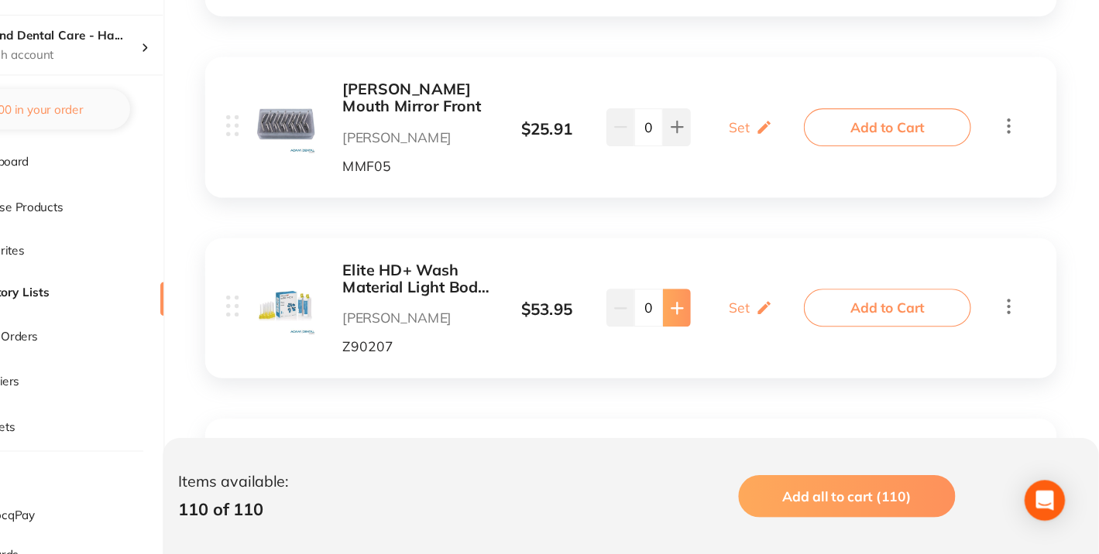
click at [719, 310] on button at bounding box center [711, 327] width 26 height 34
type input "1"
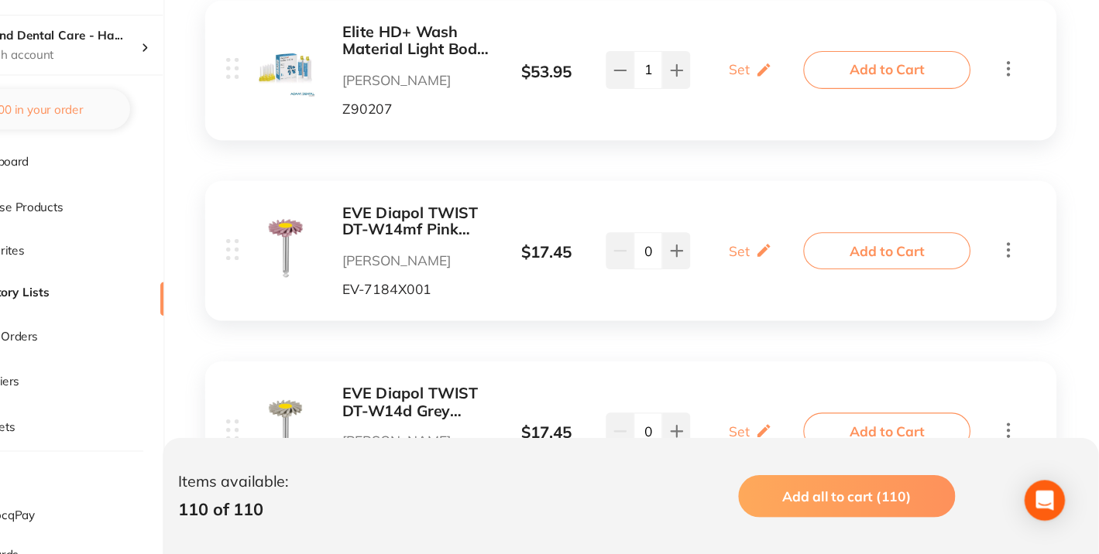
scroll to position [5661, 0]
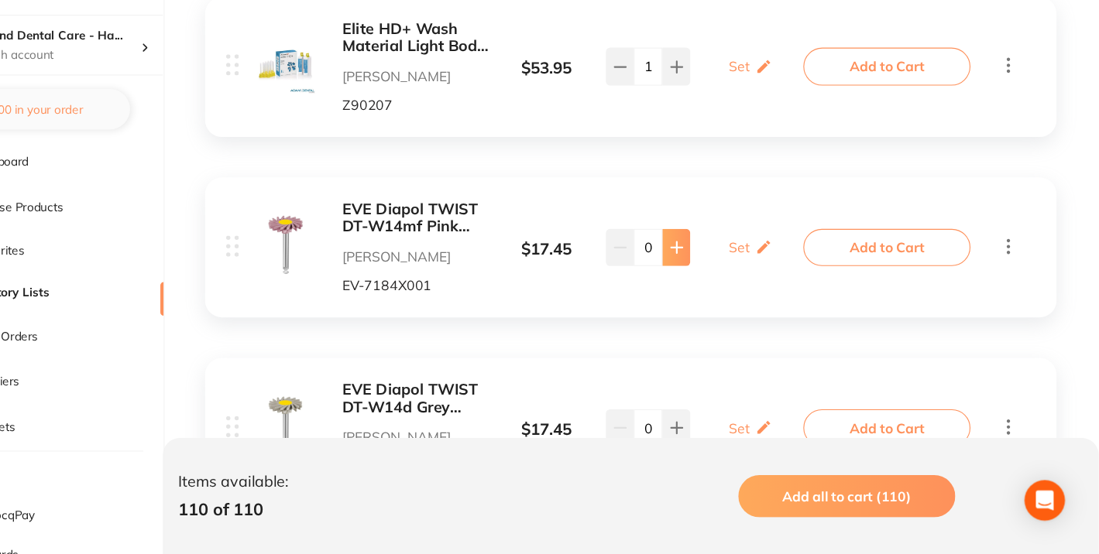
click at [719, 256] on button at bounding box center [711, 273] width 26 height 34
type input "2"
click at [715, 433] on icon at bounding box center [711, 438] width 10 height 10
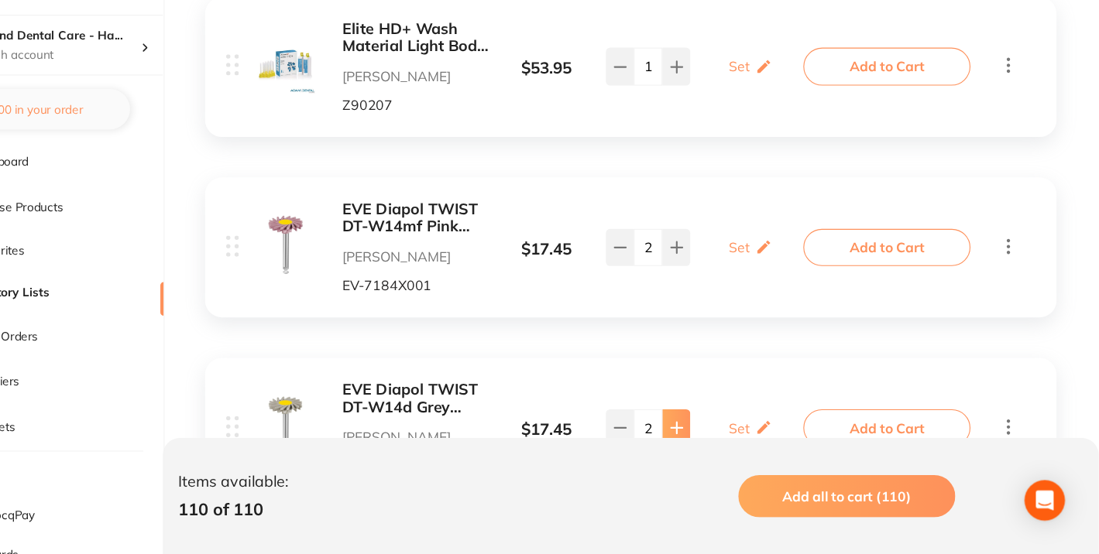
click at [715, 433] on icon at bounding box center [711, 438] width 10 height 10
type input "6"
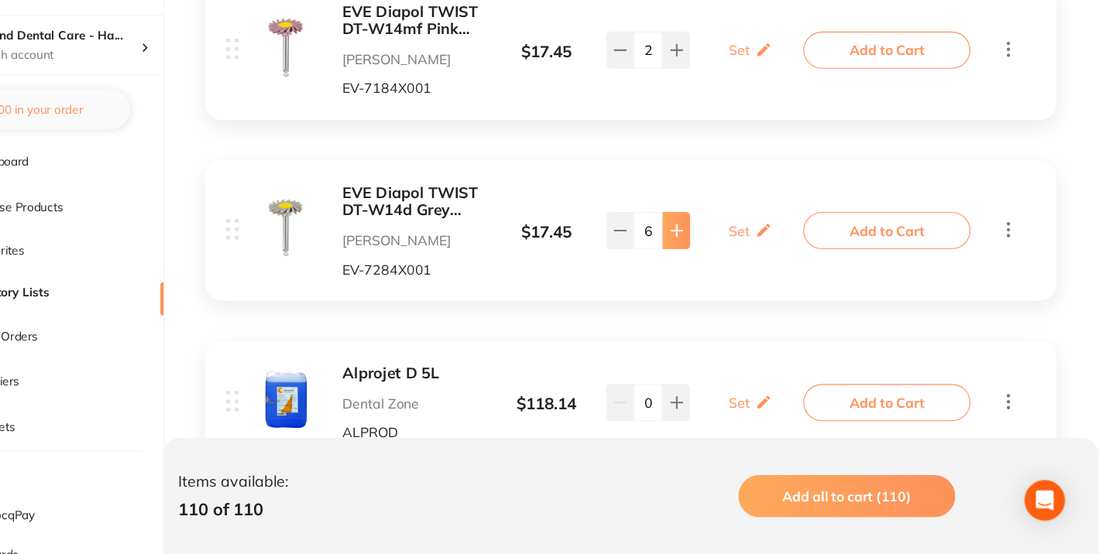
scroll to position [5859, 0]
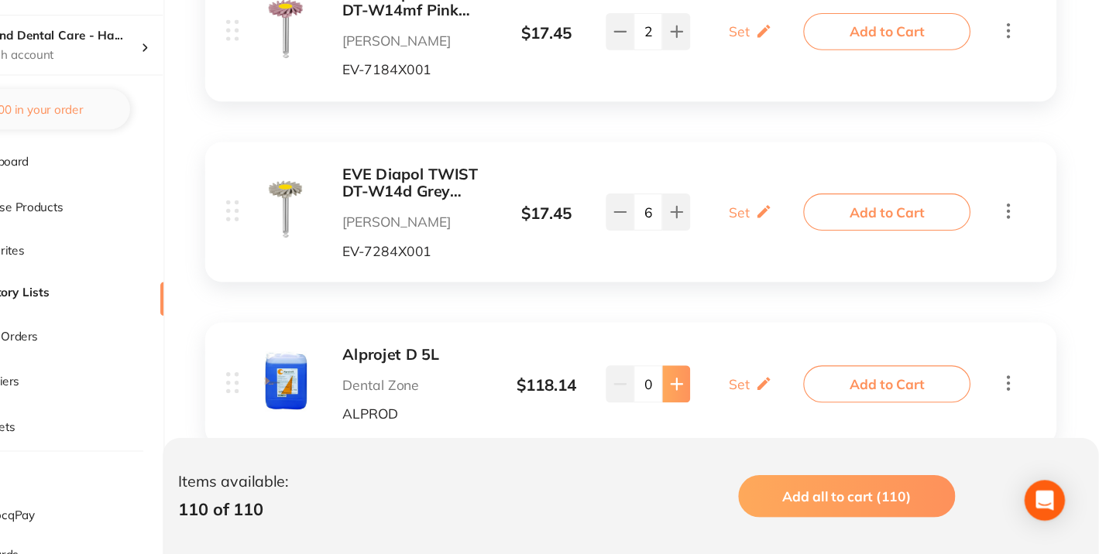
click at [708, 381] on button at bounding box center [711, 398] width 26 height 34
type input "1"
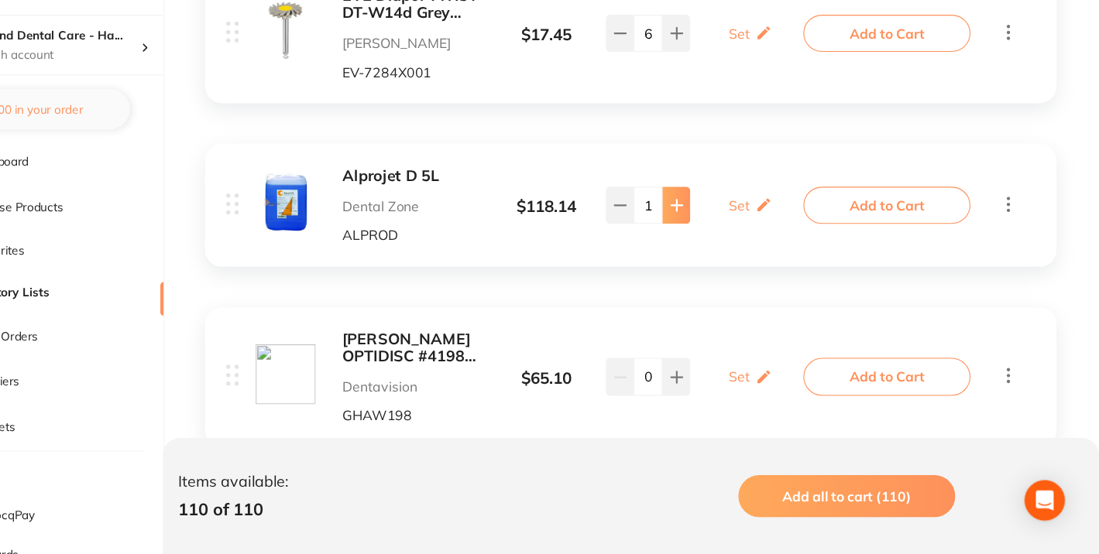
scroll to position [6026, 0]
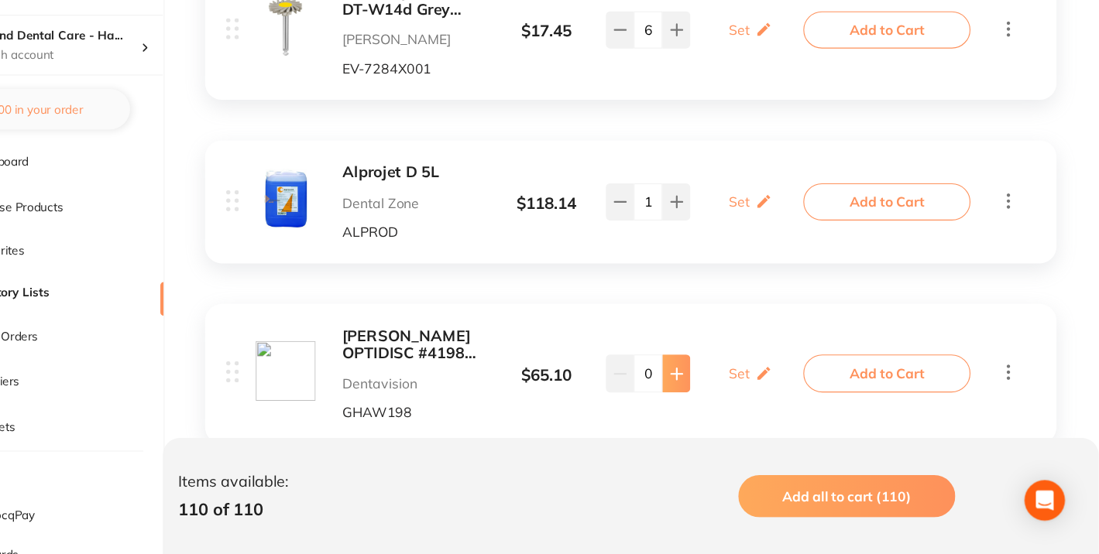
click at [715, 382] on icon at bounding box center [711, 388] width 12 height 12
type input "1"
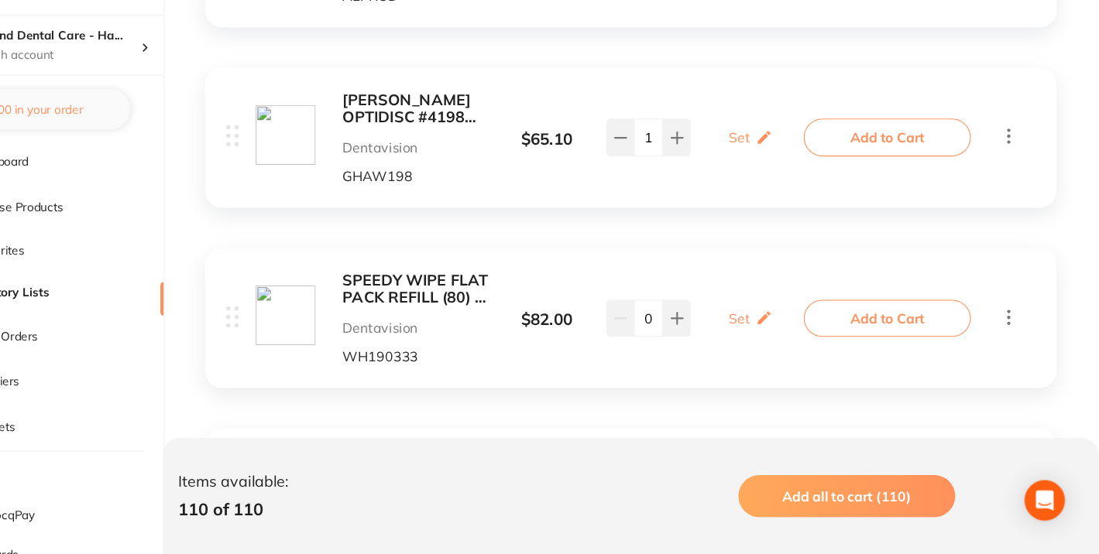
scroll to position [6252, 0]
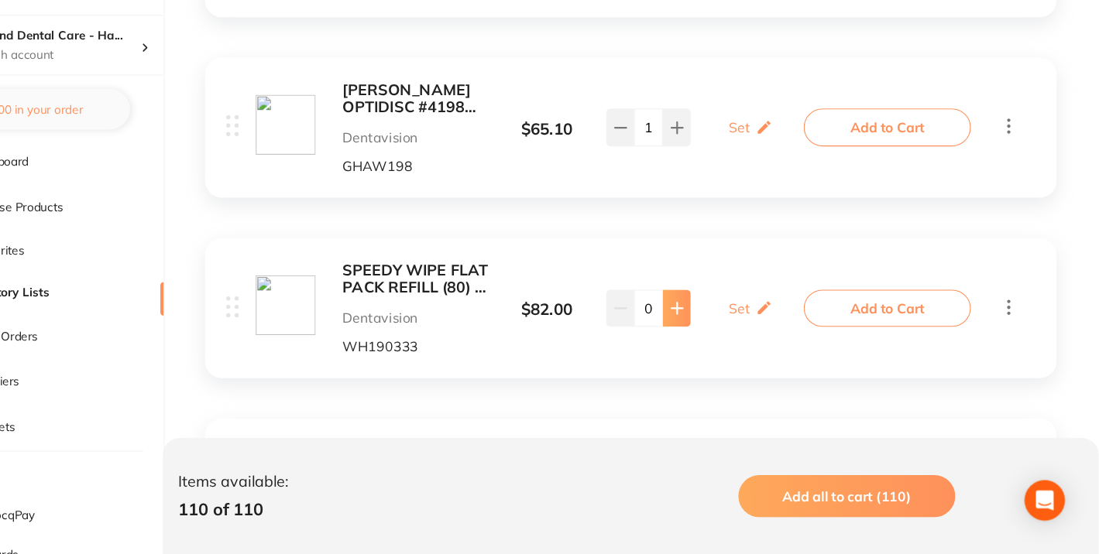
click at [716, 311] on button at bounding box center [711, 328] width 26 height 34
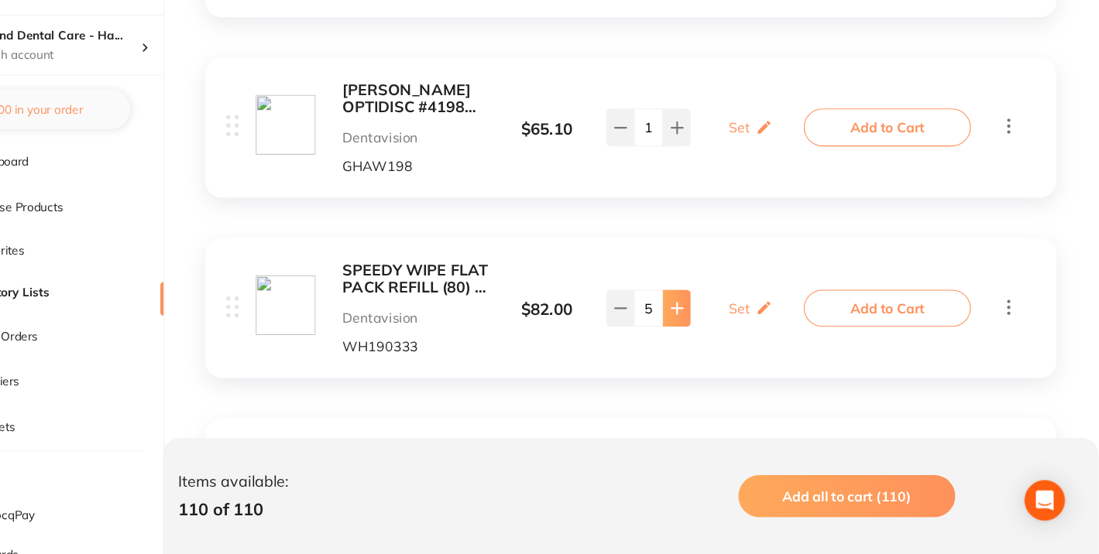
click at [716, 311] on button at bounding box center [711, 328] width 26 height 34
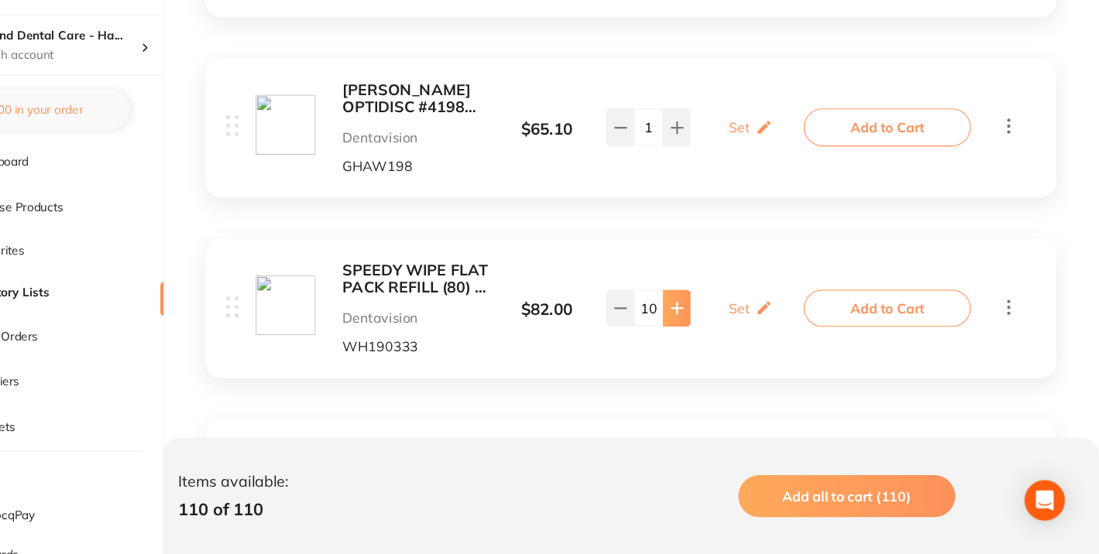
click at [716, 311] on button at bounding box center [711, 328] width 26 height 34
type input "13"
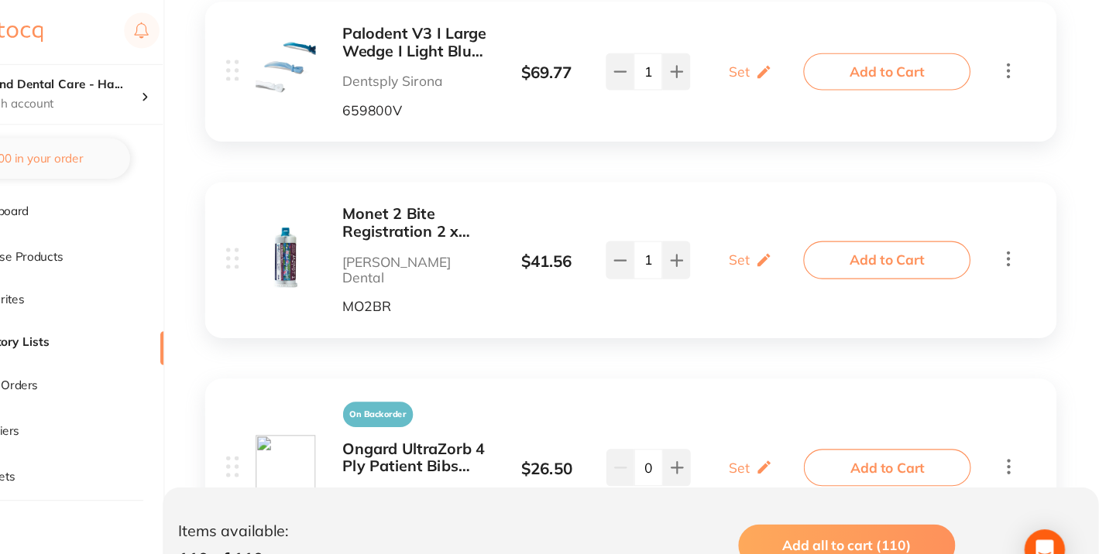
scroll to position [4489, 0]
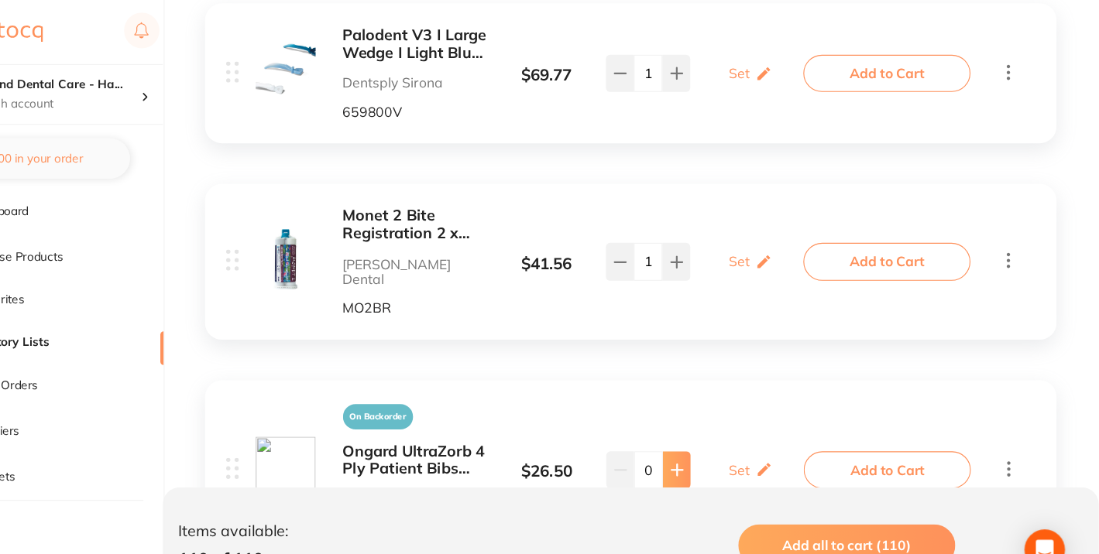
click at [713, 425] on icon at bounding box center [711, 431] width 12 height 12
click at [657, 425] on icon at bounding box center [659, 431] width 12 height 12
type input "0"
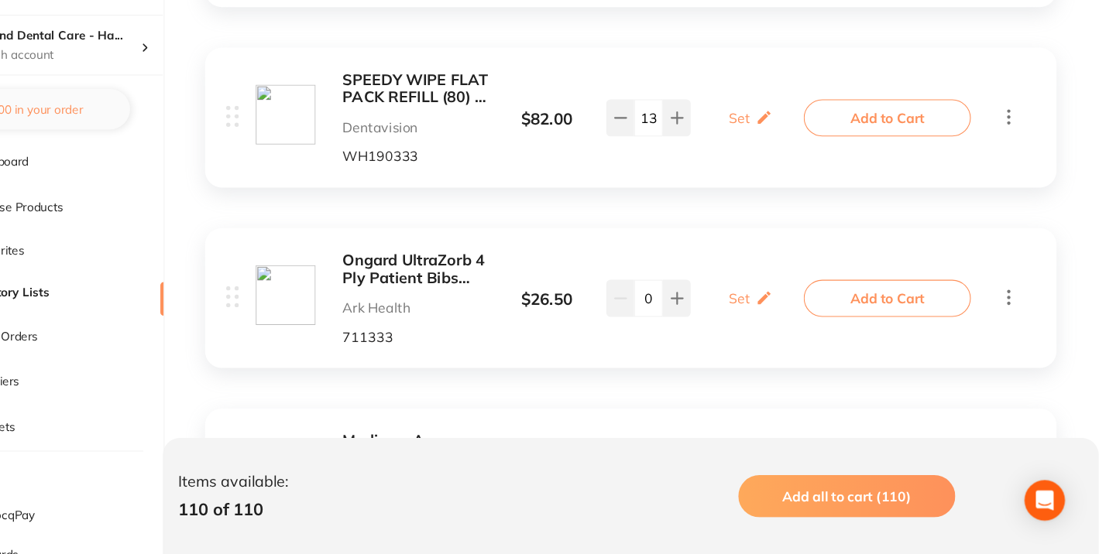
scroll to position [6428, 0]
click at [719, 301] on button at bounding box center [711, 318] width 26 height 34
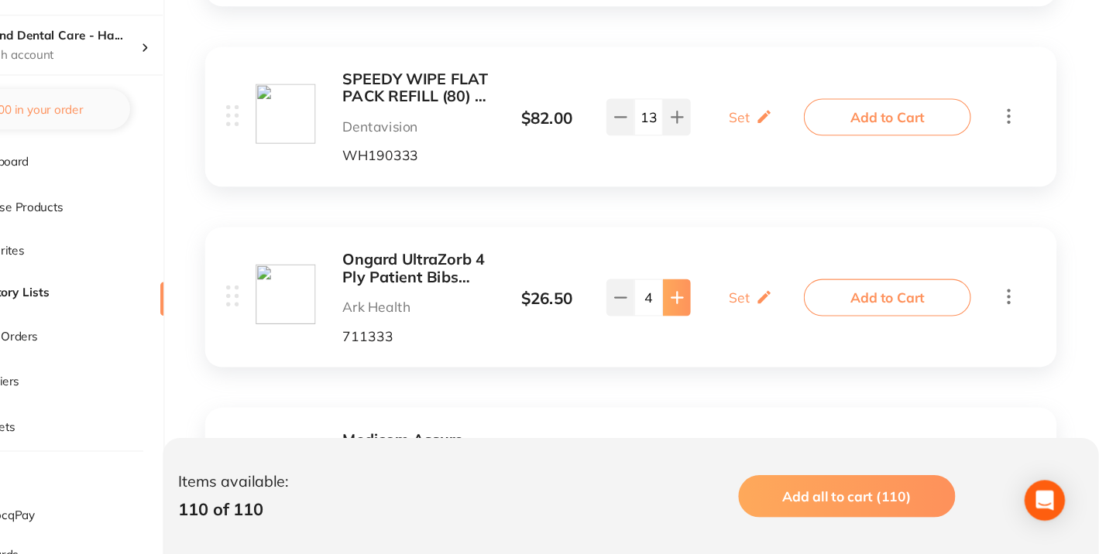
click at [719, 301] on button at bounding box center [711, 318] width 26 height 34
type input "5"
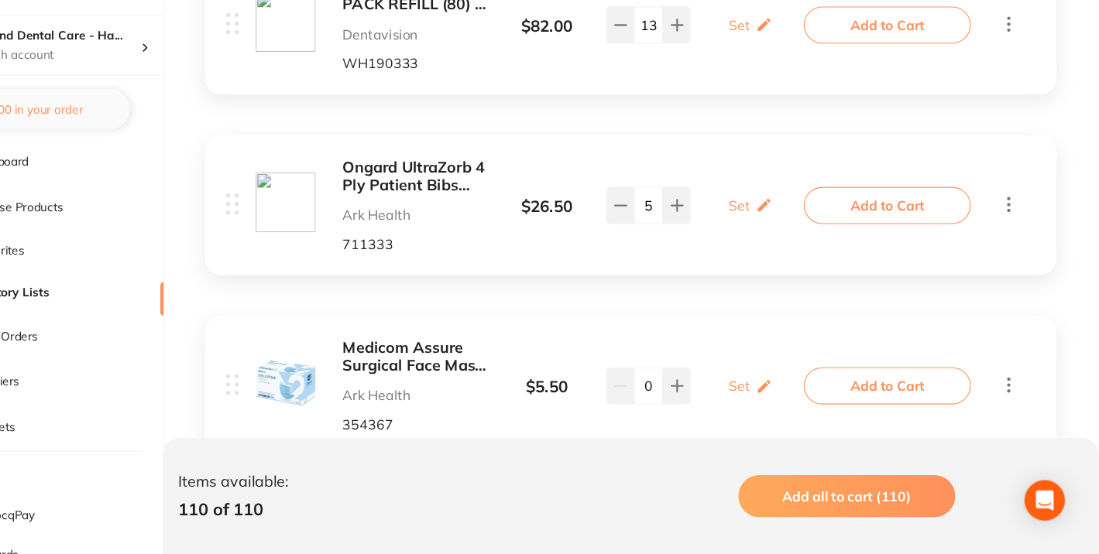
scroll to position [6555, 0]
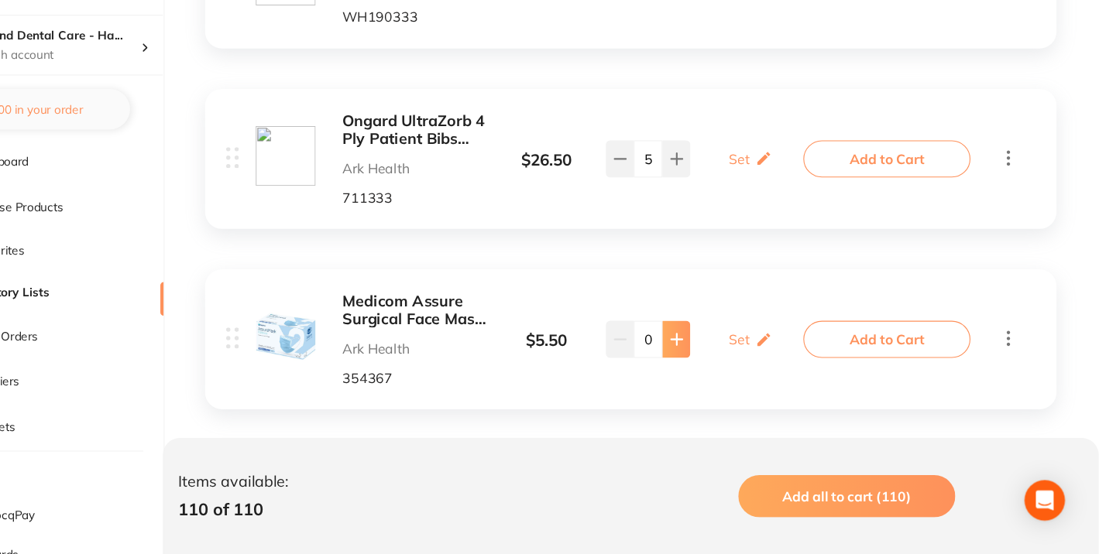
click at [711, 340] on button at bounding box center [711, 357] width 26 height 34
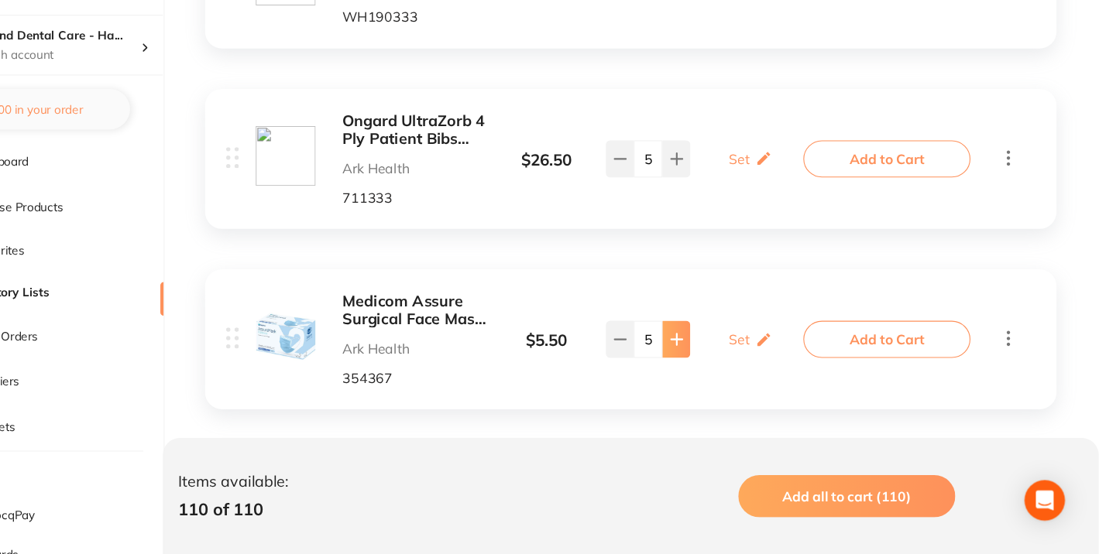
click at [711, 340] on button at bounding box center [711, 357] width 26 height 34
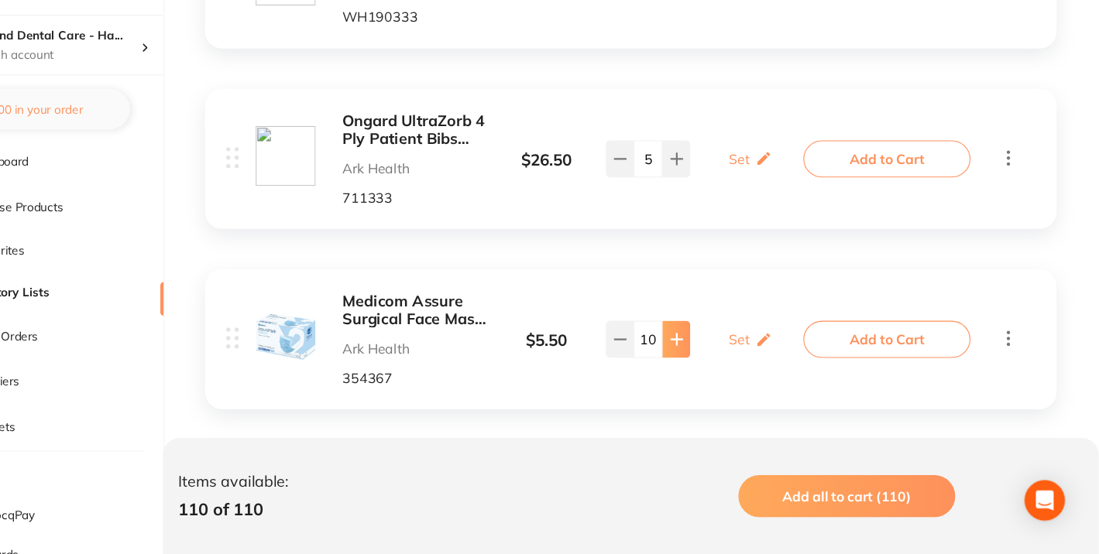
click at [711, 340] on button at bounding box center [711, 357] width 26 height 34
type input "11"
click at [706, 516] on icon at bounding box center [711, 522] width 12 height 12
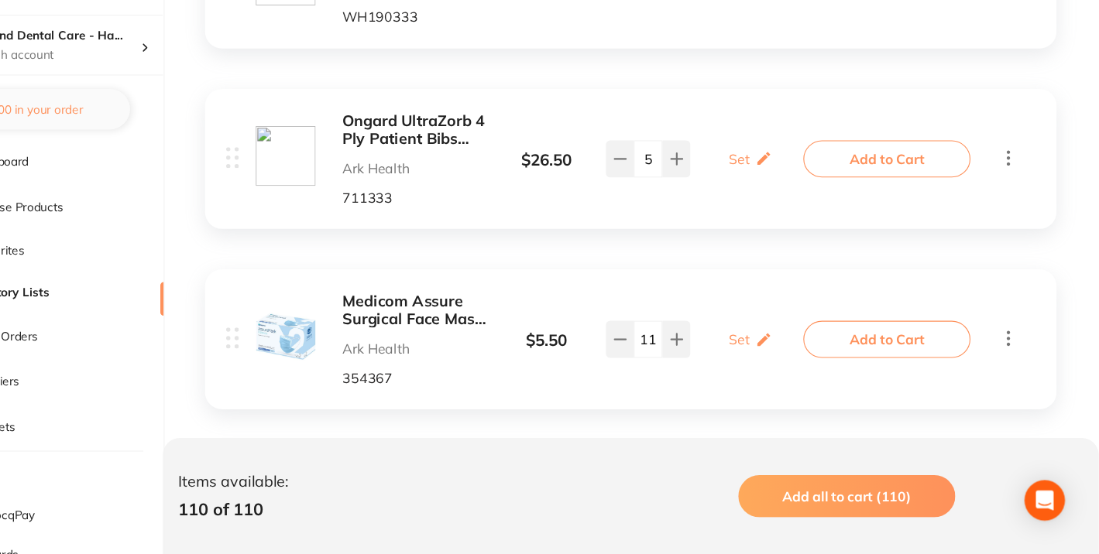
click at [706, 516] on icon at bounding box center [711, 522] width 12 height 12
type input "5"
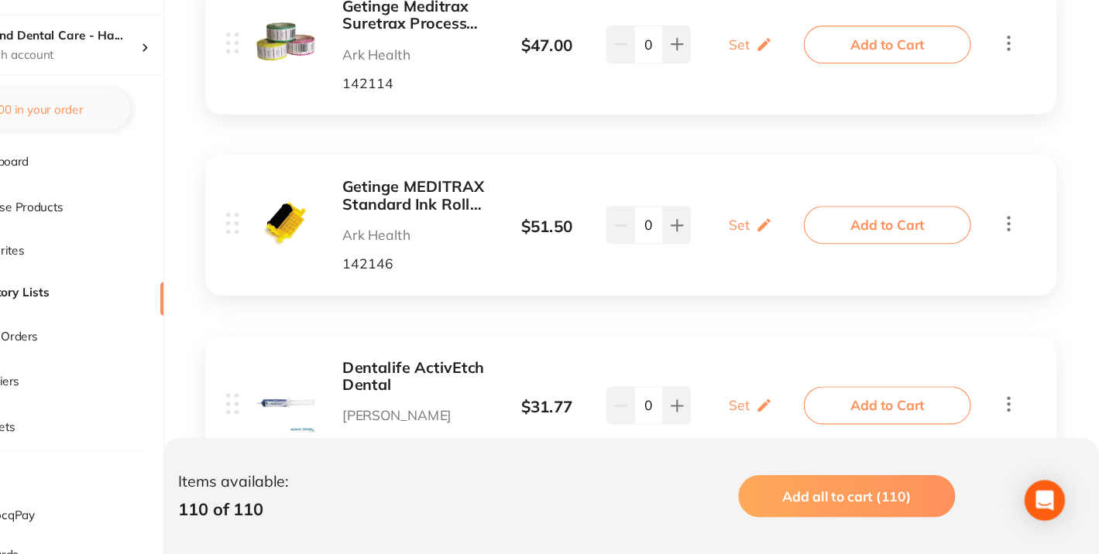
scroll to position [7171, 0]
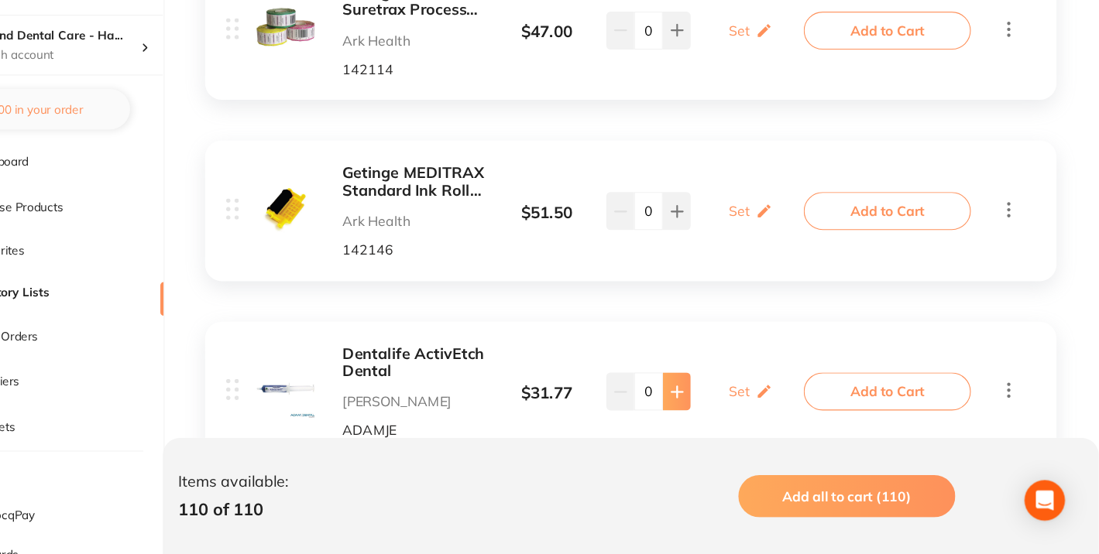
click at [719, 387] on button at bounding box center [711, 404] width 26 height 34
type input "1"
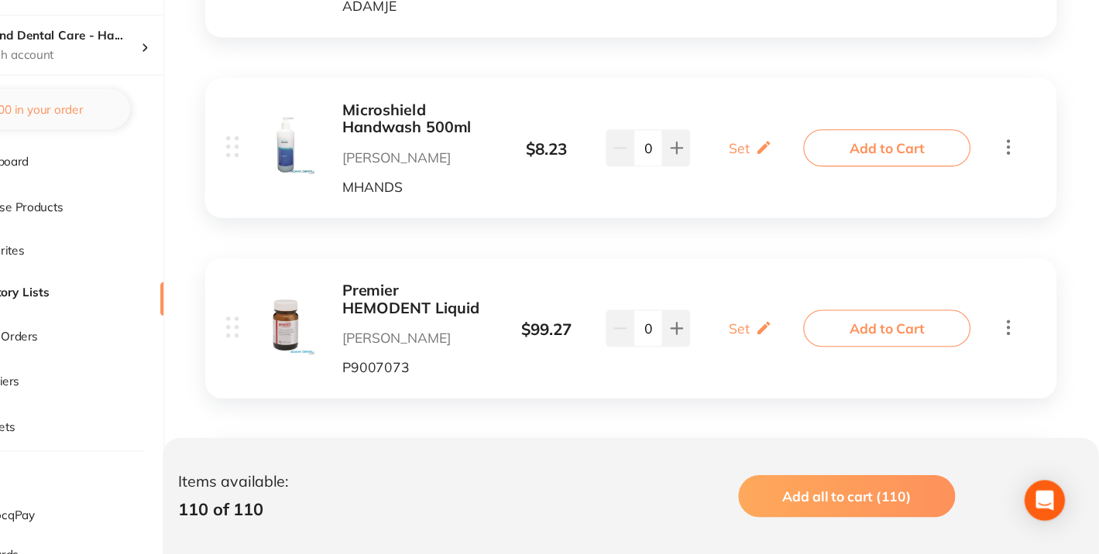
scroll to position [7579, 0]
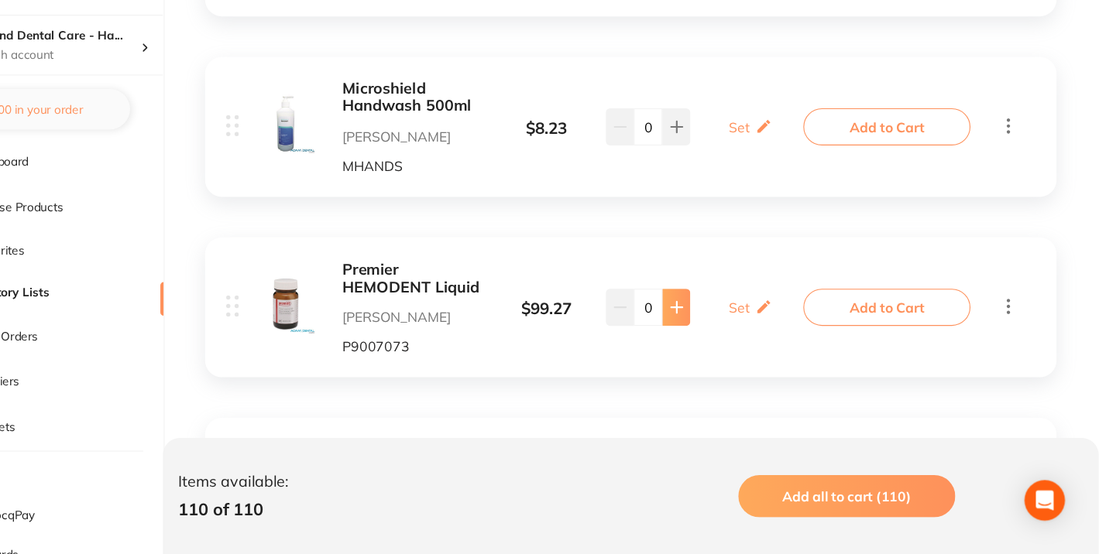
click at [714, 321] on icon at bounding box center [711, 327] width 12 height 12
type input "1"
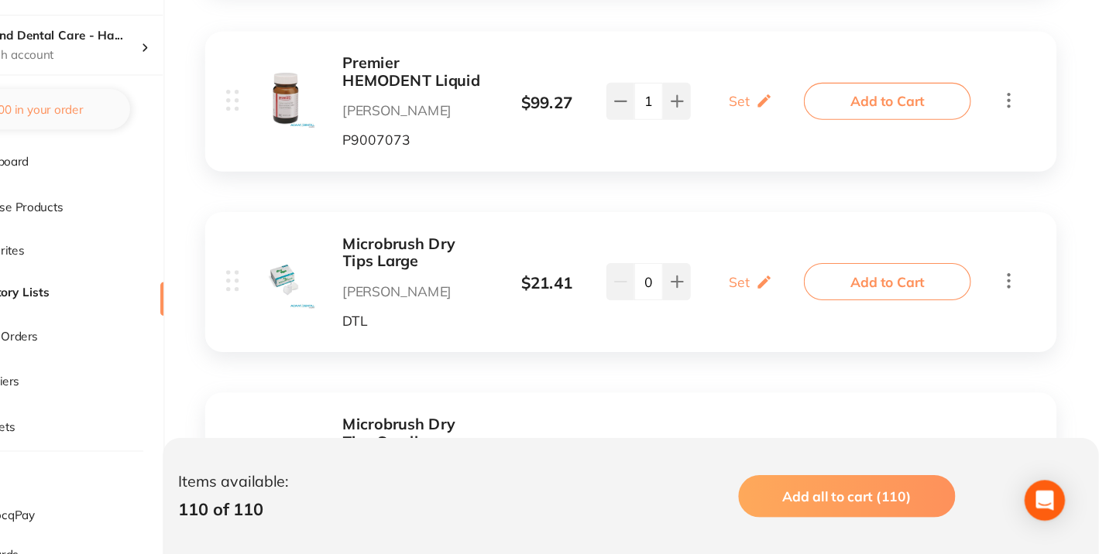
scroll to position [7771, 0]
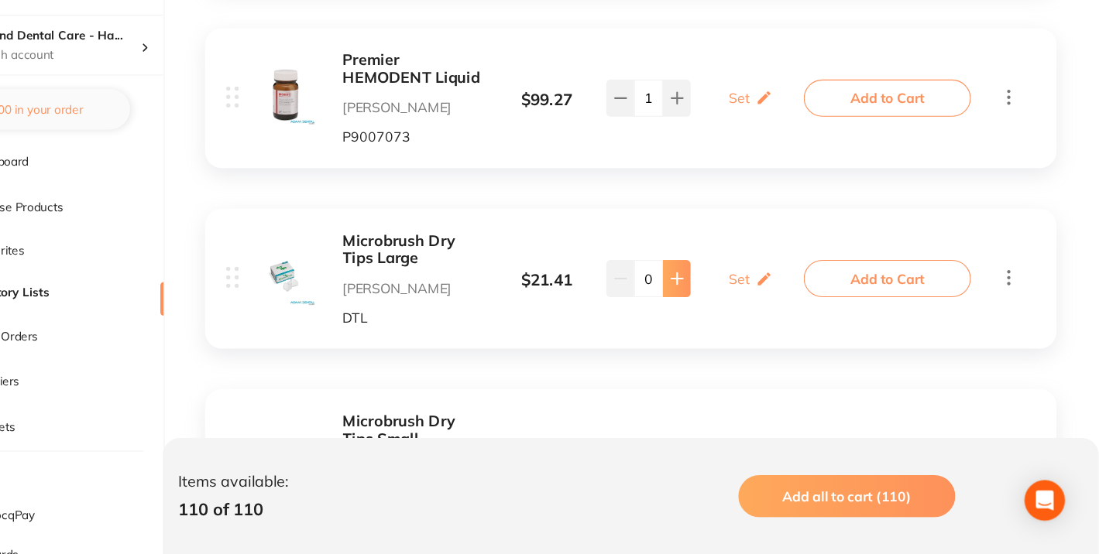
click at [713, 295] on icon at bounding box center [711, 301] width 12 height 12
type input "1"
click at [708, 461] on icon at bounding box center [711, 467] width 12 height 12
type input "2"
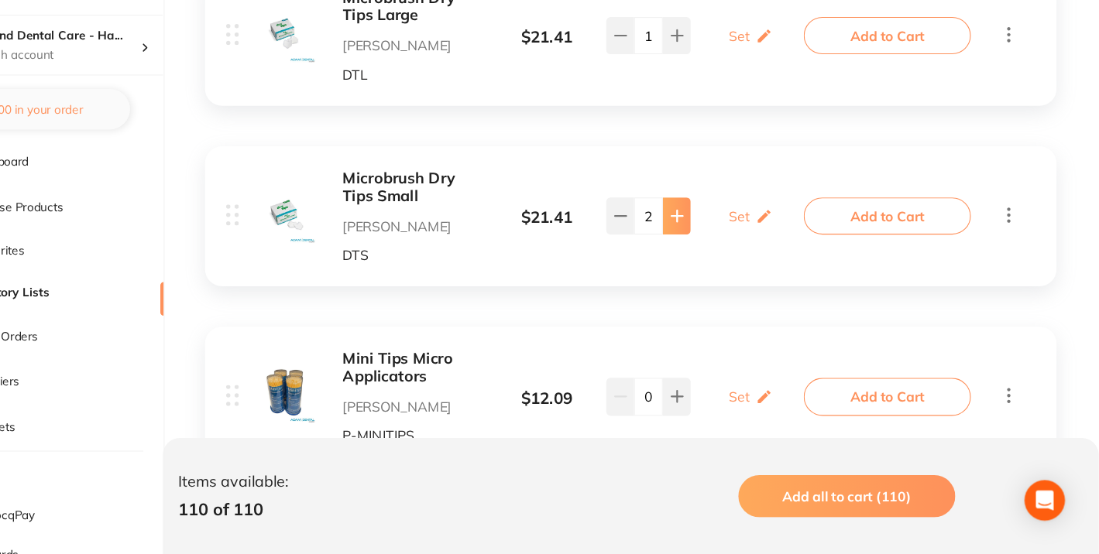
scroll to position [7998, 0]
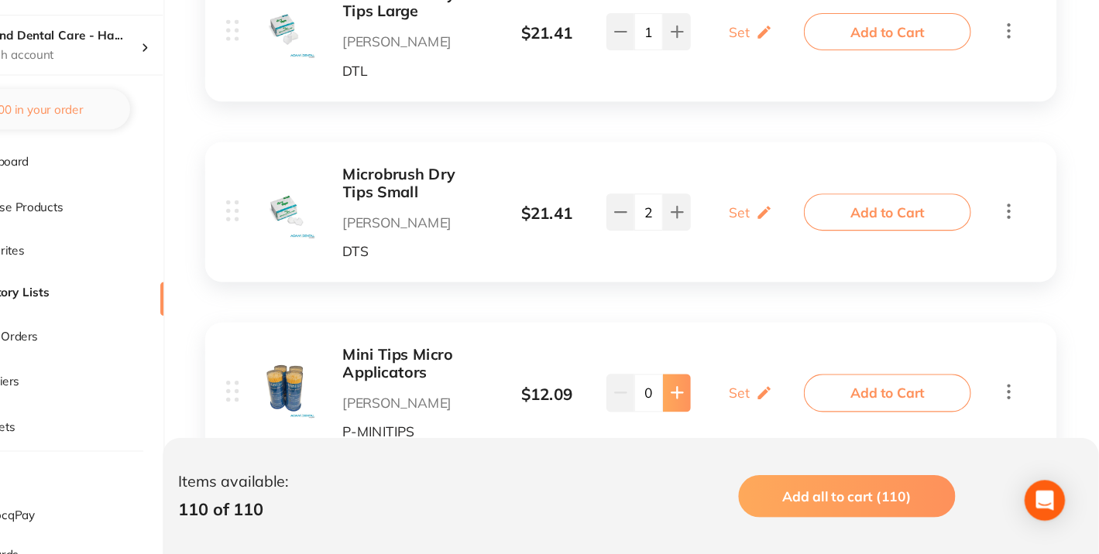
click at [710, 401] on icon at bounding box center [711, 406] width 10 height 10
type input "2"
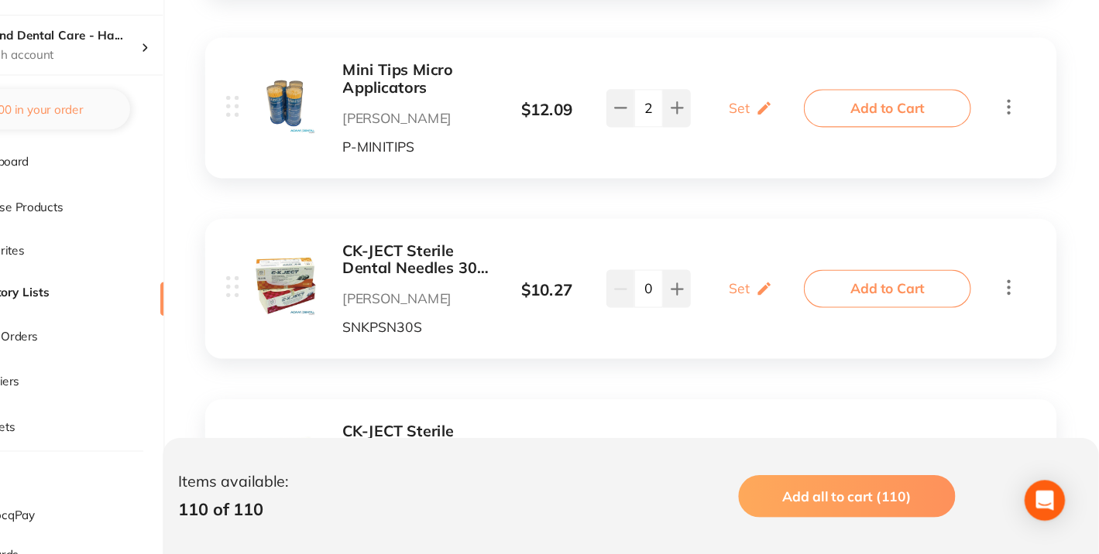
scroll to position [8261, 0]
click at [713, 304] on icon at bounding box center [711, 310] width 12 height 12
type input "2"
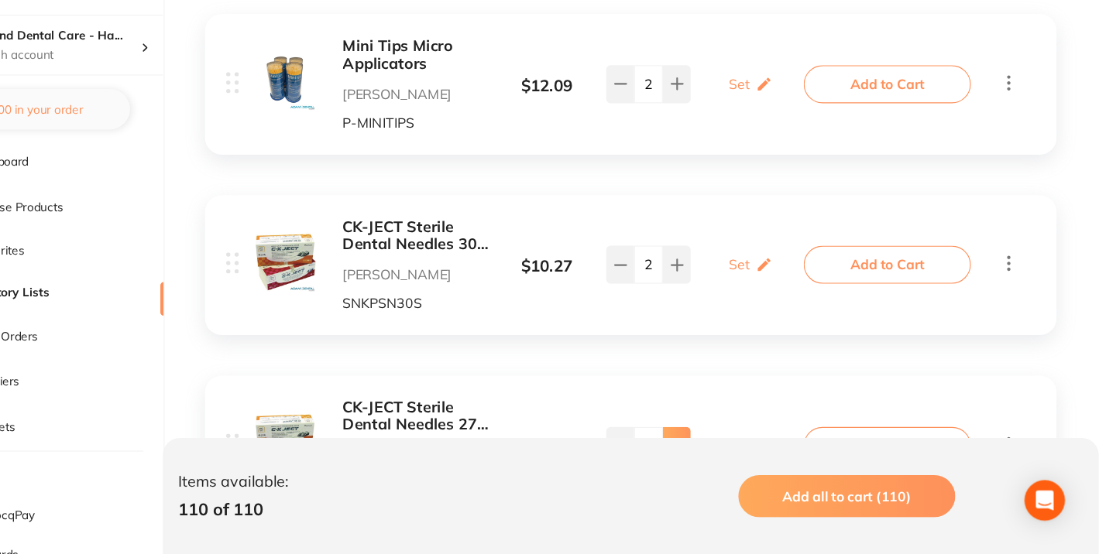
click at [716, 448] on icon at bounding box center [711, 454] width 12 height 12
type input "3"
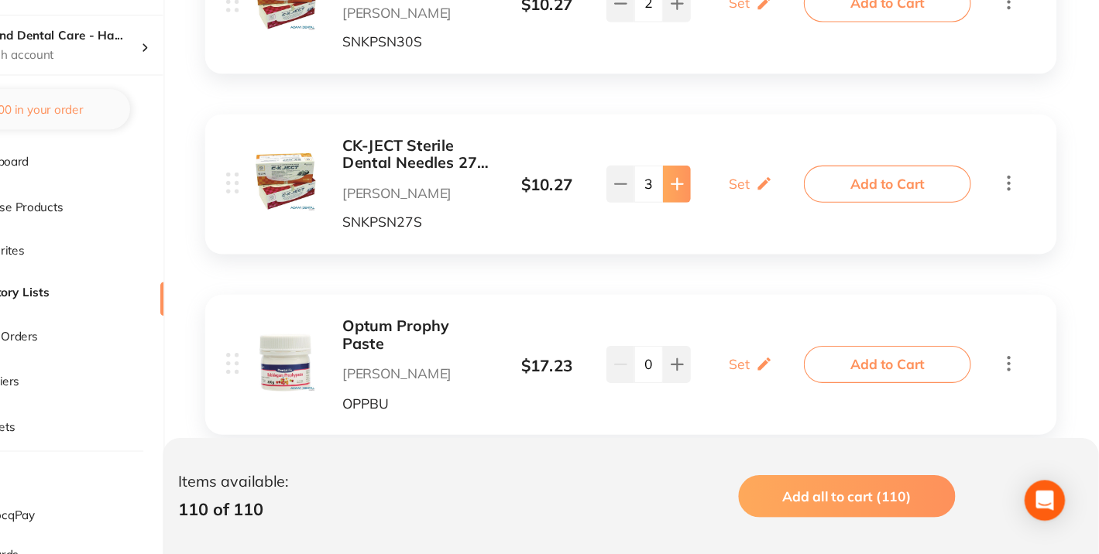
scroll to position [8534, 0]
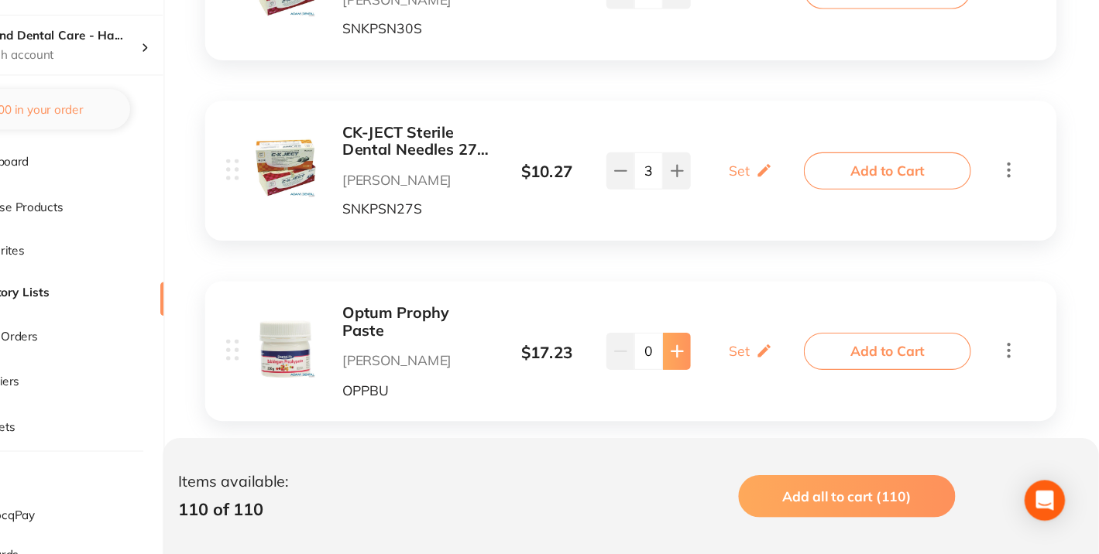
click at [719, 351] on button at bounding box center [711, 368] width 26 height 34
type input "1"
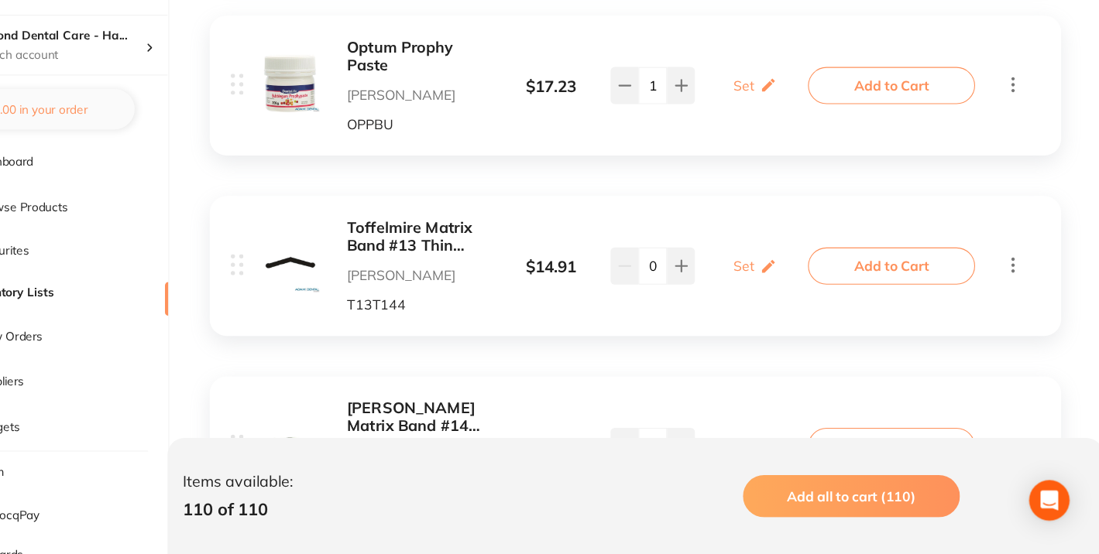
scroll to position [8780, 0]
click at [712, 282] on icon at bounding box center [711, 288] width 12 height 12
type input "2"
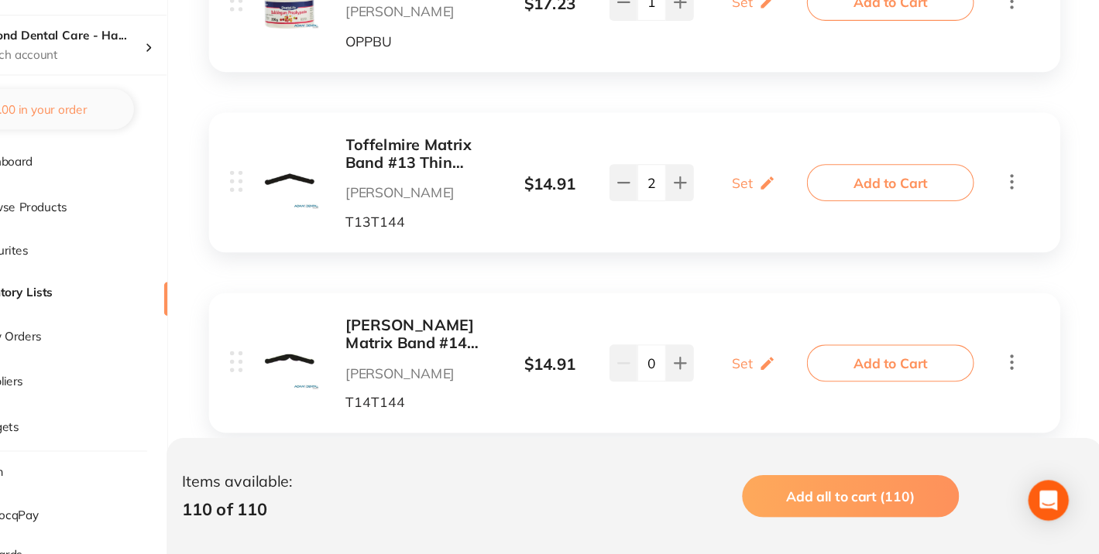
scroll to position [8856, 0]
click at [705, 371] on icon at bounding box center [711, 377] width 12 height 12
type input "1"
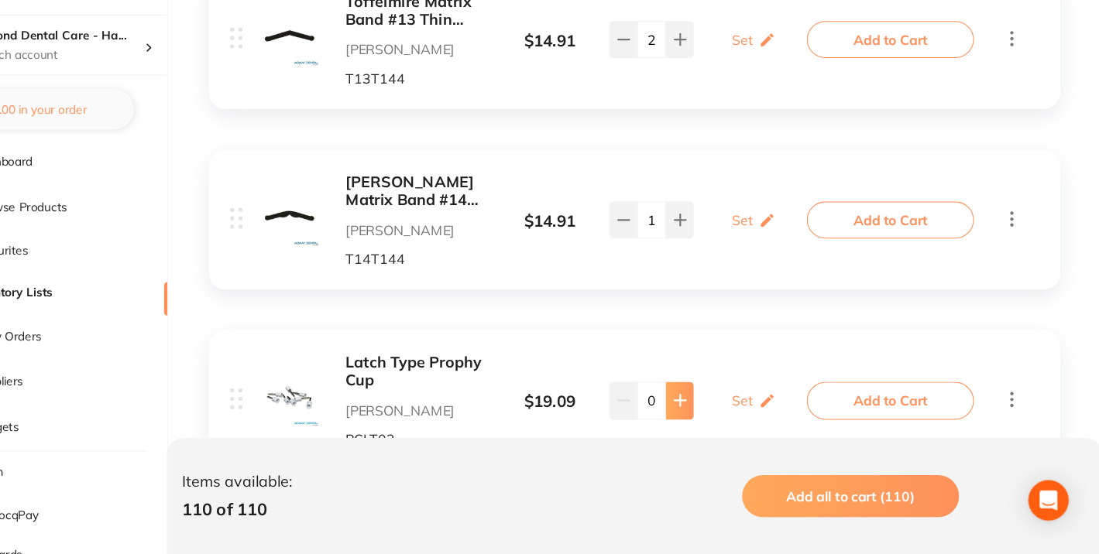
click at [706, 408] on icon at bounding box center [711, 413] width 10 height 10
type input "1"
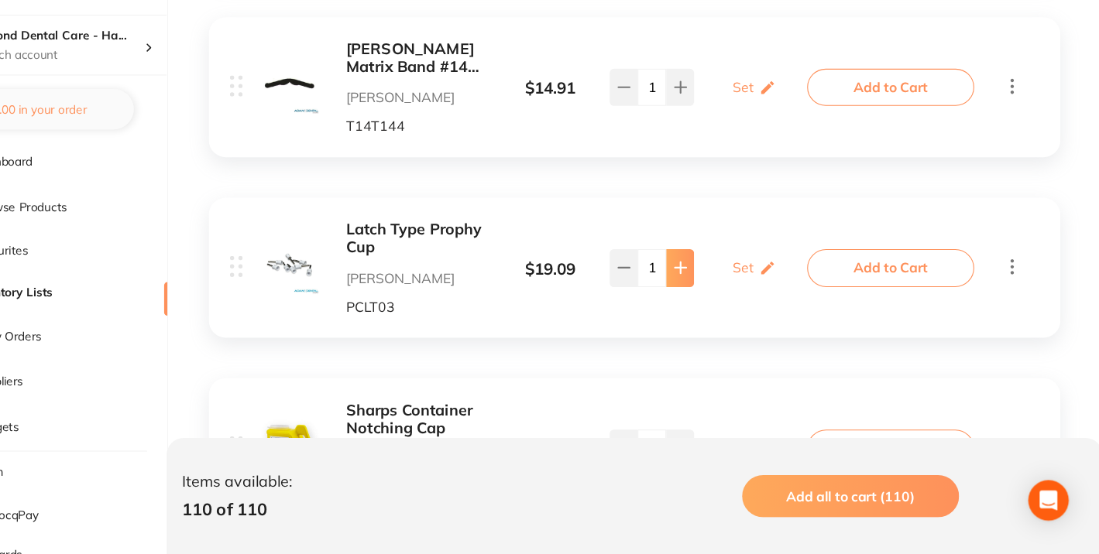
scroll to position [9109, 0]
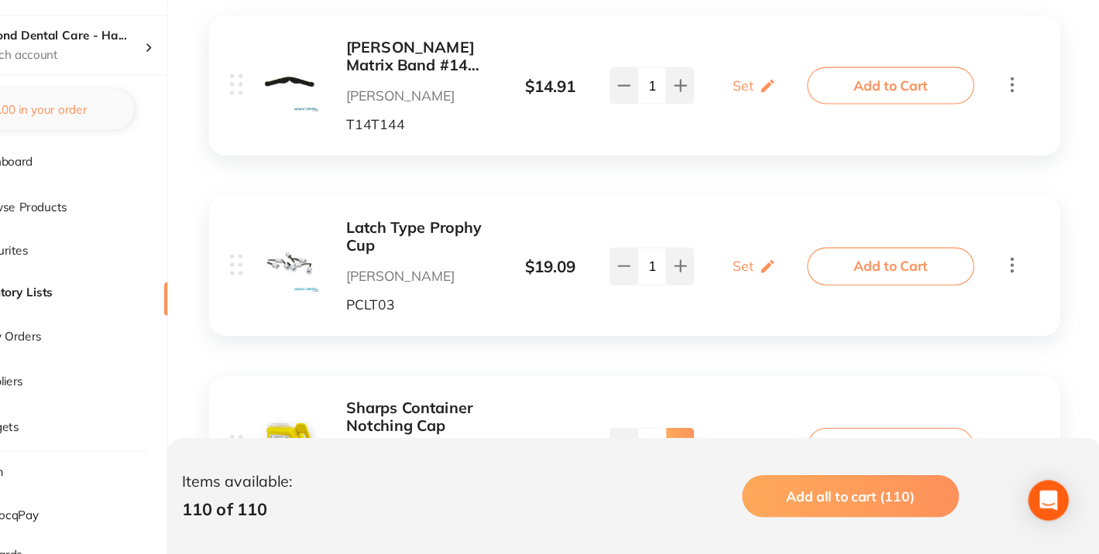
click at [709, 450] on icon at bounding box center [711, 456] width 12 height 12
type input "2"
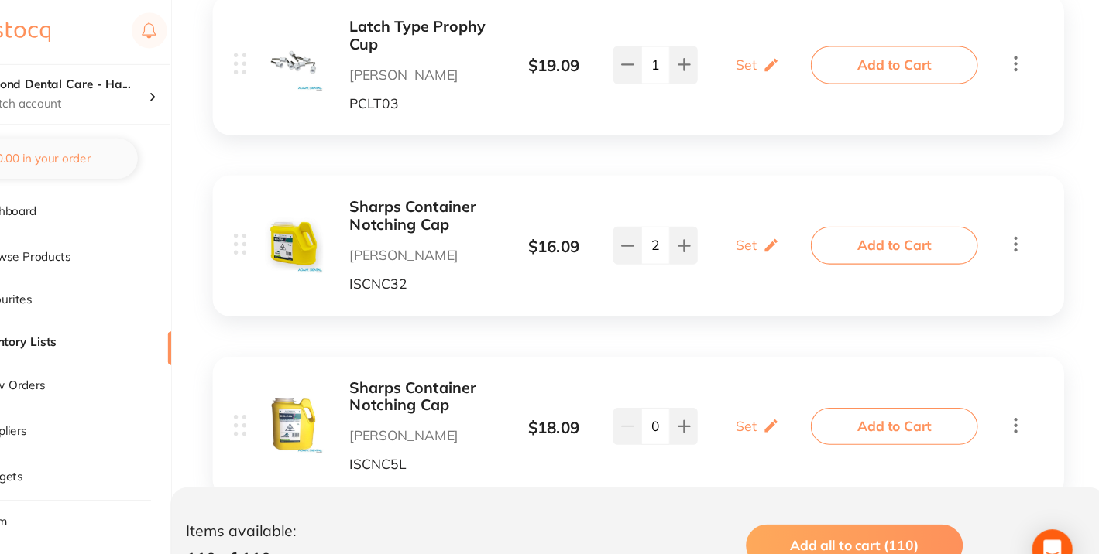
scroll to position [9326, 0]
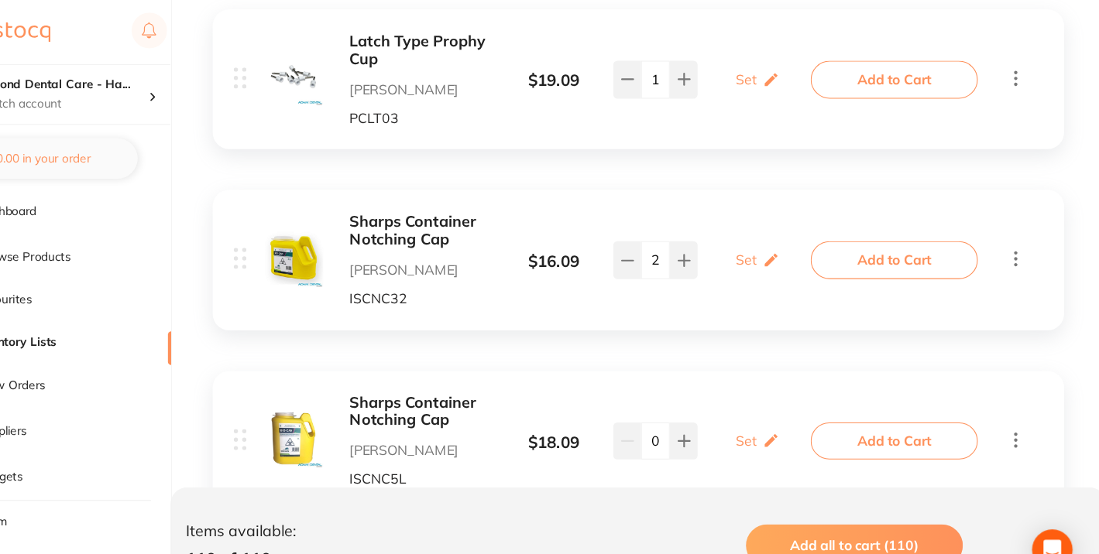
click at [1014, 231] on icon at bounding box center [1015, 238] width 3 height 14
click at [1013, 228] on icon at bounding box center [1016, 237] width 19 height 19
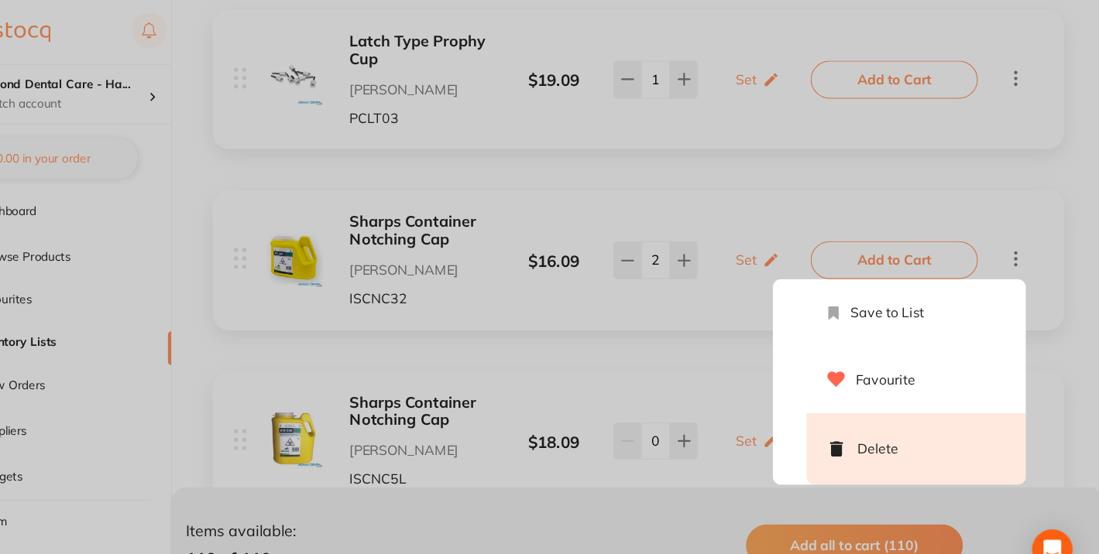
click at [920, 379] on li "Delete" at bounding box center [924, 412] width 201 height 66
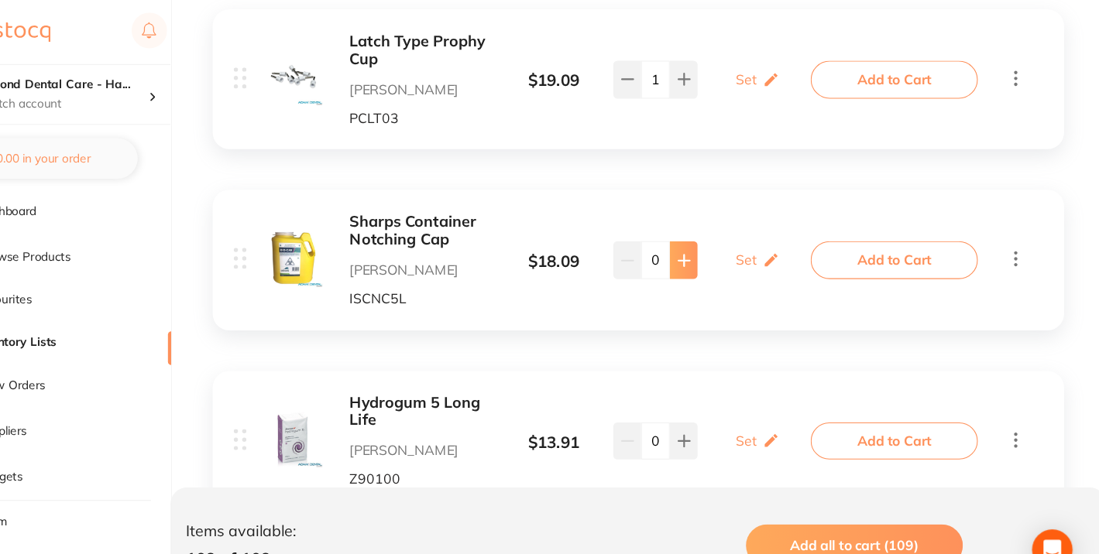
click at [717, 221] on button at bounding box center [711, 238] width 26 height 34
type input "2"
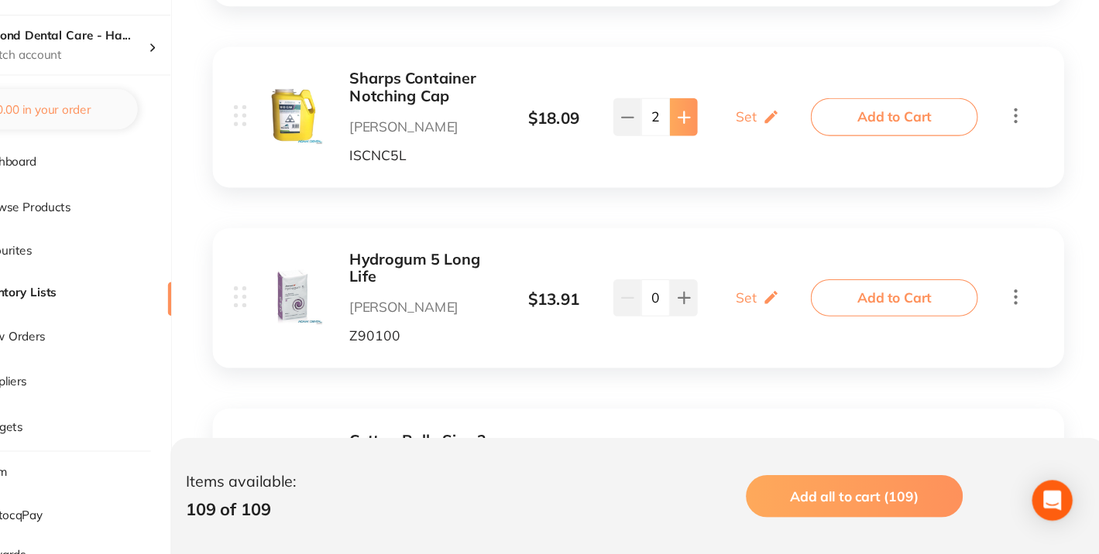
scroll to position [9414, 0]
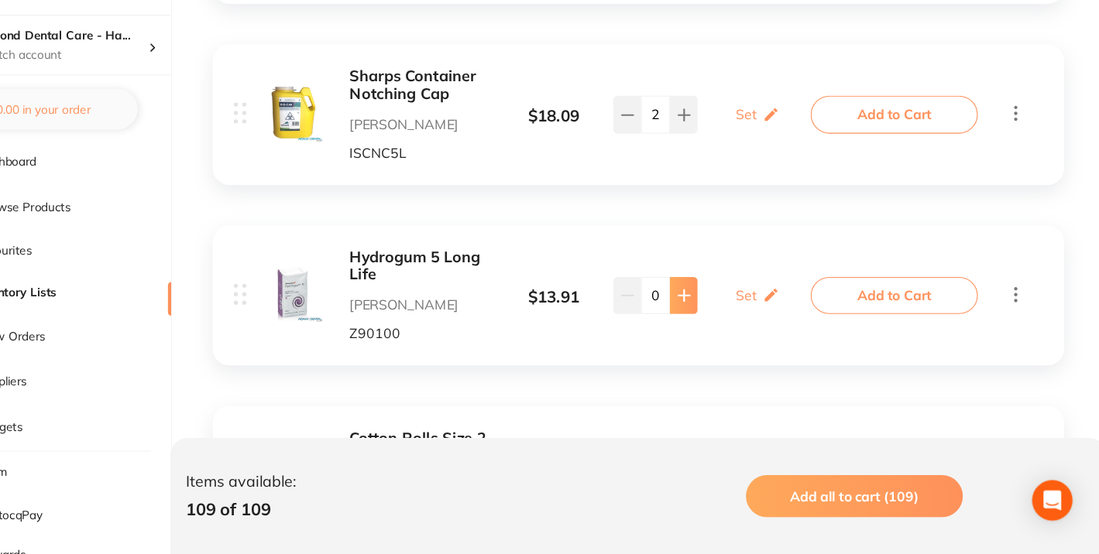
click at [712, 310] on icon at bounding box center [711, 316] width 12 height 12
type input "1"
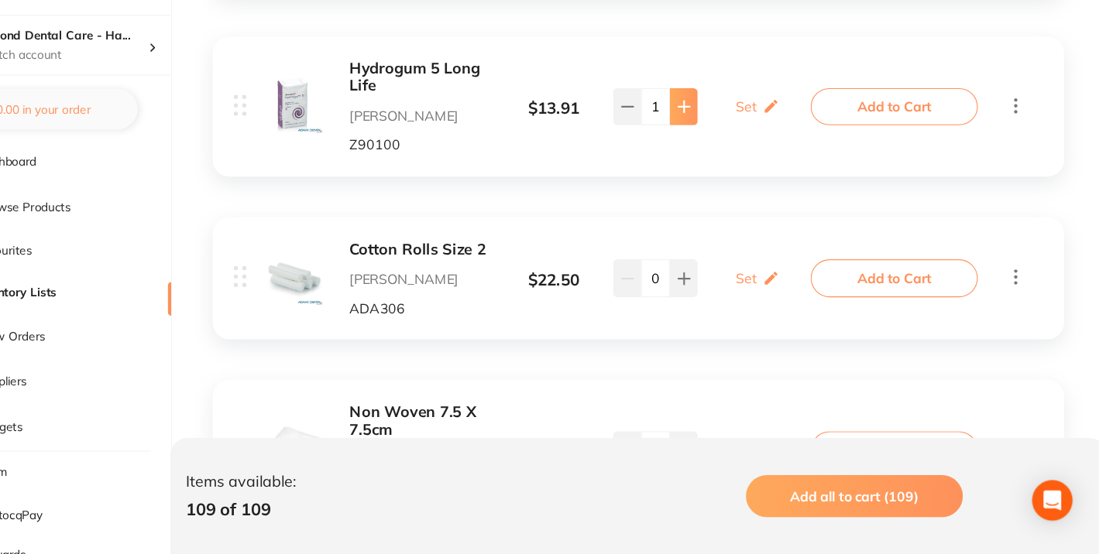
scroll to position [9593, 0]
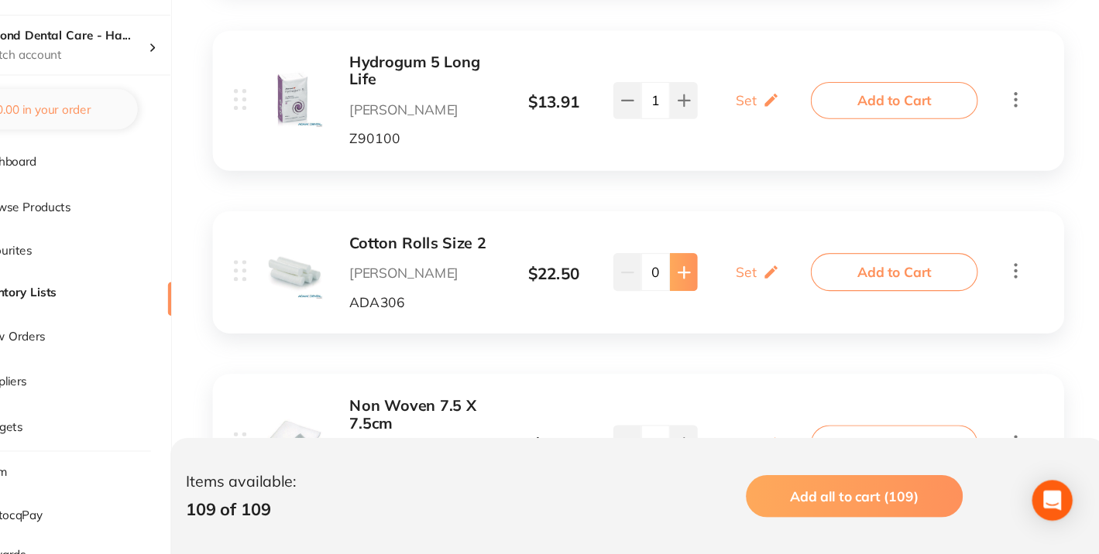
click at [712, 290] on icon at bounding box center [711, 296] width 12 height 12
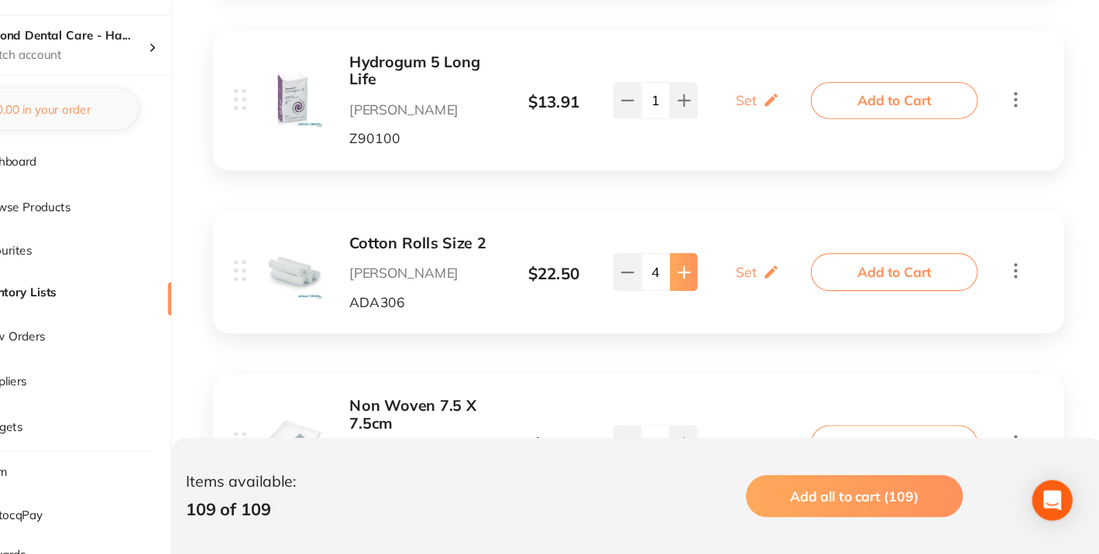
type input "5"
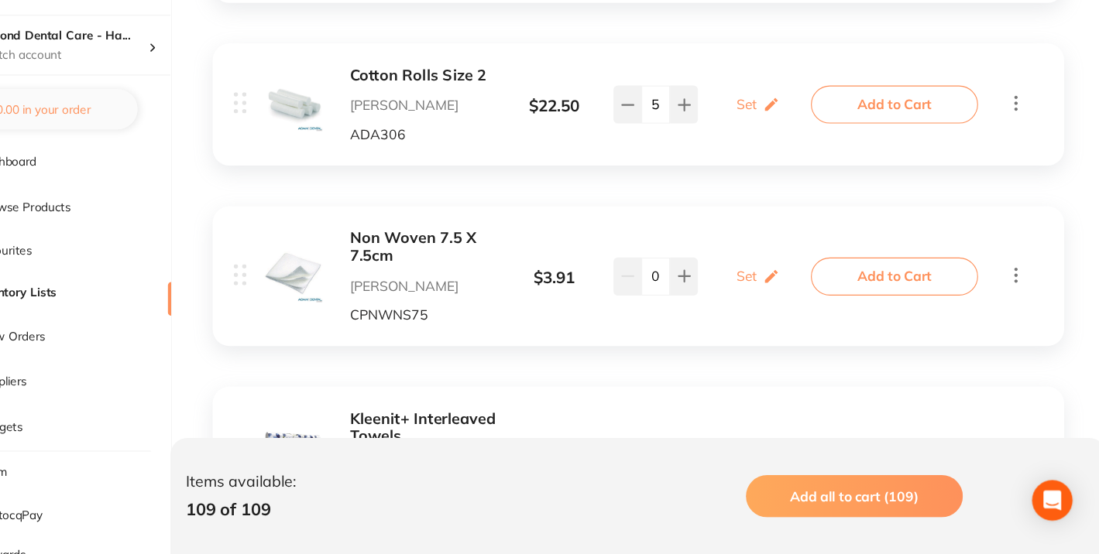
scroll to position [9751, 0]
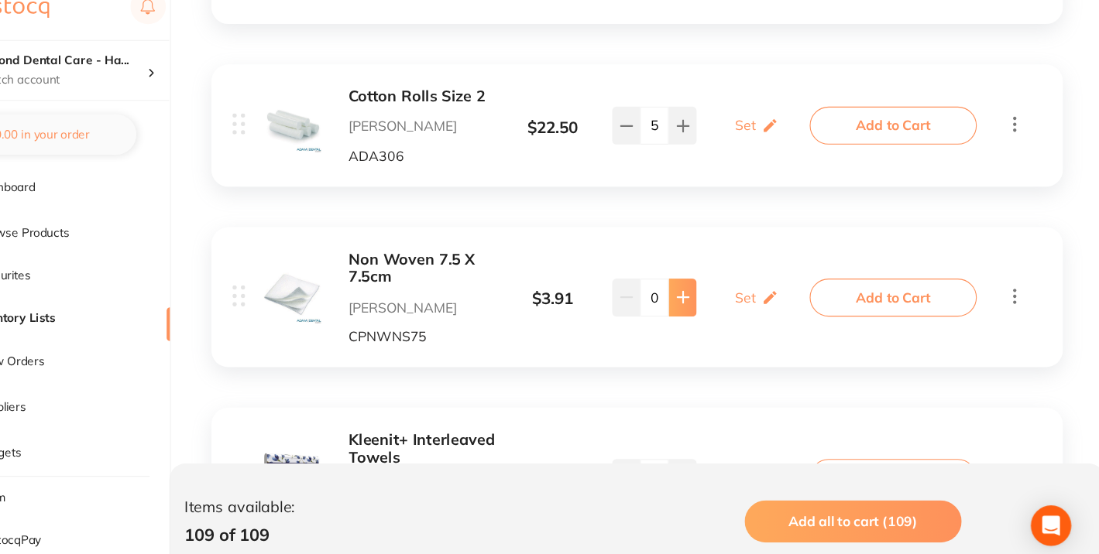
click at [709, 278] on button at bounding box center [711, 295] width 26 height 34
type input "3"
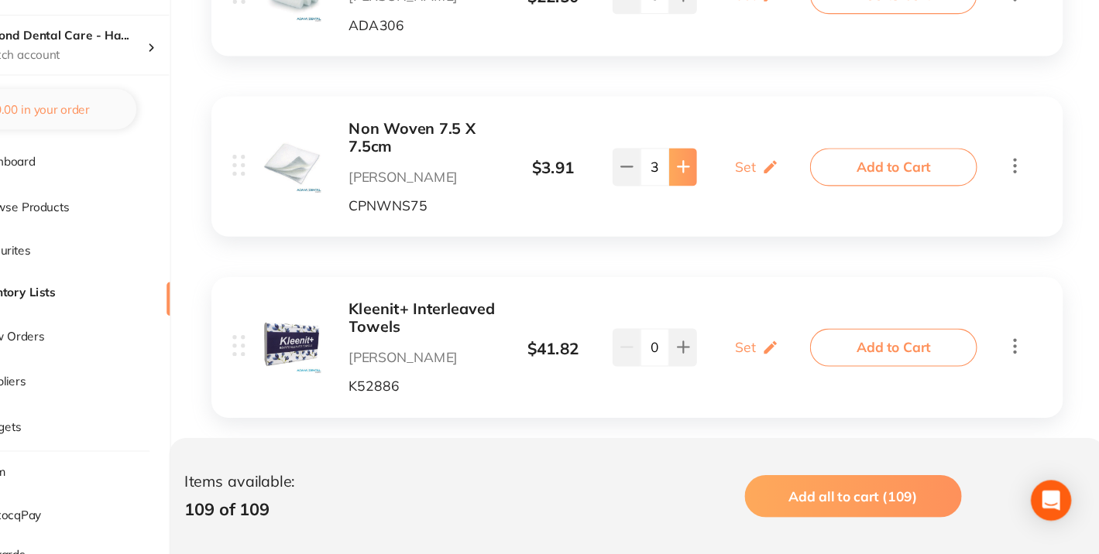
scroll to position [9850, 0]
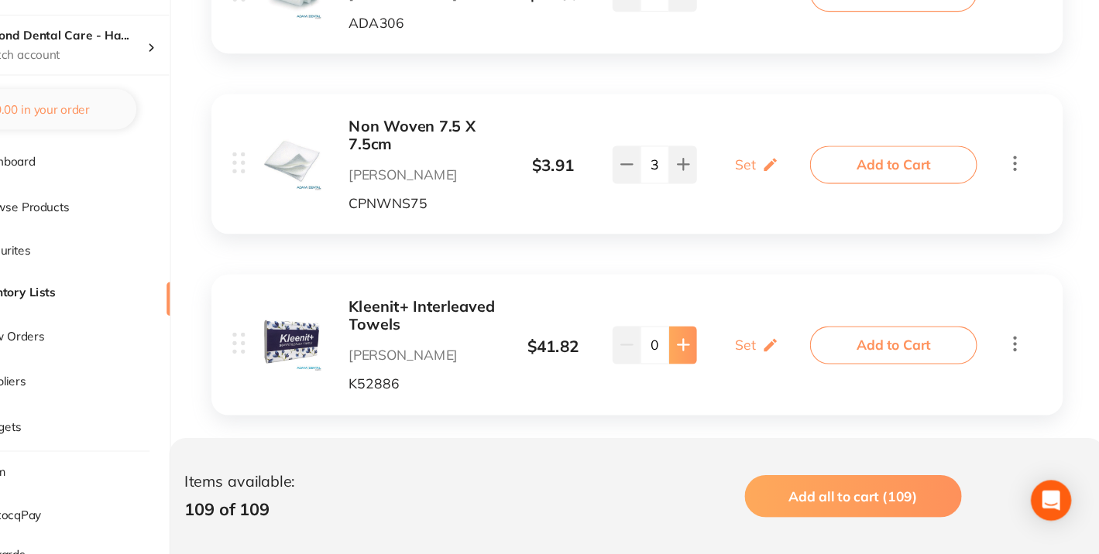
click at [714, 345] on button at bounding box center [711, 362] width 26 height 34
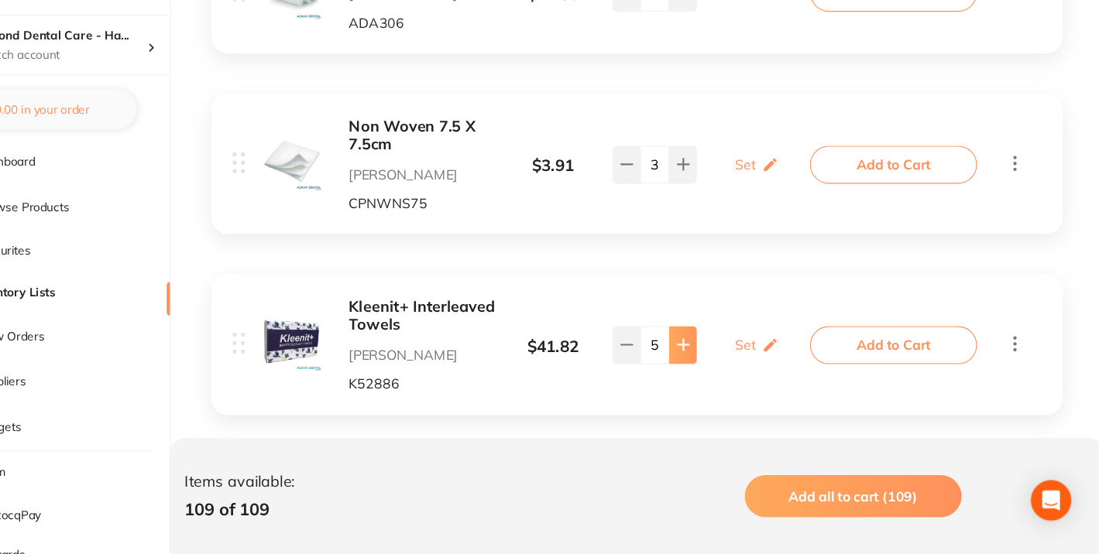
click at [714, 345] on button at bounding box center [711, 362] width 26 height 34
type input "7"
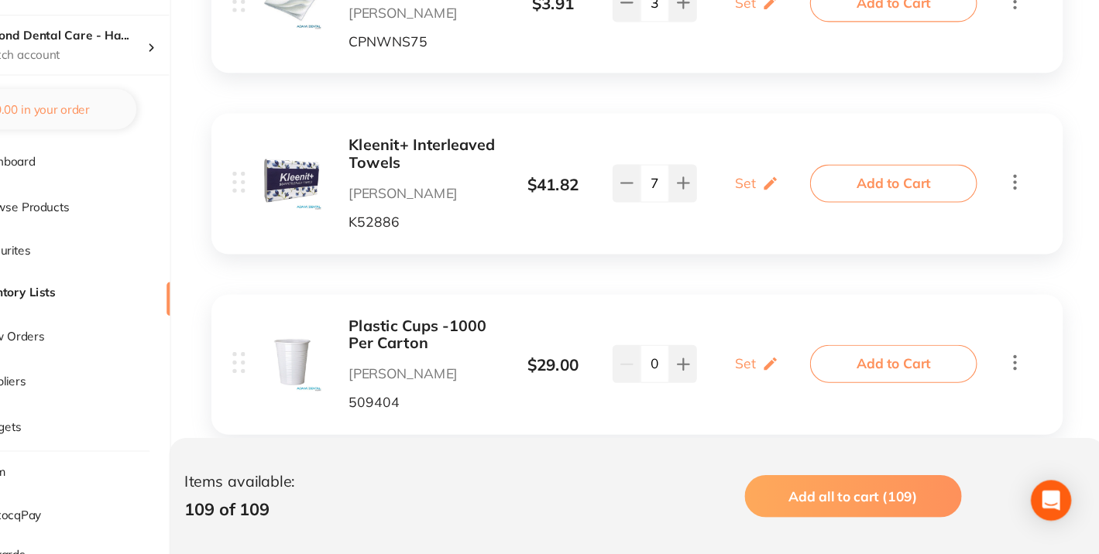
scroll to position [10004, 0]
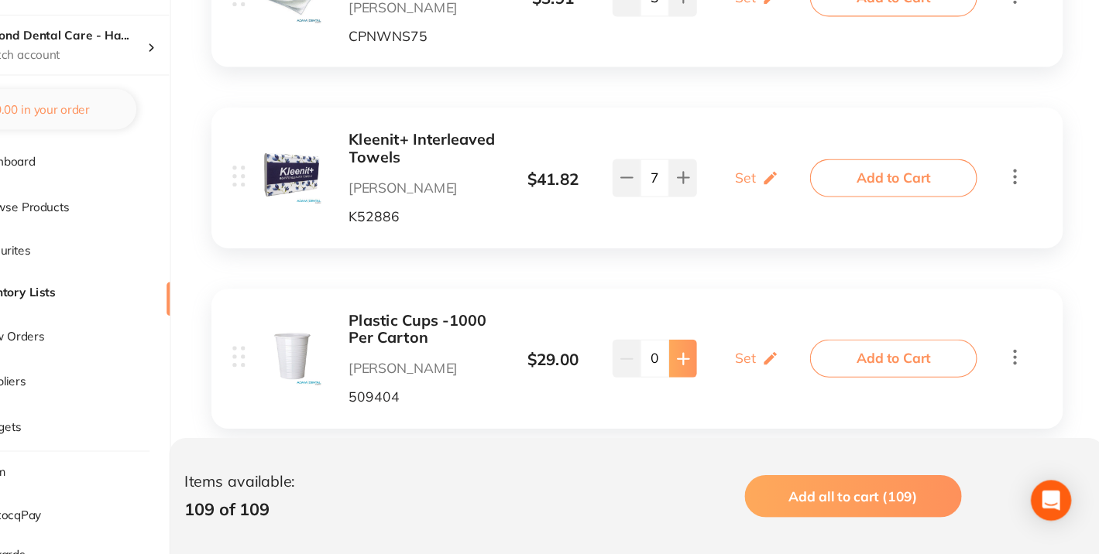
click at [715, 357] on button at bounding box center [711, 374] width 26 height 34
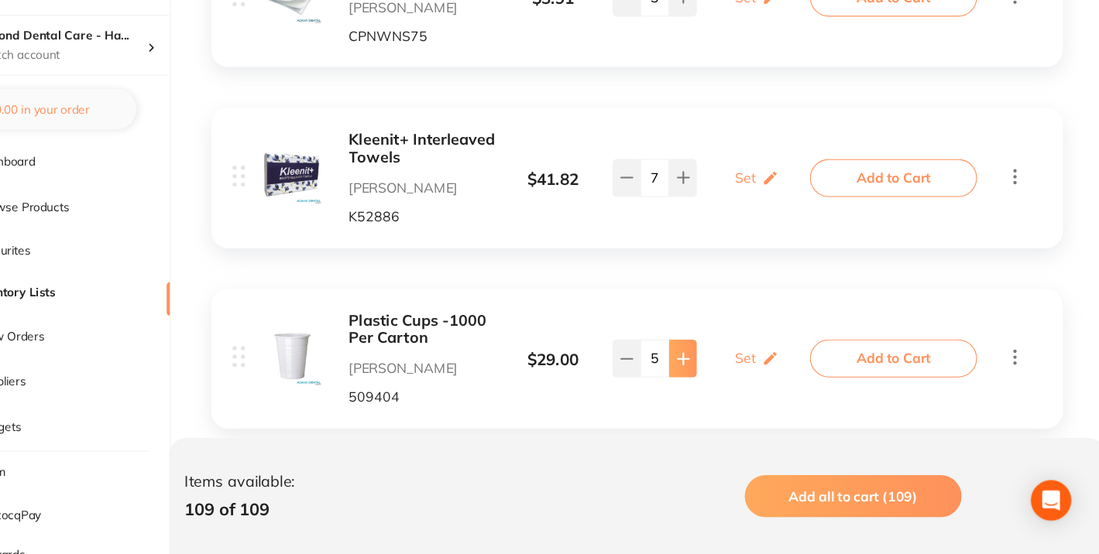
click at [715, 357] on button at bounding box center [711, 374] width 26 height 34
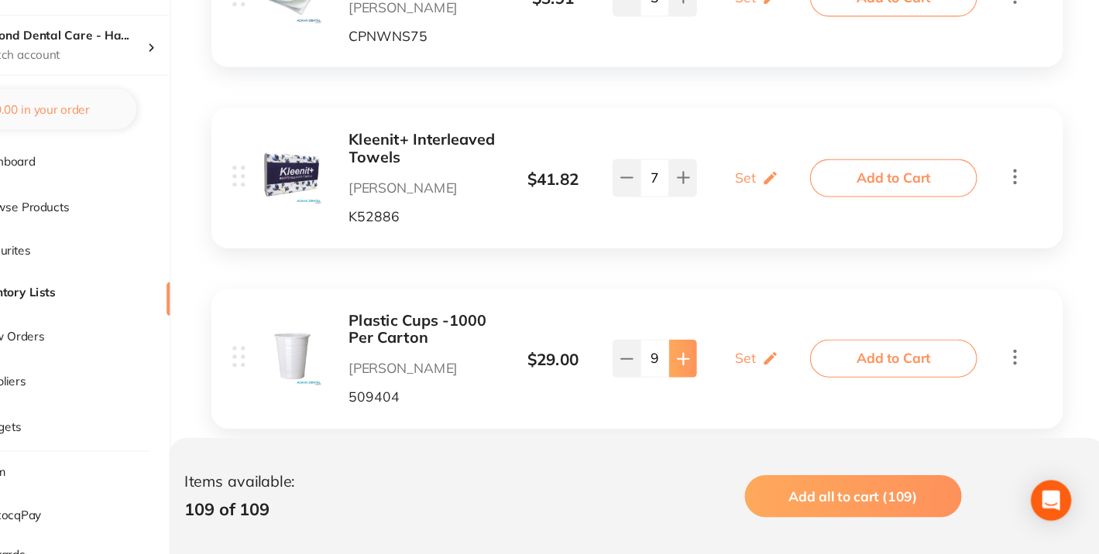
type input "10"
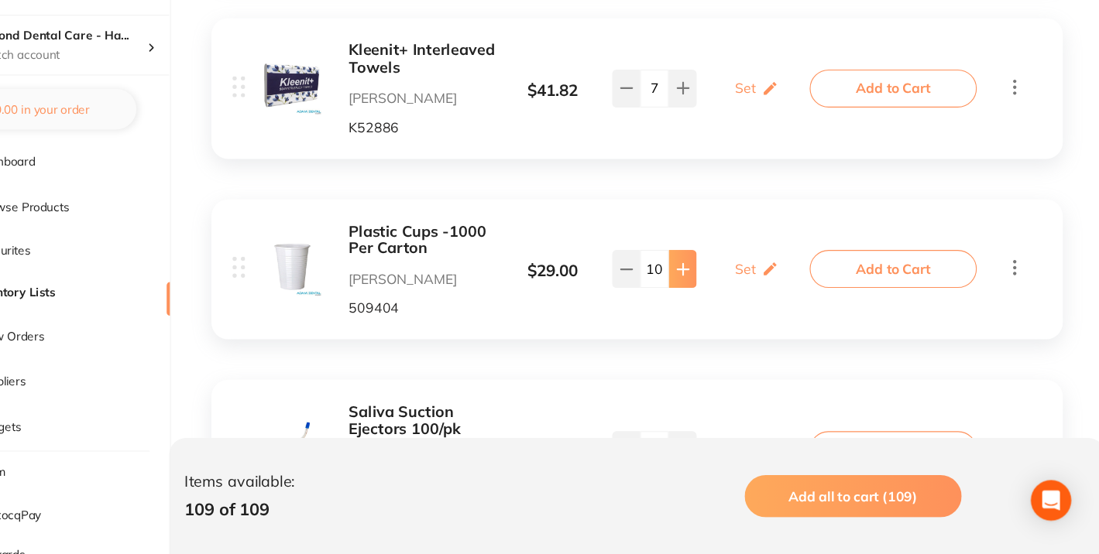
scroll to position [10200, 0]
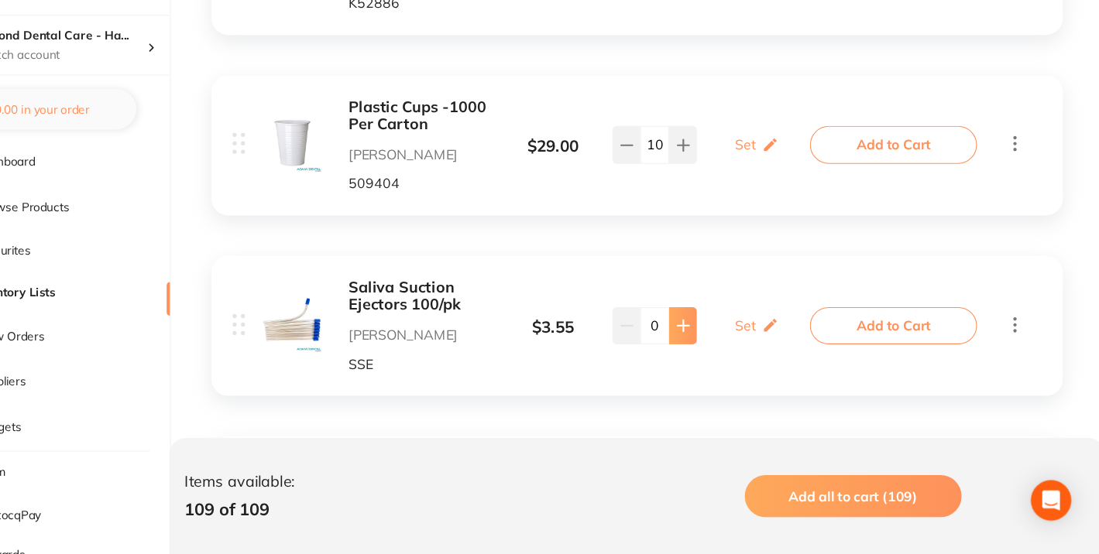
click at [705, 328] on button at bounding box center [711, 345] width 26 height 34
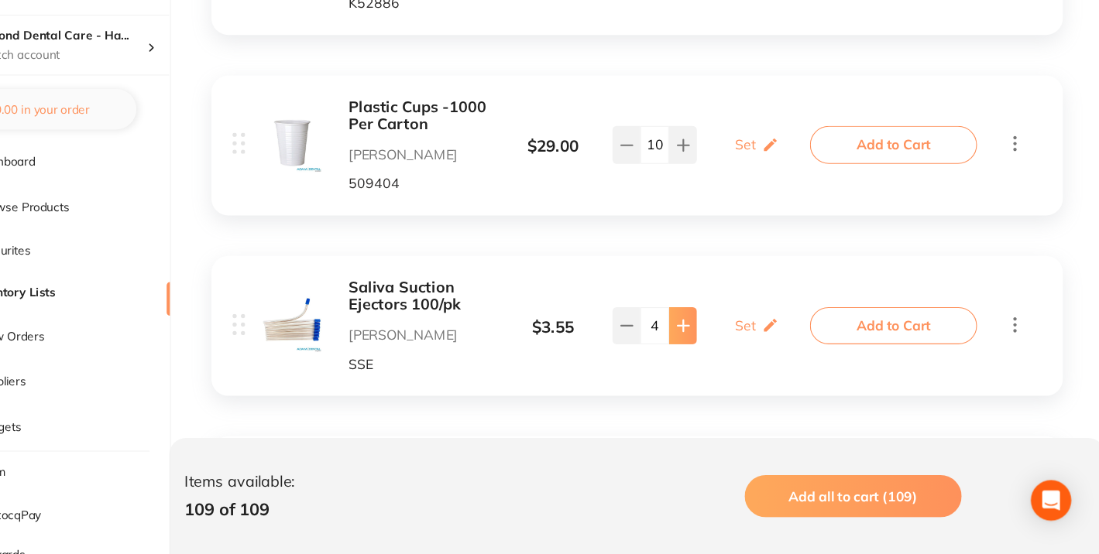
type input "5"
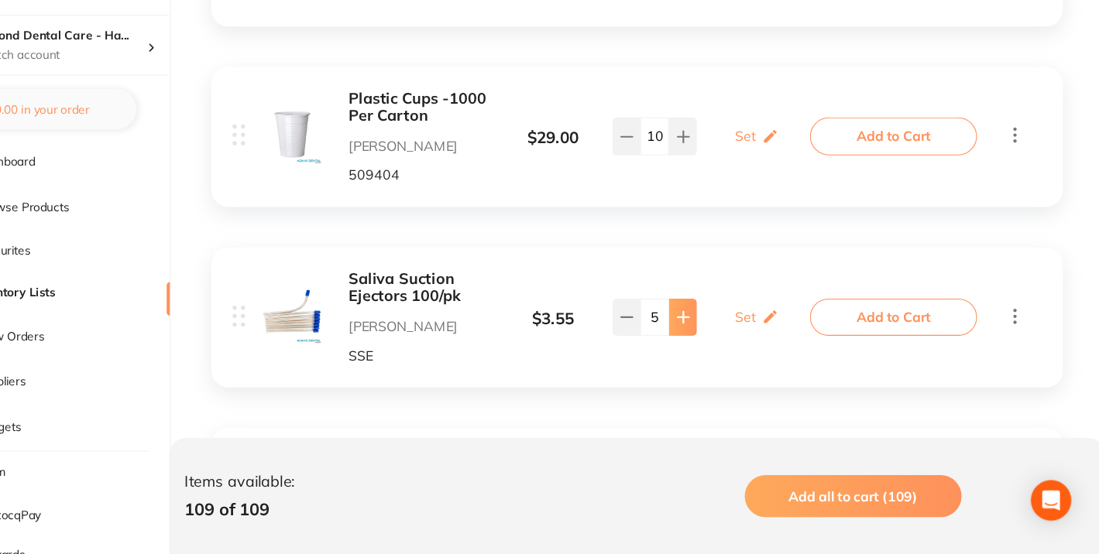
scroll to position [10326, 0]
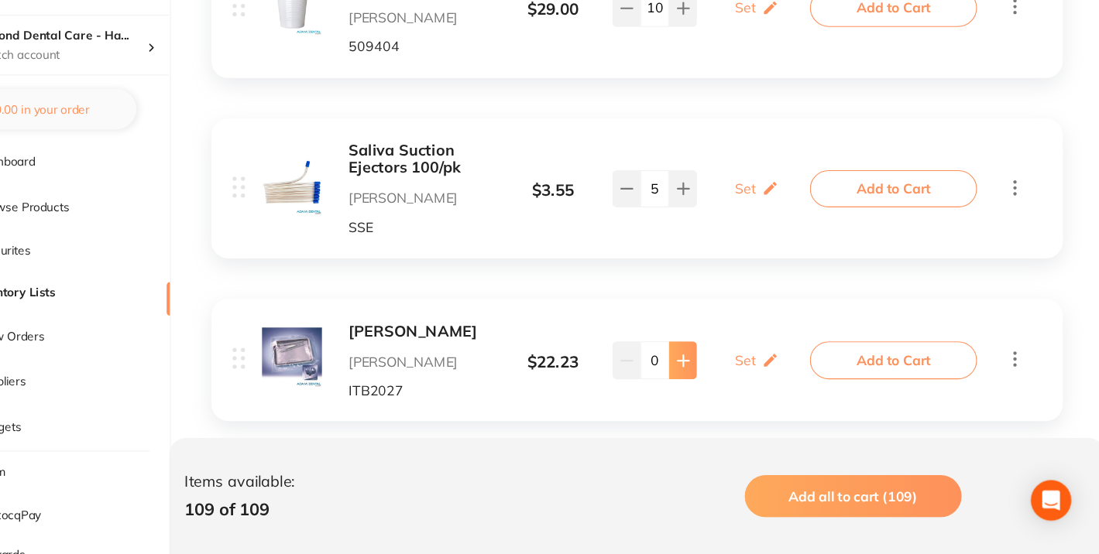
click at [713, 358] on button at bounding box center [711, 375] width 26 height 34
type input "2"
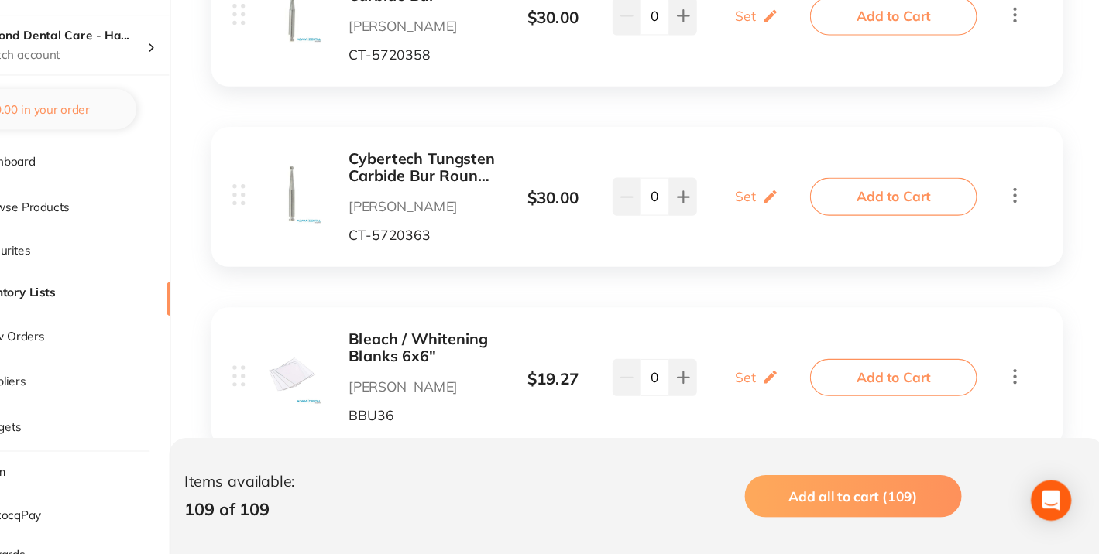
scroll to position [10800, 0]
click at [715, 385] on icon at bounding box center [711, 391] width 12 height 12
click at [661, 385] on icon at bounding box center [659, 391] width 12 height 12
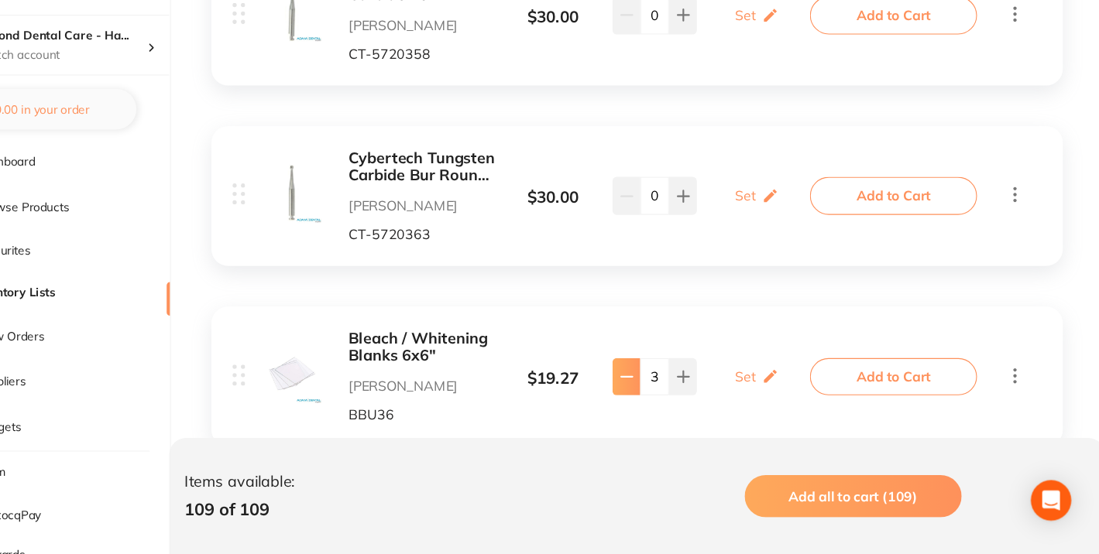
type input "2"
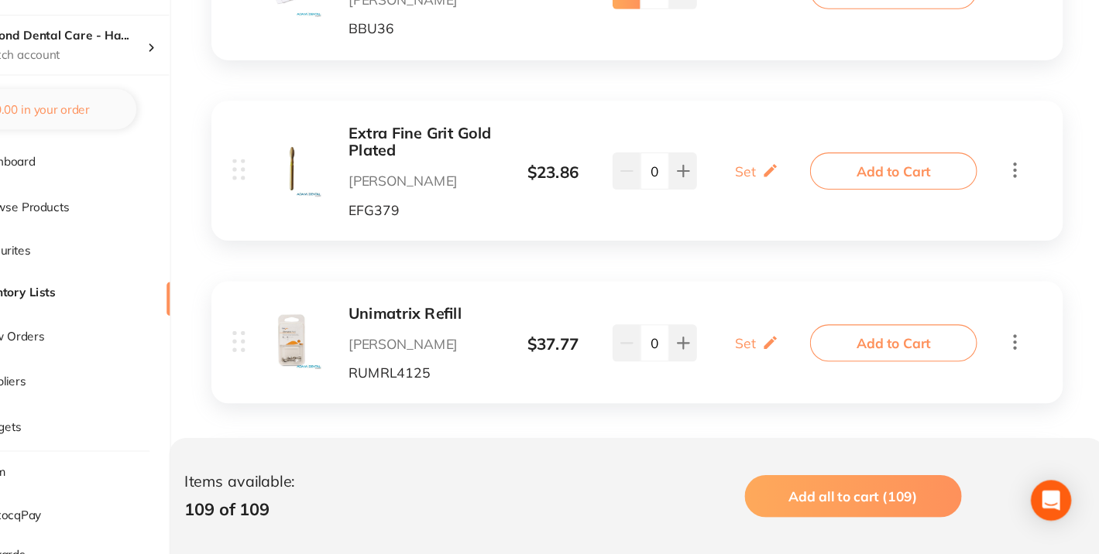
scroll to position [11166, 0]
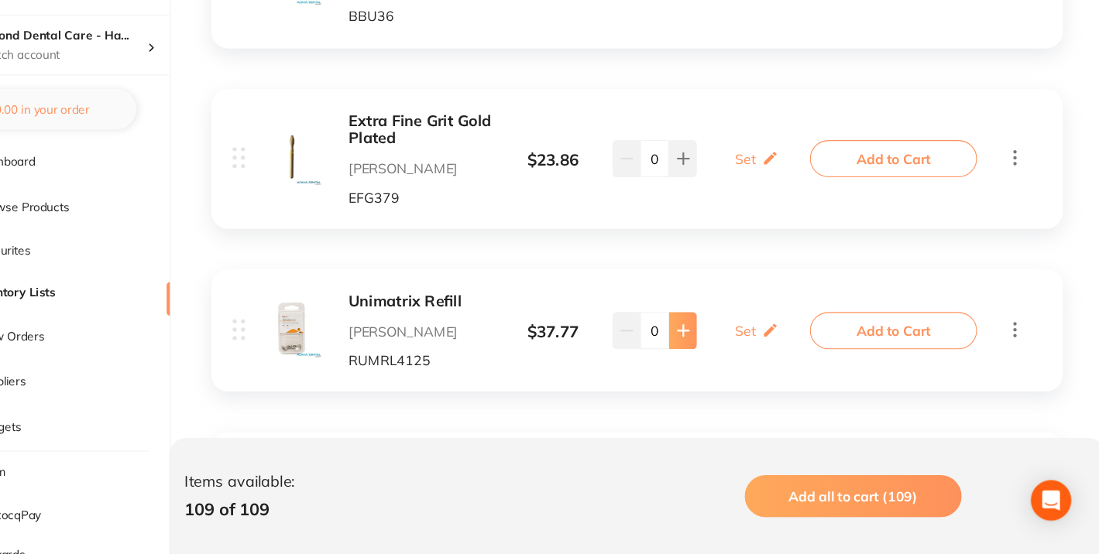
click at [720, 332] on button at bounding box center [711, 349] width 26 height 34
type input "1"
click at [715, 492] on icon at bounding box center [711, 498] width 12 height 12
type input "1"
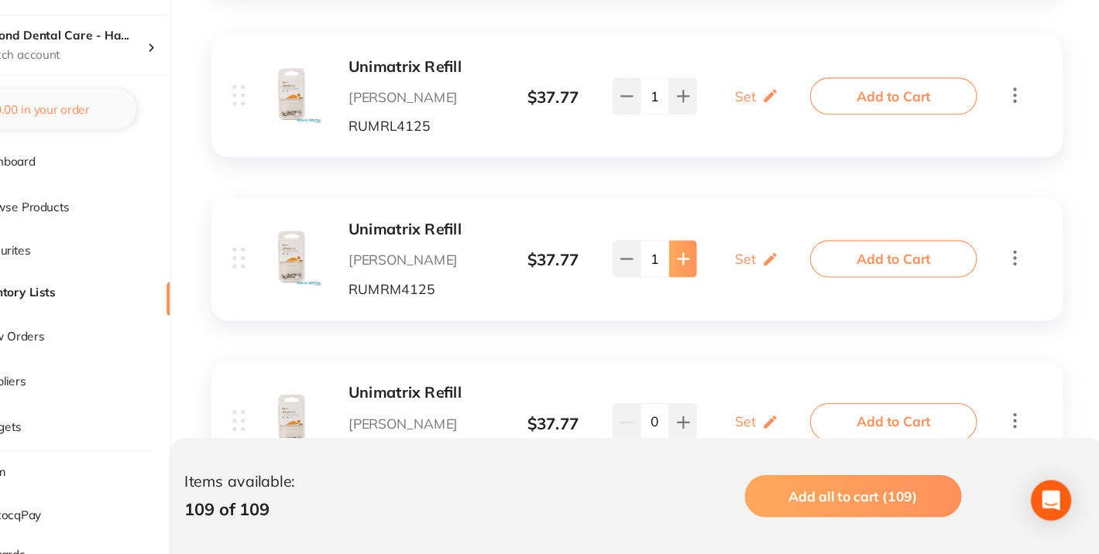
scroll to position [11390, 0]
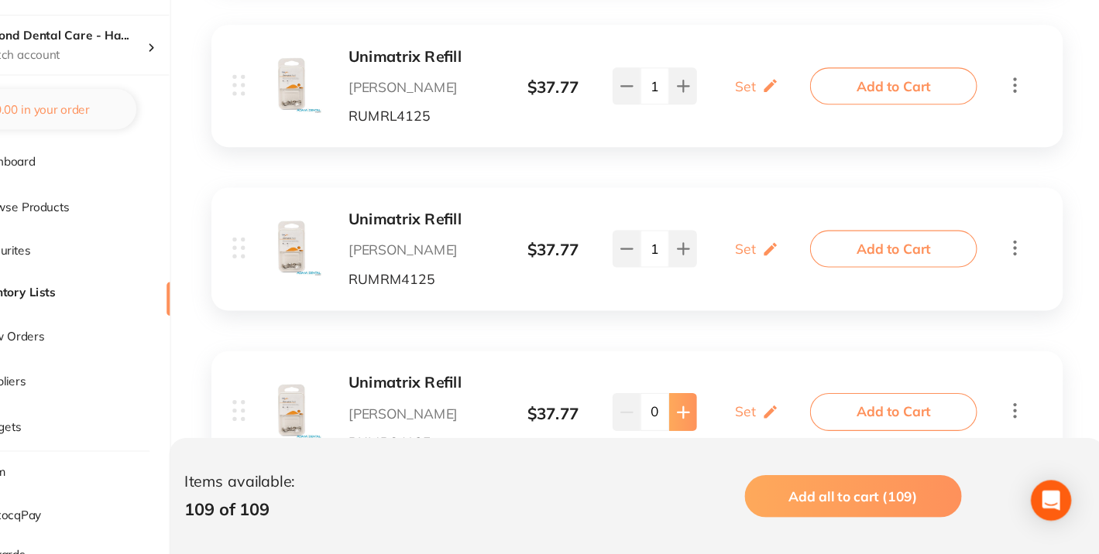
click at [709, 418] on icon at bounding box center [711, 424] width 12 height 12
type input "1"
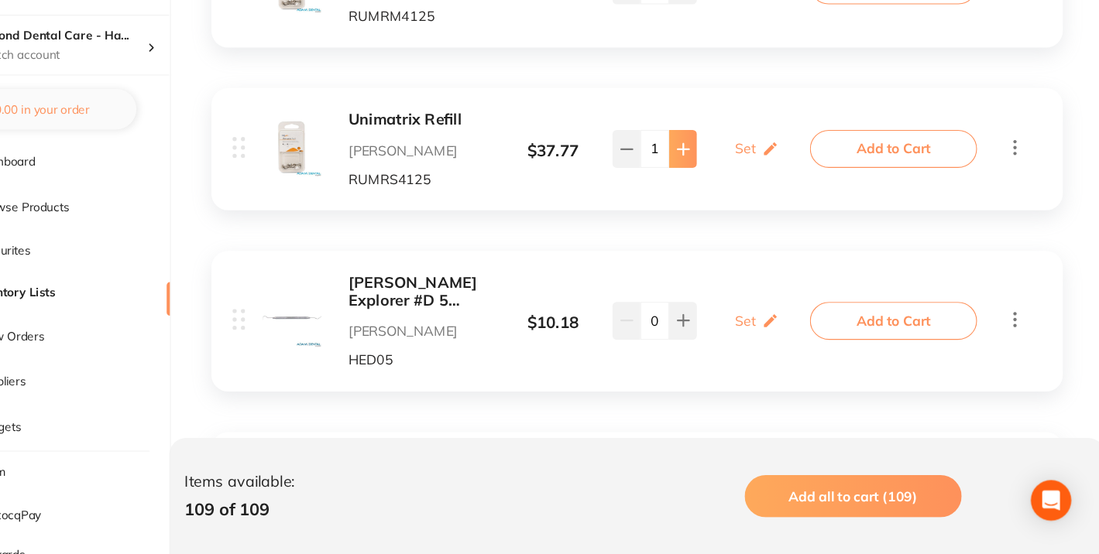
scroll to position [11653, 0]
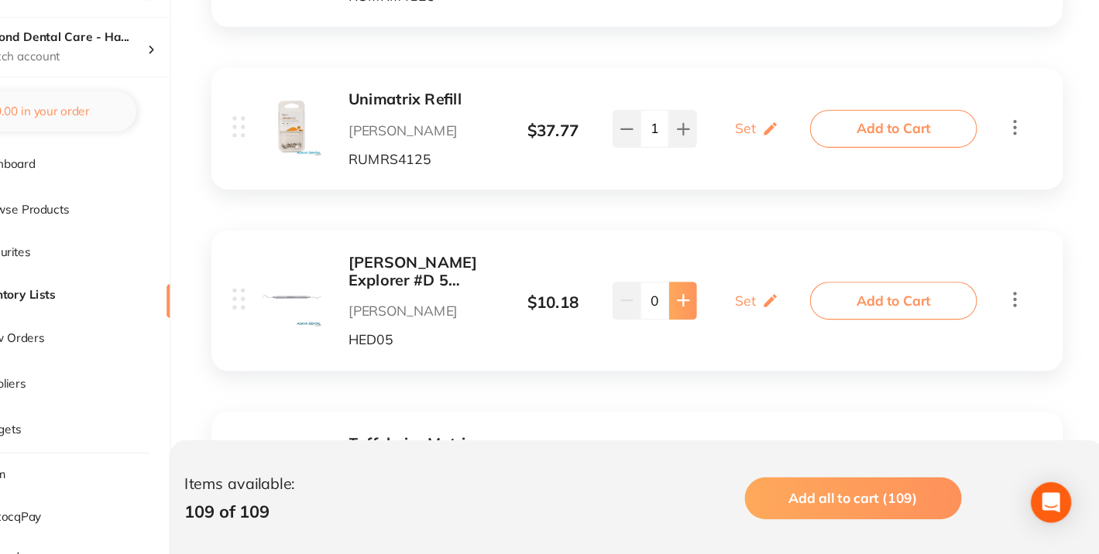
click at [708, 302] on button at bounding box center [711, 319] width 26 height 34
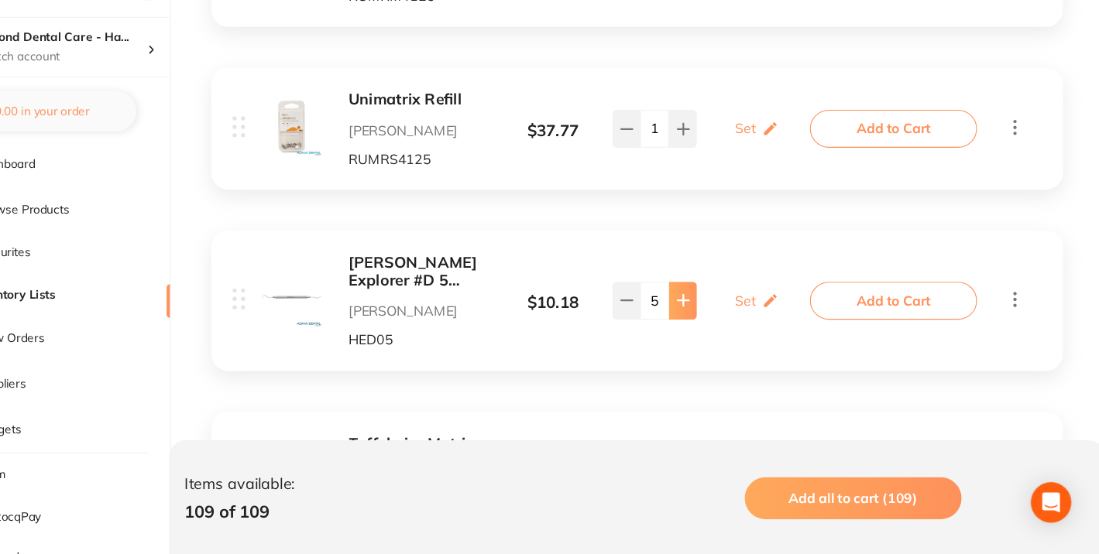
click at [708, 302] on button at bounding box center [711, 319] width 26 height 34
type input "9"
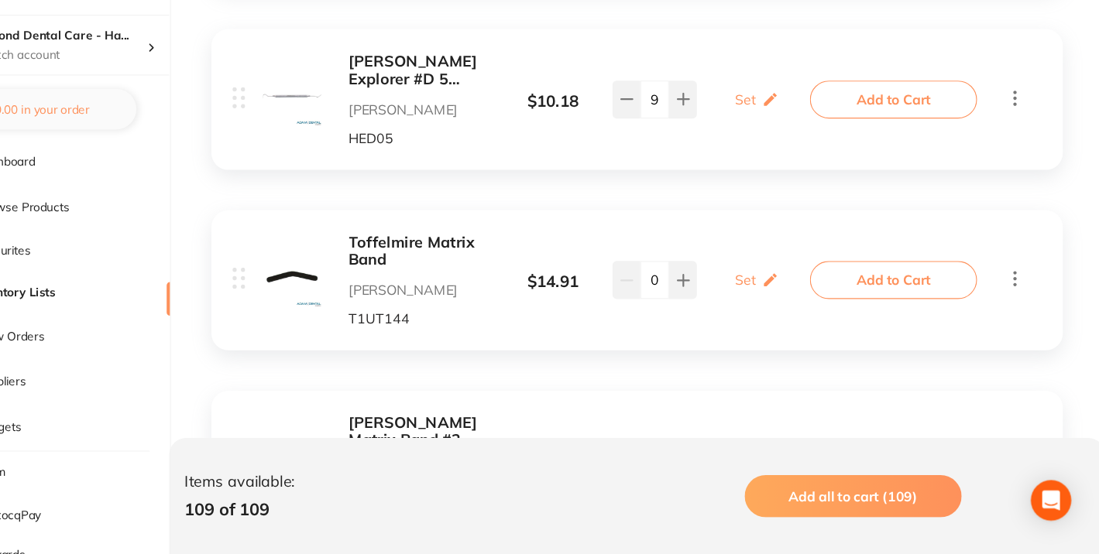
scroll to position [11838, 0]
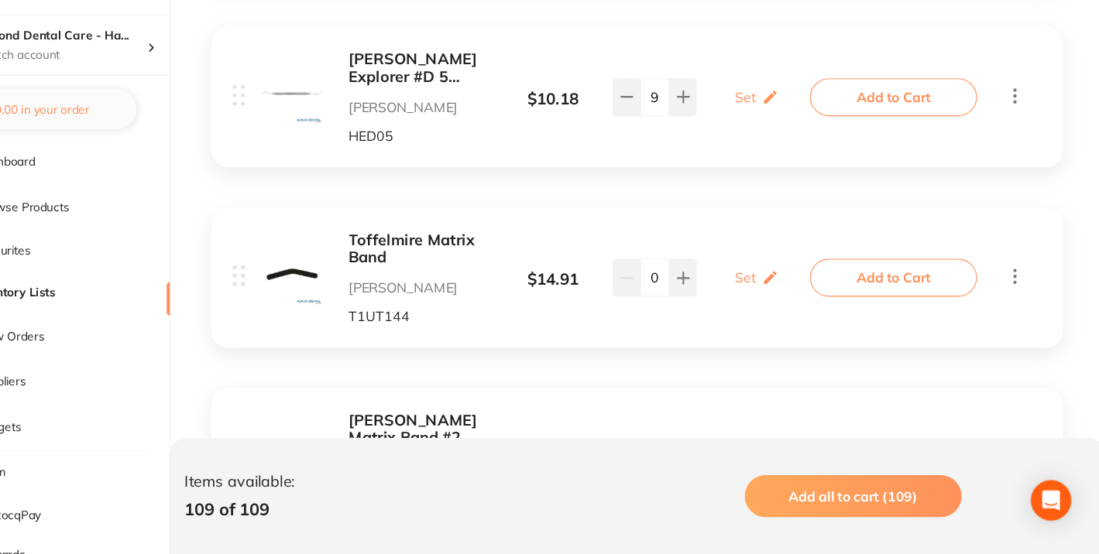
click at [1010, 289] on icon at bounding box center [1016, 298] width 19 height 19
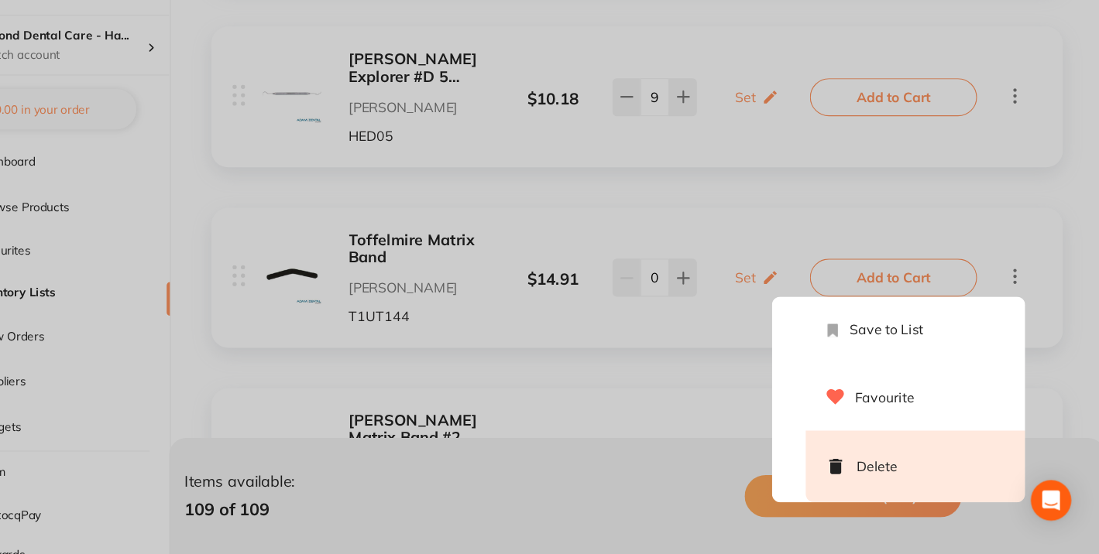
click at [921, 441] on li "Delete" at bounding box center [924, 474] width 201 height 66
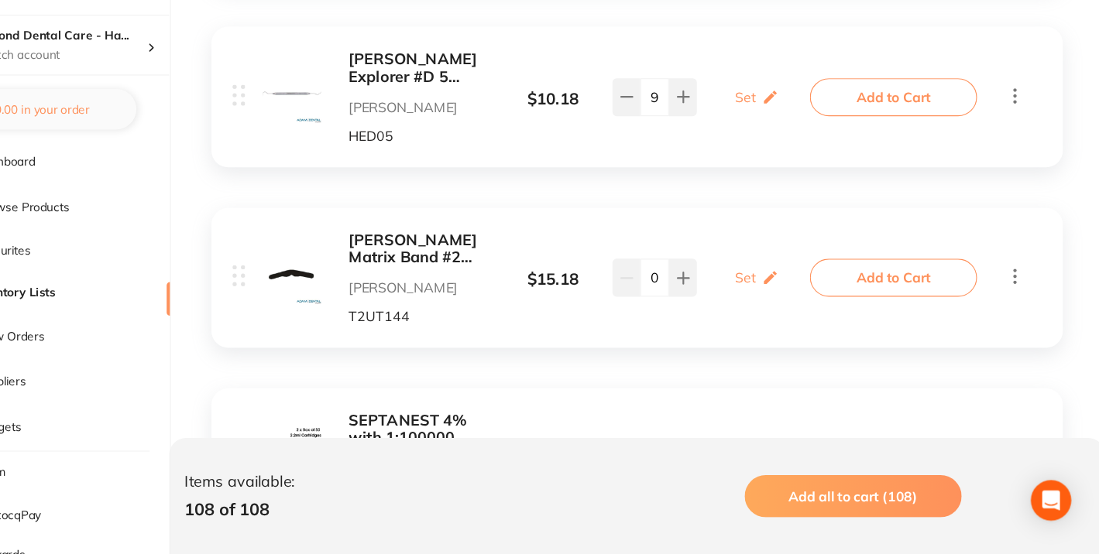
click at [1017, 292] on icon at bounding box center [1015, 299] width 3 height 14
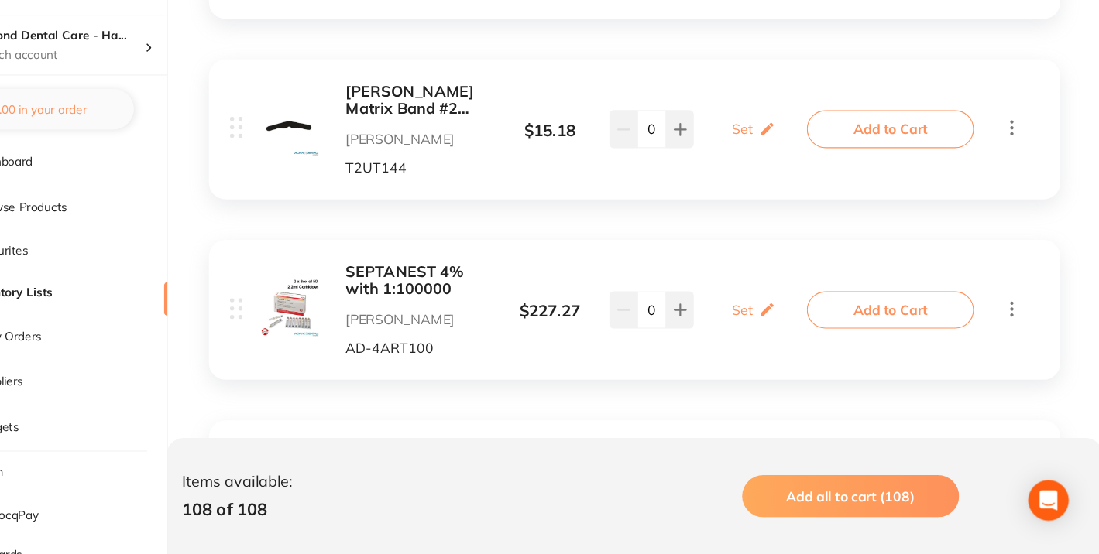
scroll to position [11977, 0]
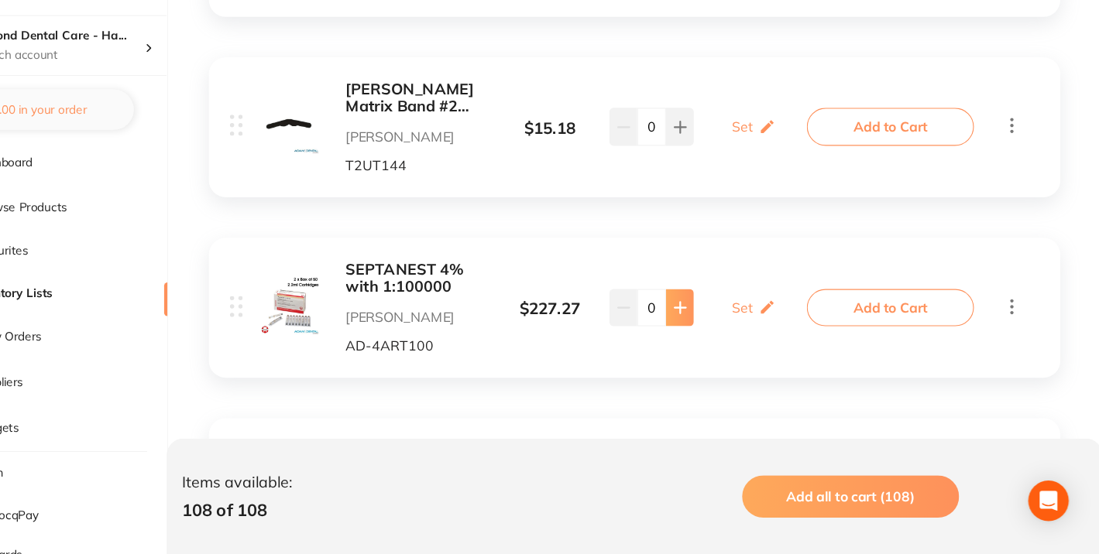
click at [709, 322] on icon at bounding box center [711, 327] width 10 height 10
type input "1"
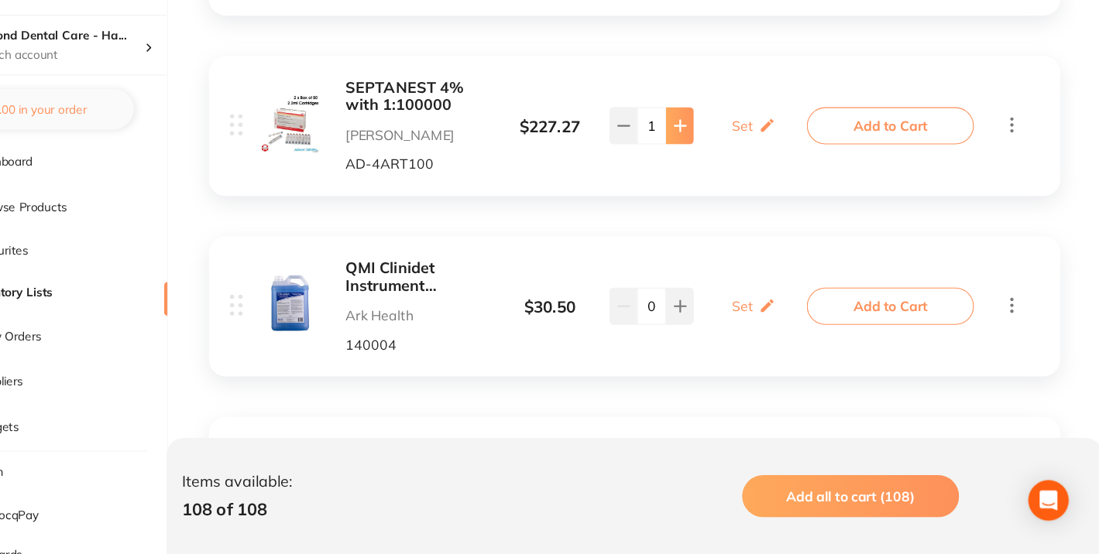
click at [709, 321] on icon at bounding box center [711, 327] width 12 height 12
type input "1"
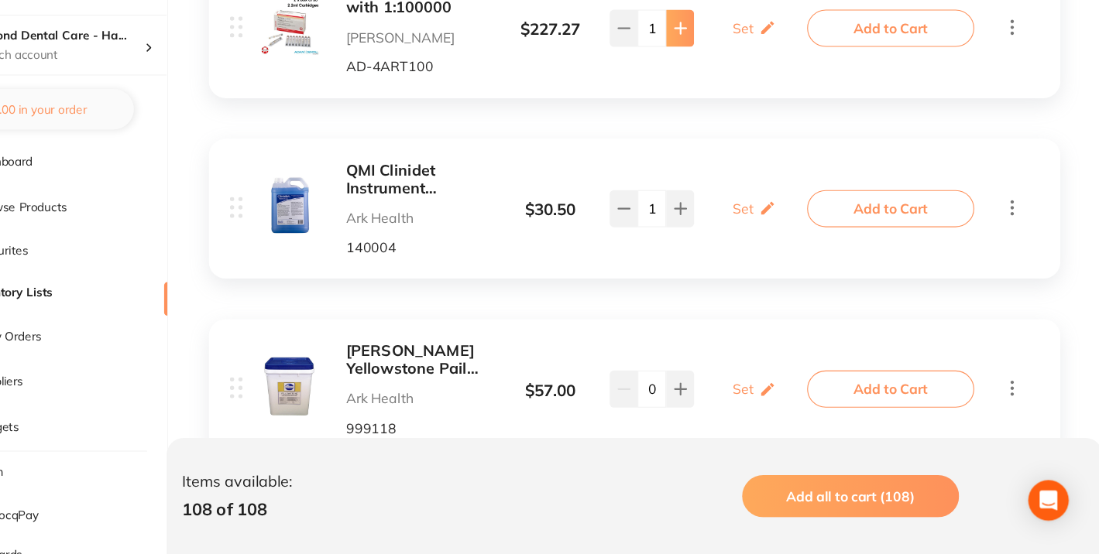
scroll to position [12250, 0]
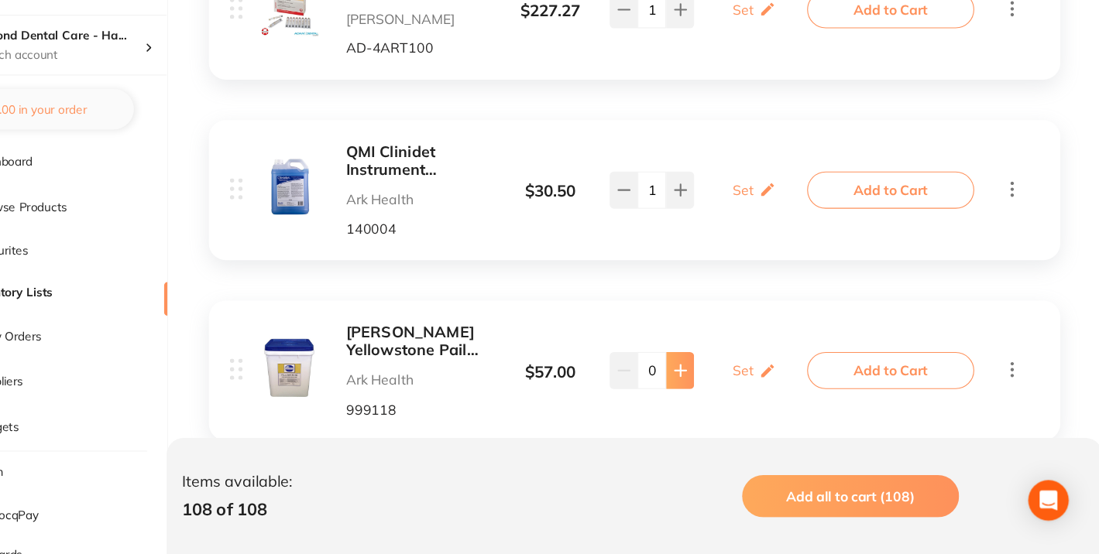
click at [712, 379] on icon at bounding box center [711, 385] width 12 height 12
type input "1"
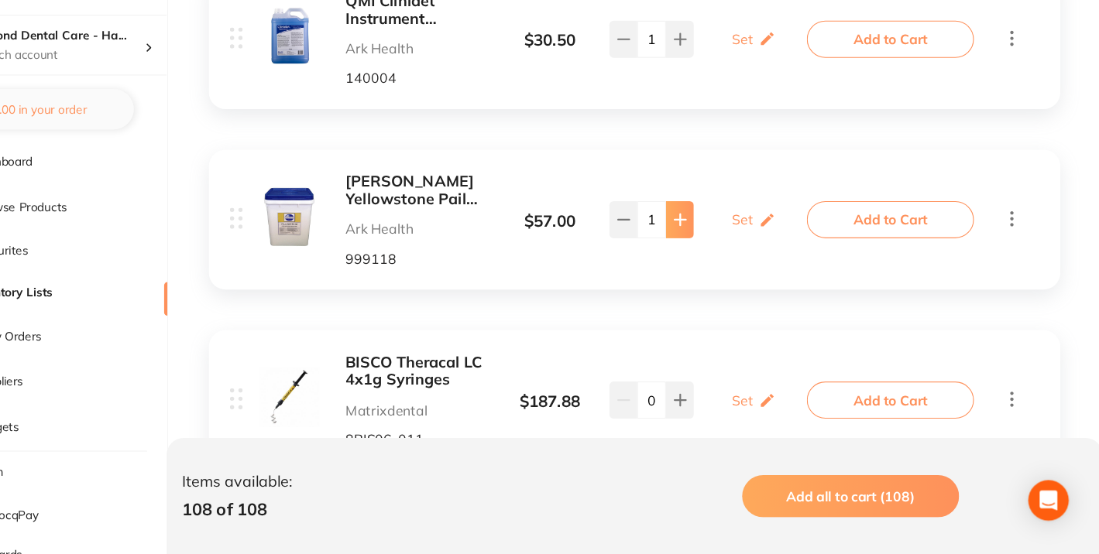
scroll to position [12416, 0]
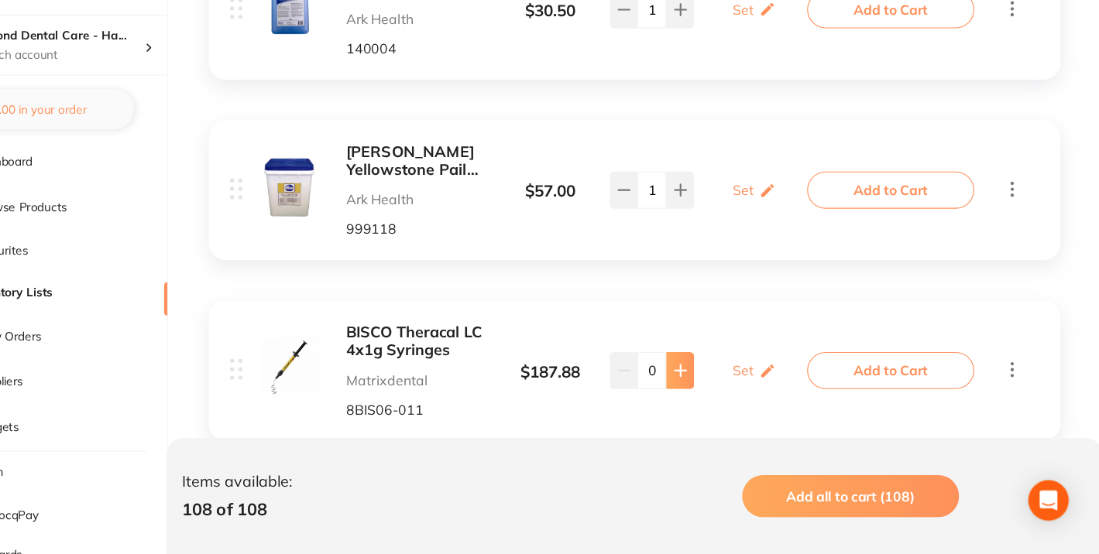
click at [714, 379] on icon at bounding box center [711, 385] width 12 height 12
type input "1"
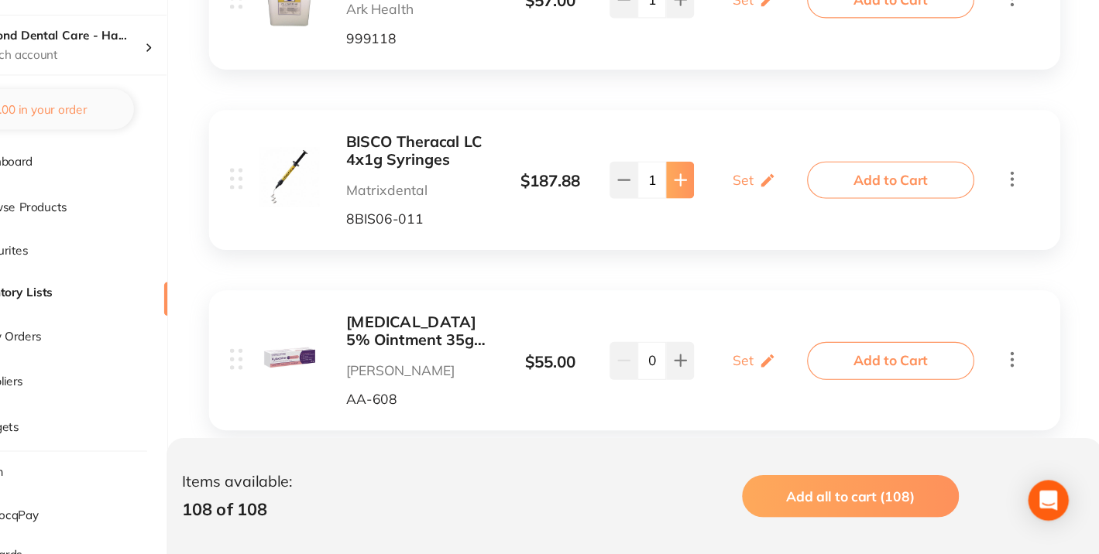
scroll to position [12610, 0]
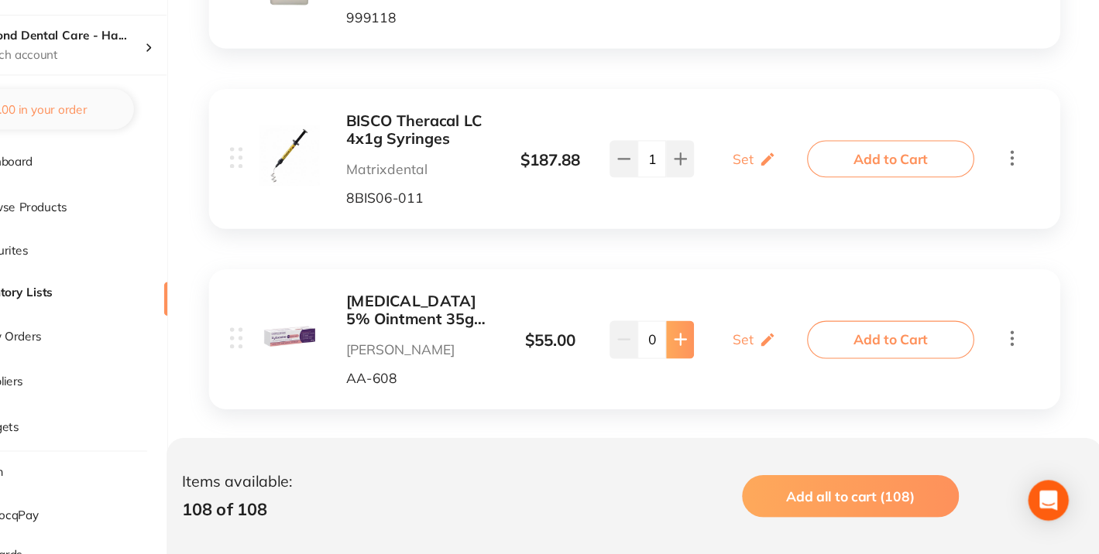
click at [714, 351] on icon at bounding box center [711, 357] width 12 height 12
type input "1"
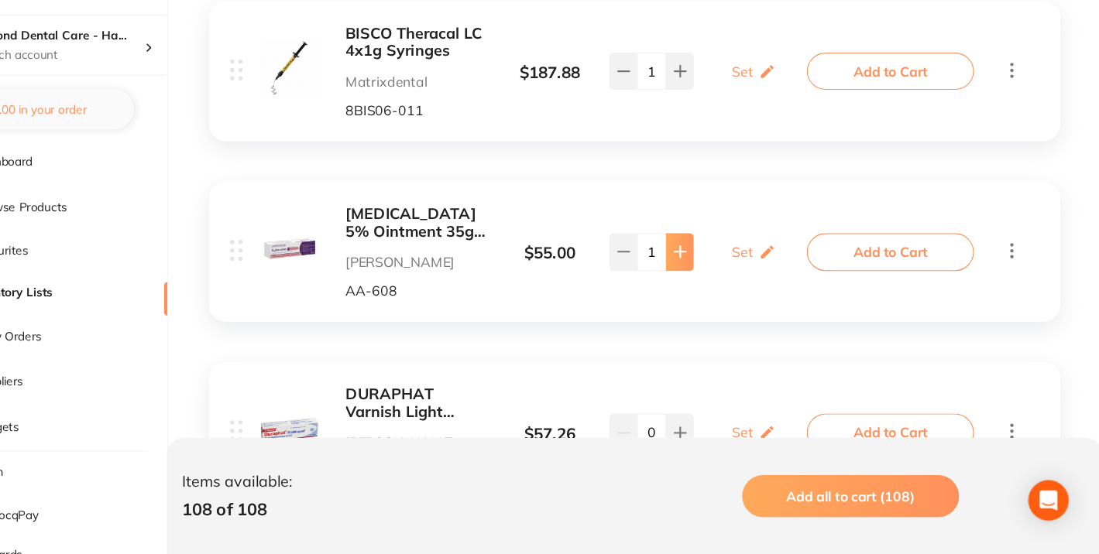
scroll to position [12731, 0]
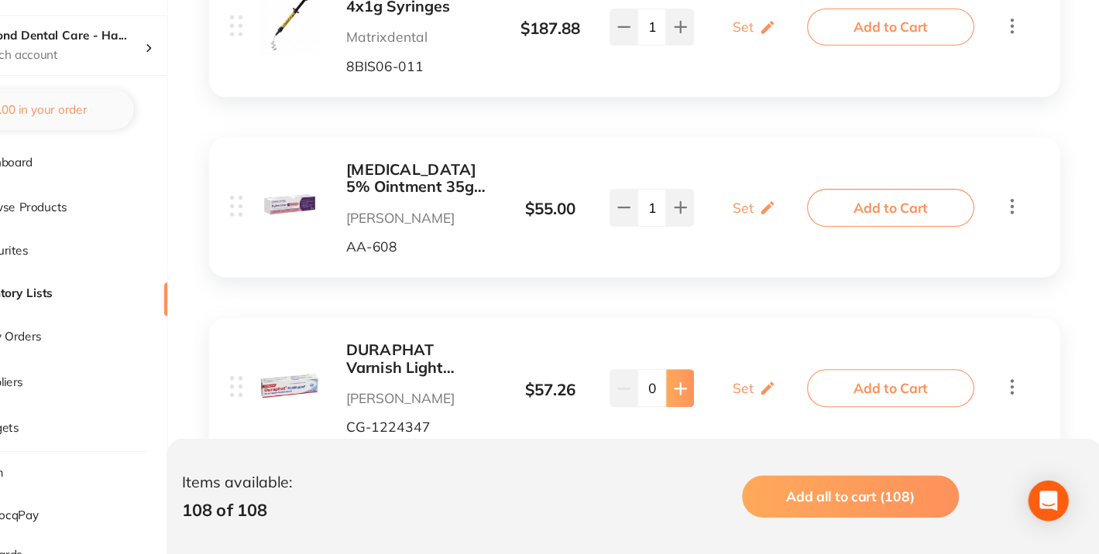
click at [719, 384] on button at bounding box center [711, 401] width 26 height 34
type input "1"
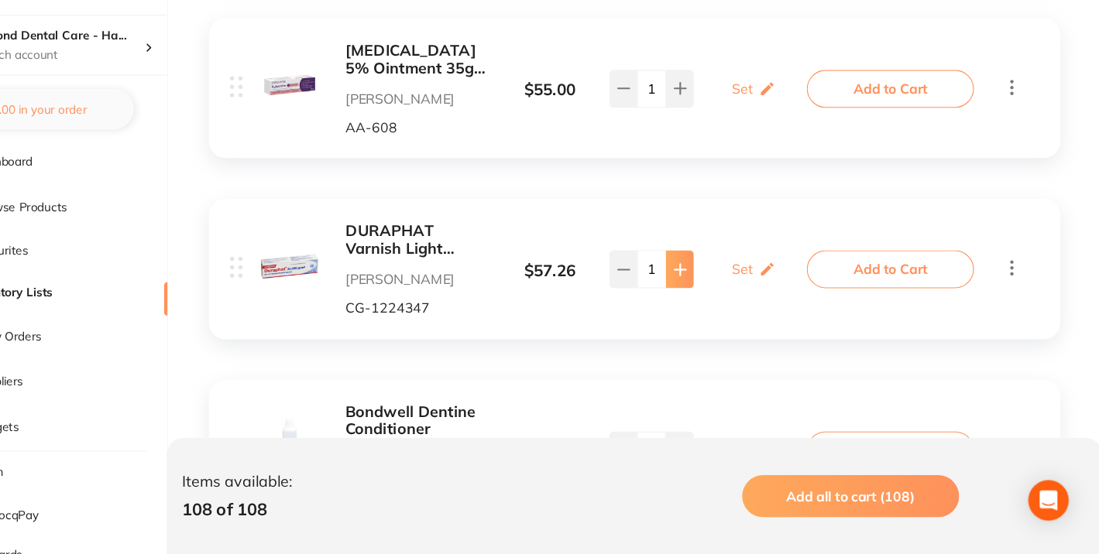
scroll to position [12844, 0]
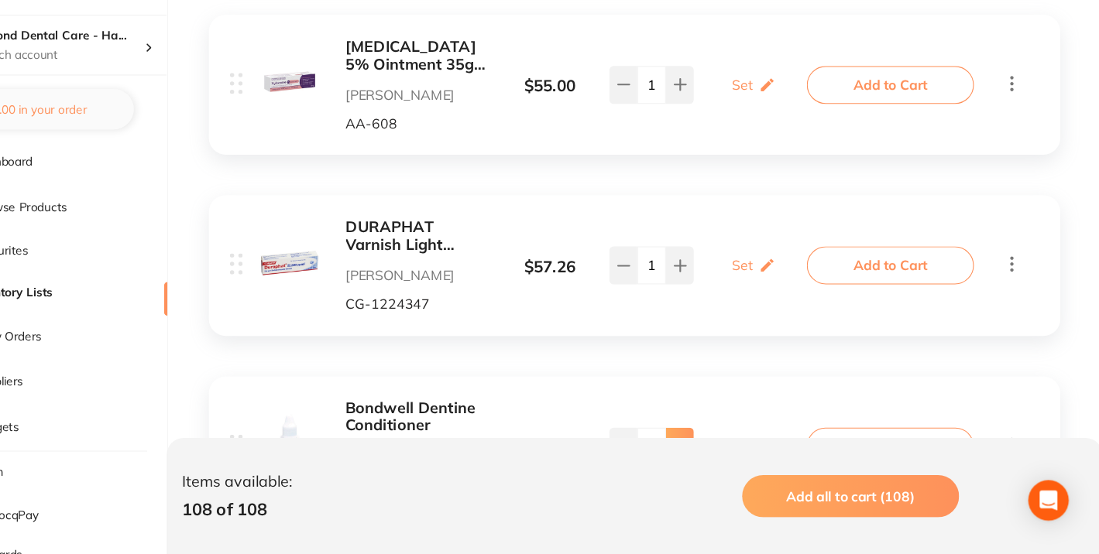
click at [715, 450] on icon at bounding box center [711, 455] width 10 height 10
type input "2"
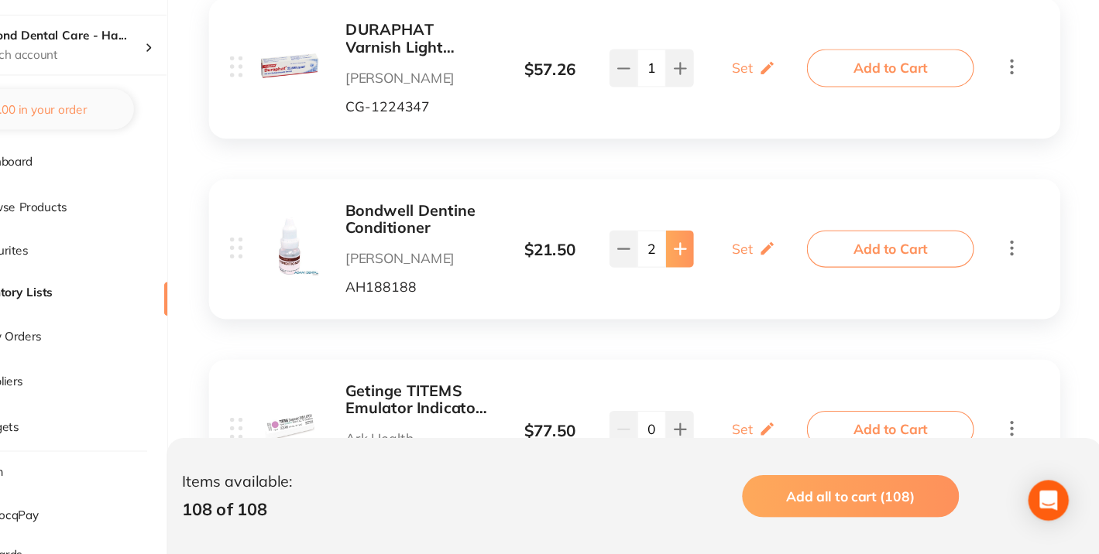
scroll to position [13033, 0]
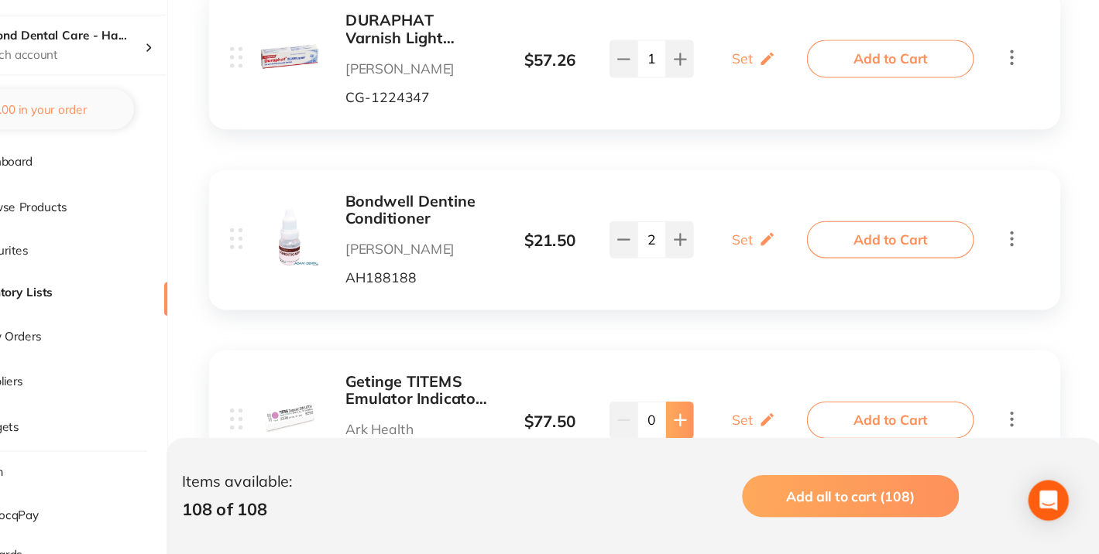
click at [716, 414] on button at bounding box center [711, 431] width 26 height 34
type input "1"
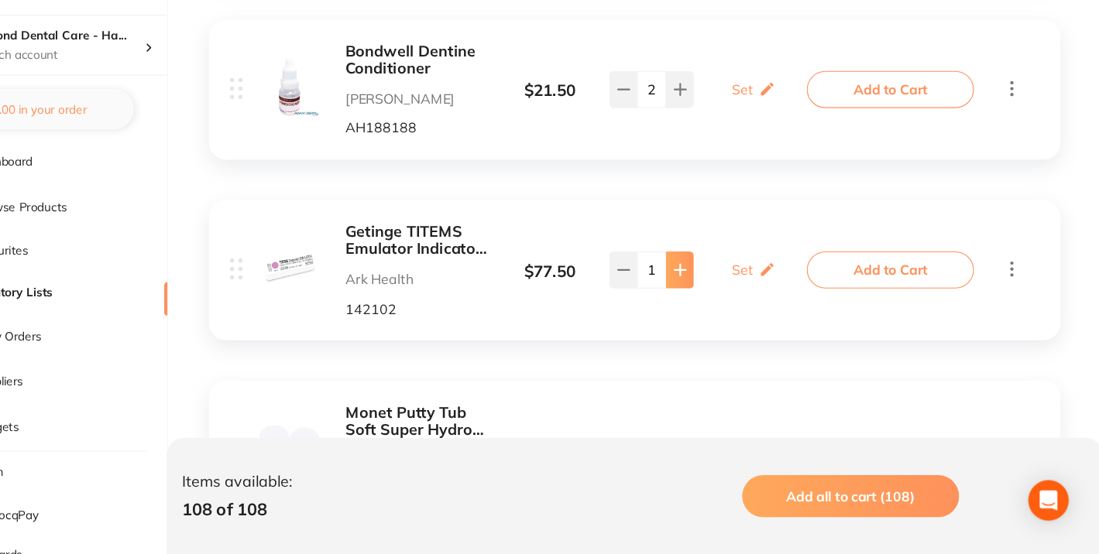
scroll to position [13296, 0]
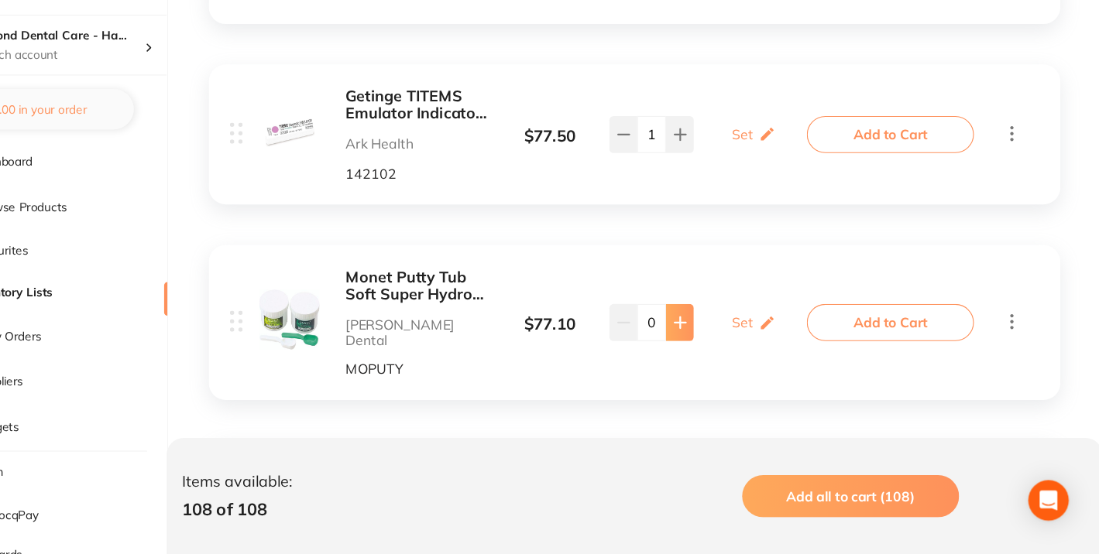
click at [710, 335] on icon at bounding box center [711, 341] width 12 height 12
type input "1"
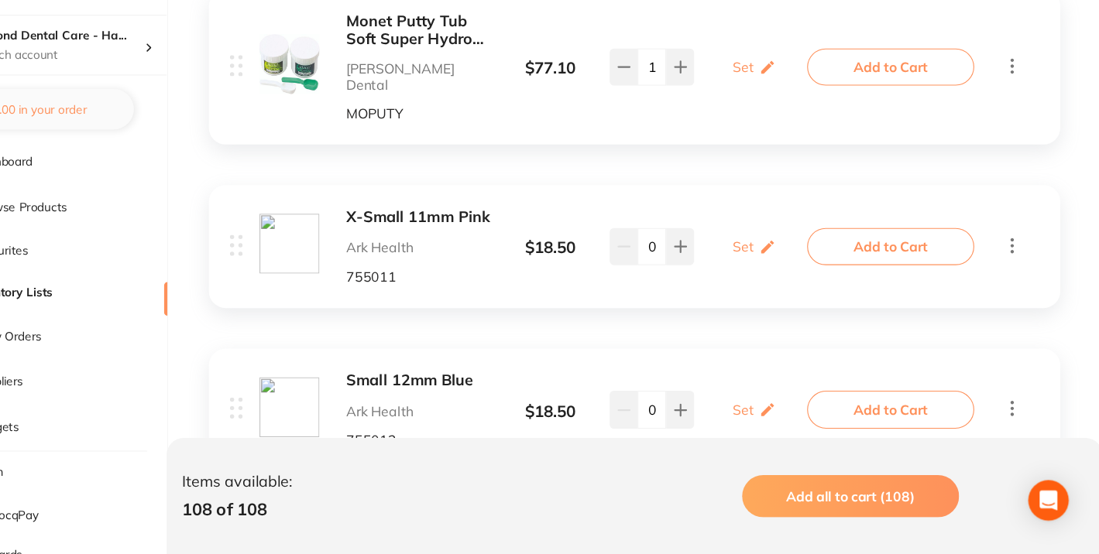
scroll to position [13534, 0]
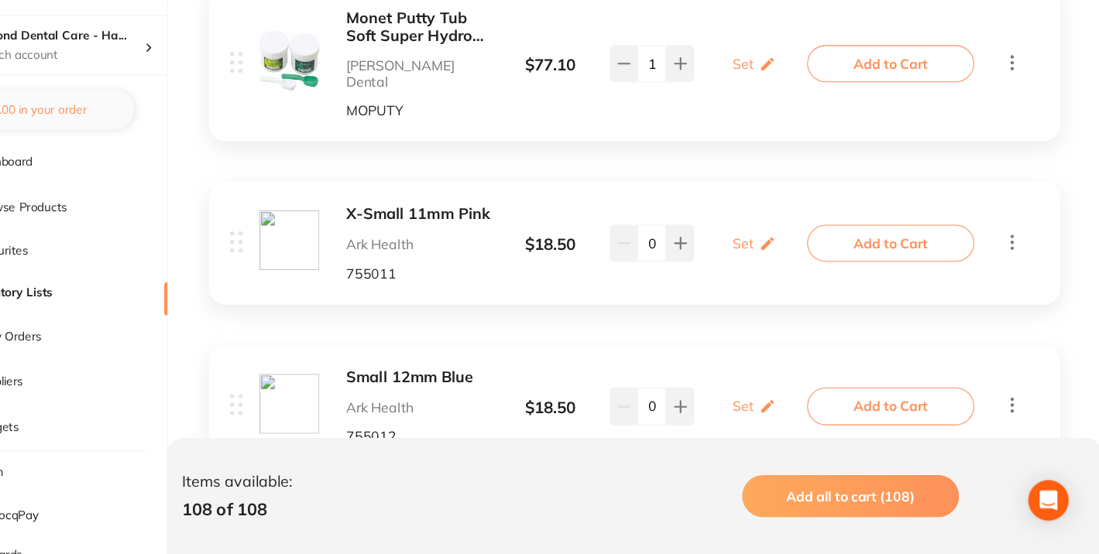
click at [461, 234] on b "X-Small 11mm Pink" at bounding box center [472, 242] width 134 height 16
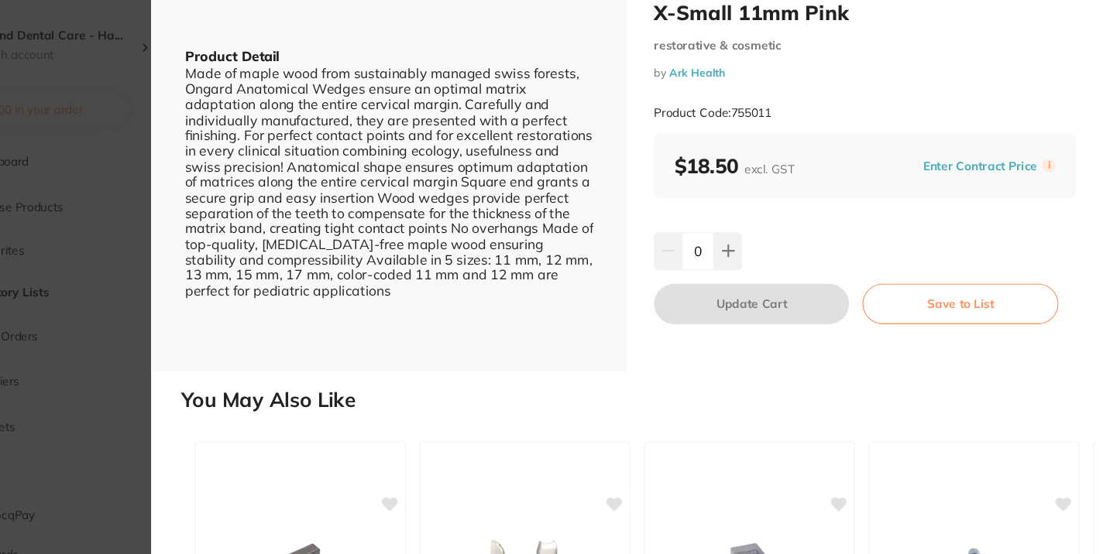
click at [209, 150] on section "X-Small 11mm Pink restorative & cosmetic by Ark Health Product Code: 755011 ESC…" at bounding box center [551, 277] width 1103 height 554
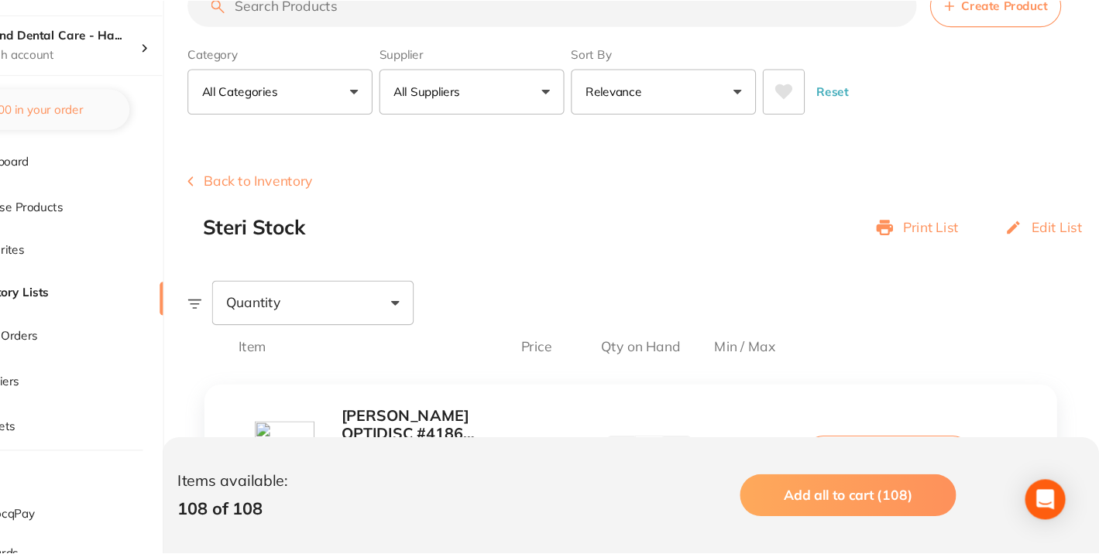
scroll to position [13534, 0]
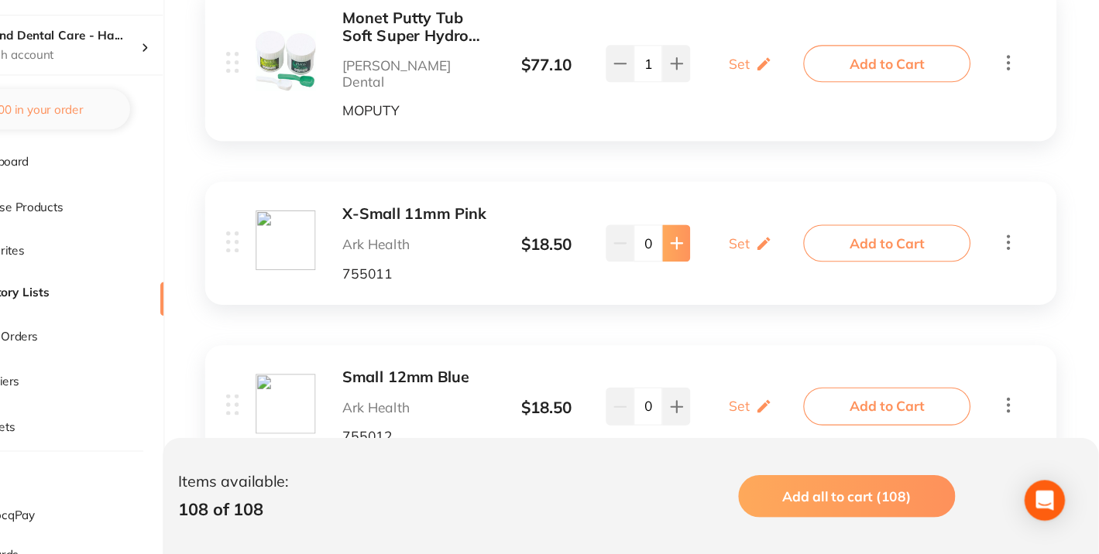
click at [714, 264] on icon at bounding box center [711, 269] width 10 height 10
type input "2"
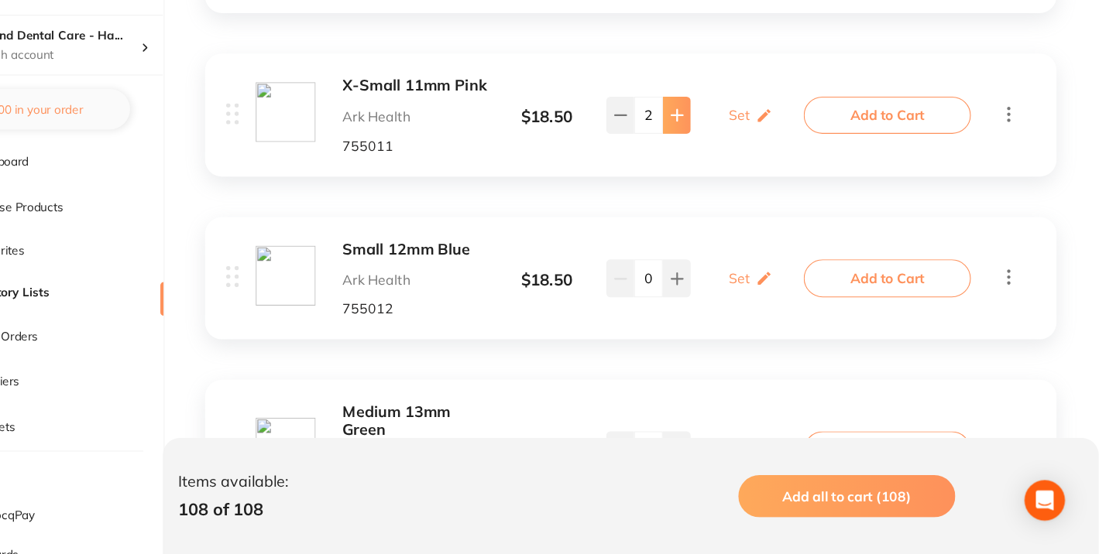
scroll to position [13653, 0]
click at [713, 451] on icon at bounding box center [711, 457] width 12 height 12
type input "1"
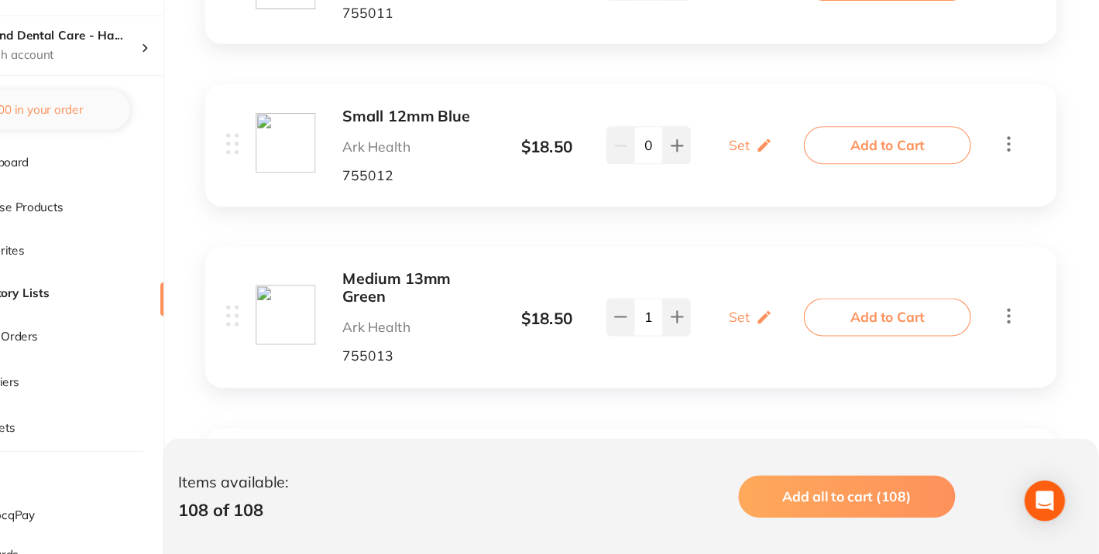
click at [709, 488] on icon at bounding box center [711, 494] width 12 height 12
type input "1"
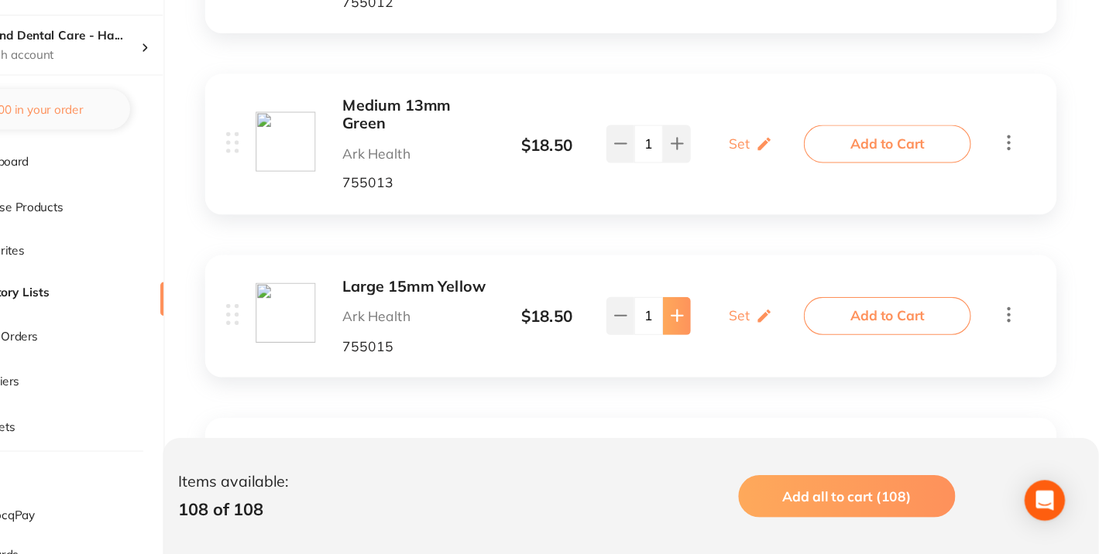
scroll to position [13971, 0]
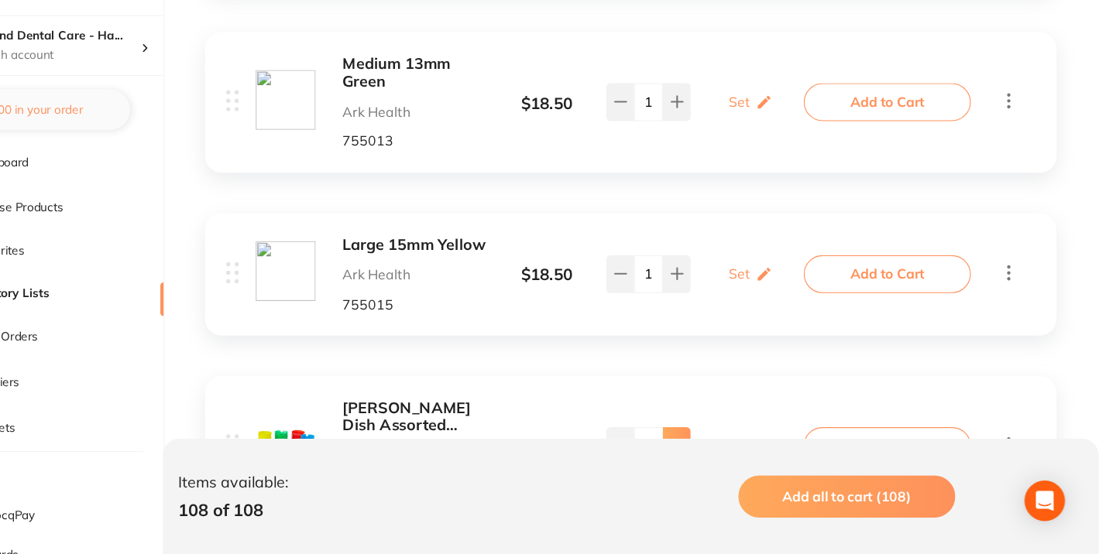
click at [712, 448] on icon at bounding box center [711, 454] width 12 height 12
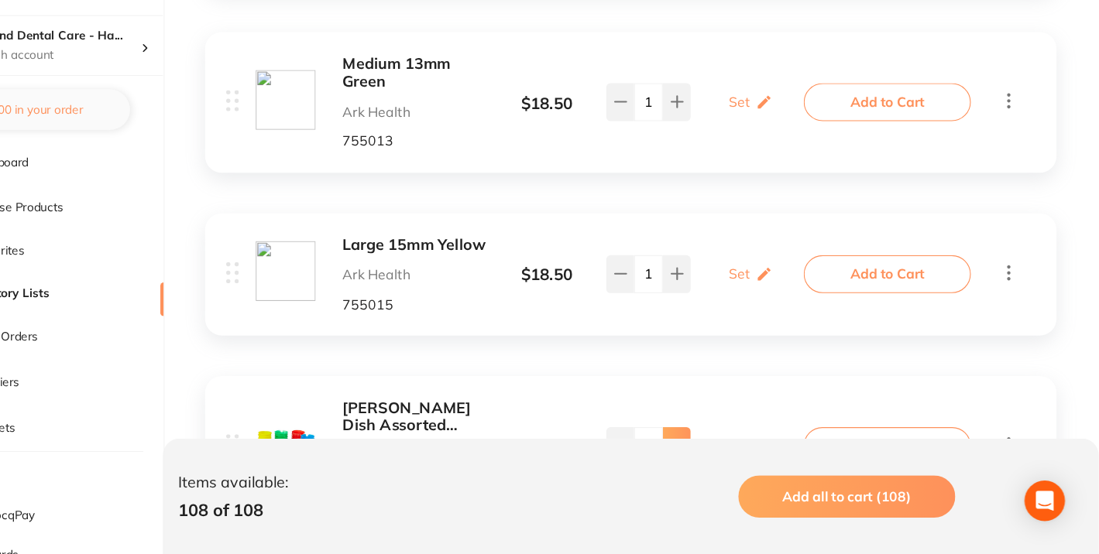
click at [712, 448] on icon at bounding box center [711, 454] width 12 height 12
type input "7"
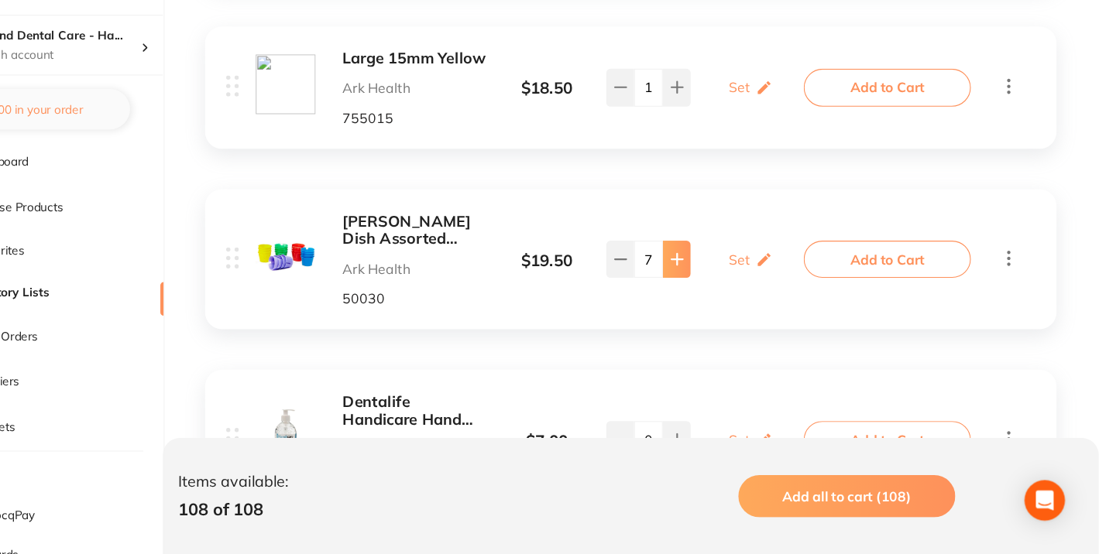
scroll to position [14171, 0]
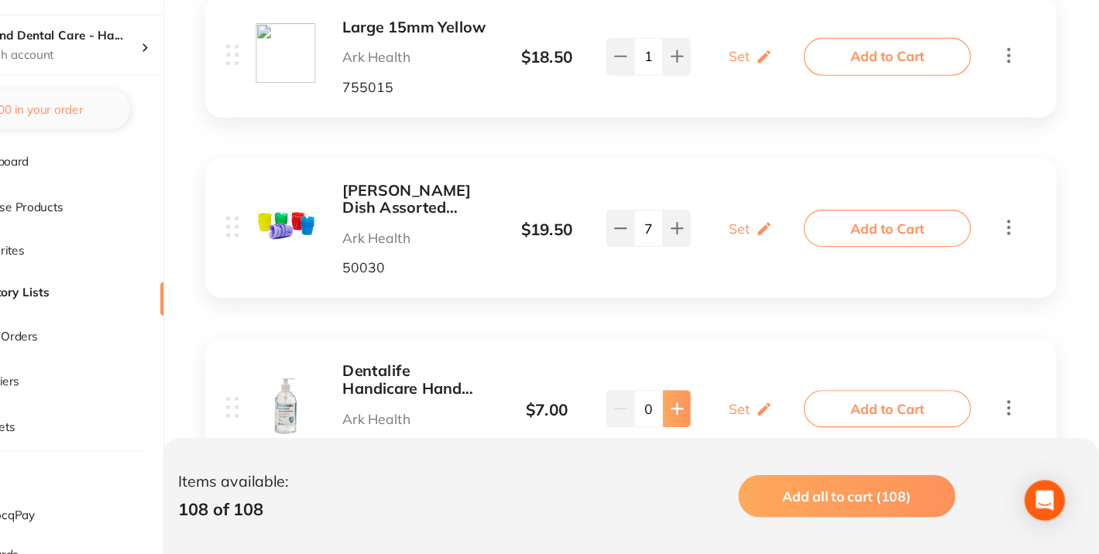
click at [709, 414] on icon at bounding box center [711, 420] width 12 height 12
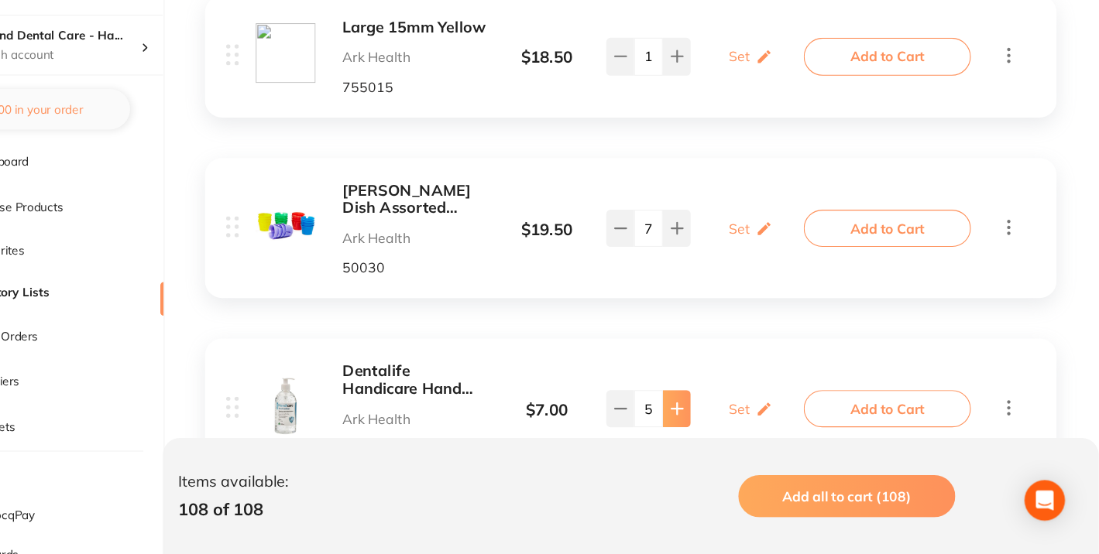
click at [709, 414] on icon at bounding box center [711, 420] width 12 height 12
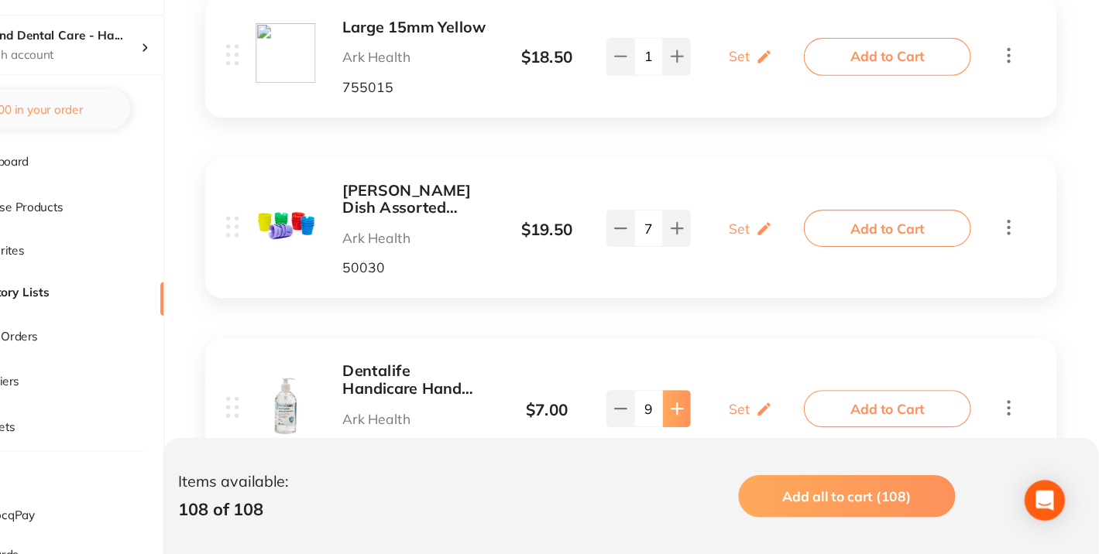
type input "10"
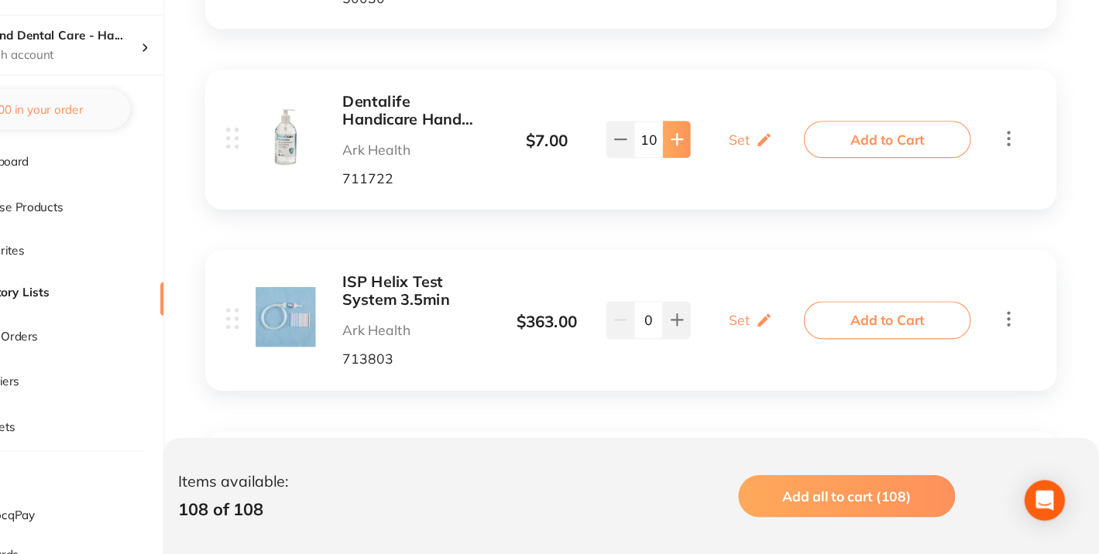
scroll to position [14422, 0]
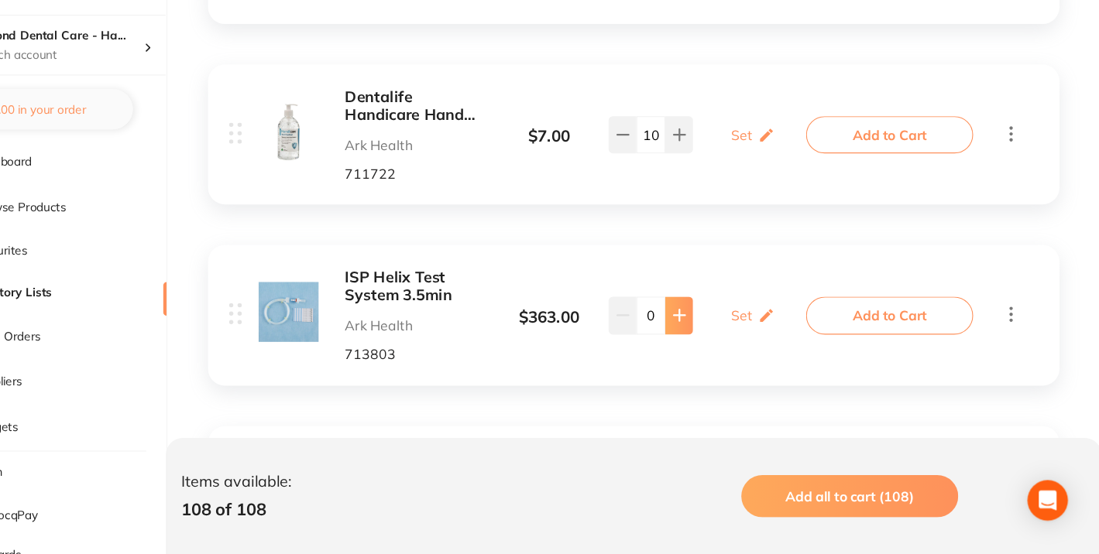
click at [710, 328] on icon at bounding box center [711, 334] width 12 height 12
type input "1"
click at [711, 496] on icon at bounding box center [711, 501] width 10 height 10
type input "1"
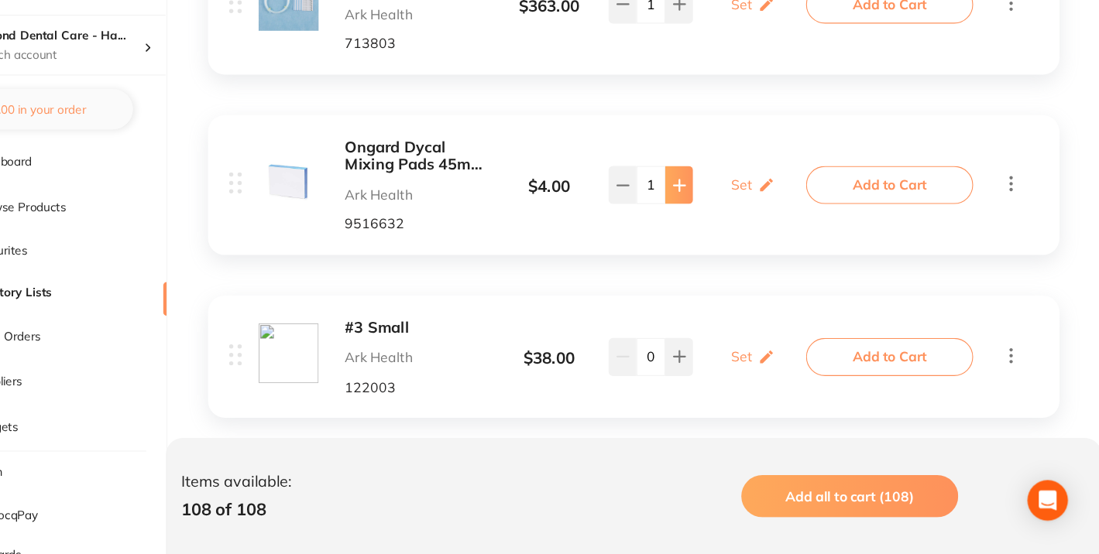
scroll to position [14720, 0]
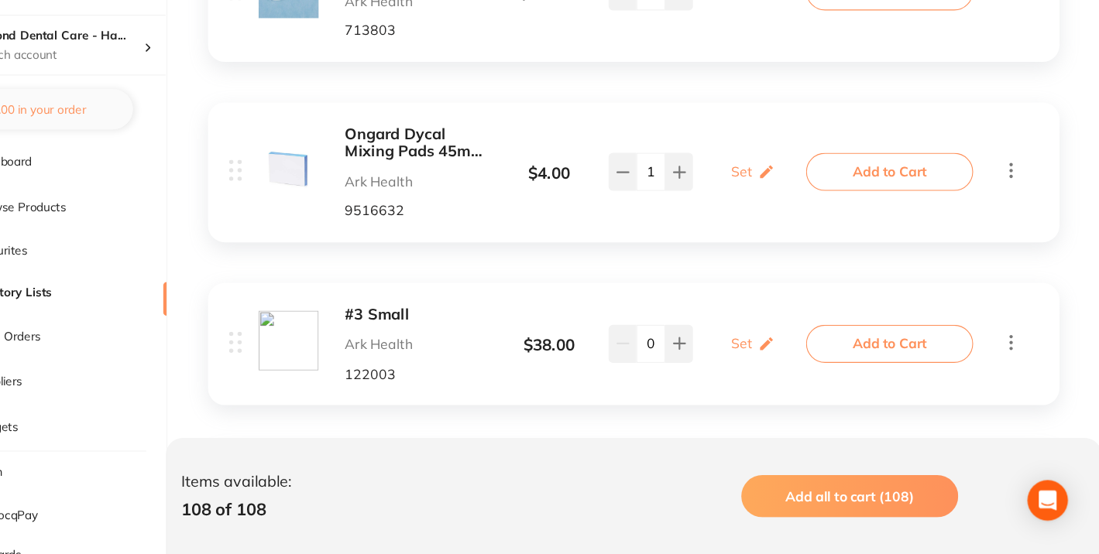
click at [424, 327] on b "#3 Small" at bounding box center [472, 335] width 134 height 16
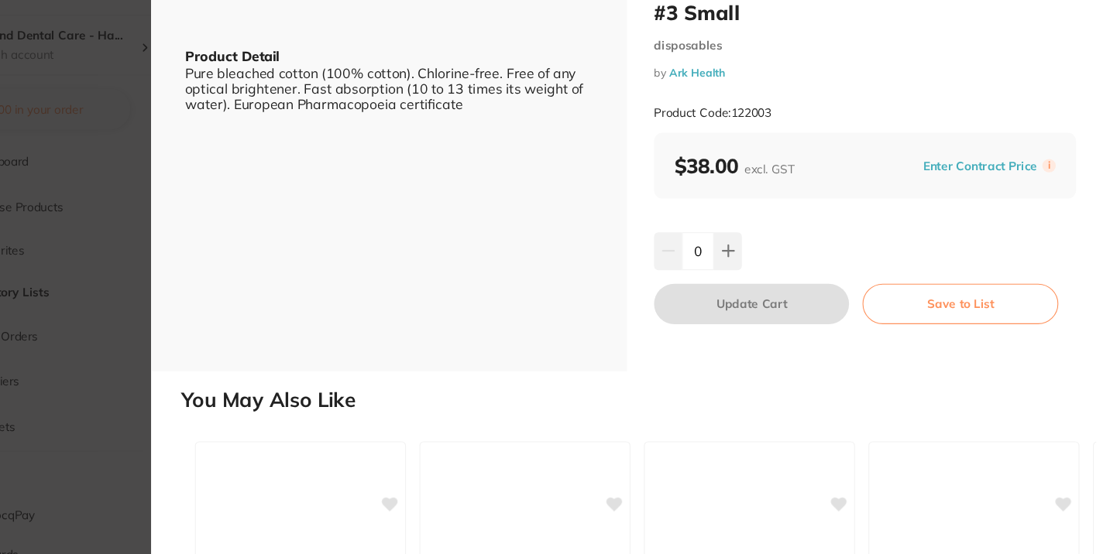
click at [204, 222] on section "#3 Small disposables by Ark Health Product Code: 122003 ESC Product Detail Pure…" at bounding box center [551, 277] width 1103 height 554
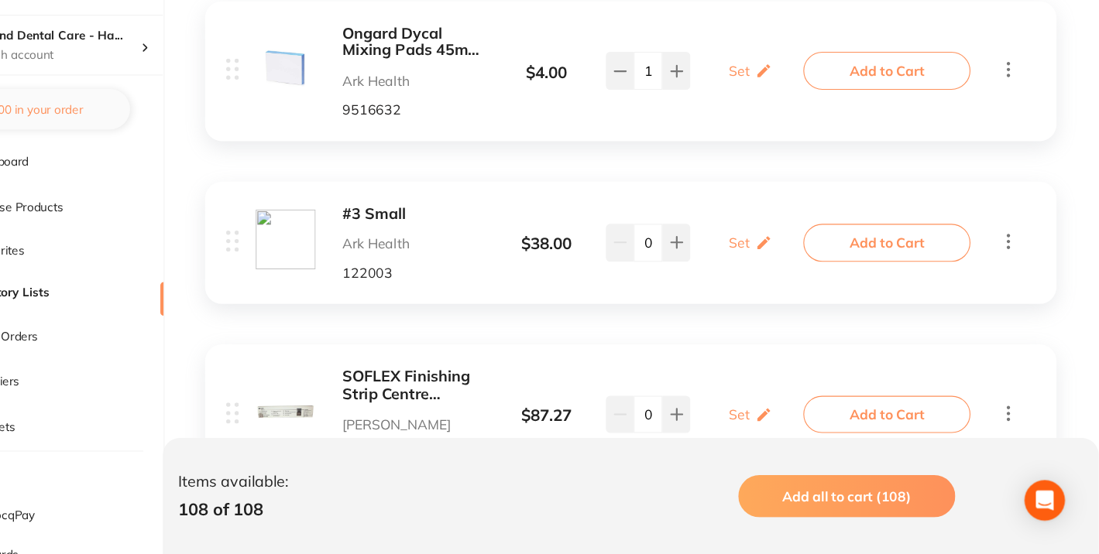
scroll to position [14814, 0]
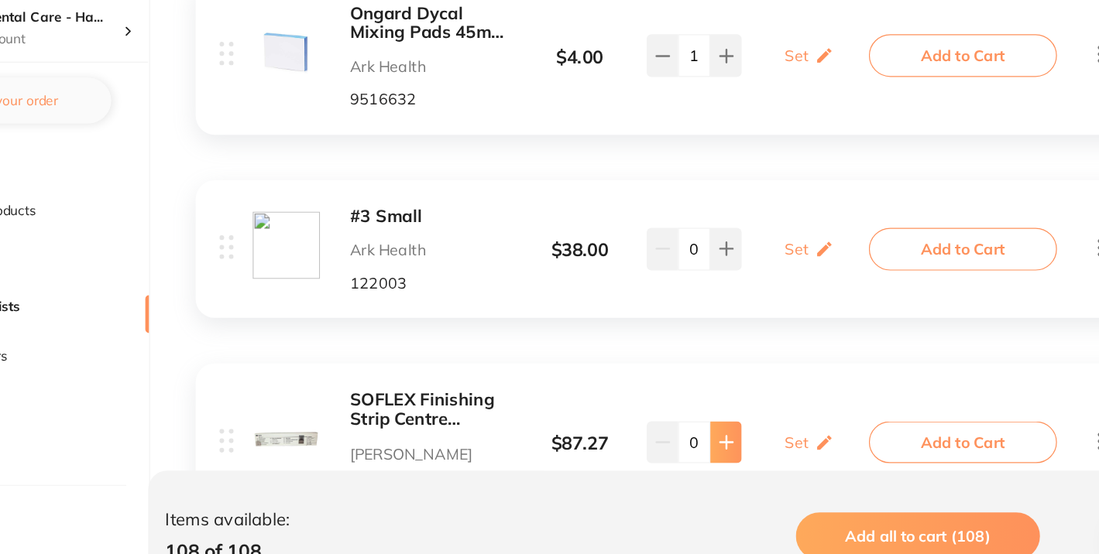
click at [706, 418] on icon at bounding box center [711, 424] width 12 height 12
type input "1"
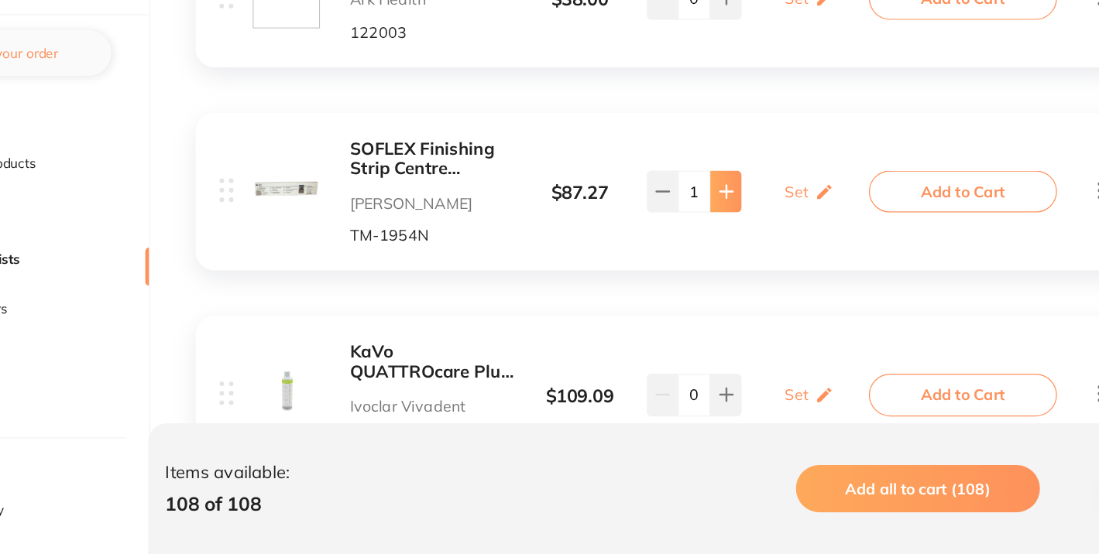
scroll to position [15050, 0]
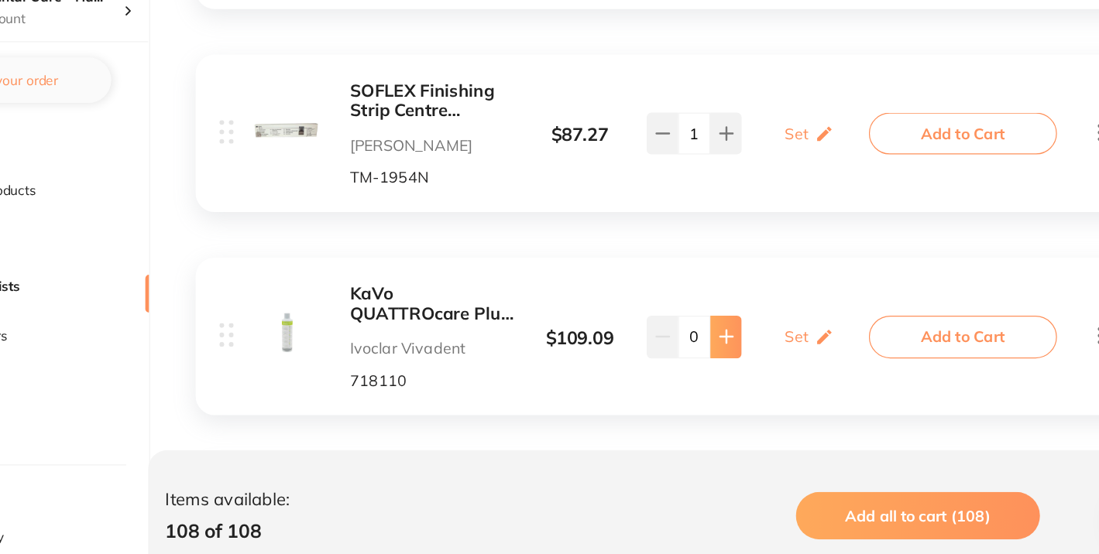
click at [706, 348] on icon at bounding box center [711, 354] width 12 height 12
type input "1"
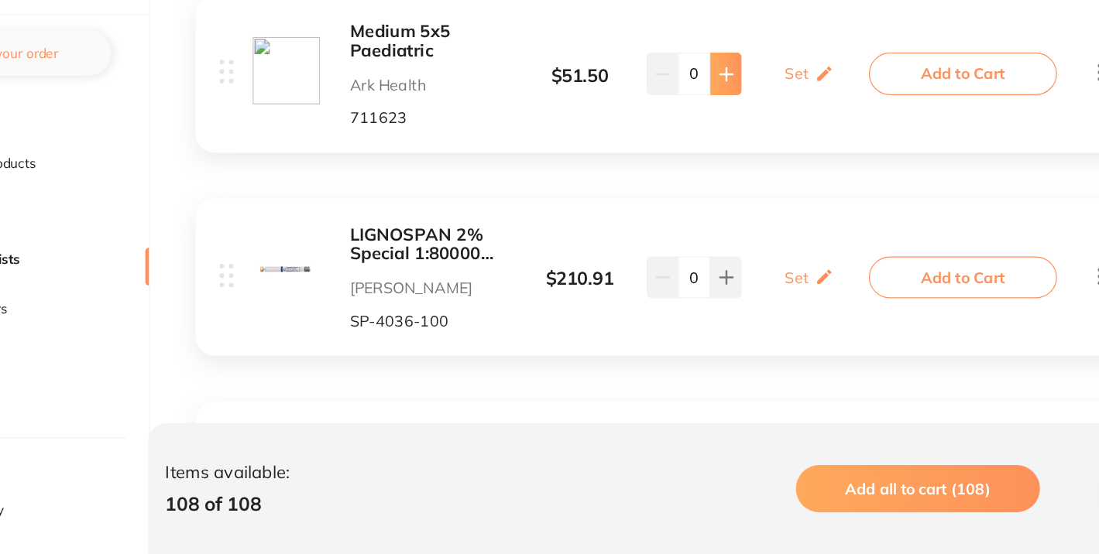
scroll to position [15575, 0]
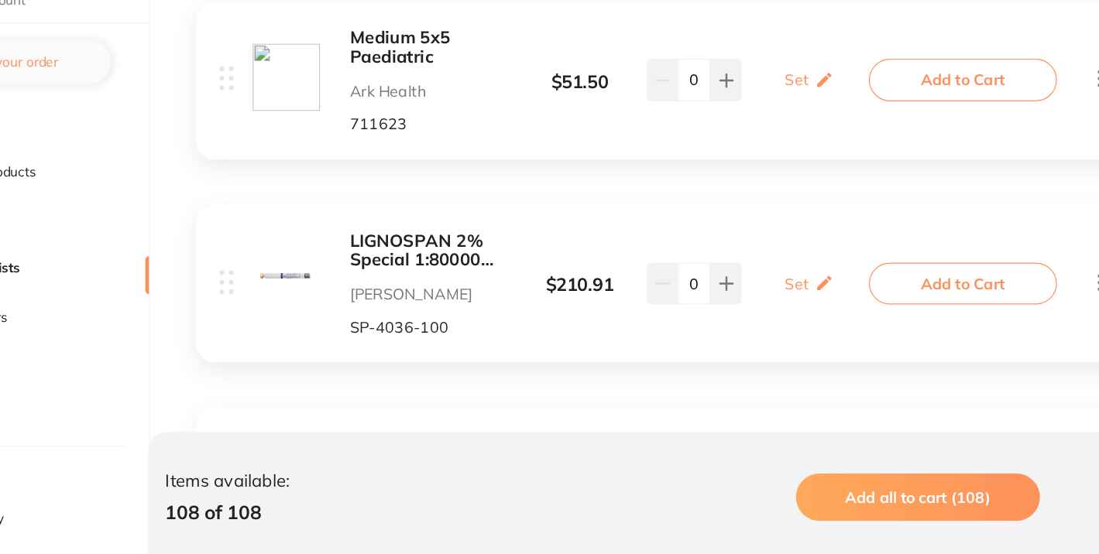
click at [711, 487] on icon at bounding box center [711, 492] width 10 height 10
type input "2"
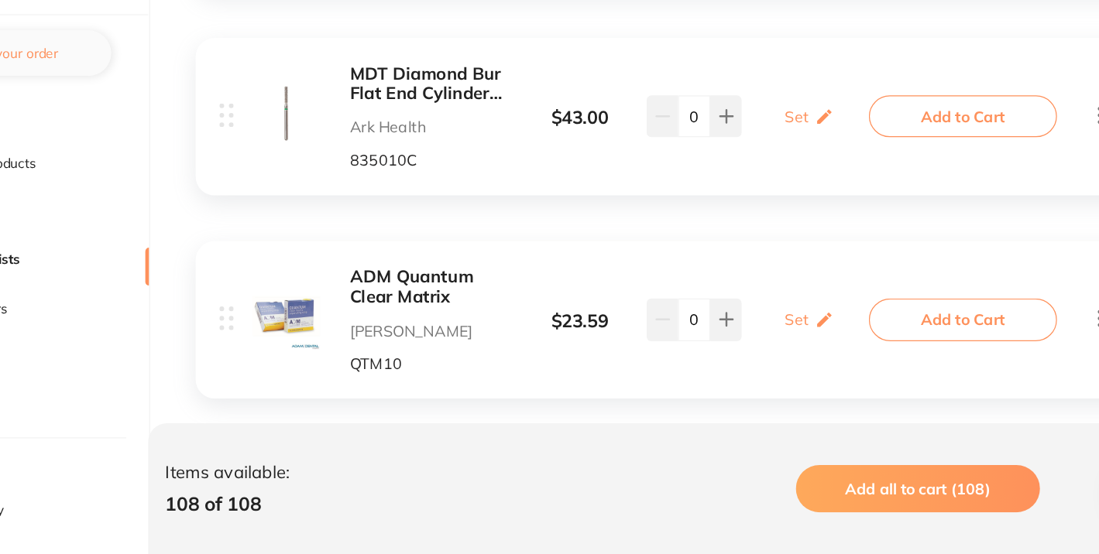
scroll to position [16048, 0]
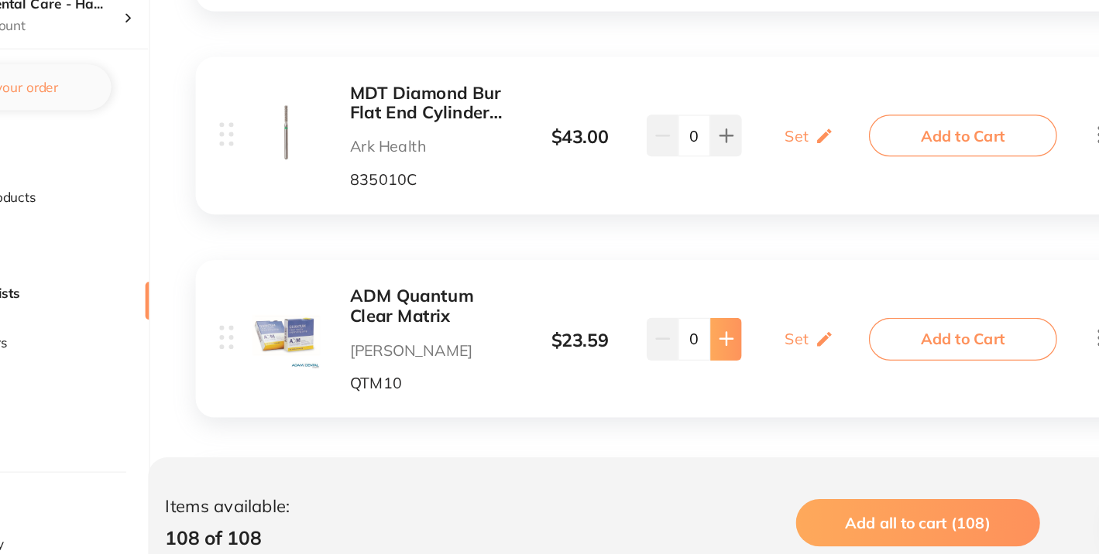
click at [706, 345] on icon at bounding box center [711, 351] width 12 height 12
type input "1"
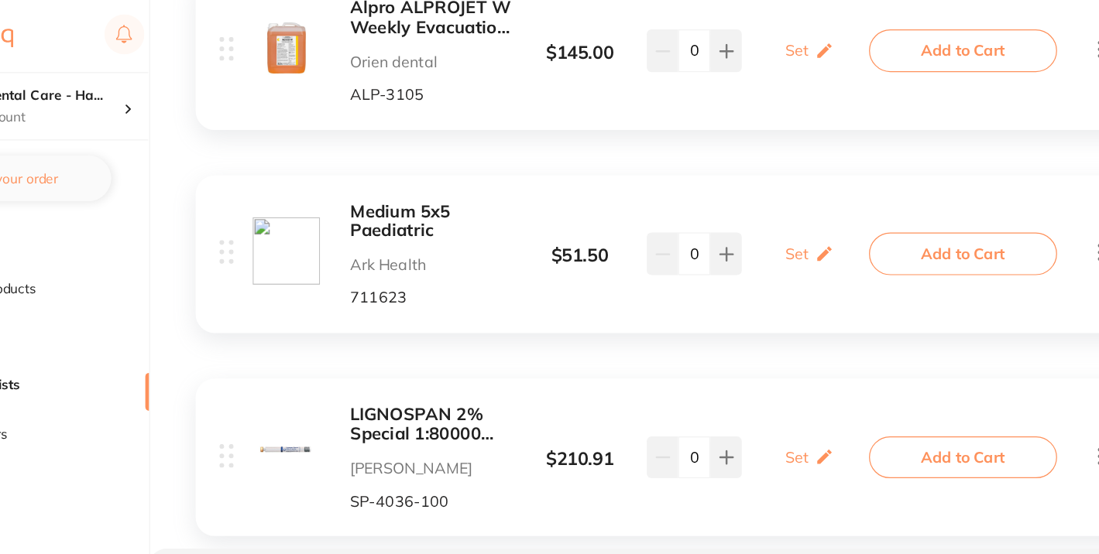
scroll to position [15527, 0]
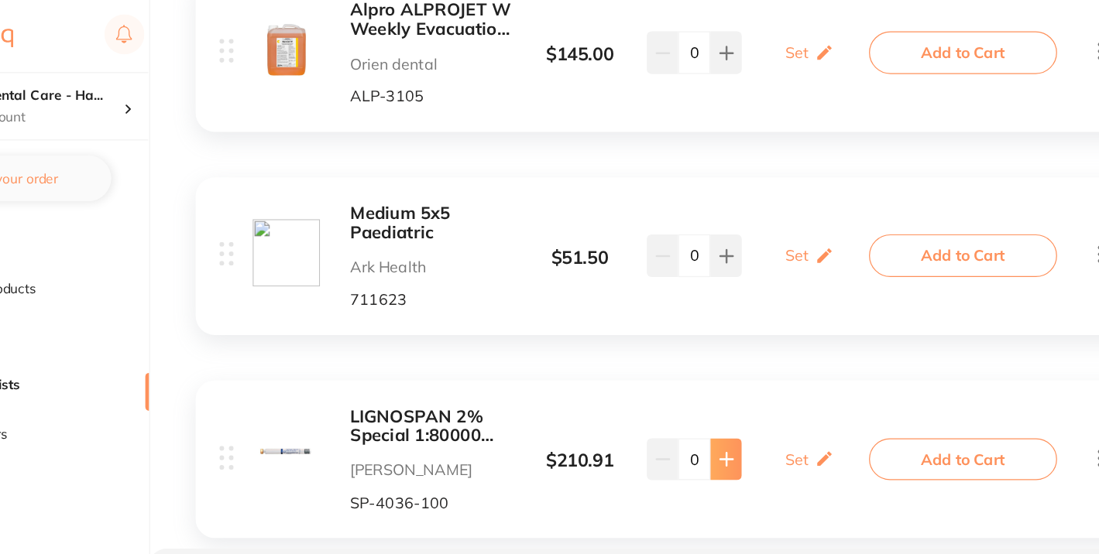
click at [707, 369] on icon at bounding box center [711, 374] width 10 height 10
type input "2"
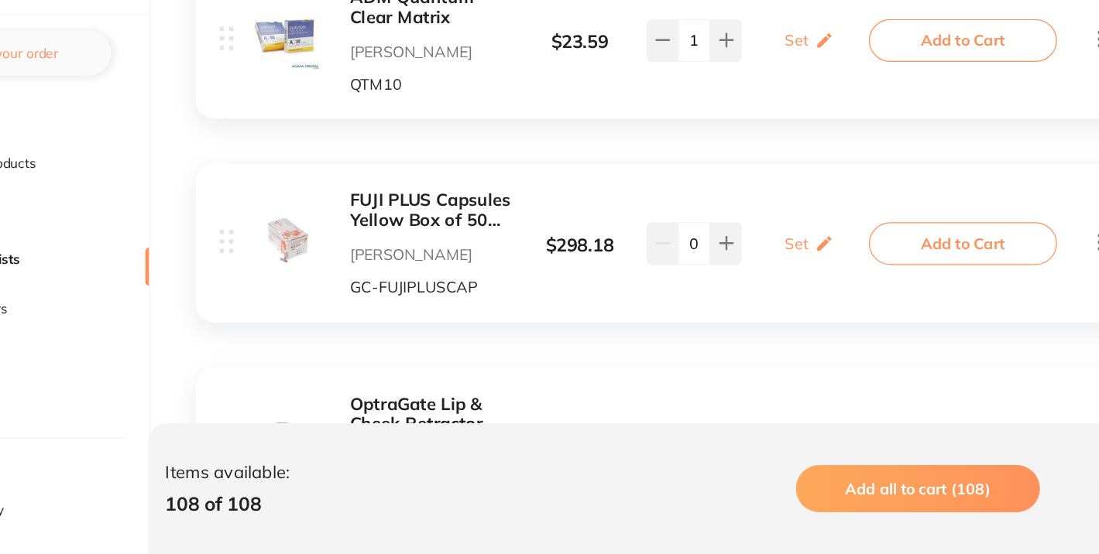
scroll to position [16298, 0]
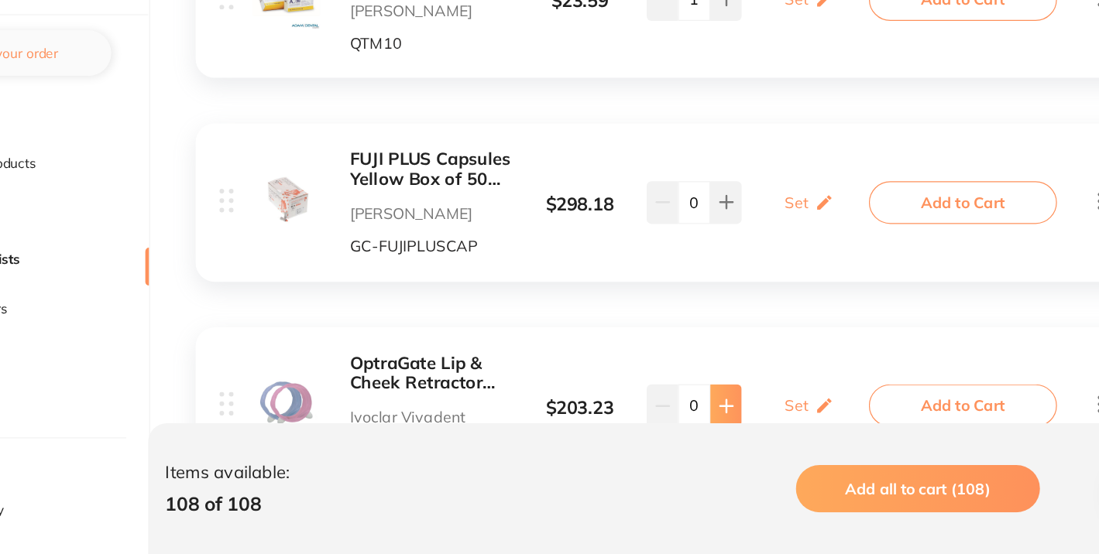
click at [711, 416] on button at bounding box center [711, 433] width 26 height 34
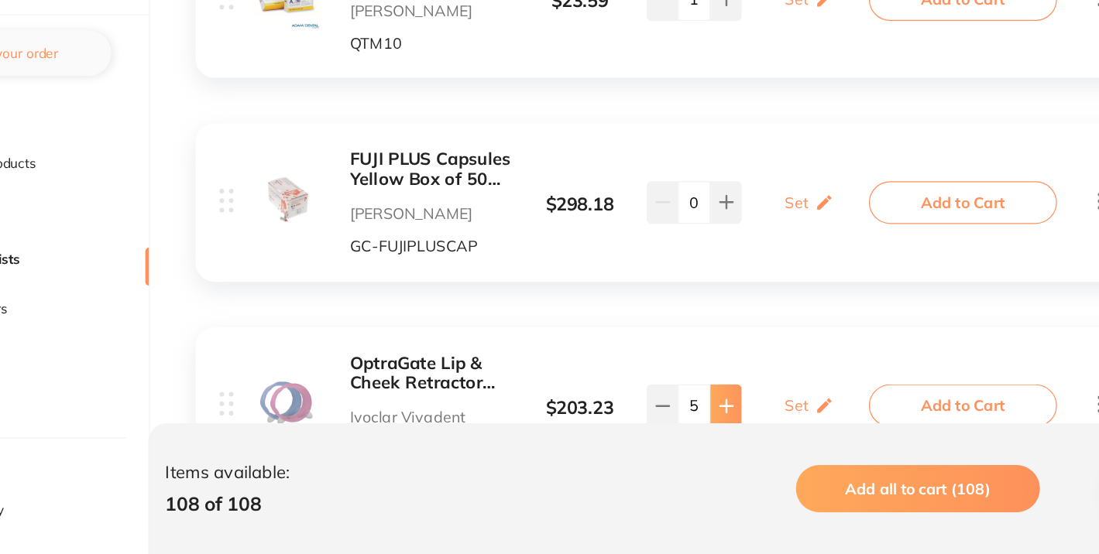
click at [711, 416] on button at bounding box center [711, 433] width 26 height 34
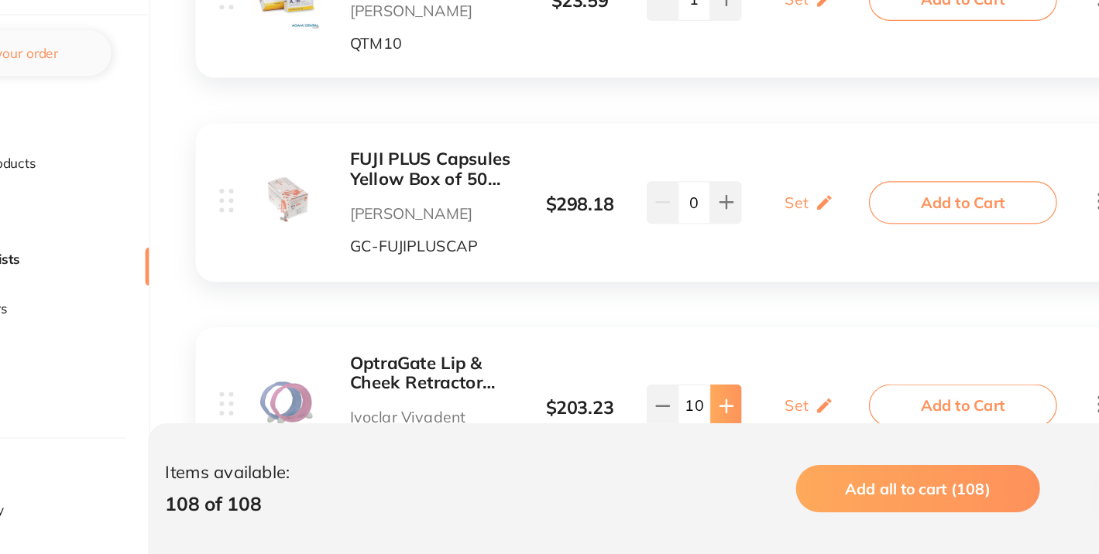
click at [711, 416] on button at bounding box center [711, 433] width 26 height 34
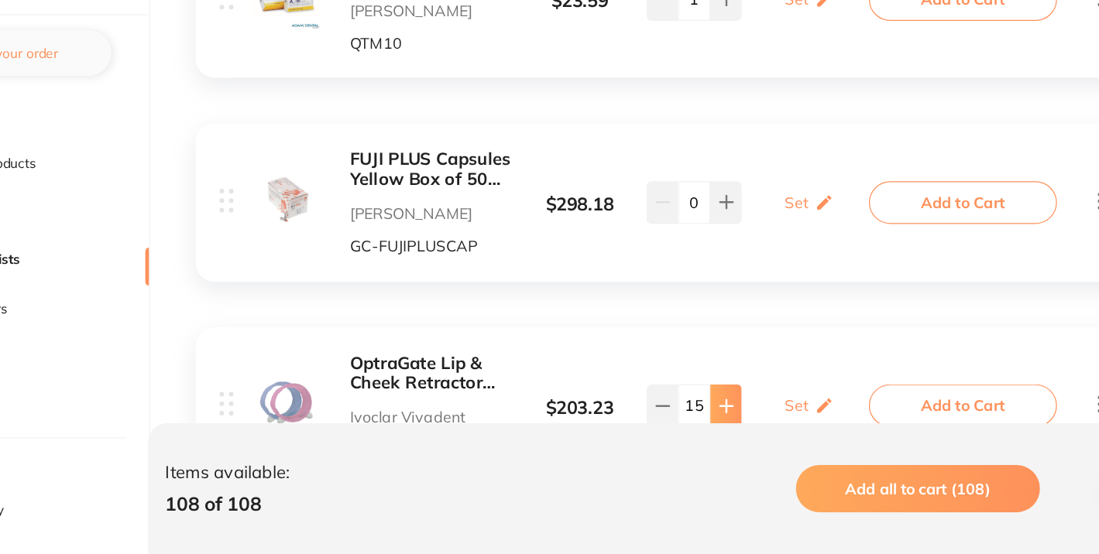
click at [711, 416] on button at bounding box center [711, 433] width 26 height 34
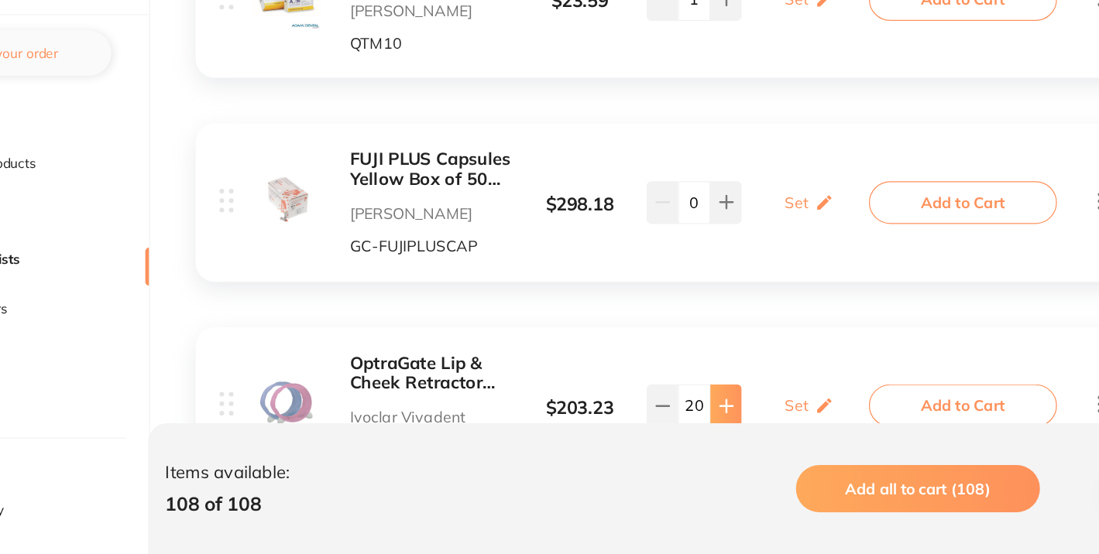
click at [711, 416] on button at bounding box center [711, 433] width 26 height 34
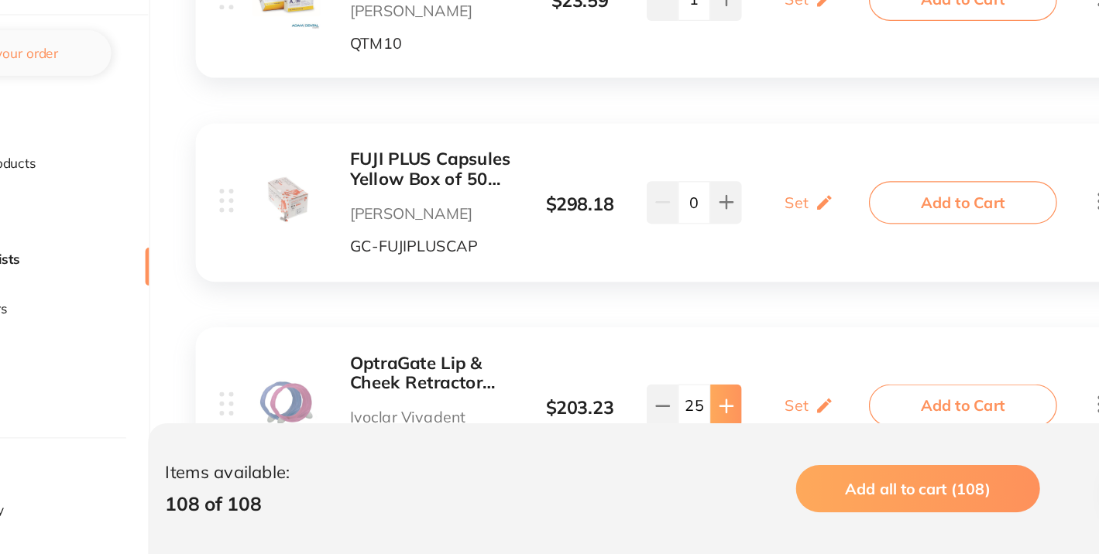
click at [711, 416] on button at bounding box center [711, 433] width 26 height 34
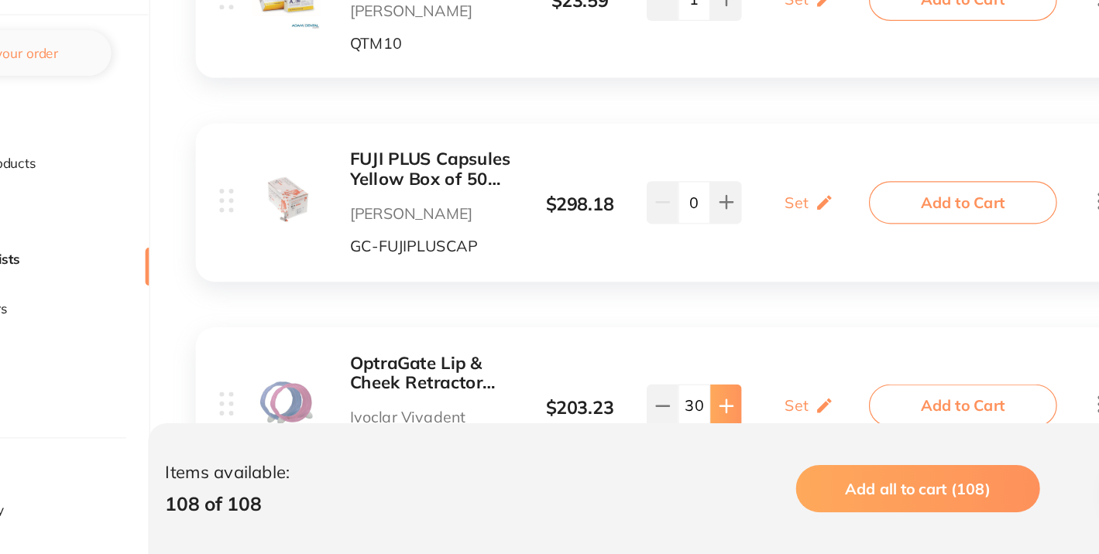
click at [711, 416] on button at bounding box center [711, 433] width 26 height 34
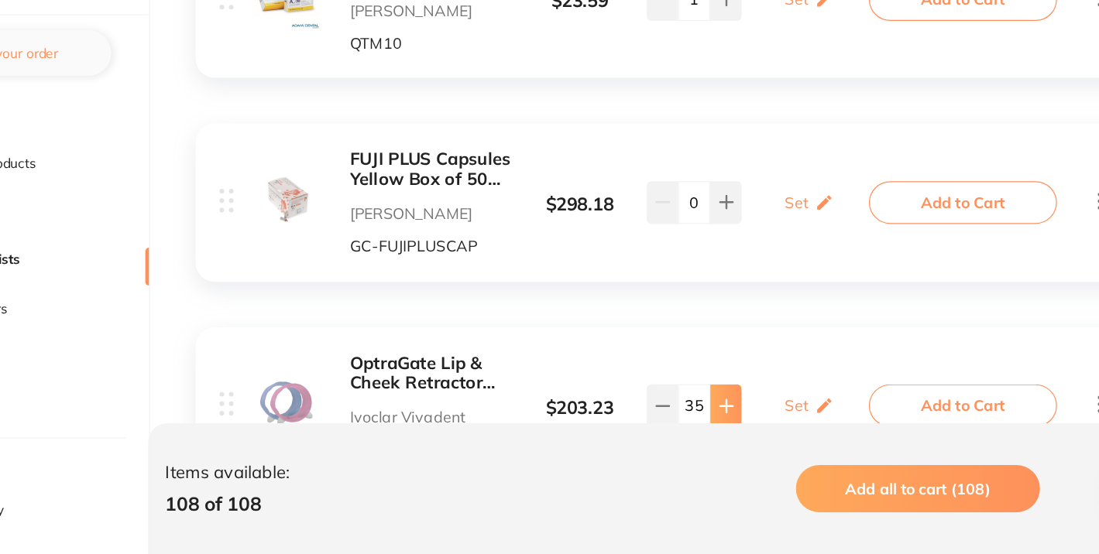
click at [711, 416] on button at bounding box center [711, 433] width 26 height 34
click at [658, 416] on button at bounding box center [660, 433] width 26 height 34
type input "36"
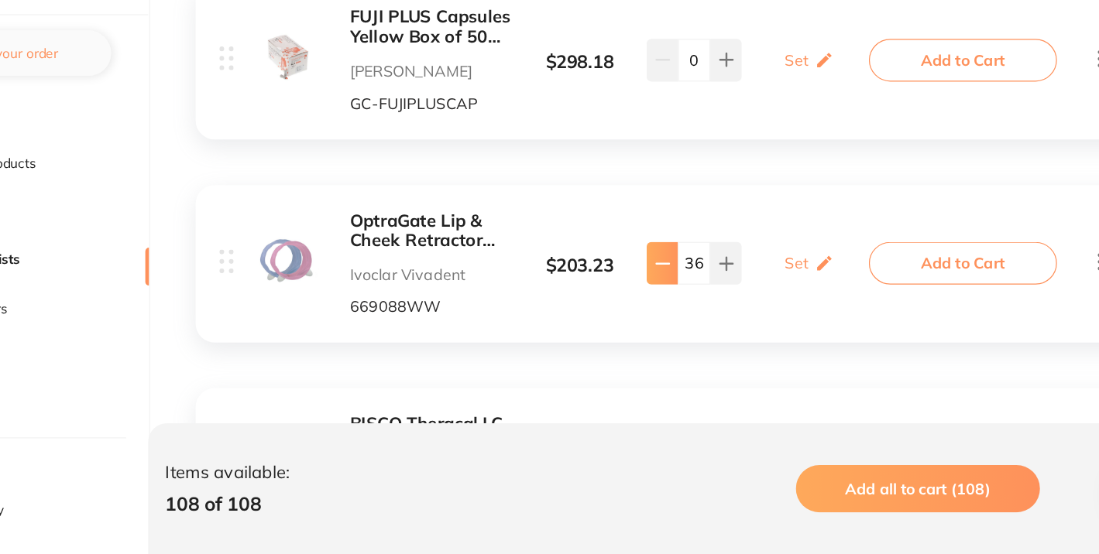
scroll to position [16455, 0]
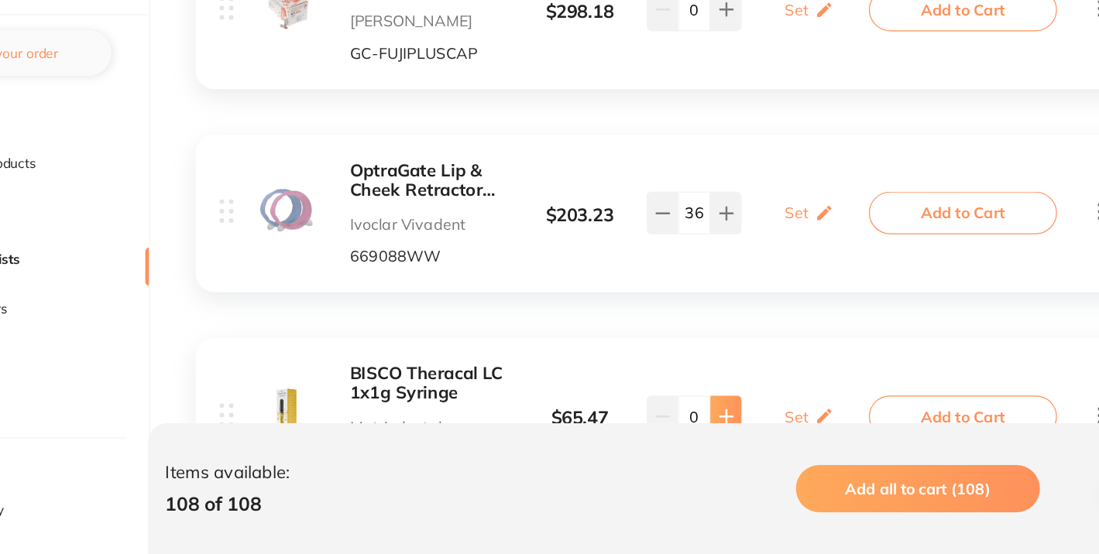
click at [710, 437] on icon at bounding box center [711, 442] width 10 height 10
type input "1"
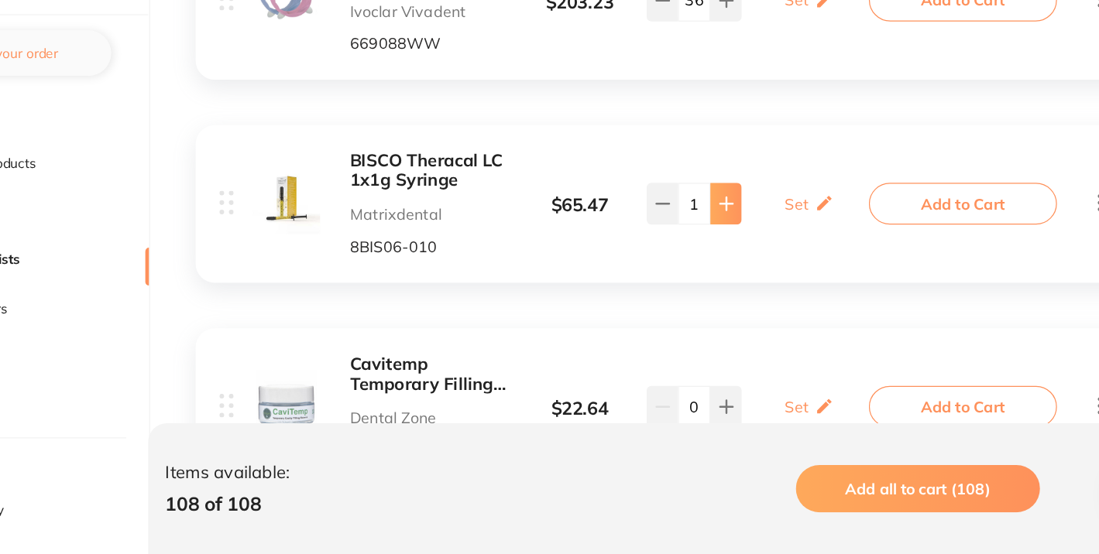
scroll to position [16633, 0]
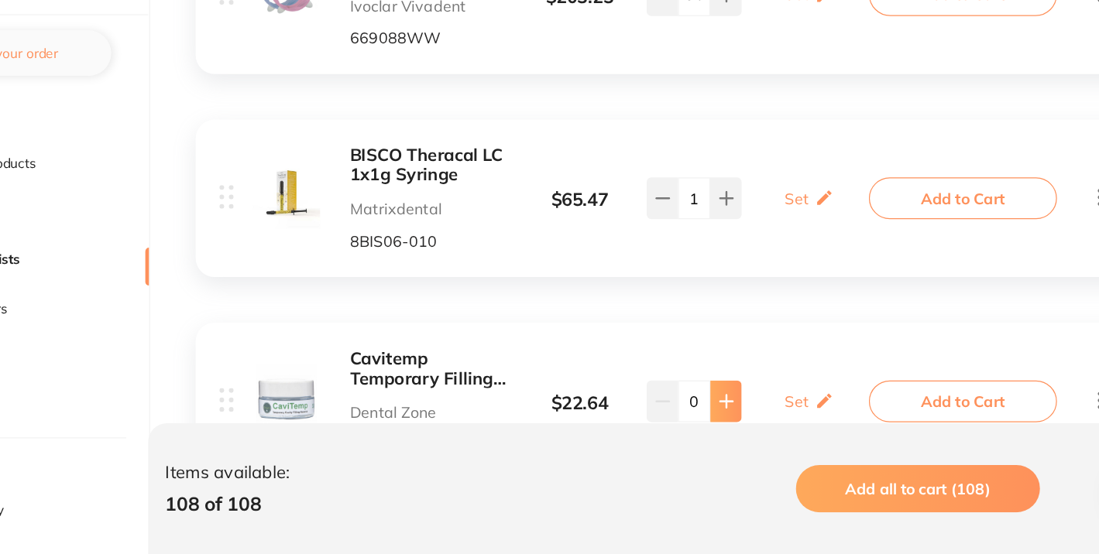
click at [710, 424] on icon at bounding box center [711, 430] width 12 height 12
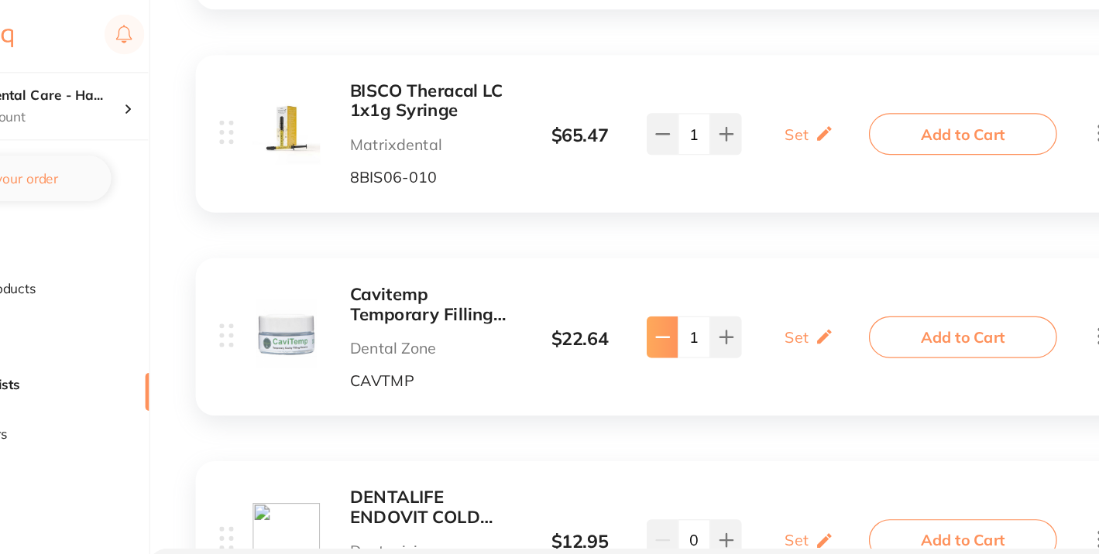
scroll to position [16787, 0]
click at [653, 269] on icon at bounding box center [659, 275] width 12 height 12
type input "0"
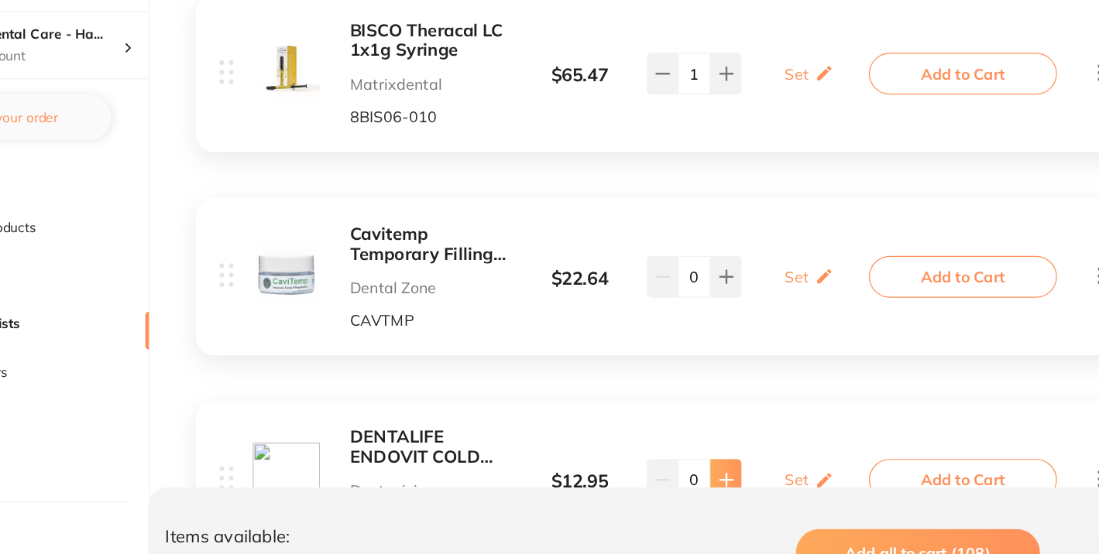
click at [711, 436] on icon at bounding box center [711, 441] width 10 height 10
type input "1"
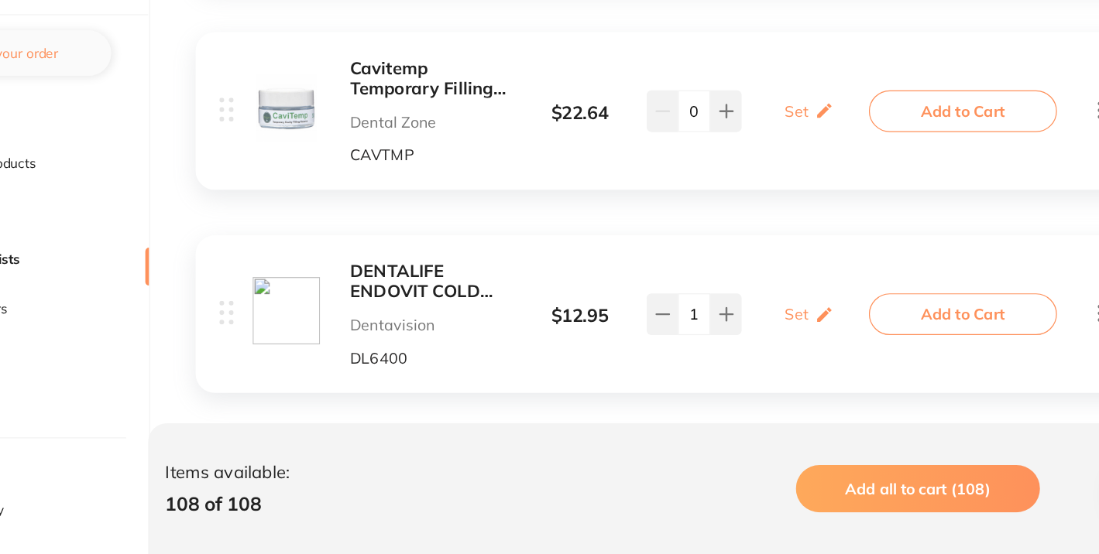
click at [716, 518] on icon at bounding box center [711, 524] width 12 height 12
type input "1"
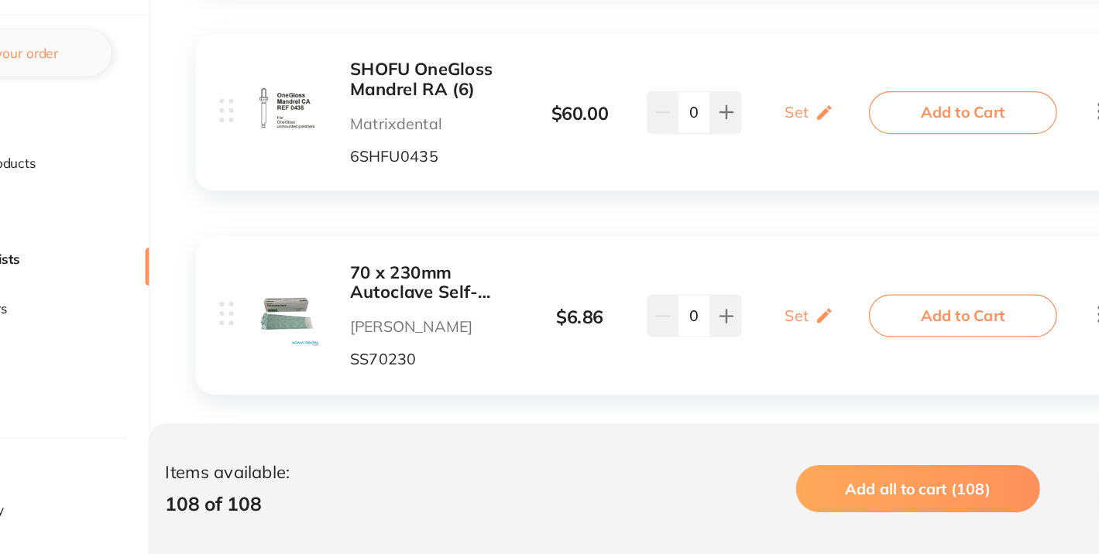
scroll to position [17368, 0]
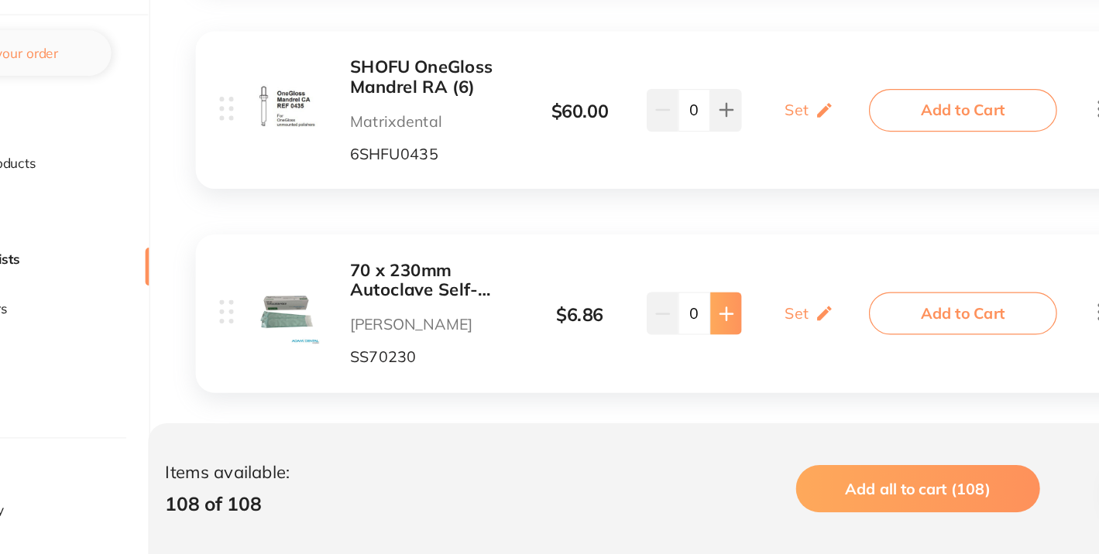
click at [711, 353] on icon at bounding box center [711, 358] width 10 height 10
type input "2"
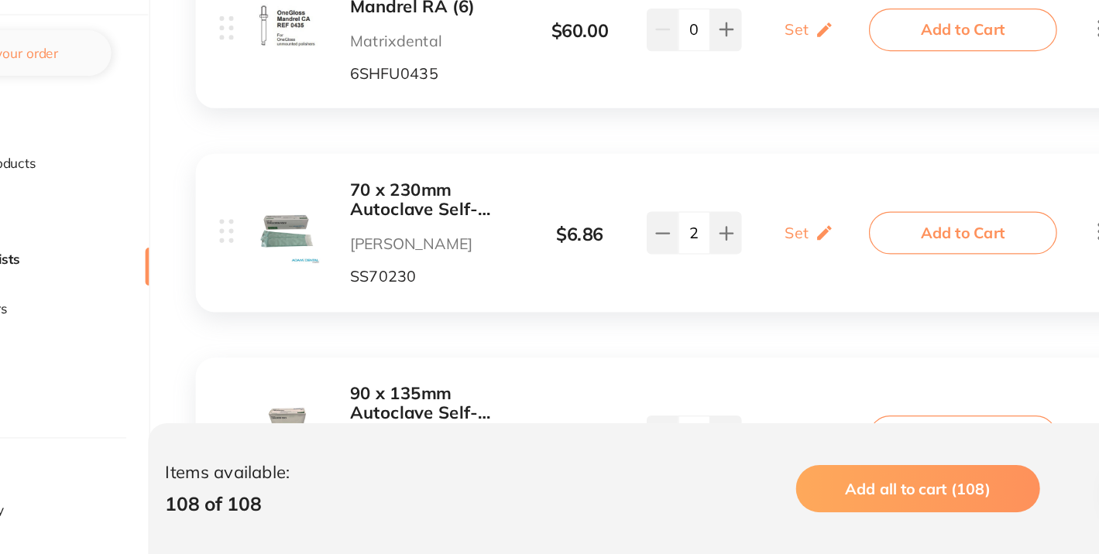
scroll to position [17435, 0]
click at [706, 451] on icon at bounding box center [711, 456] width 10 height 10
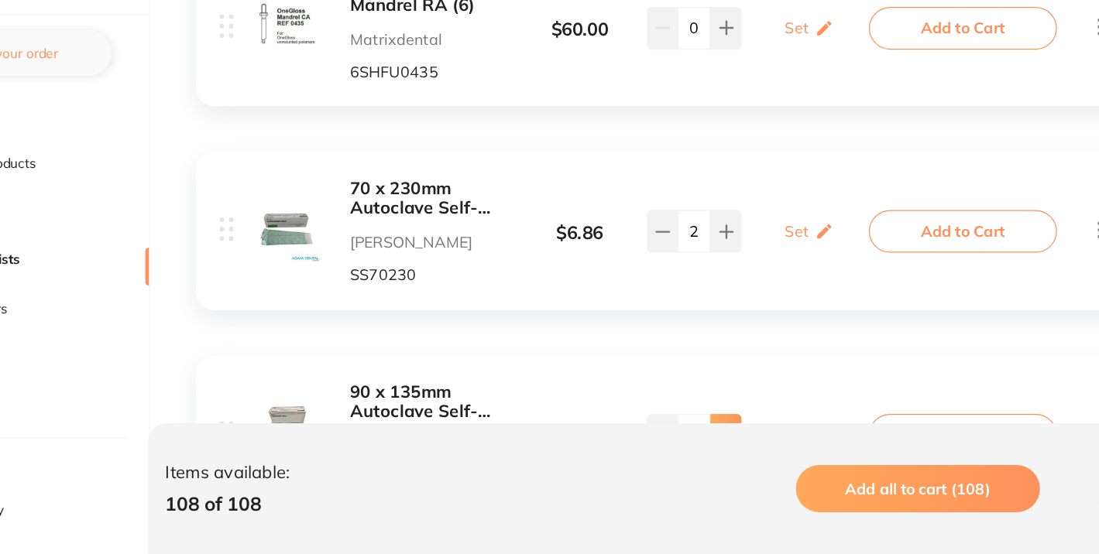
click at [706, 451] on icon at bounding box center [711, 456] width 10 height 10
type input "5"
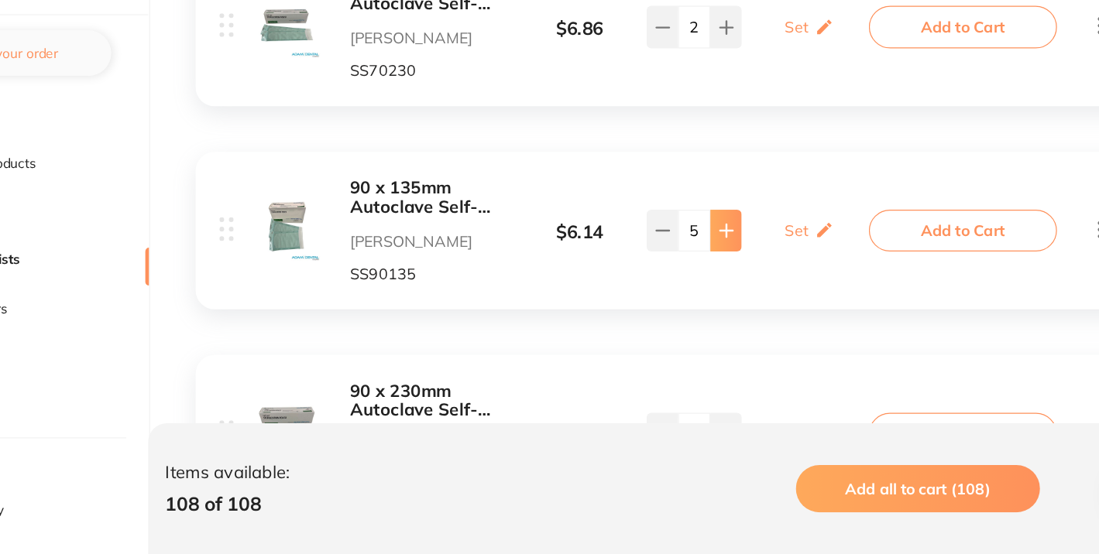
scroll to position [17603, 0]
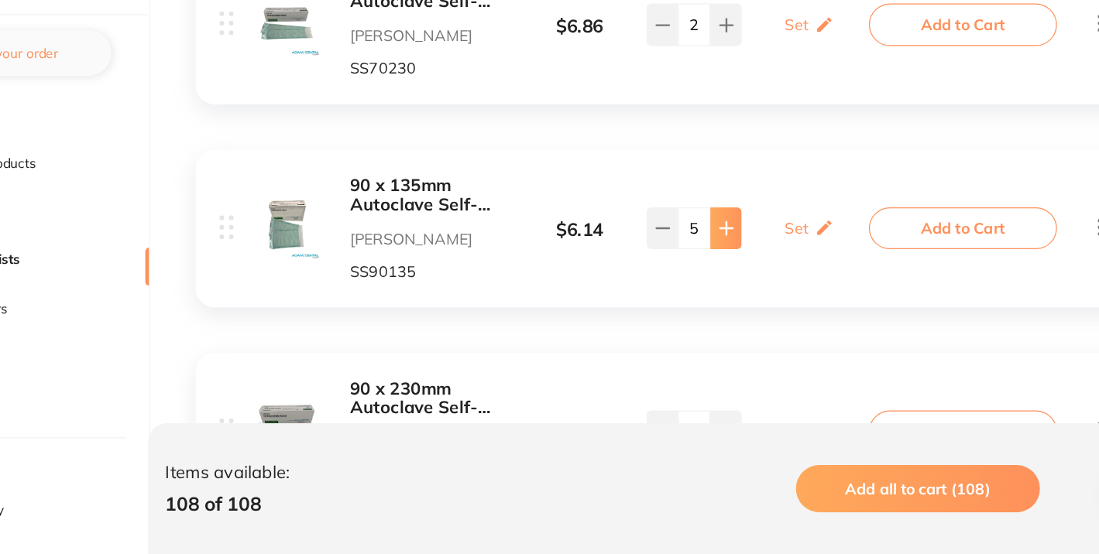
click at [706, 448] on icon at bounding box center [711, 454] width 12 height 12
type input "1"
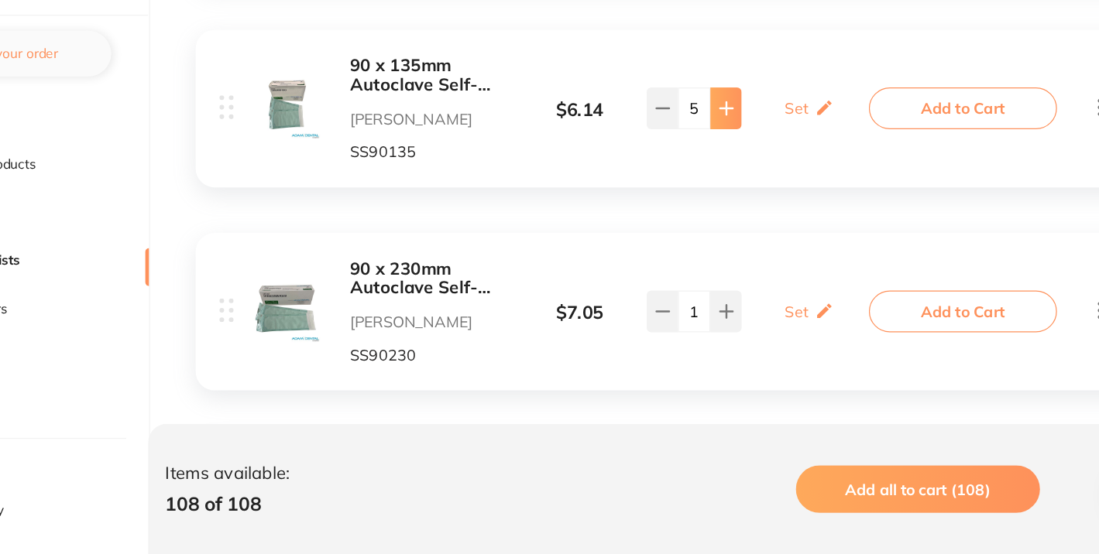
scroll to position [17745, 0]
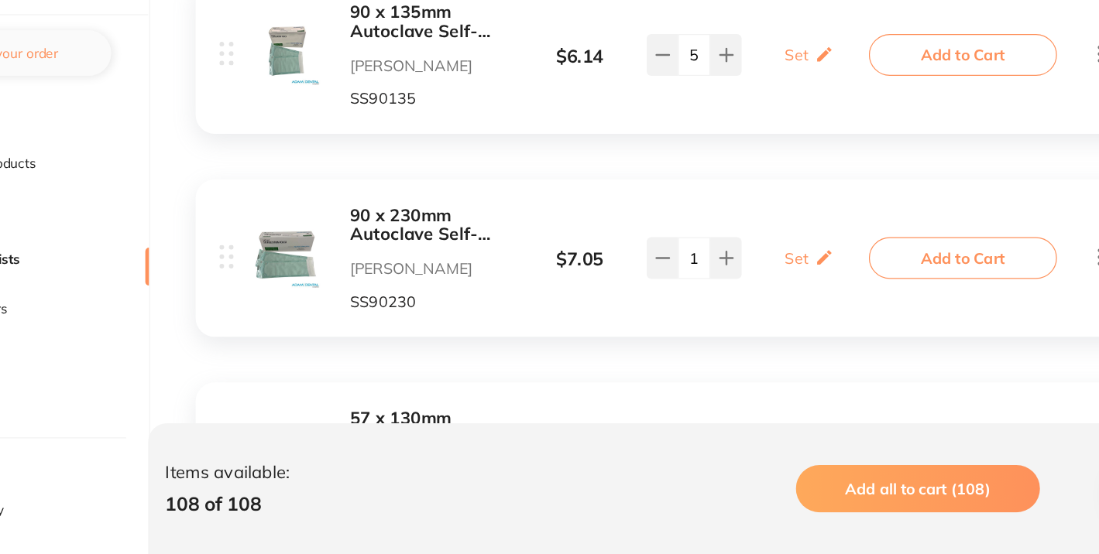
click at [710, 473] on icon at bounding box center [711, 478] width 10 height 10
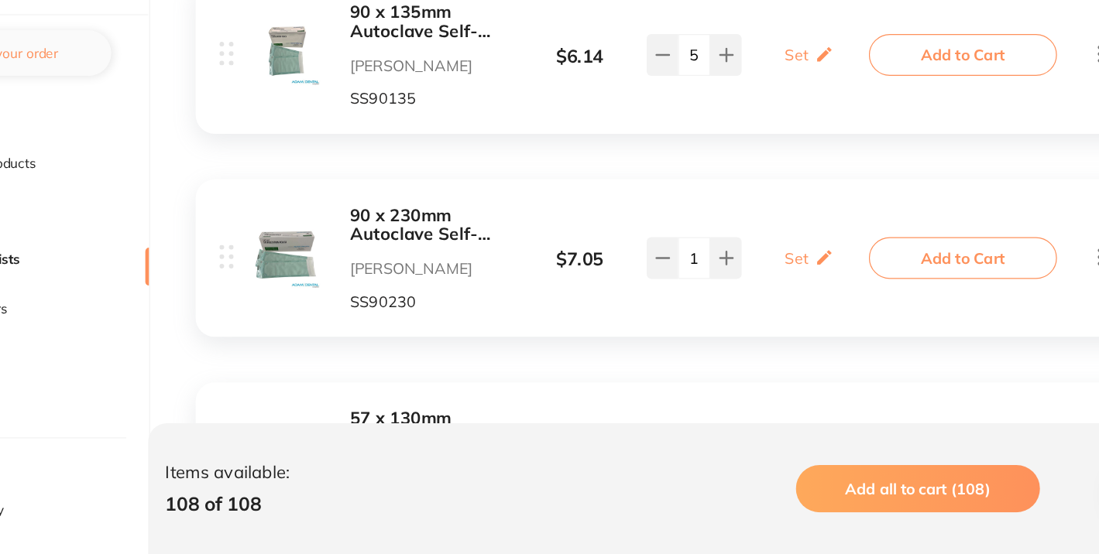
click at [710, 473] on icon at bounding box center [711, 478] width 10 height 10
type input "6"
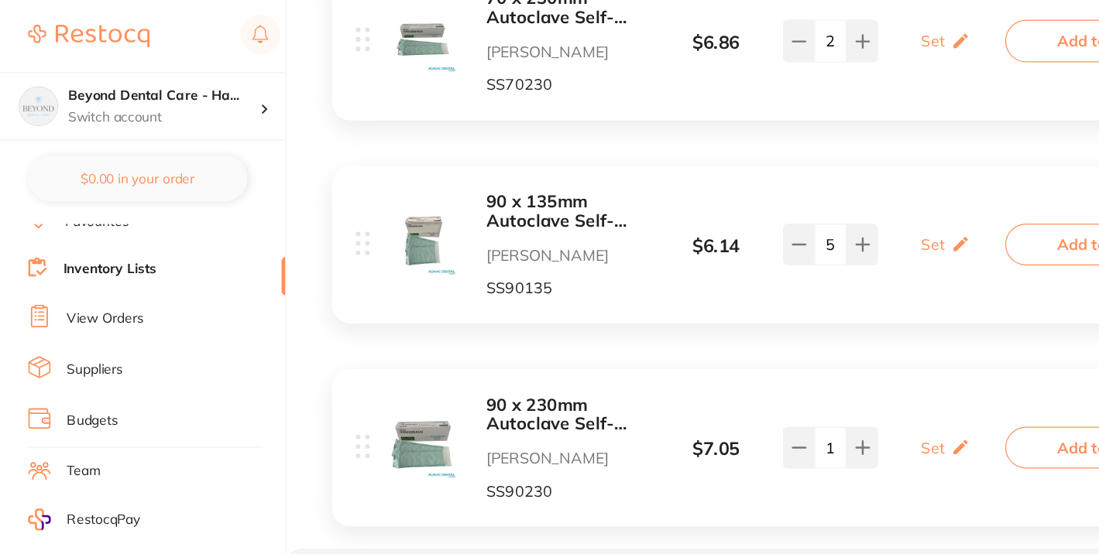
scroll to position [84, 0]
